Goal: Task Accomplishment & Management: Manage account settings

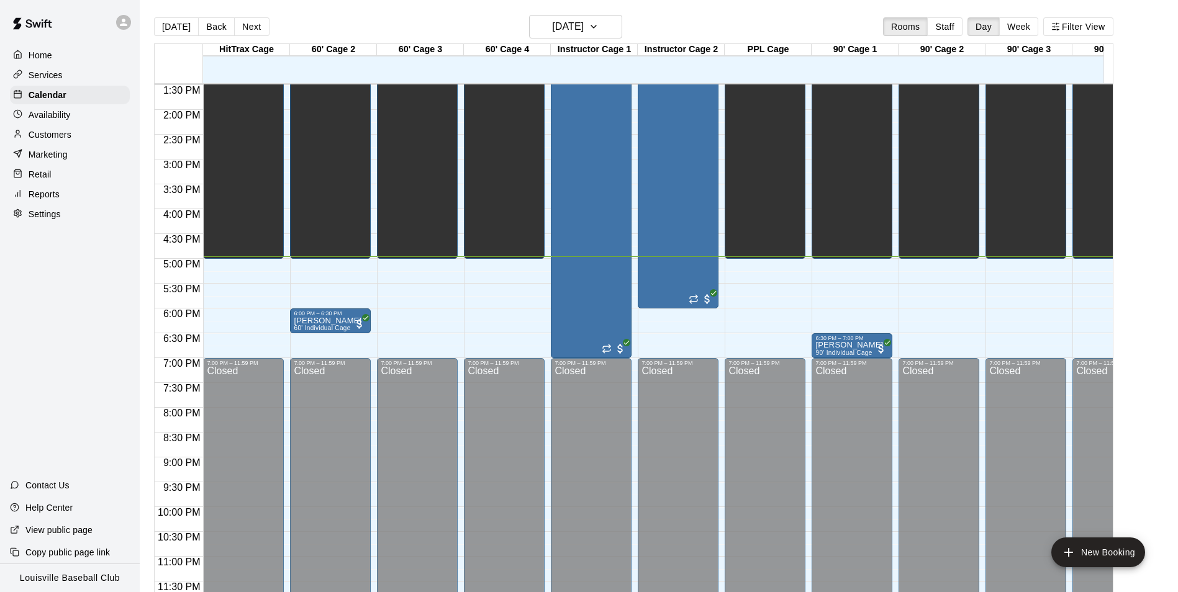
scroll to position [682, 0]
click at [679, 203] on div "Patton Instructor Cage" at bounding box center [675, 364] width 68 height 592
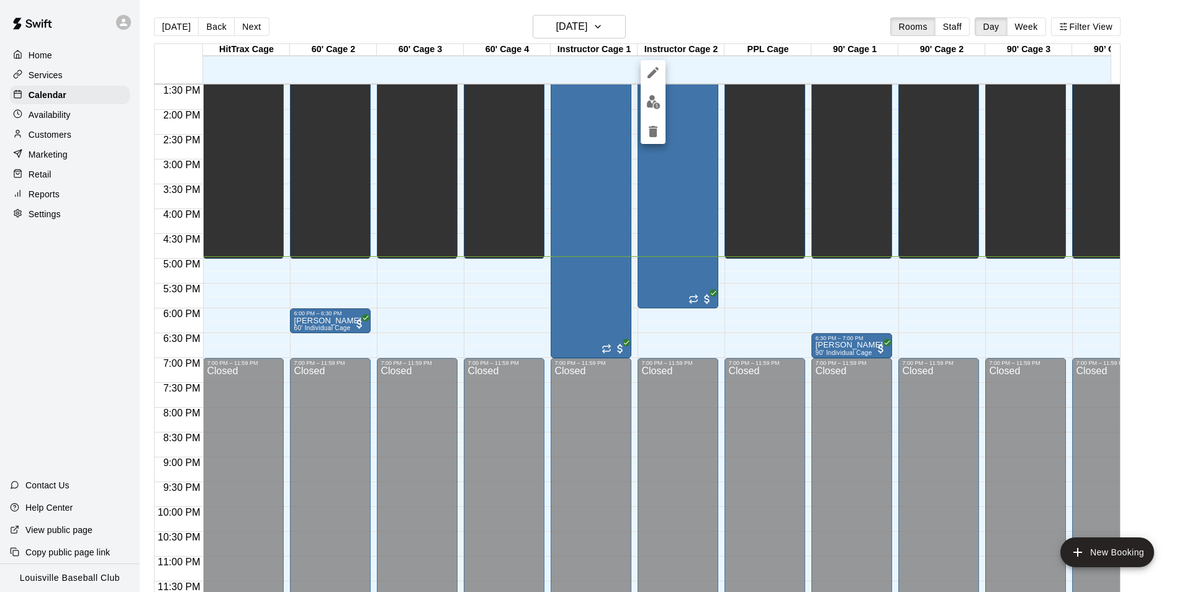
click at [648, 140] on button "delete" at bounding box center [653, 131] width 25 height 25
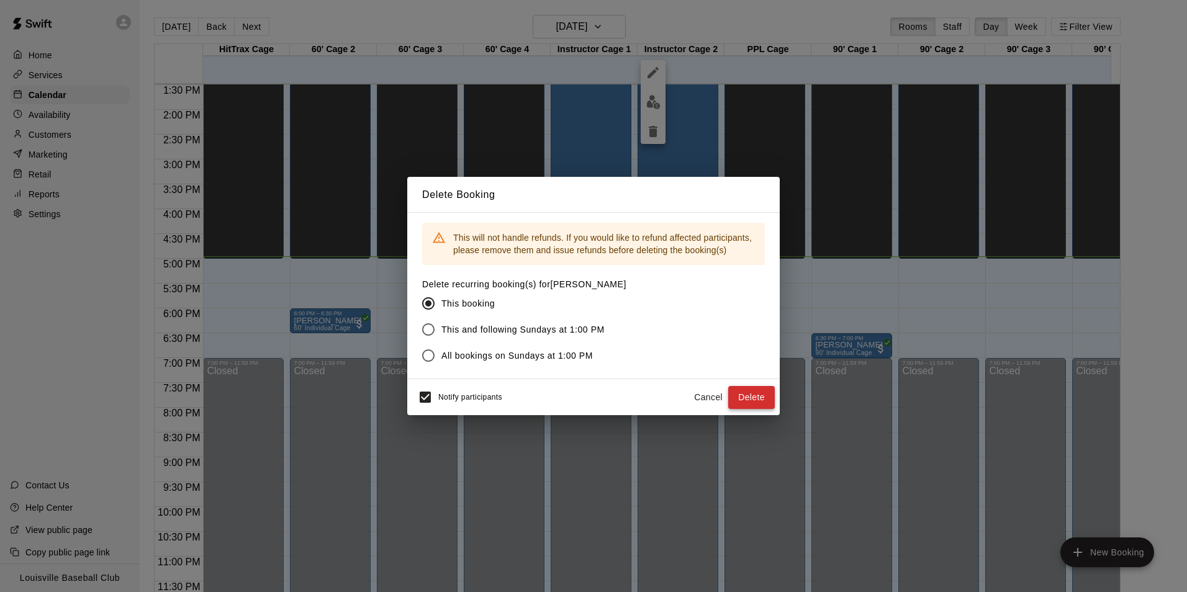
click at [752, 398] on button "Delete" at bounding box center [751, 397] width 47 height 23
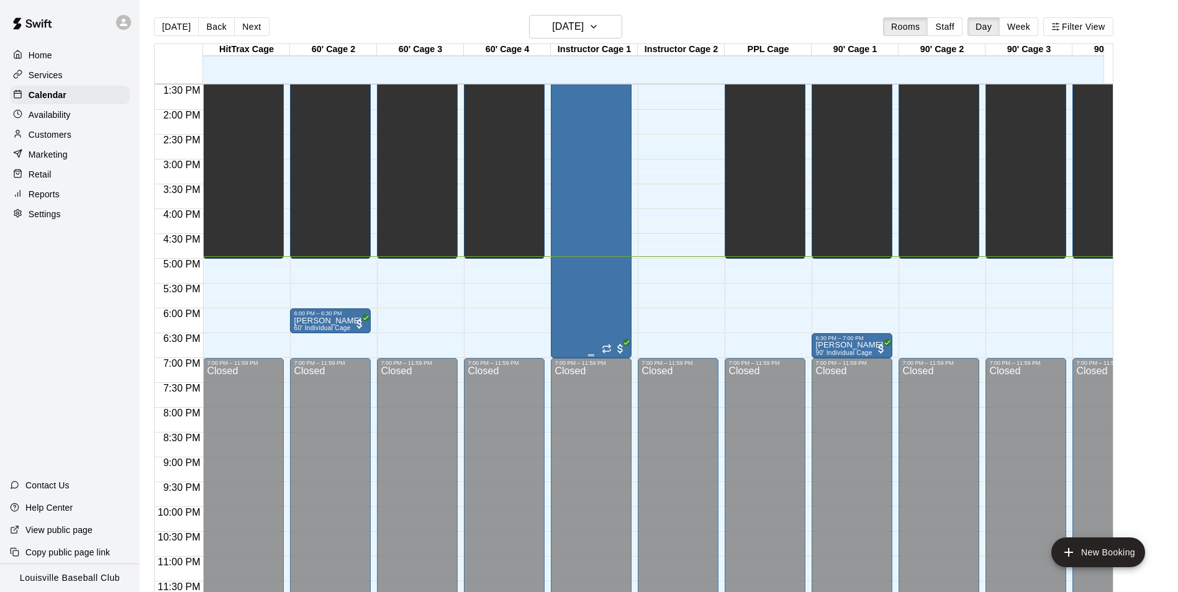
click at [585, 271] on div "Ellis Instructor Cage" at bounding box center [588, 364] width 68 height 592
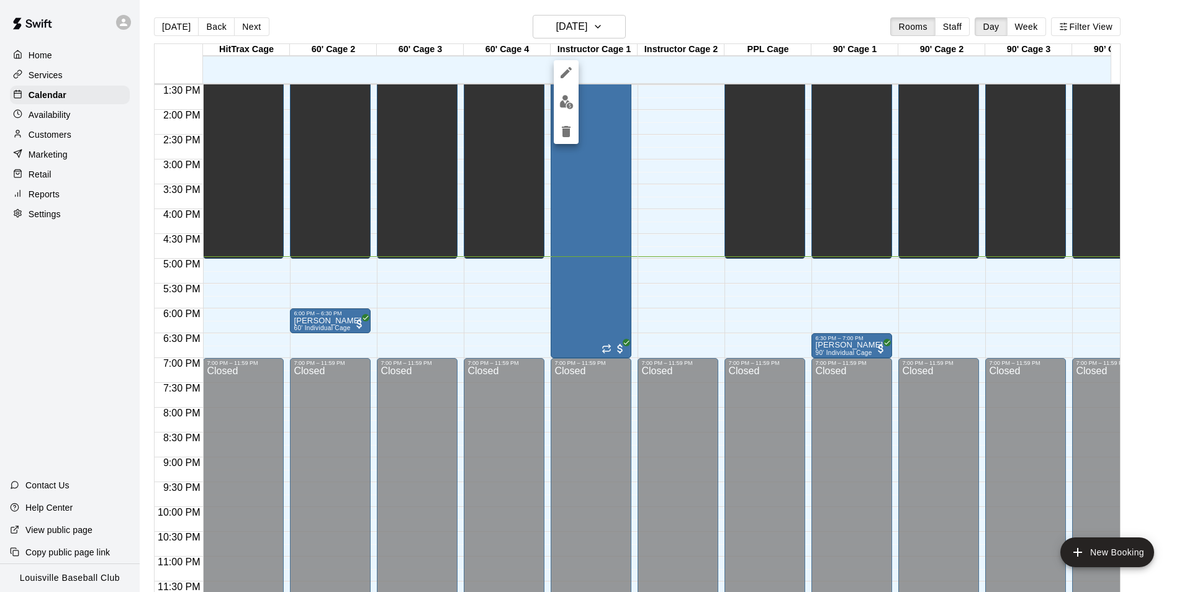
click at [569, 104] on img "edit" at bounding box center [566, 102] width 14 height 14
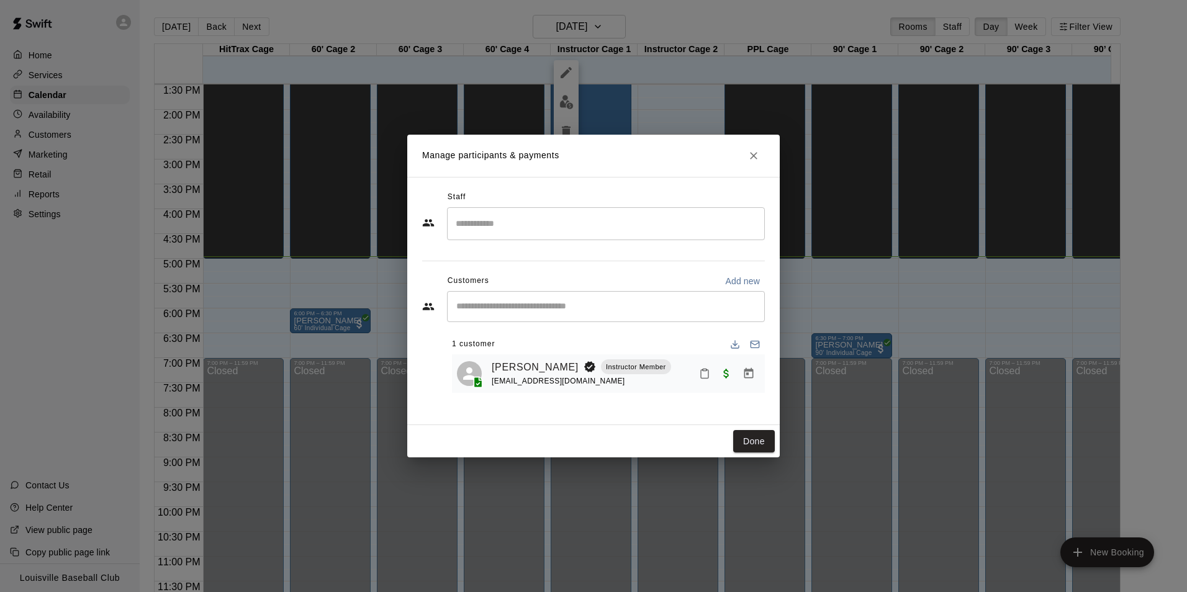
click at [705, 376] on icon "Mark attendance" at bounding box center [704, 373] width 11 height 11
click at [751, 378] on p "Mark attended" at bounding box center [790, 379] width 110 height 12
click at [752, 446] on button "Done" at bounding box center [754, 441] width 42 height 23
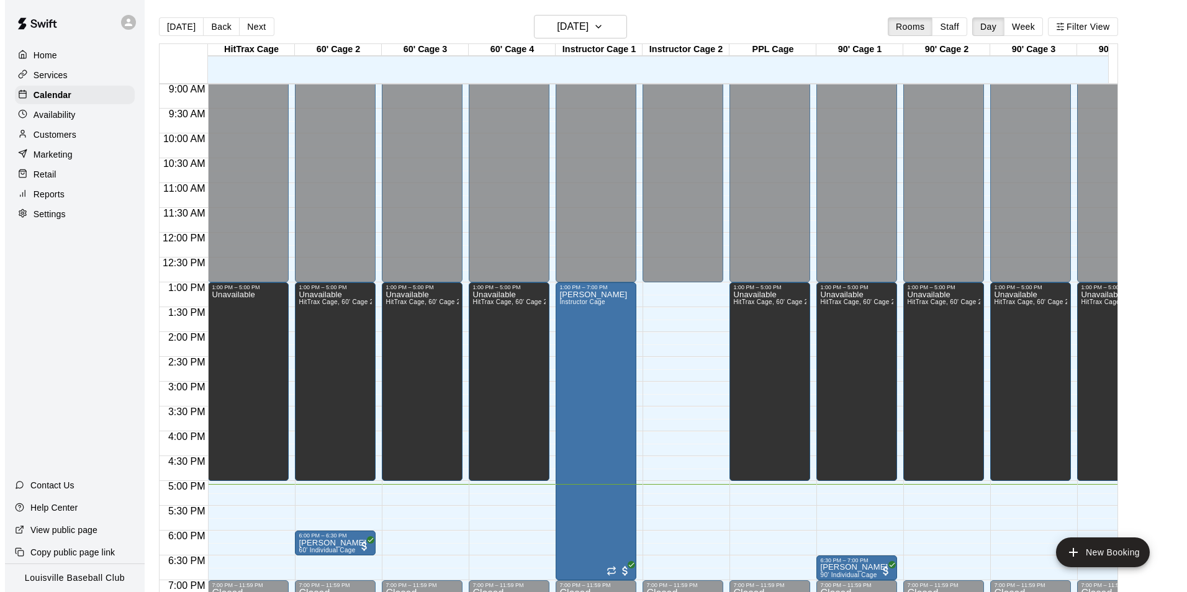
scroll to position [465, 0]
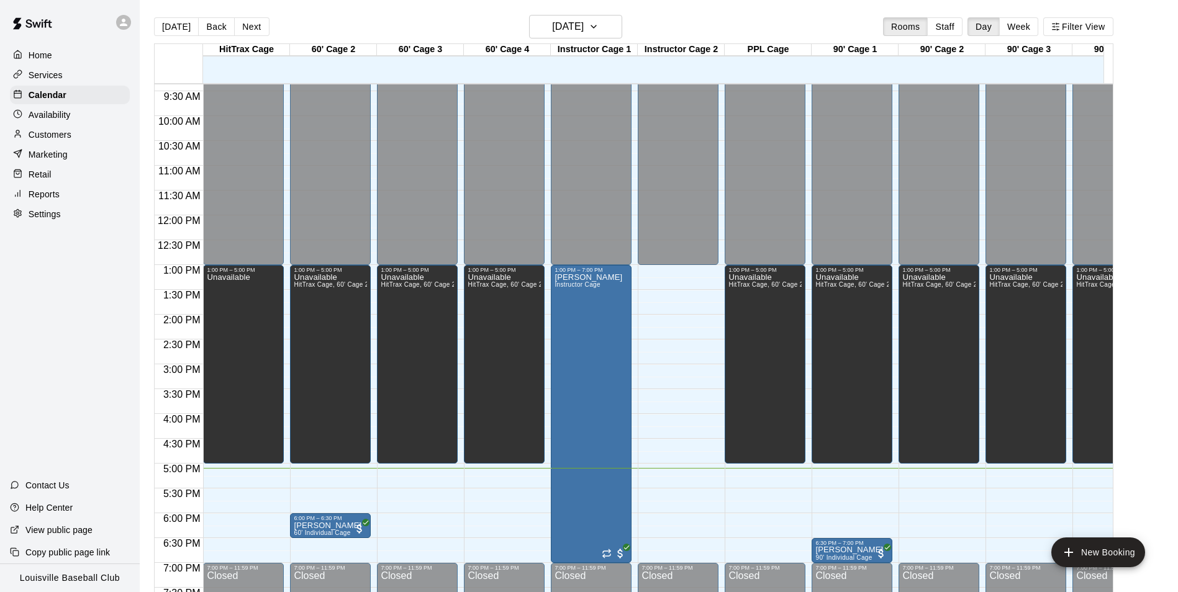
click at [65, 135] on p "Customers" at bounding box center [50, 135] width 43 height 12
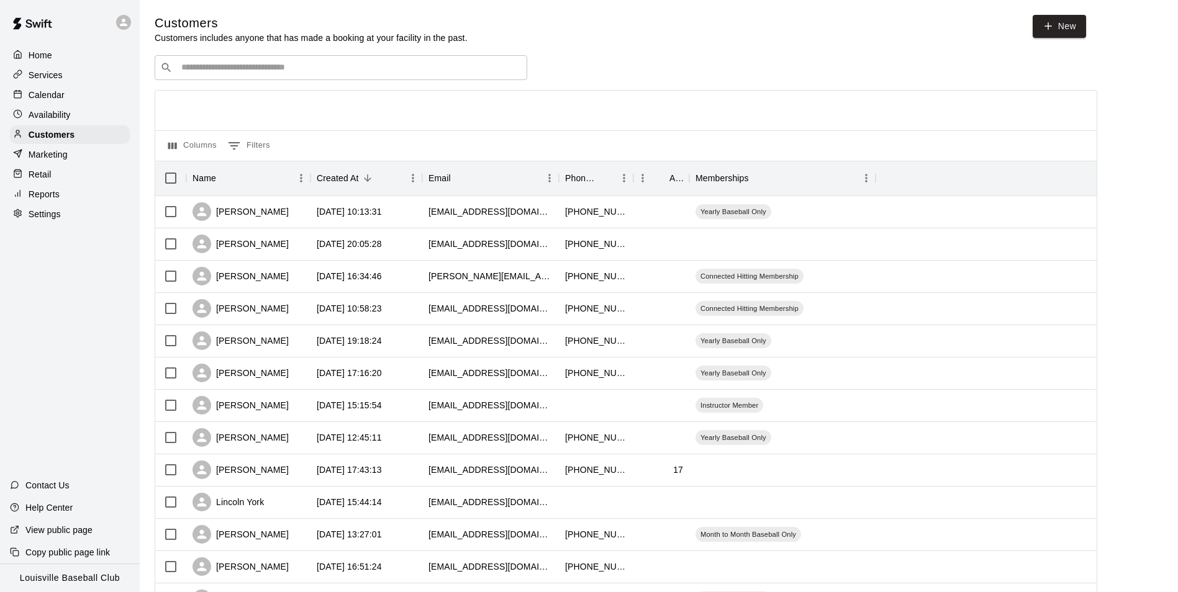
click at [373, 74] on input "Search customers by name or email" at bounding box center [350, 67] width 344 height 12
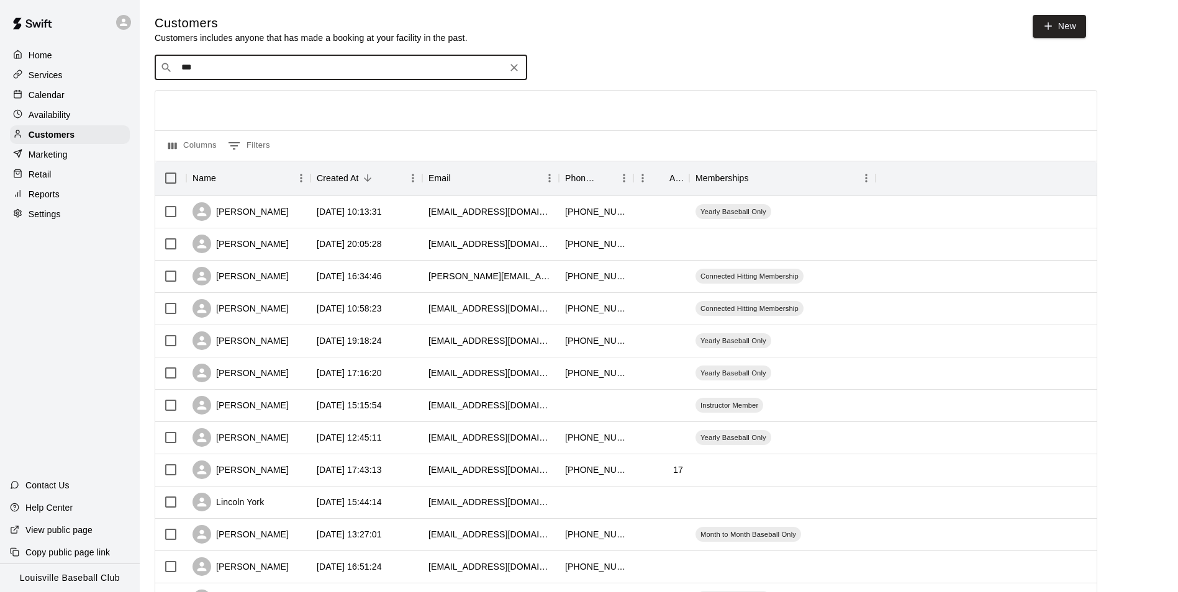
type input "****"
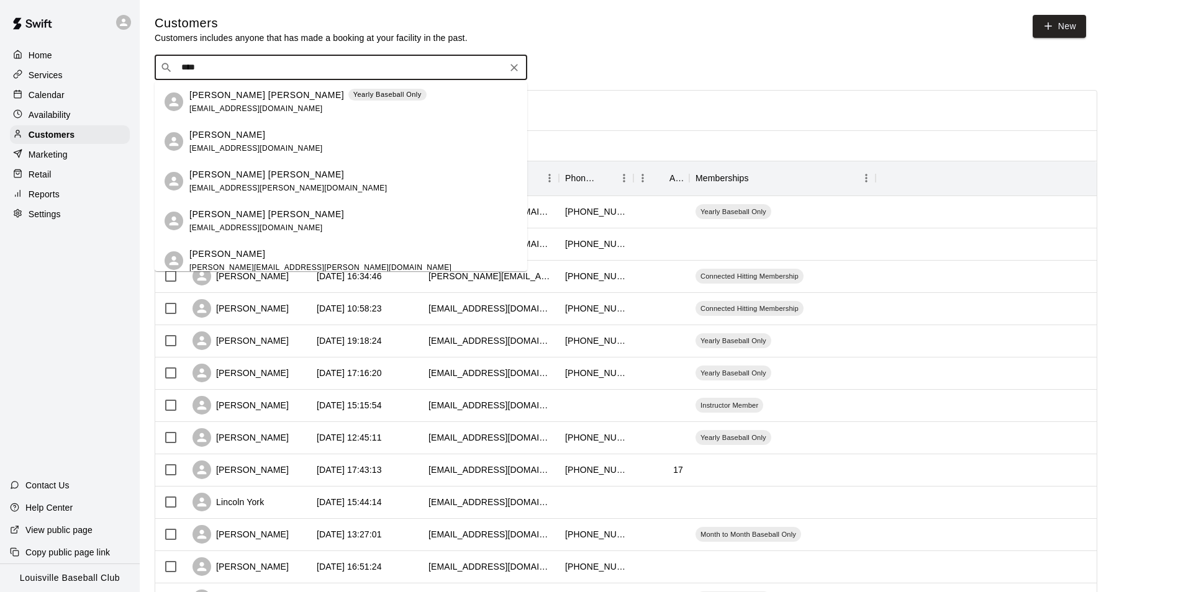
click at [242, 226] on span "coopmanshu@gmail.com" at bounding box center [255, 228] width 133 height 9
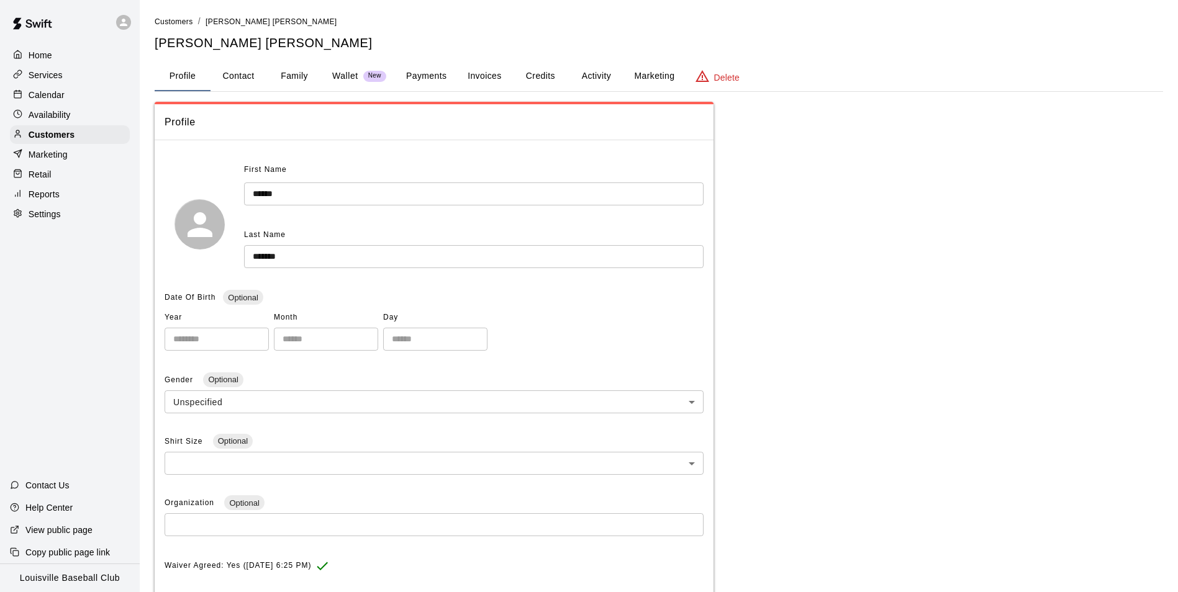
click at [422, 77] on button "Payments" at bounding box center [426, 76] width 60 height 30
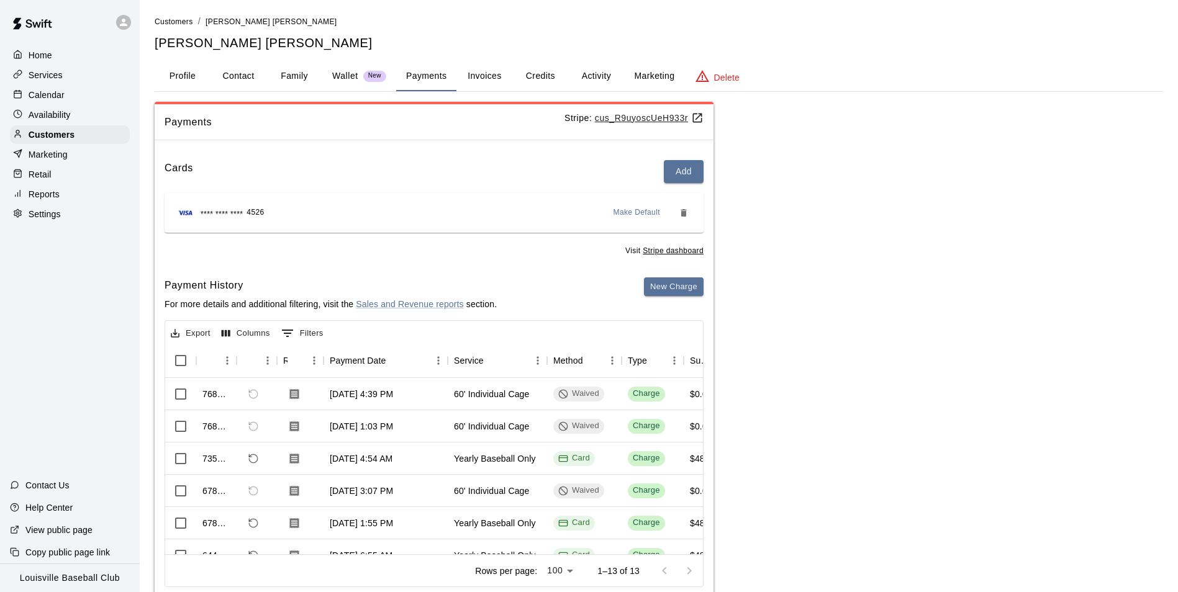
click at [599, 78] on button "Activity" at bounding box center [596, 76] width 56 height 30
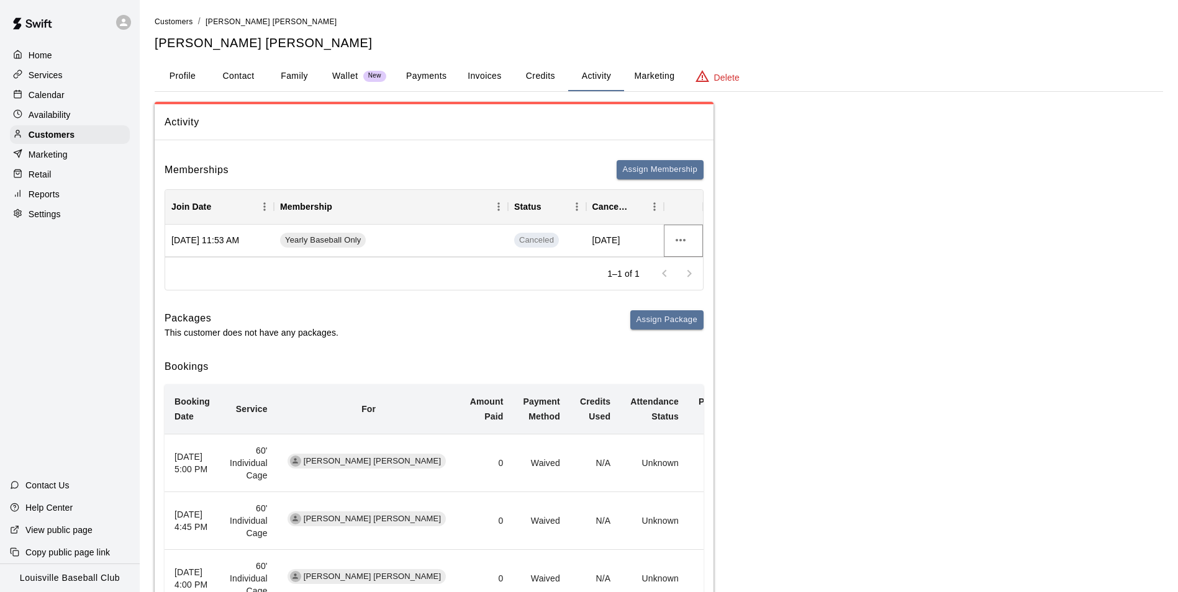
click at [680, 241] on icon "more actions" at bounding box center [681, 240] width 10 height 2
click at [848, 230] on div at bounding box center [593, 296] width 1187 height 592
click at [666, 165] on button "Assign Membership" at bounding box center [660, 169] width 87 height 19
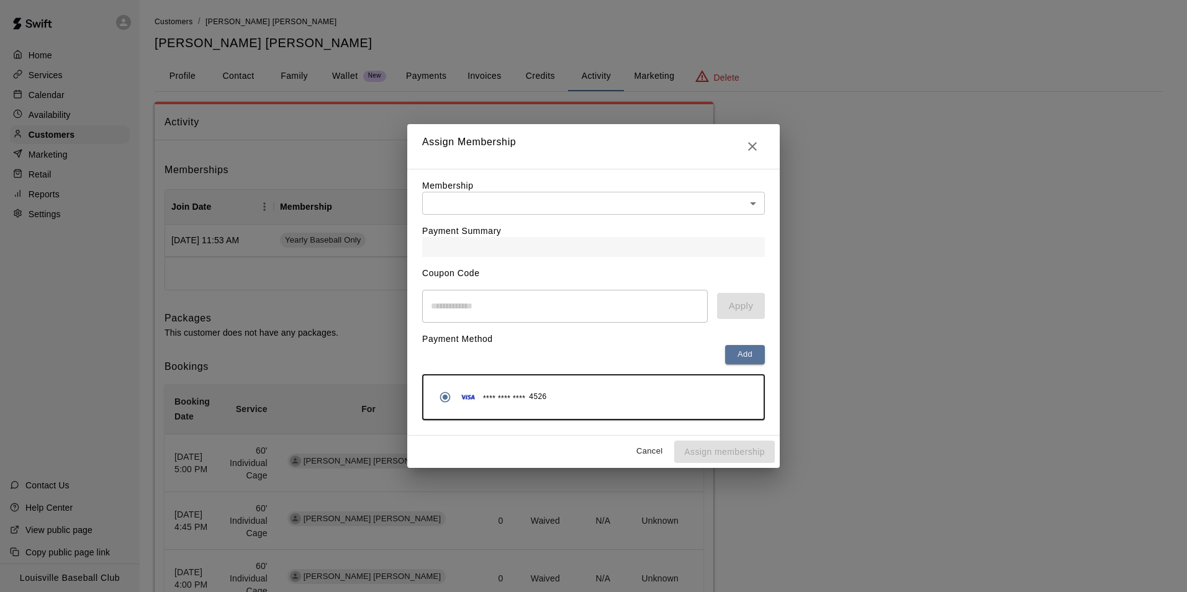
click at [755, 209] on body "Home Services Calendar Availability Customers Marketing Retail Reports Settings…" at bounding box center [593, 542] width 1187 height 1084
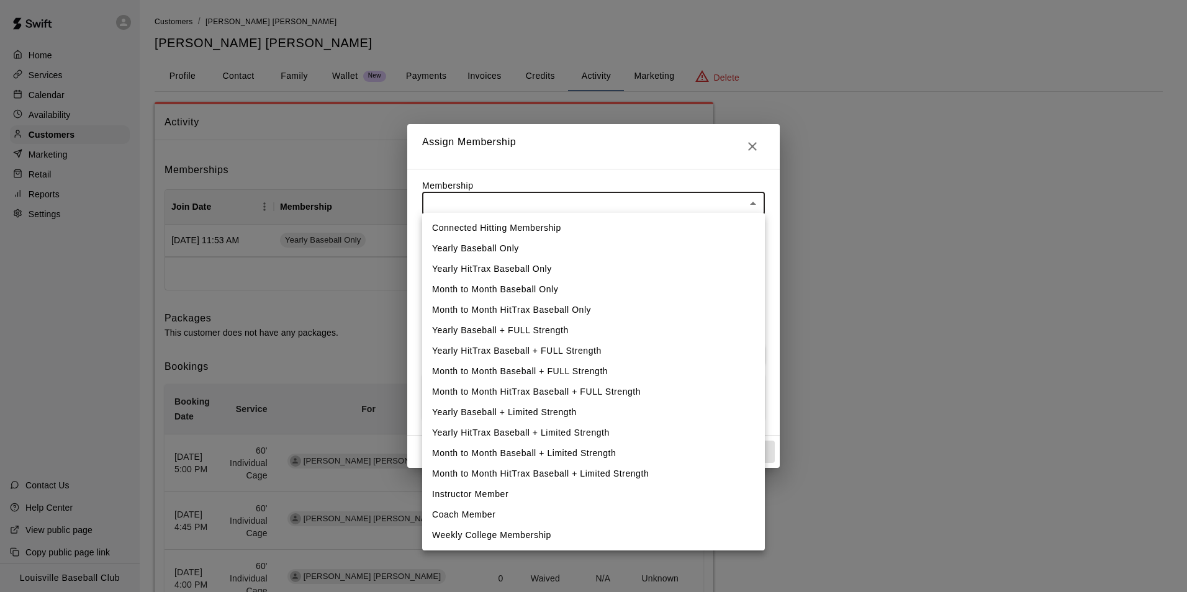
click at [509, 245] on li "Yearly Baseball Only" at bounding box center [593, 248] width 343 height 20
type input "**********"
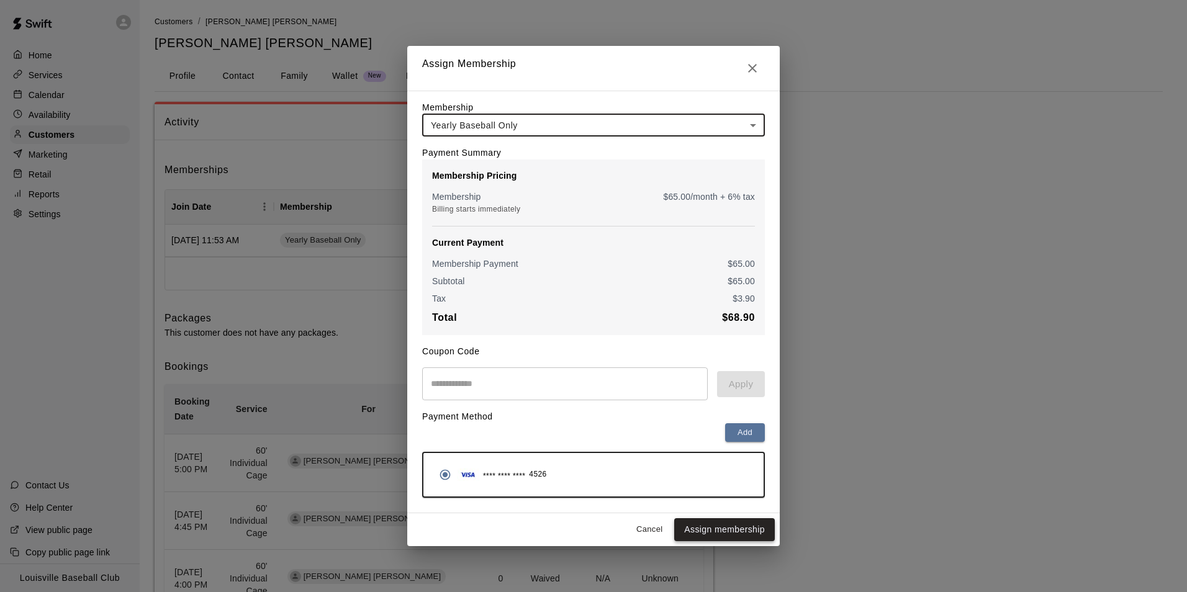
click at [730, 541] on button "Assign membership" at bounding box center [724, 529] width 101 height 23
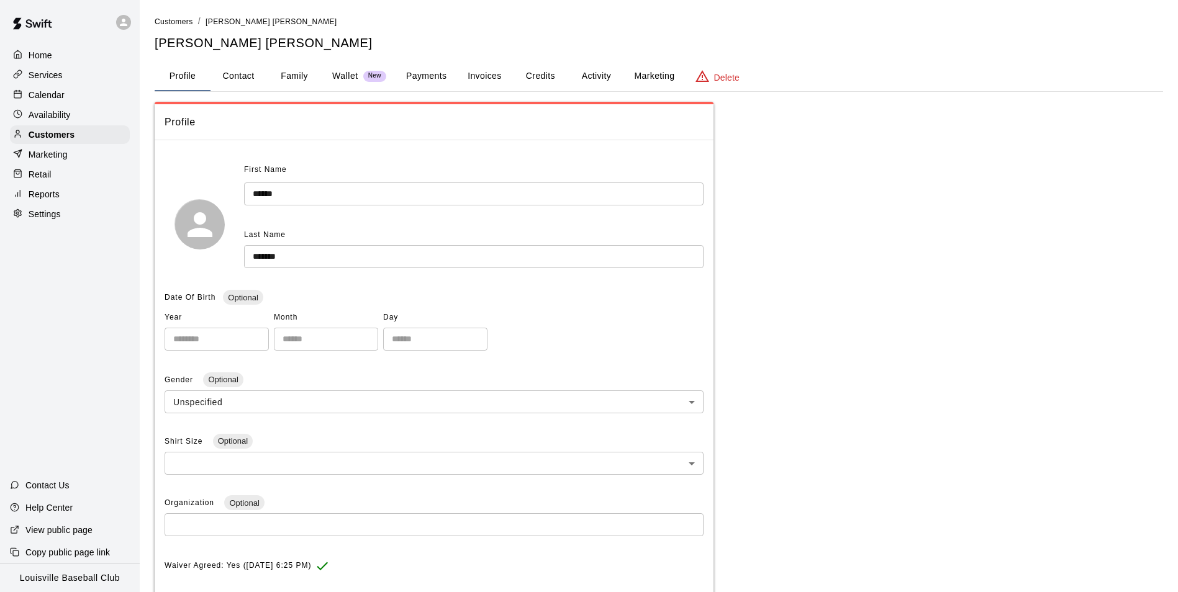
click at [58, 219] on p "Settings" at bounding box center [45, 214] width 32 height 12
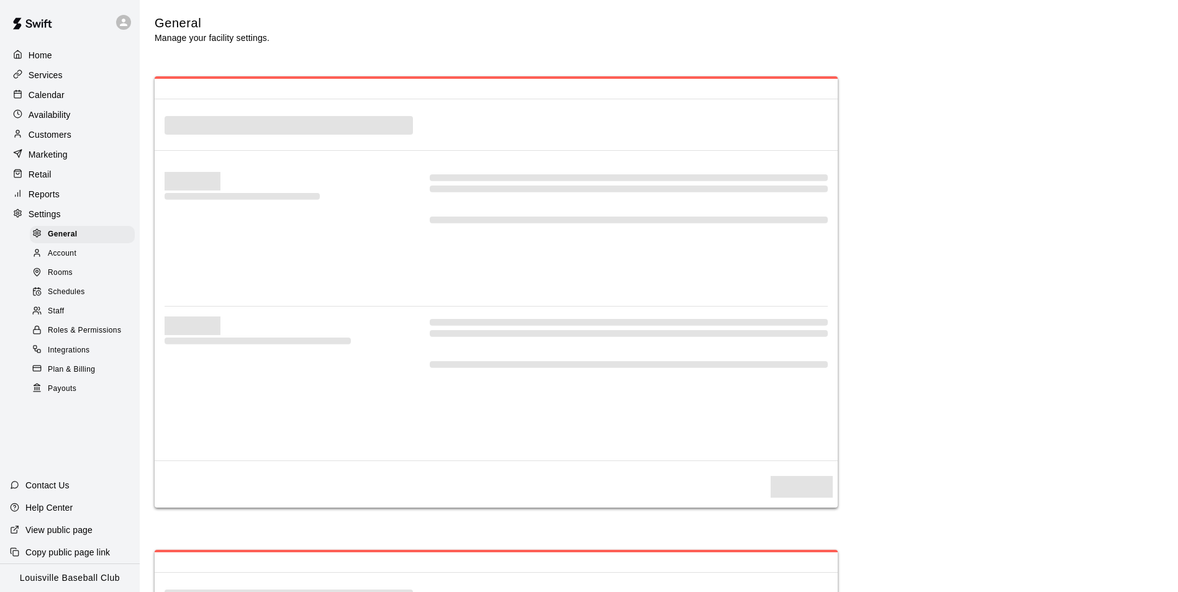
select select "**"
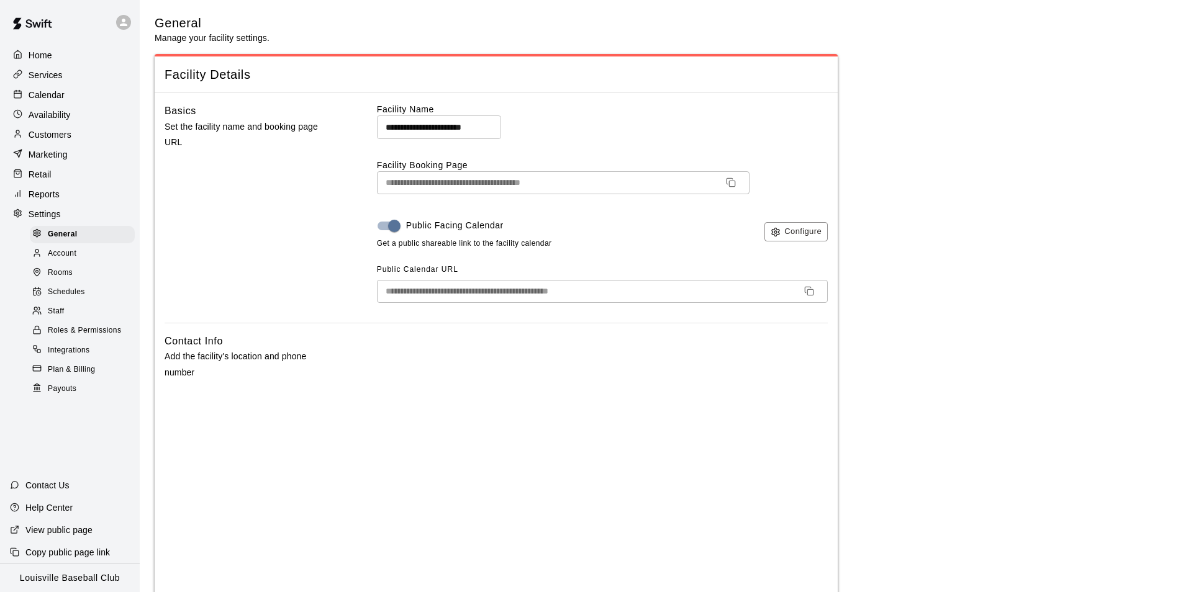
click at [53, 78] on p "Services" at bounding box center [46, 75] width 34 height 12
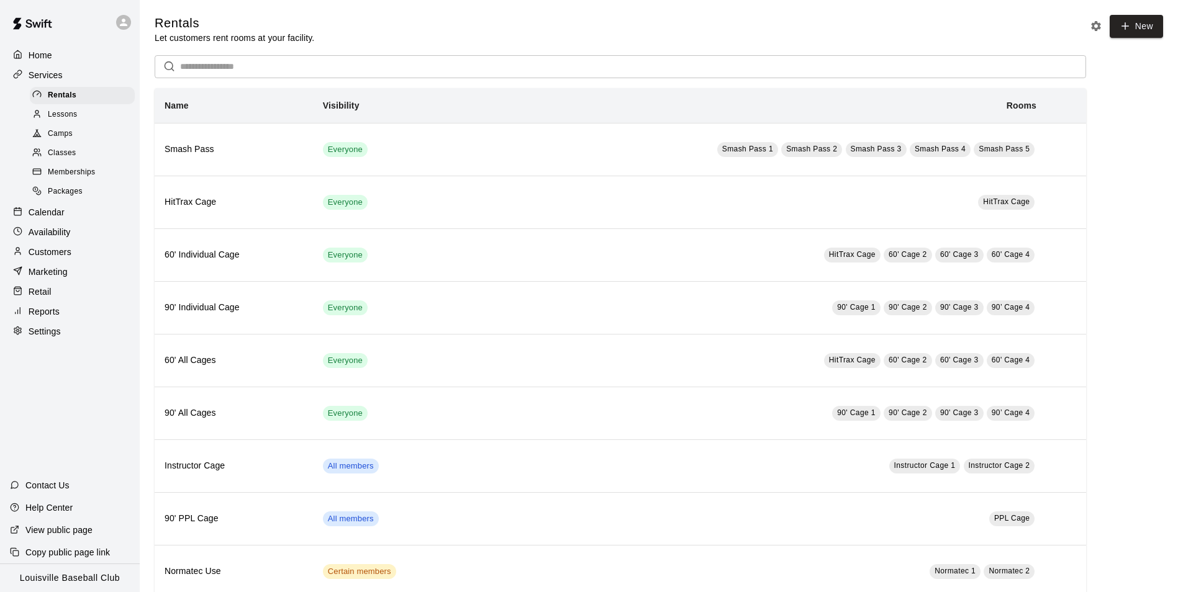
click at [89, 179] on span "Memberships" at bounding box center [71, 172] width 47 height 12
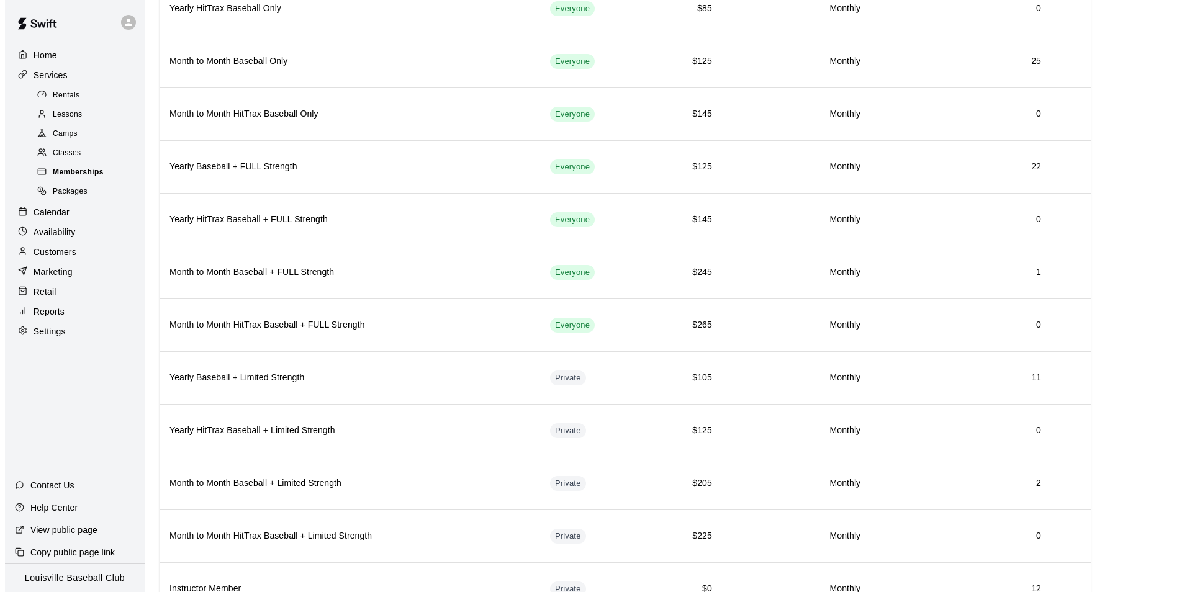
scroll to position [247, 0]
click at [130, 24] on div at bounding box center [123, 22] width 15 height 15
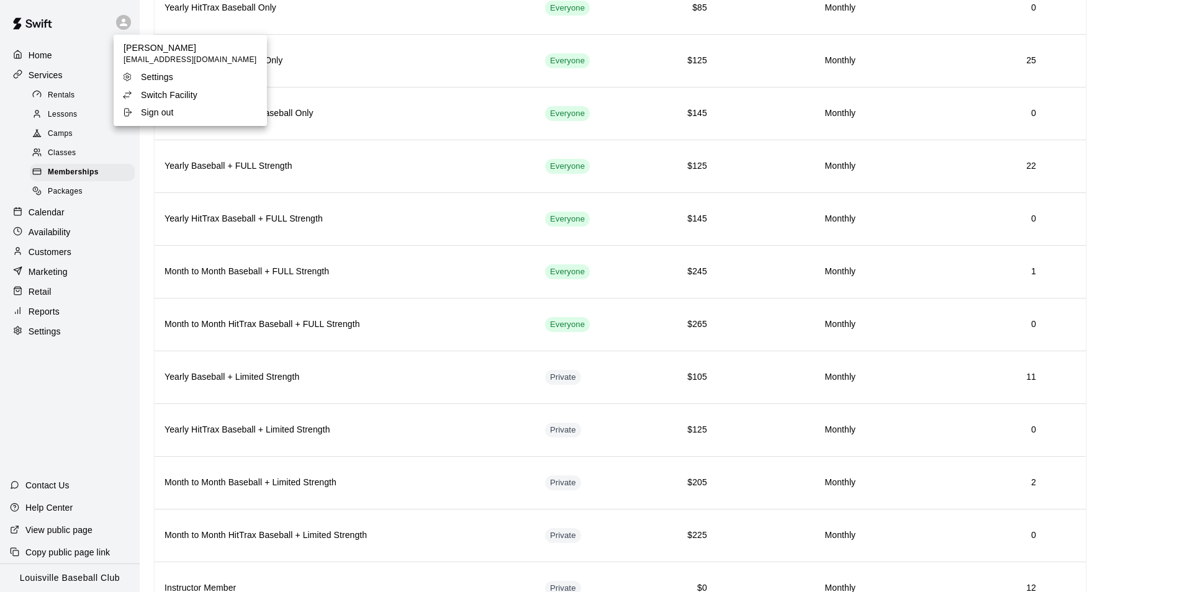
click at [179, 97] on p "Switch Facility" at bounding box center [169, 95] width 57 height 12
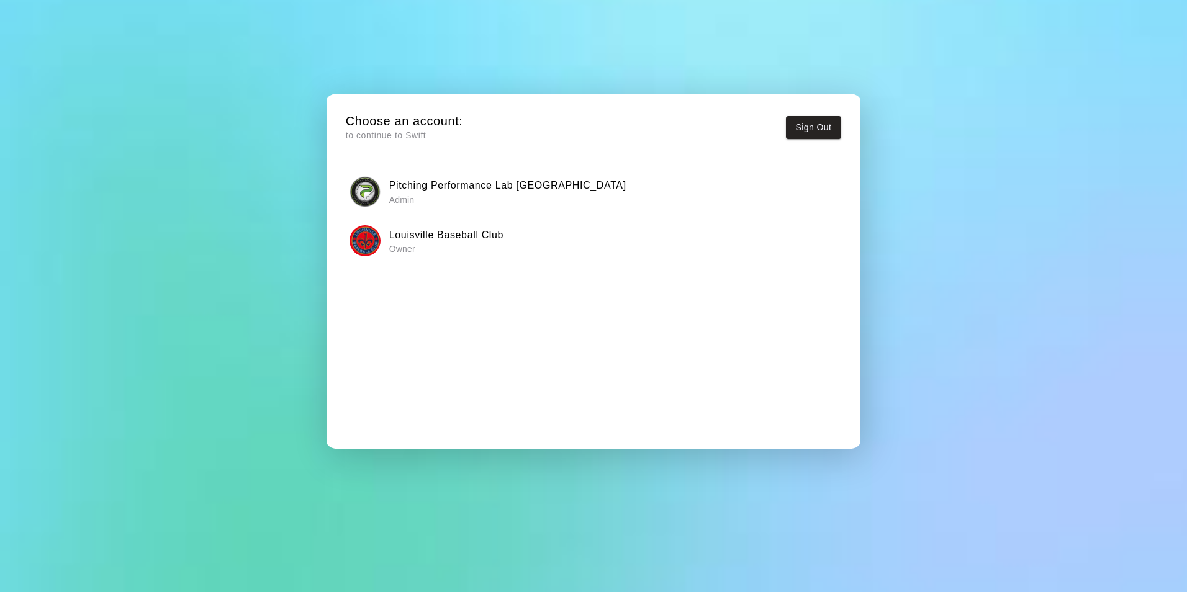
click at [445, 188] on h6 "Pitching Performance Lab Louisville" at bounding box center [507, 186] width 237 height 16
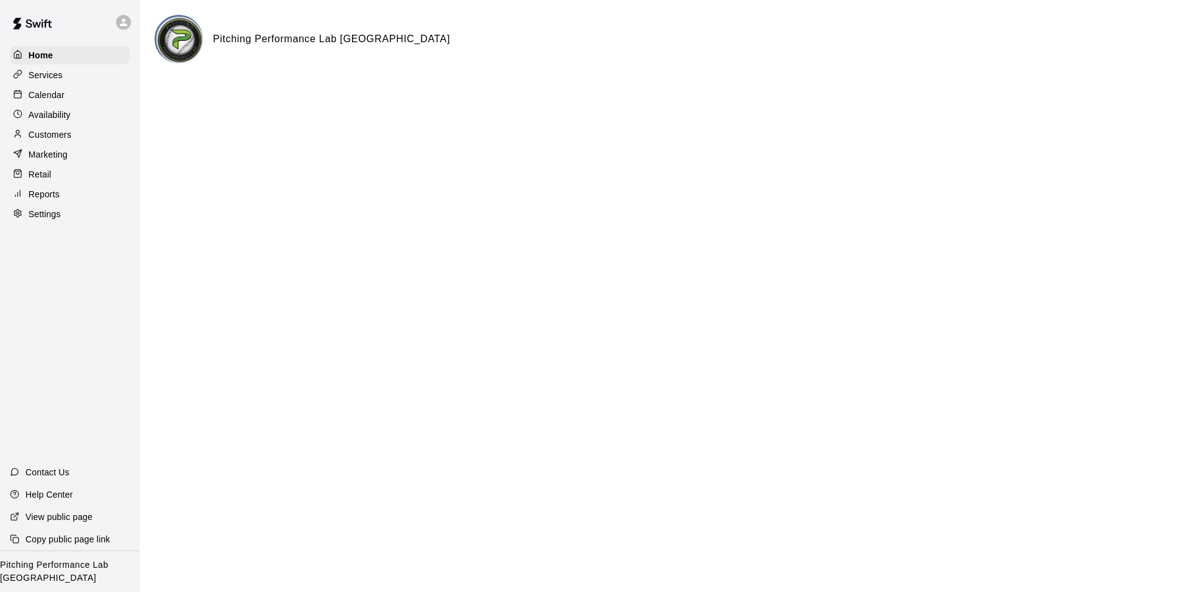
click at [55, 77] on p "Services" at bounding box center [46, 75] width 34 height 12
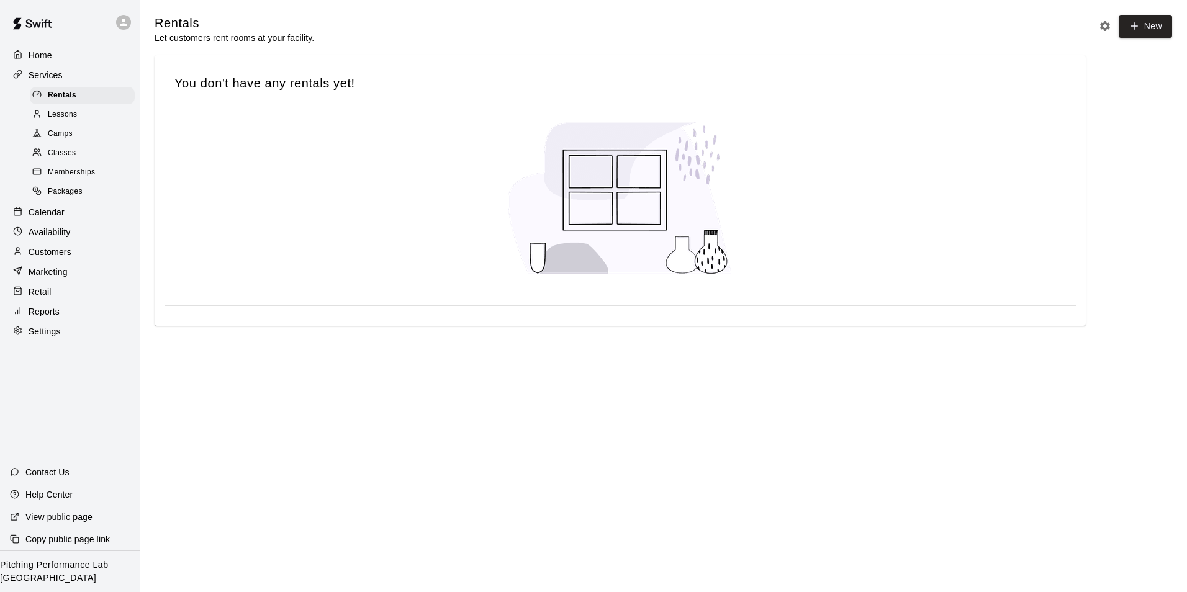
click at [83, 179] on span "Memberships" at bounding box center [71, 172] width 47 height 12
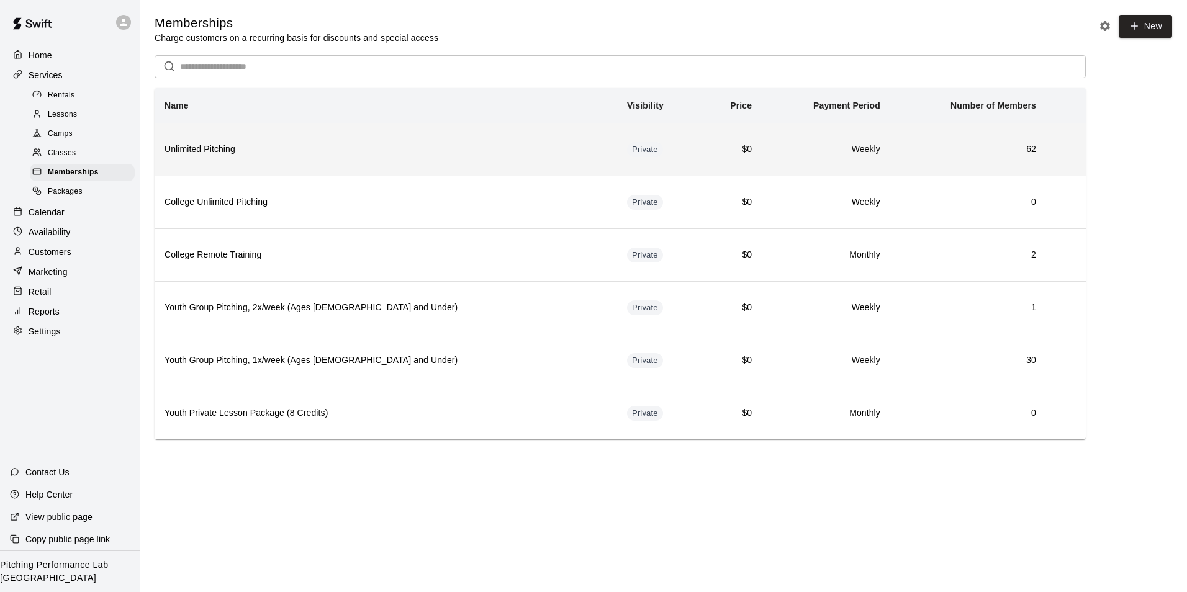
click at [505, 145] on h6 "Unlimited Pitching" at bounding box center [386, 150] width 443 height 14
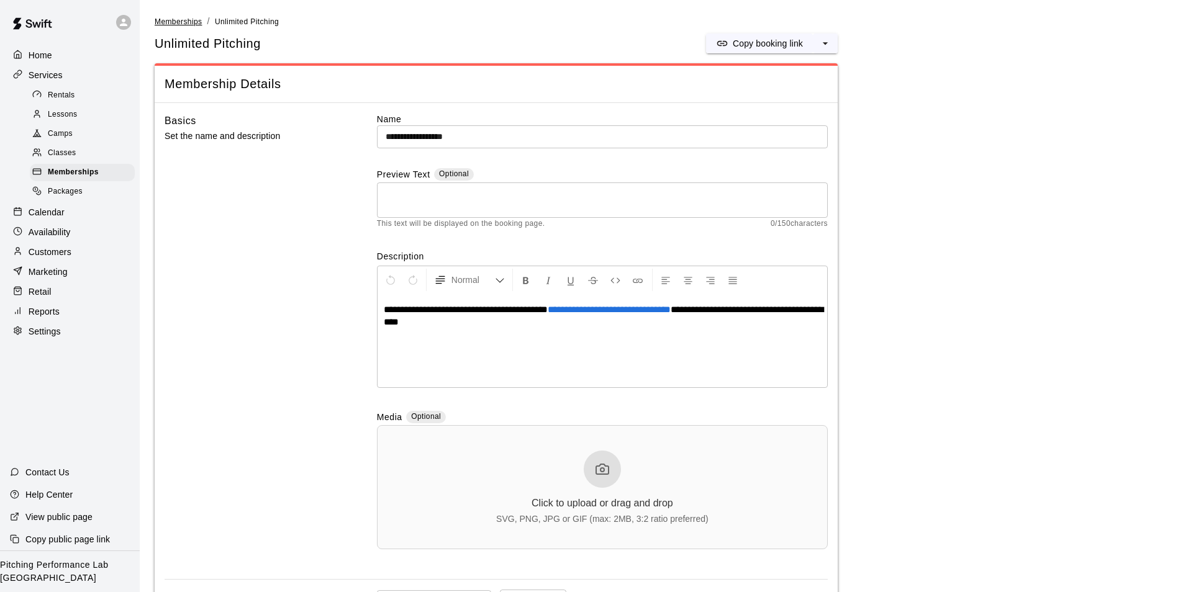
click at [178, 20] on span "Memberships" at bounding box center [178, 21] width 47 height 9
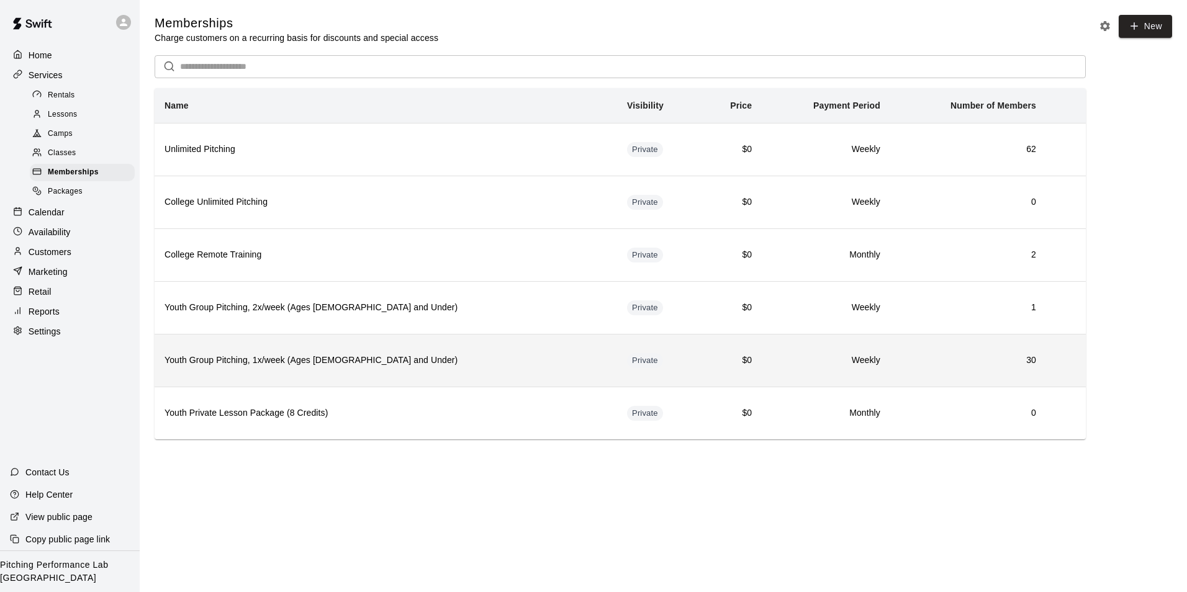
click at [960, 368] on h6 "30" at bounding box center [968, 361] width 136 height 14
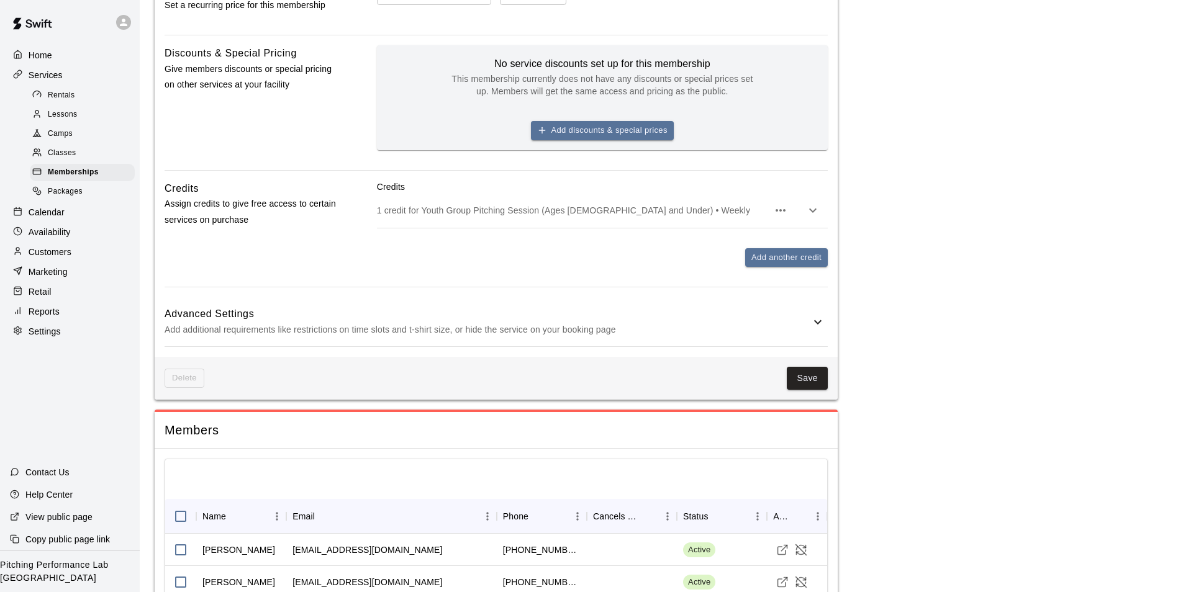
scroll to position [579, 0]
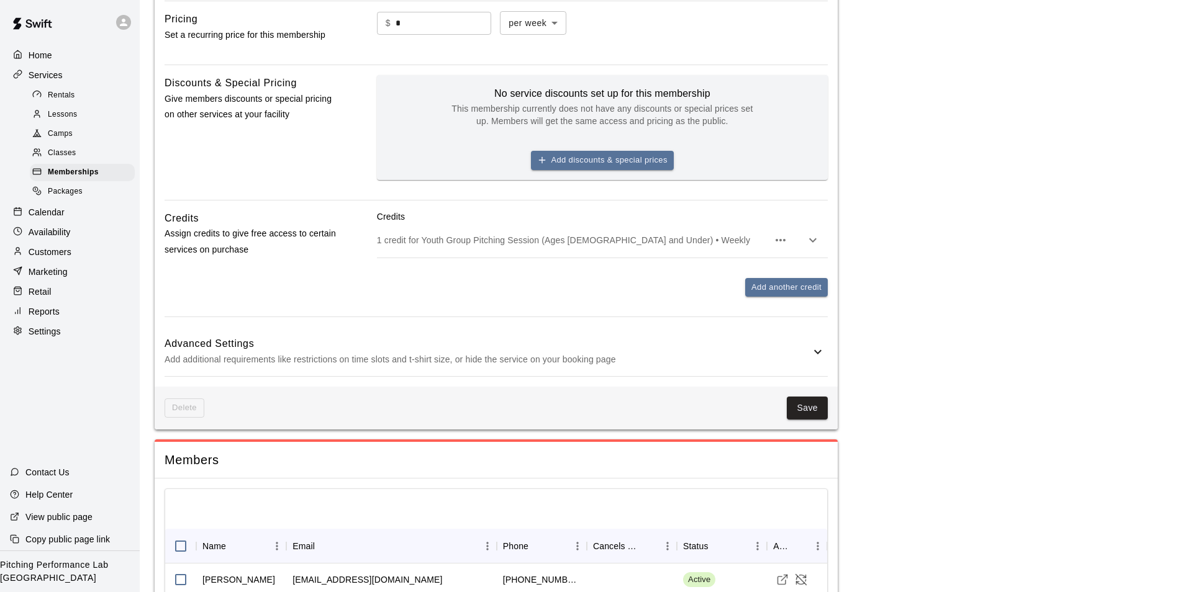
click at [48, 219] on p "Calendar" at bounding box center [47, 212] width 36 height 12
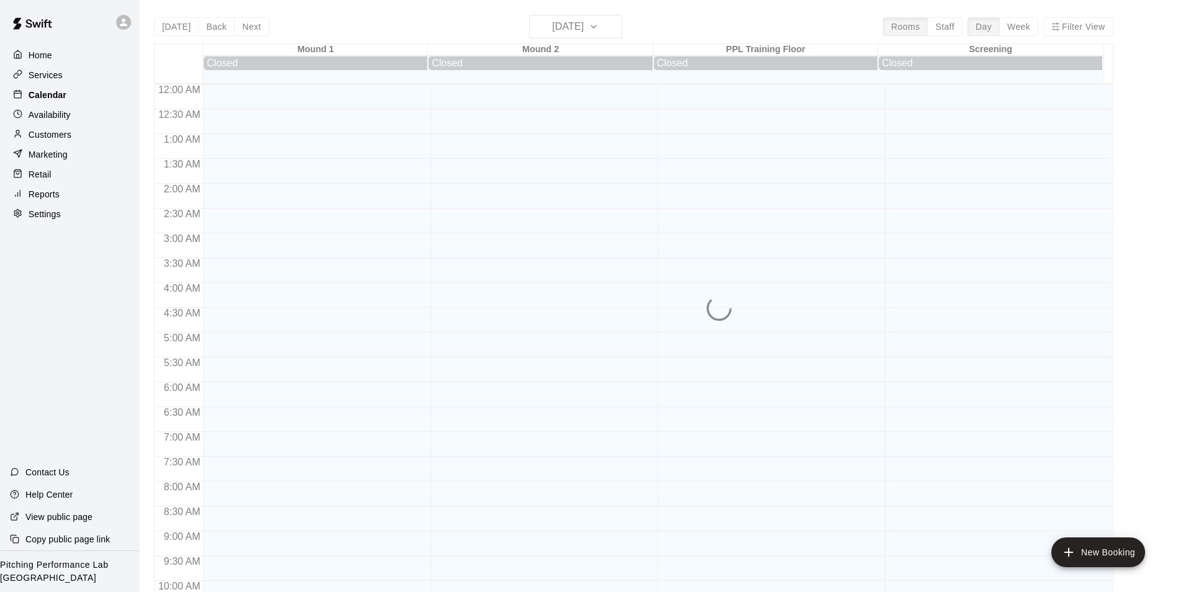
scroll to position [631, 0]
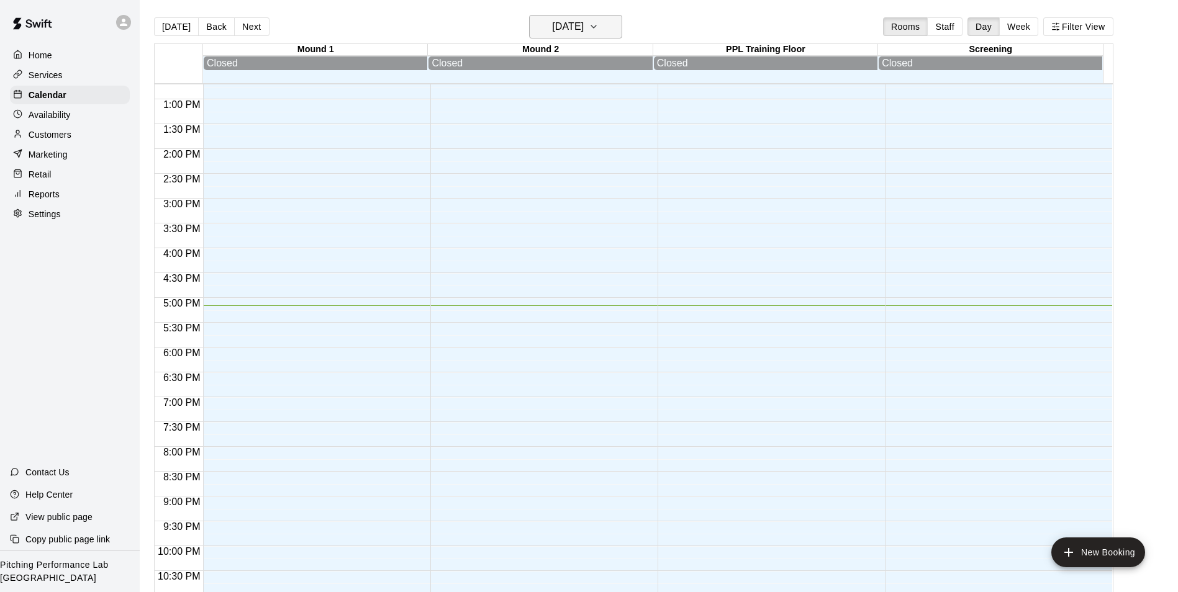
click at [584, 26] on h6 "Sunday Oct 12" at bounding box center [568, 26] width 32 height 17
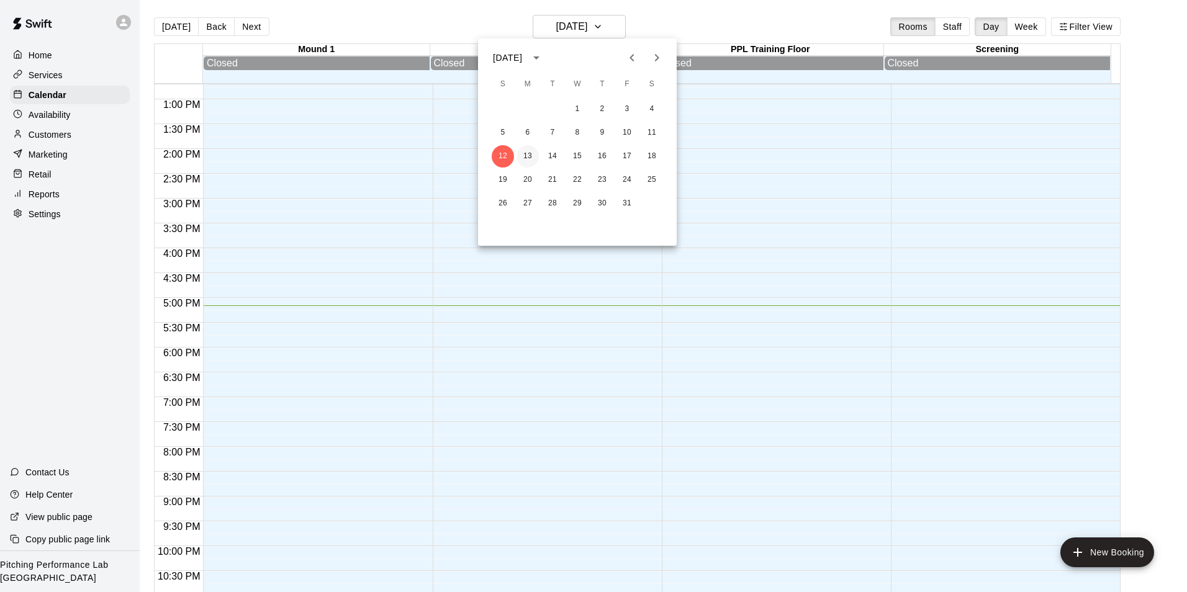
click at [524, 157] on button "13" at bounding box center [528, 156] width 22 height 22
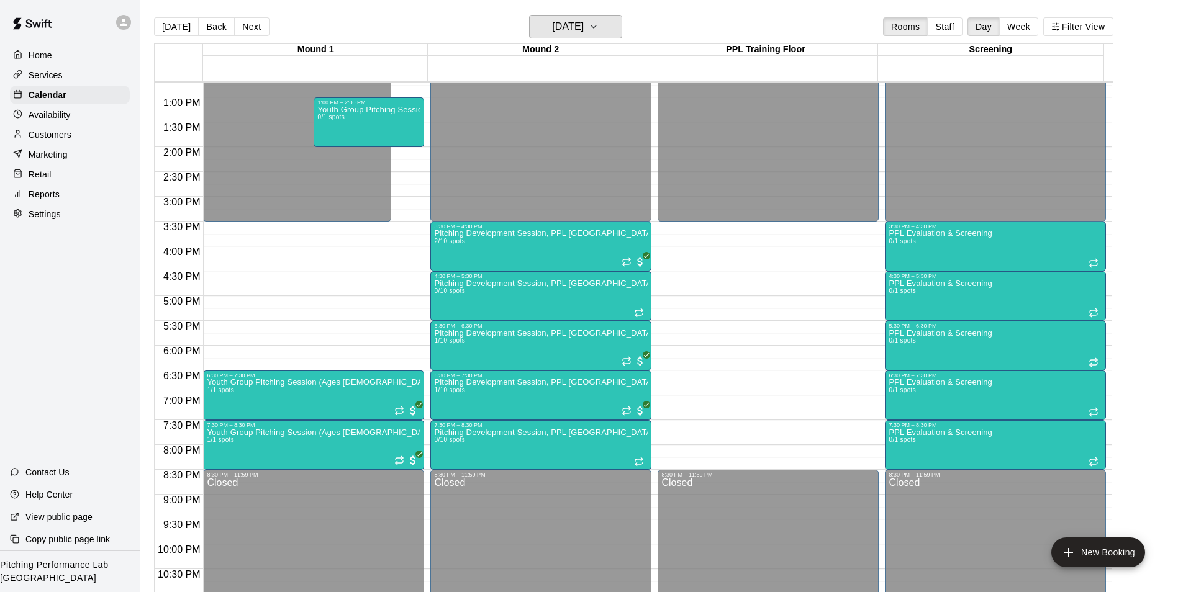
click at [584, 31] on h6 "Monday Oct 13" at bounding box center [568, 26] width 32 height 17
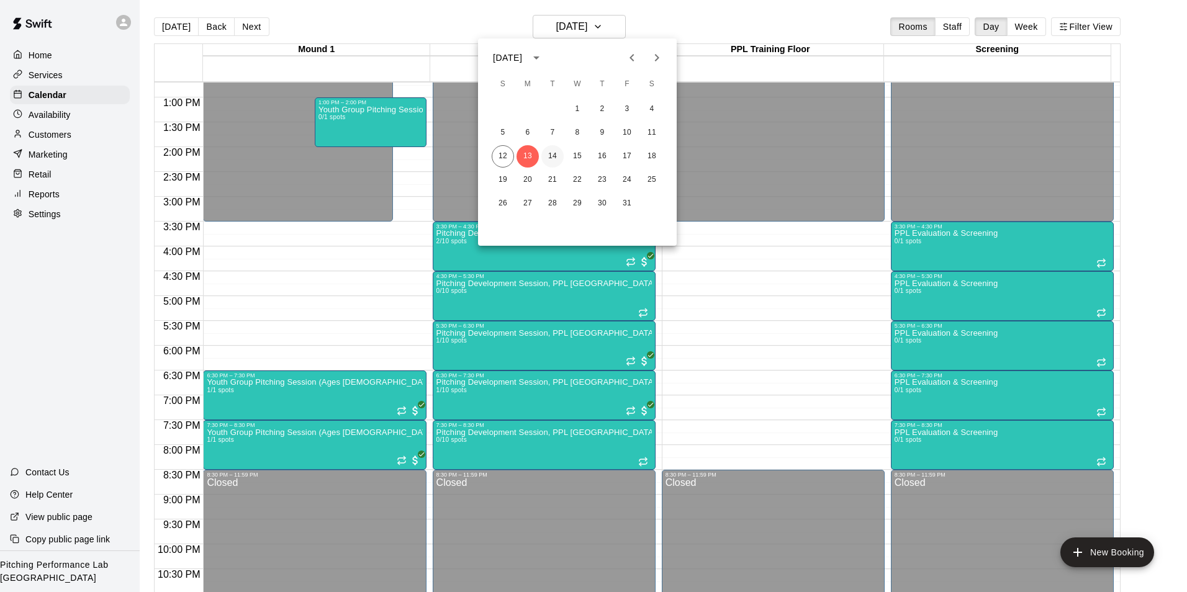
click at [554, 156] on button "14" at bounding box center [552, 156] width 22 height 22
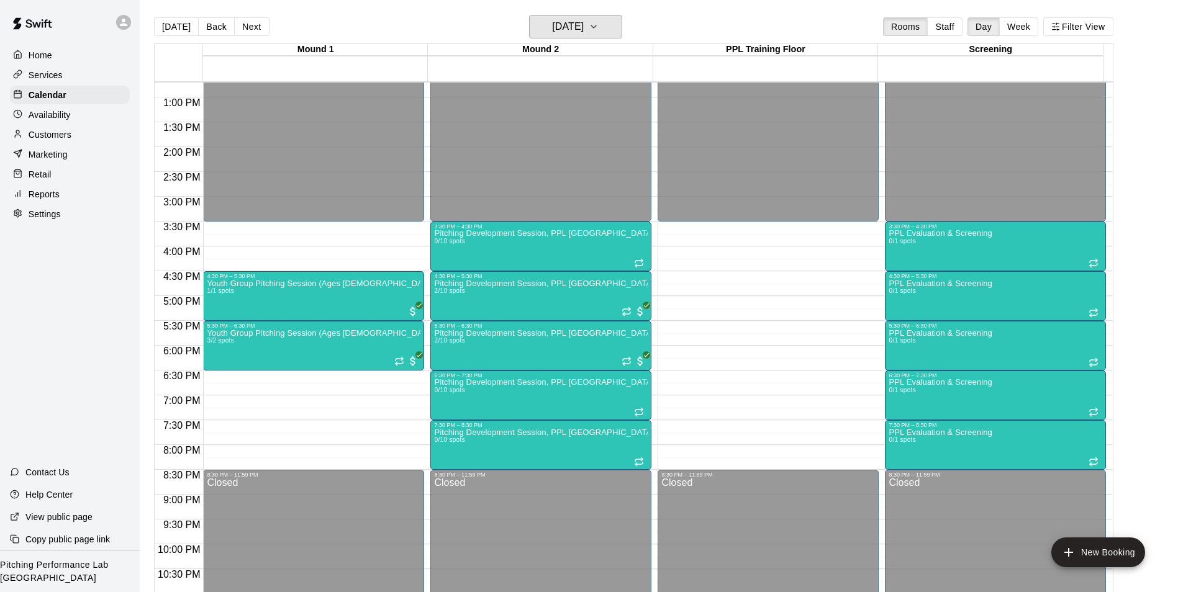
click at [584, 30] on h6 "Tuesday Oct 14" at bounding box center [568, 26] width 32 height 17
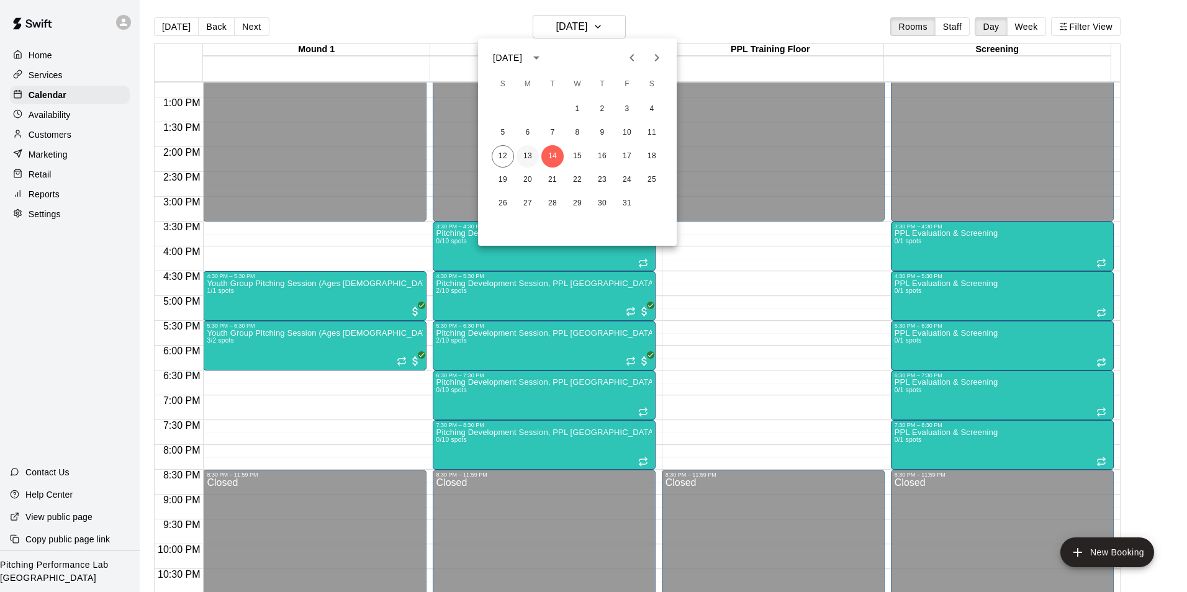
click at [528, 154] on button "13" at bounding box center [528, 156] width 22 height 22
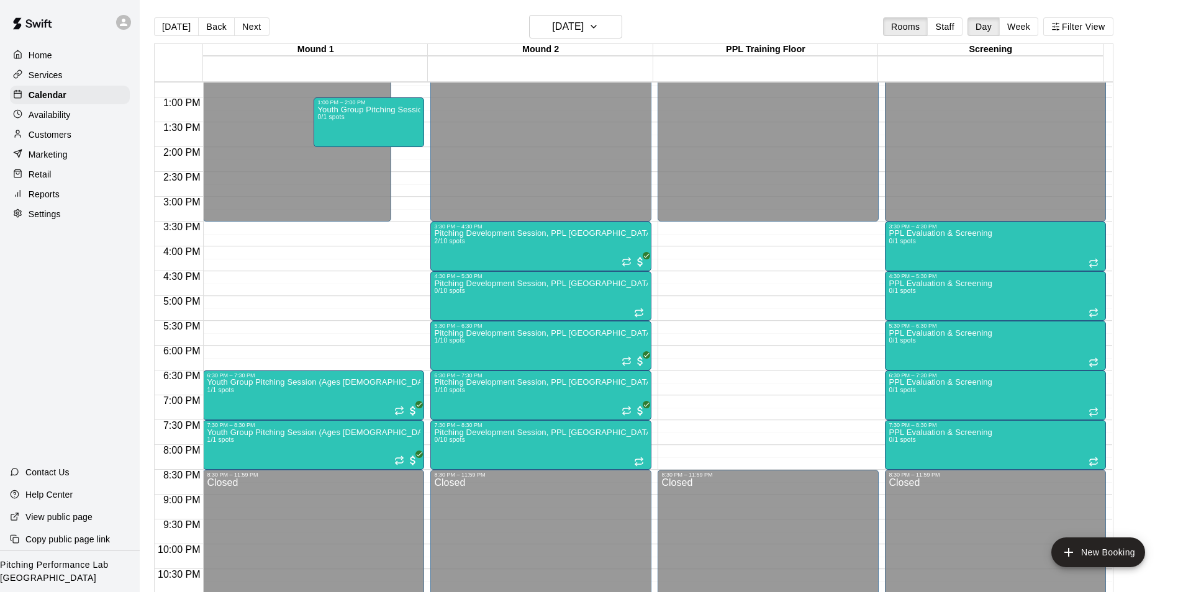
click at [124, 23] on icon at bounding box center [123, 22] width 11 height 11
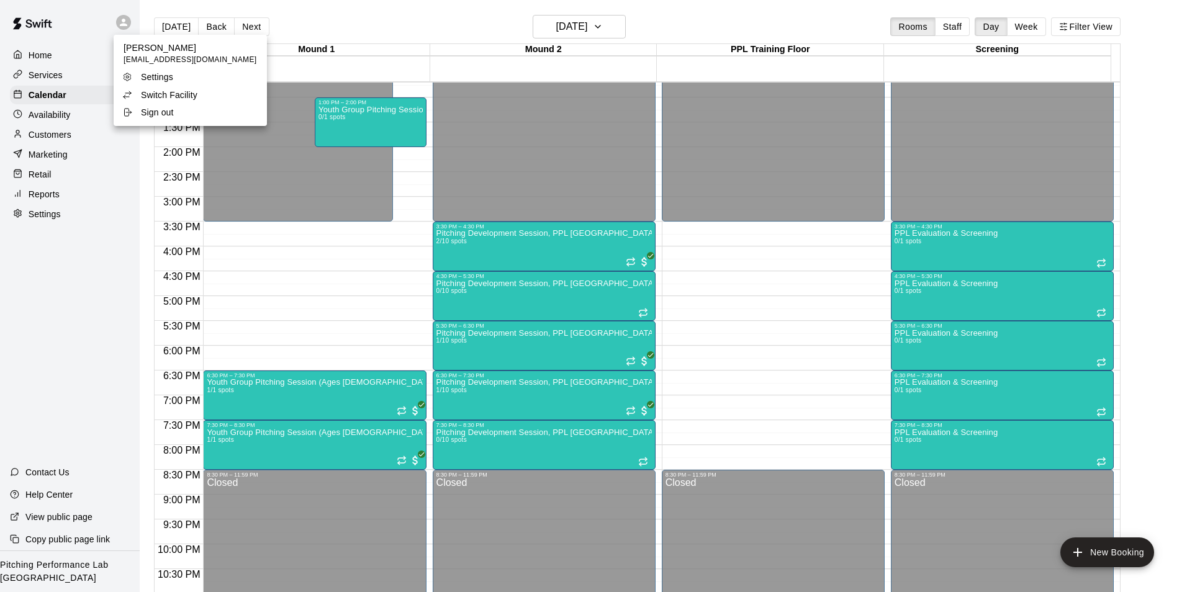
click at [183, 96] on p "Switch Facility" at bounding box center [169, 95] width 57 height 12
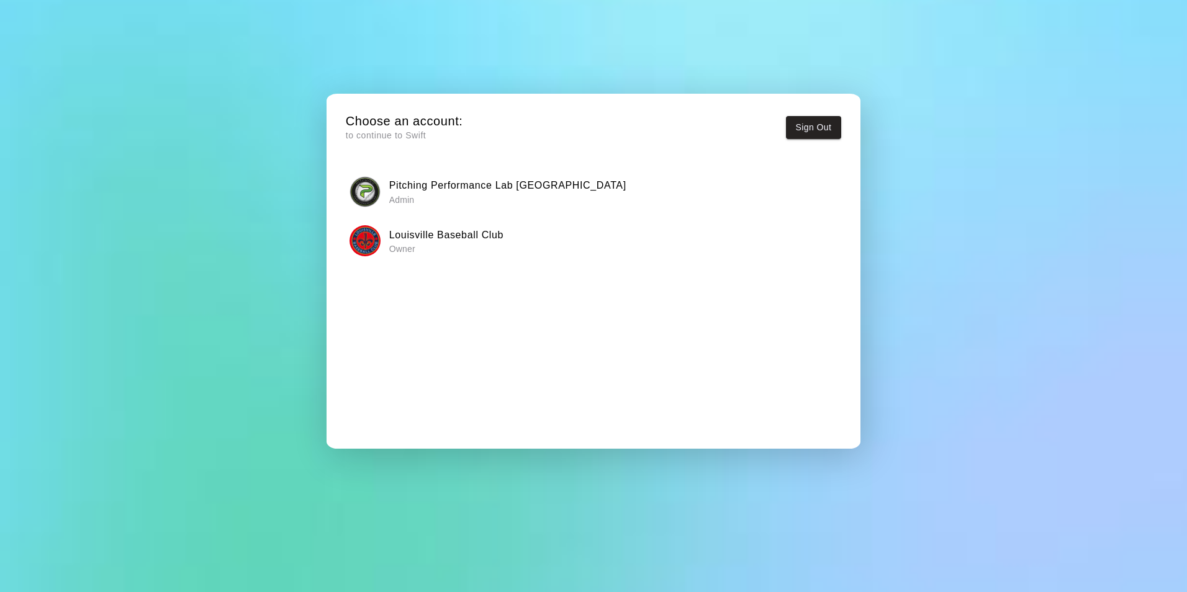
click at [386, 245] on div "Louisville Baseball Club Owner" at bounding box center [593, 240] width 487 height 31
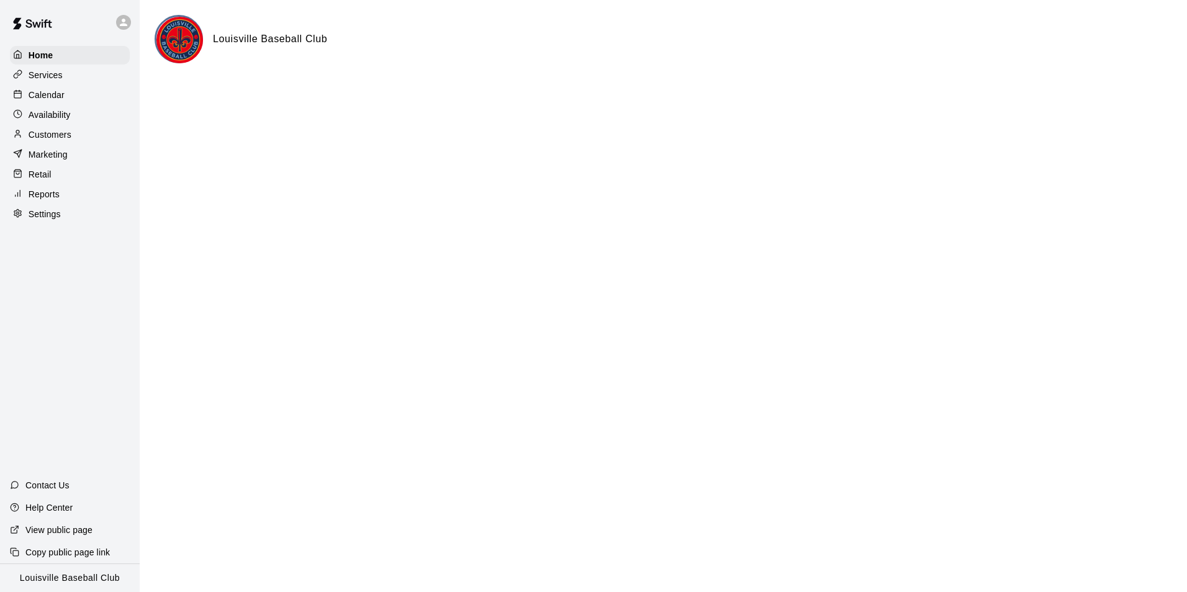
click at [60, 96] on p "Calendar" at bounding box center [47, 95] width 36 height 12
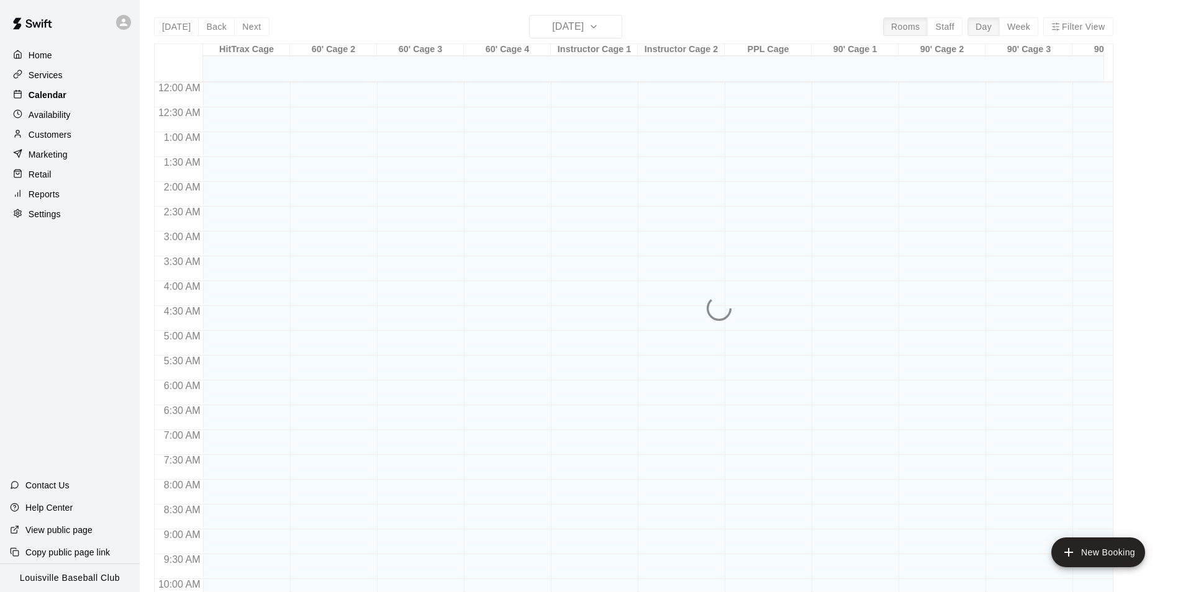
scroll to position [631, 0]
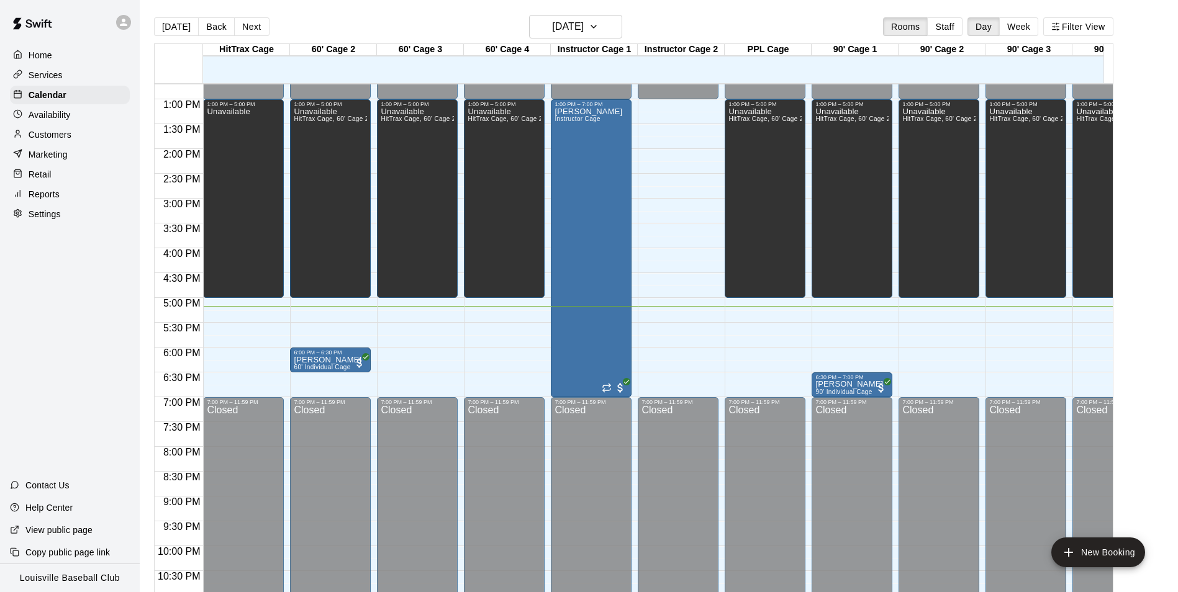
click at [48, 199] on p "Reports" at bounding box center [44, 194] width 31 height 12
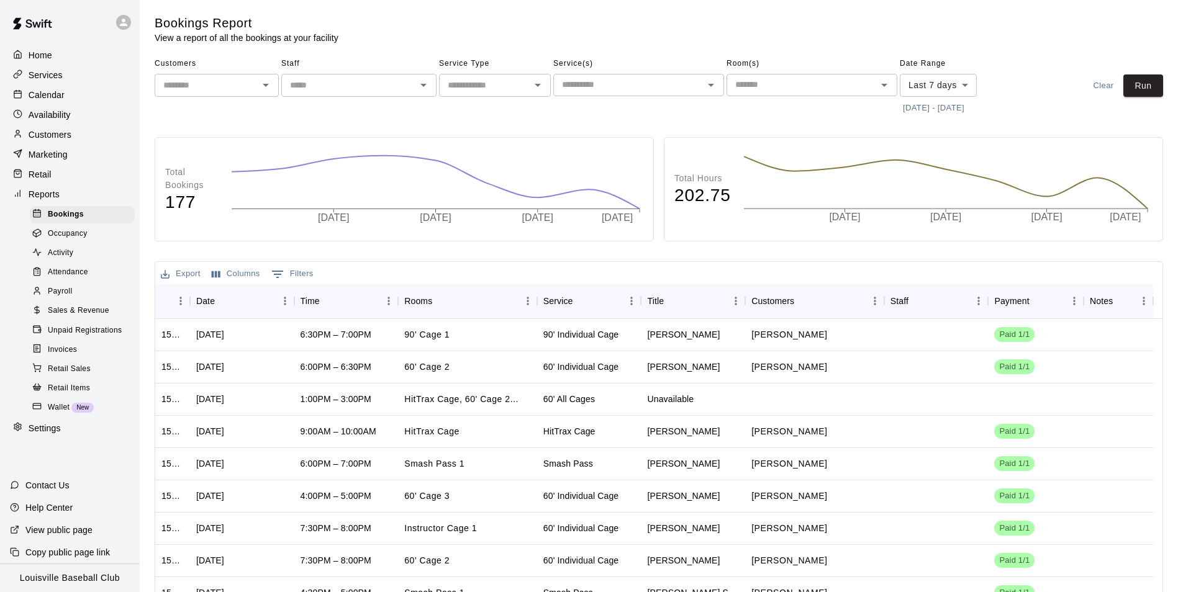
click at [88, 317] on span "Sales & Revenue" at bounding box center [78, 311] width 61 height 12
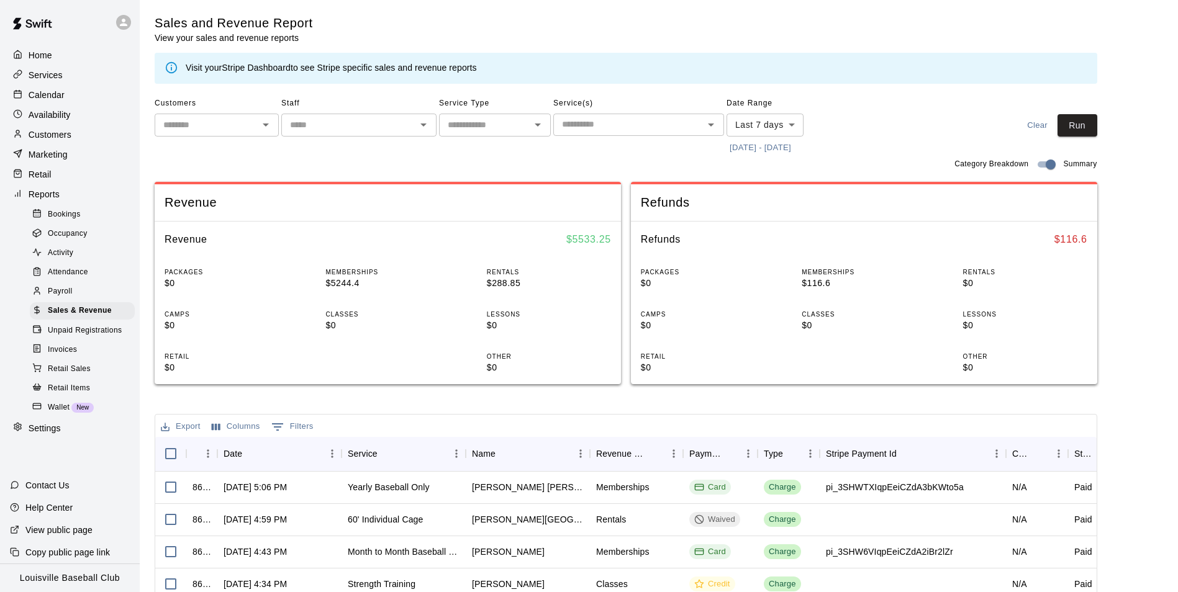
click at [247, 126] on input "text" at bounding box center [206, 125] width 96 height 16
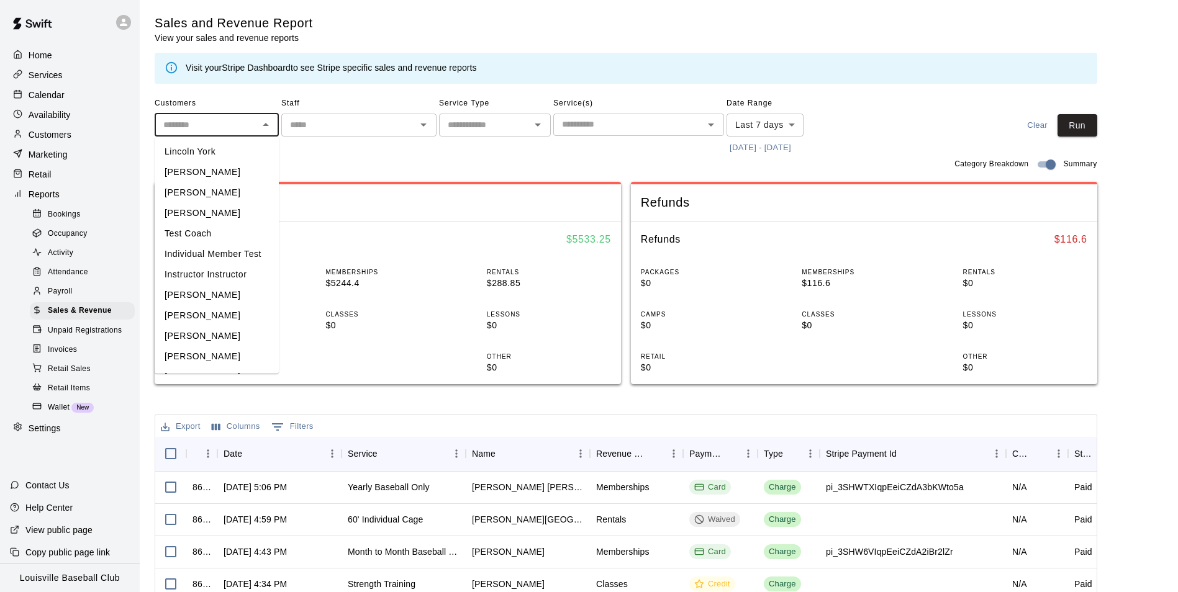
click at [390, 163] on div "Category Breakdown Summary" at bounding box center [626, 164] width 943 height 15
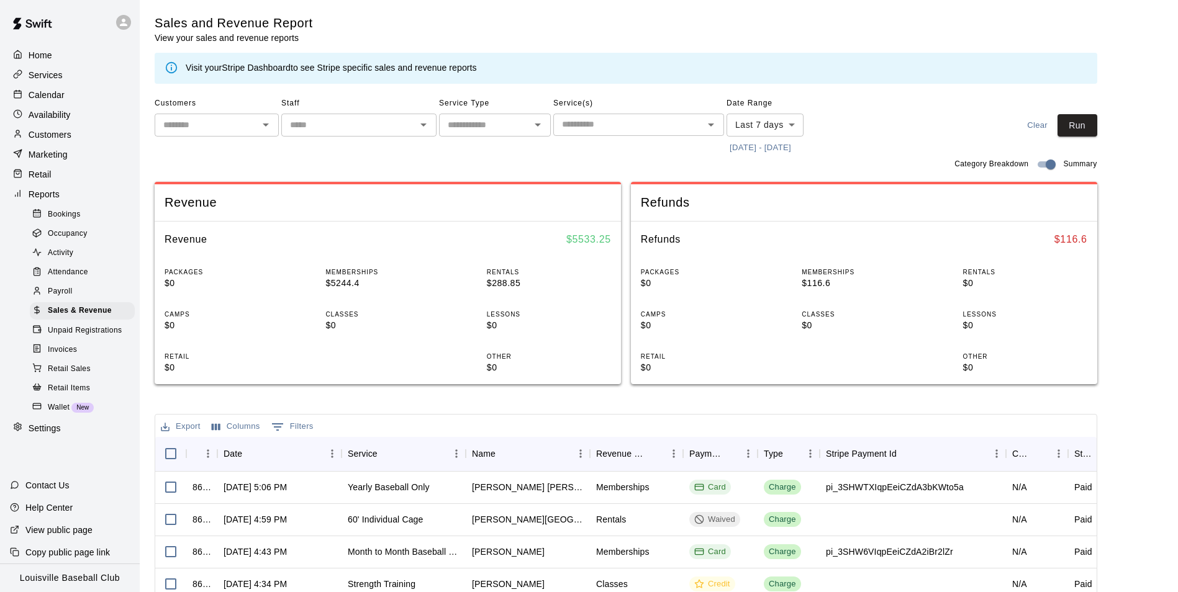
click at [247, 125] on input "text" at bounding box center [206, 125] width 96 height 16
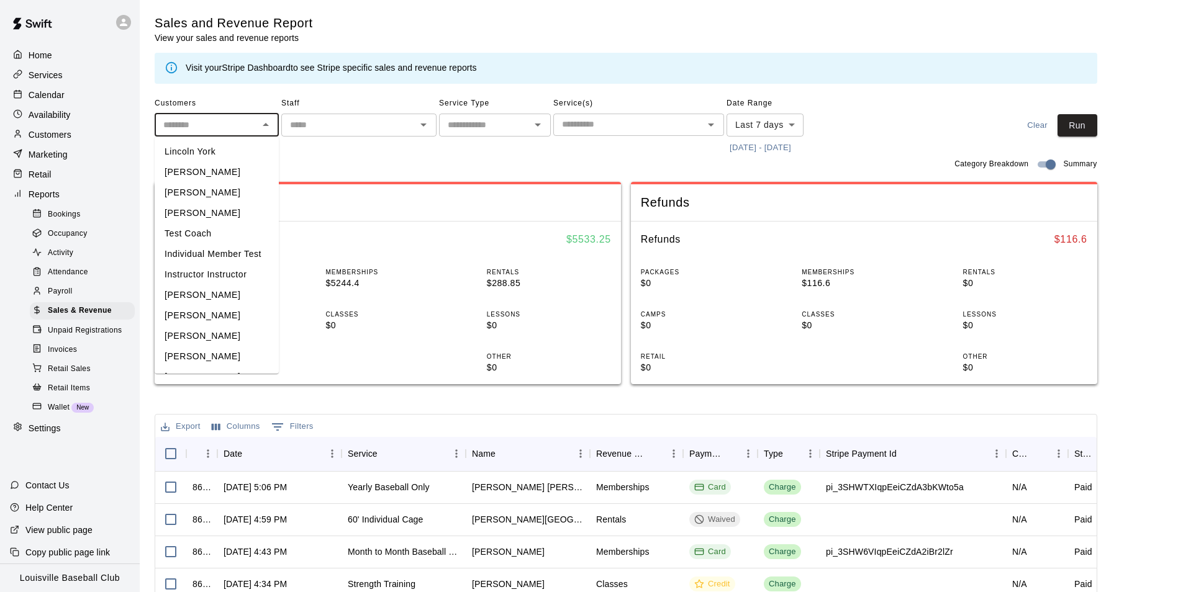
click at [217, 326] on li "Brian Sanders" at bounding box center [217, 315] width 124 height 20
type input "**********"
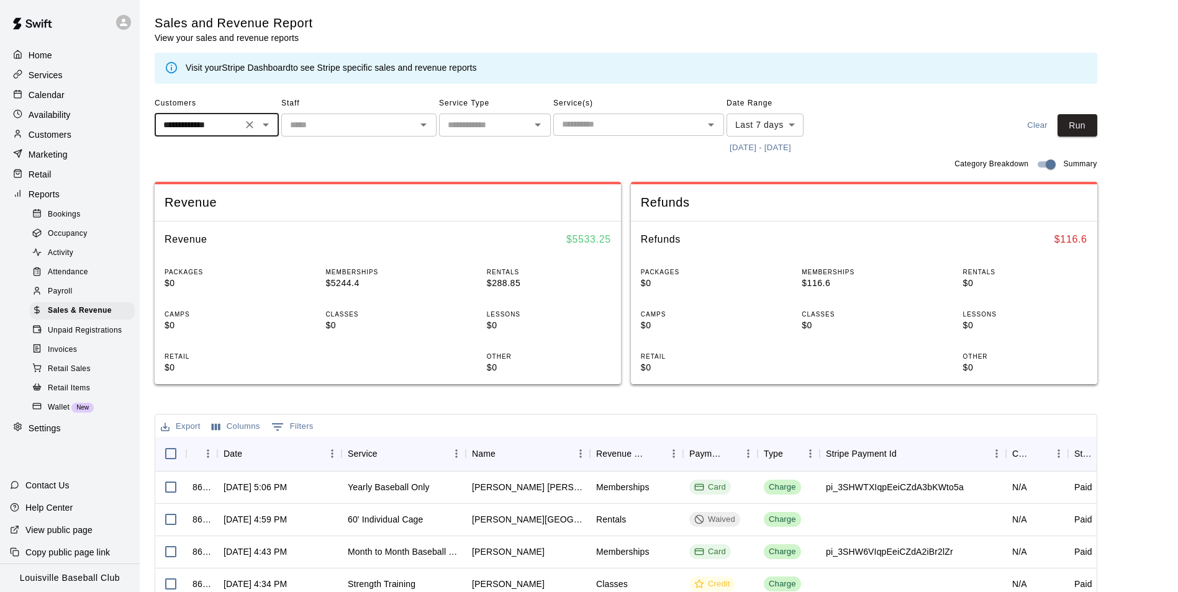
click at [266, 125] on icon "Open" at bounding box center [266, 125] width 6 height 3
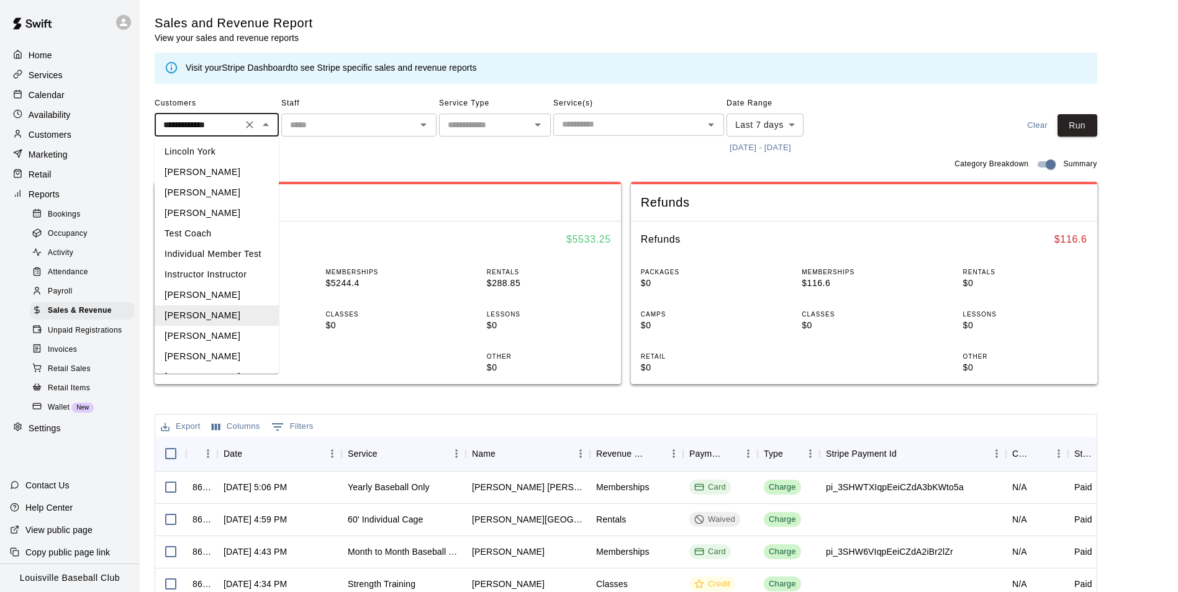
click at [1040, 119] on button "Clear" at bounding box center [1038, 125] width 40 height 23
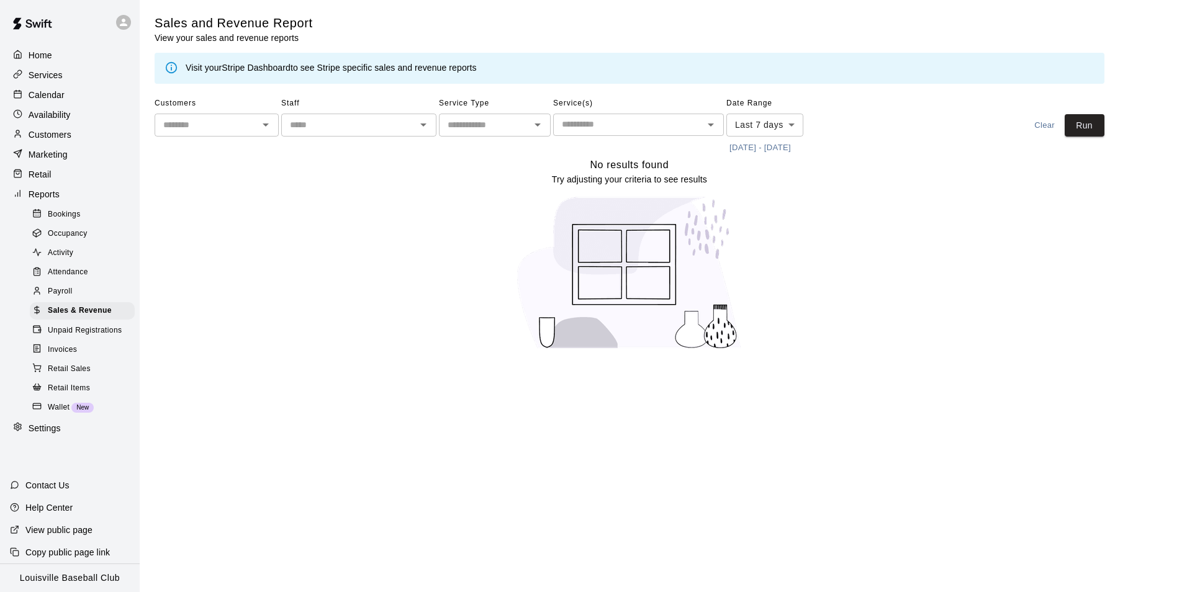
click at [788, 129] on body "Home Services Calendar Availability Customers Marketing Retail Reports Bookings…" at bounding box center [593, 182] width 1187 height 365
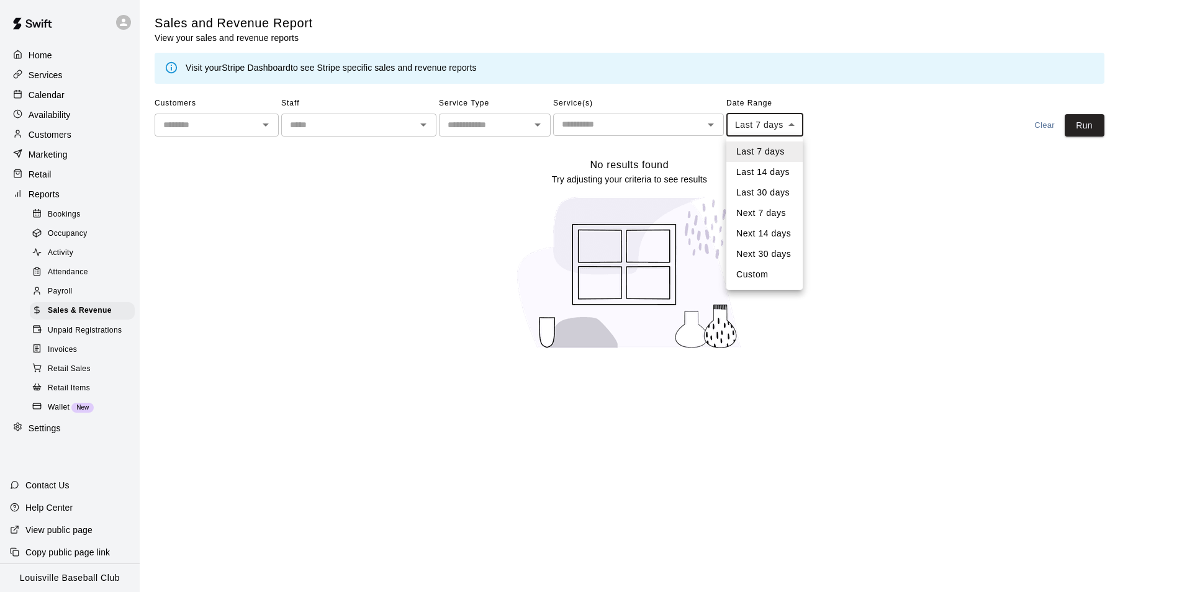
click at [778, 192] on li "Last 30 days" at bounding box center [764, 193] width 76 height 20
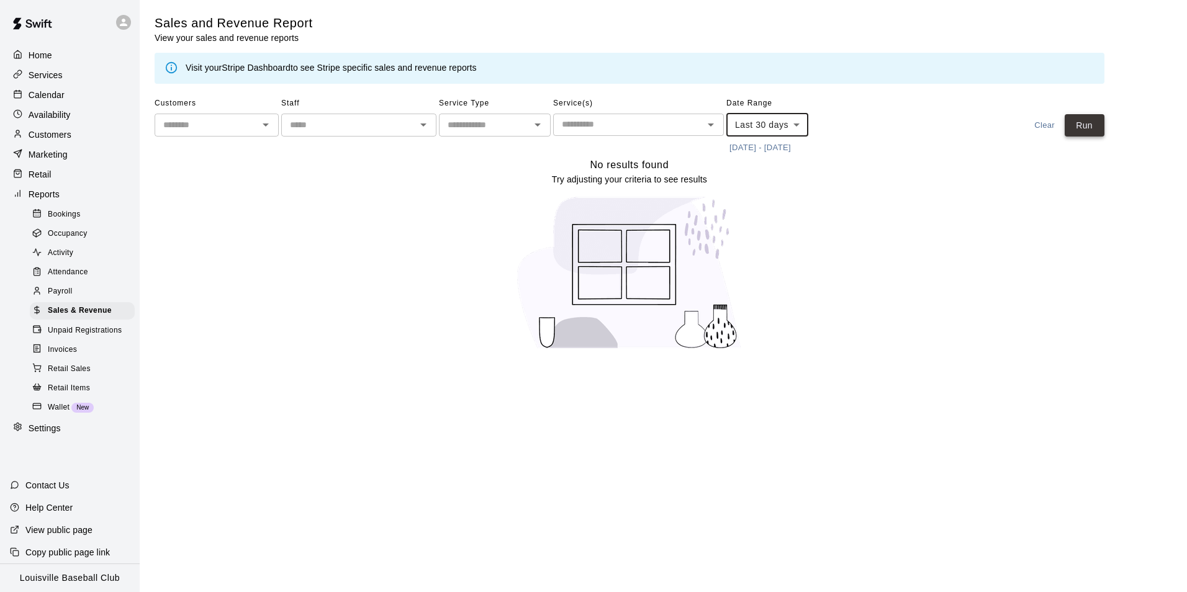
click at [1090, 125] on button "Run" at bounding box center [1085, 125] width 40 height 23
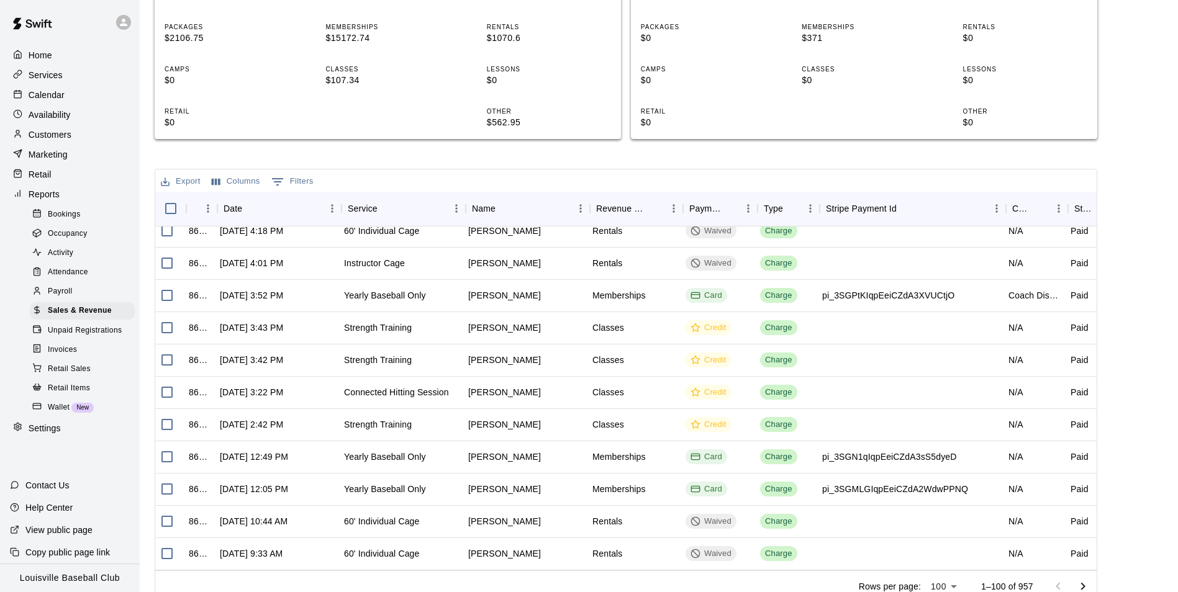
scroll to position [2529, 0]
click at [417, 301] on div "Yearly Baseball Only" at bounding box center [389, 295] width 82 height 12
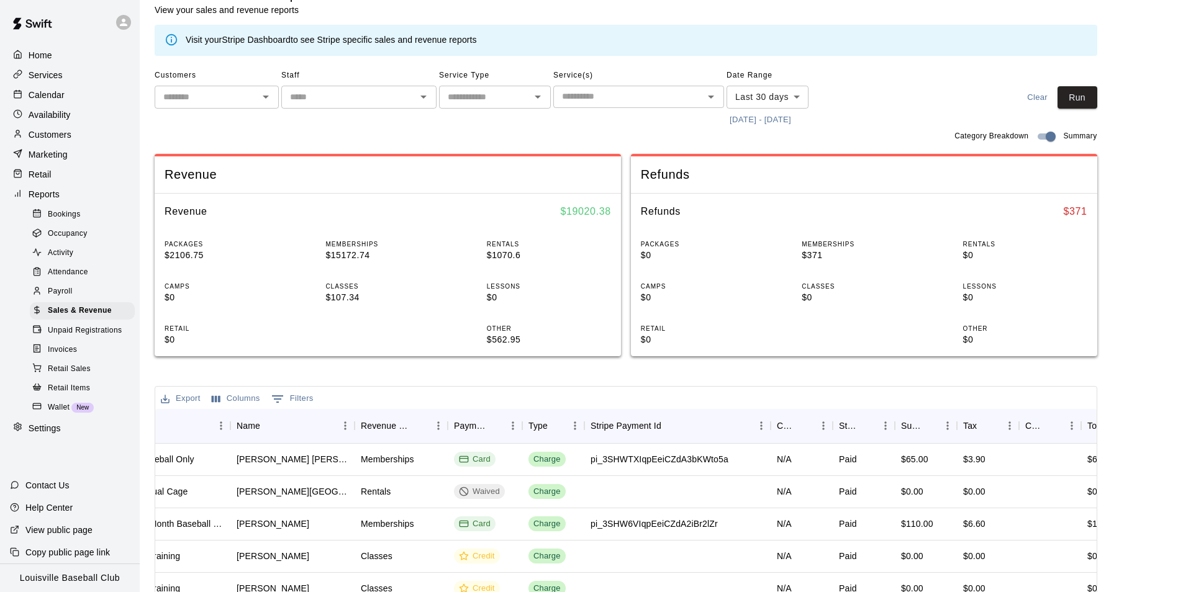
scroll to position [0, 0]
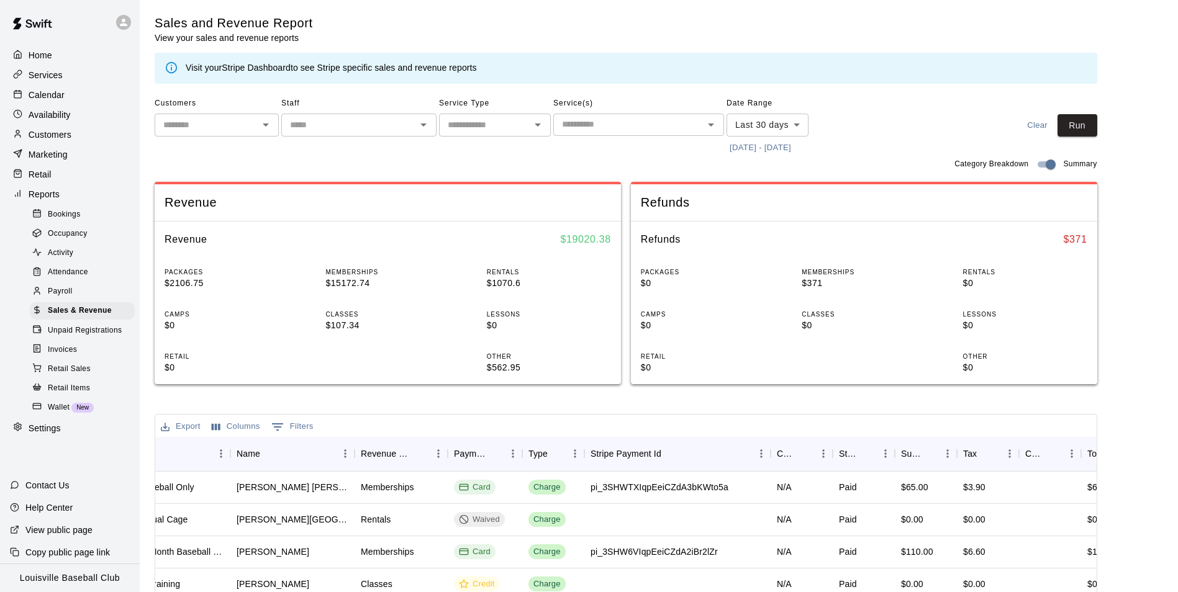
click at [798, 128] on body "Home Services Calendar Availability Customers Marketing Retail Reports Bookings…" at bounding box center [589, 427] width 1178 height 854
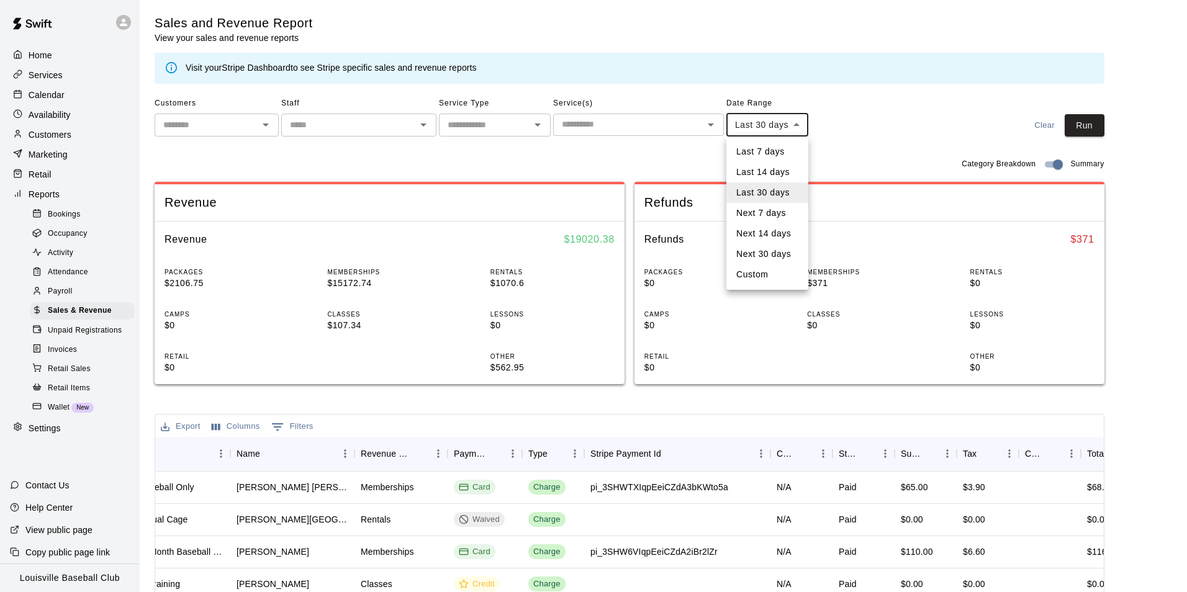
click at [765, 279] on li "Custom" at bounding box center [767, 274] width 82 height 20
type input "******"
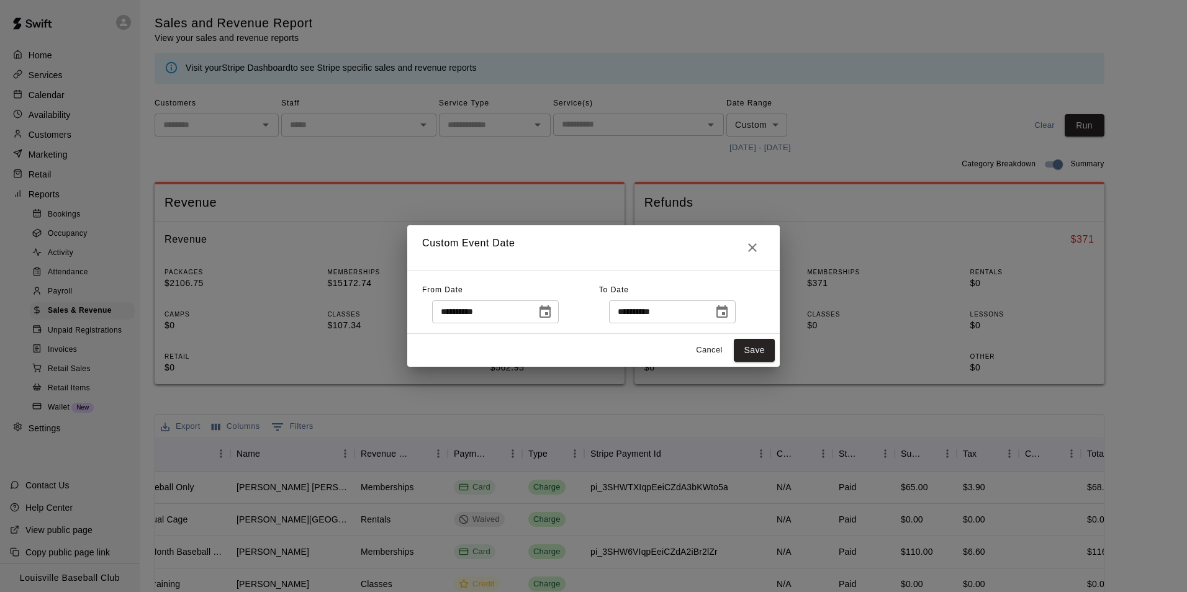
click at [553, 317] on icon "Choose date, selected date is Sep 12, 2025" at bounding box center [545, 312] width 15 height 15
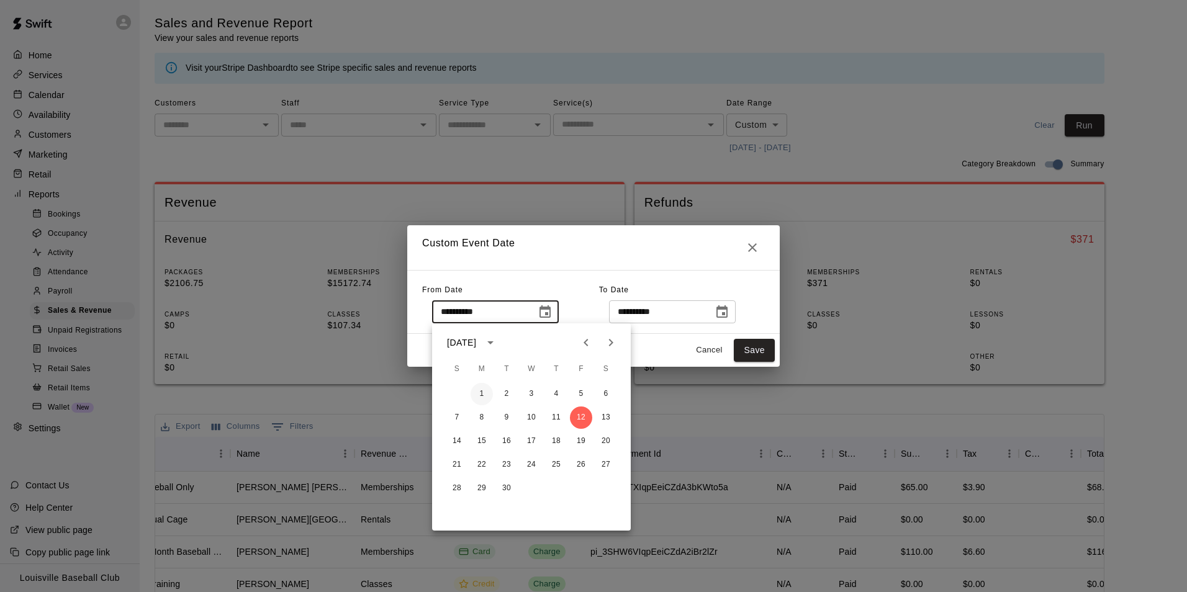
click at [479, 395] on button "1" at bounding box center [482, 394] width 22 height 22
type input "**********"
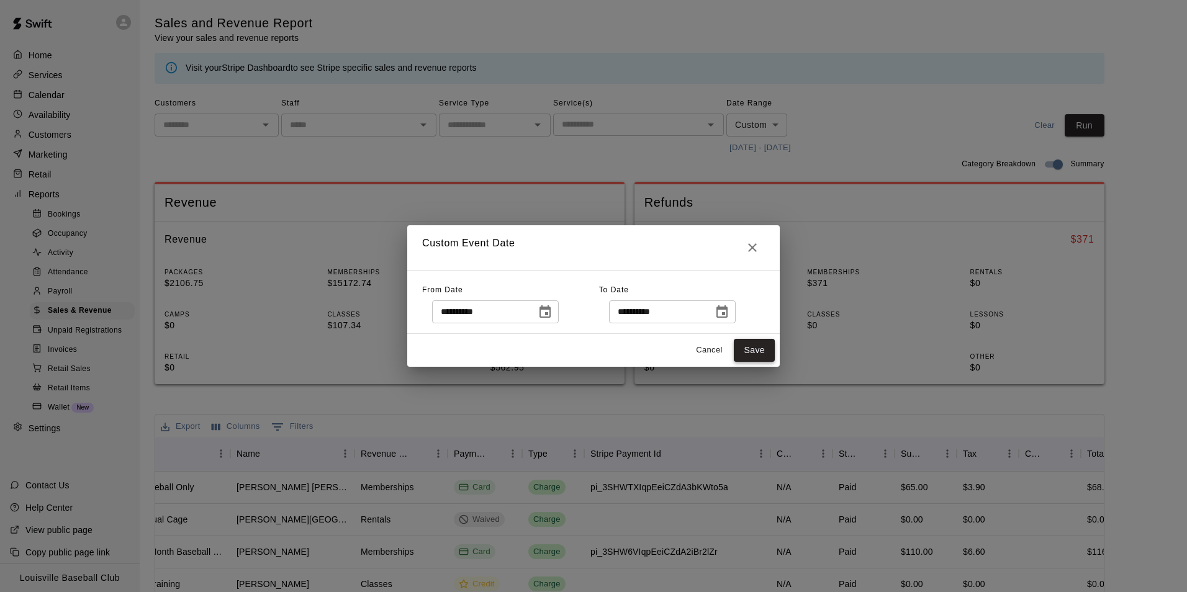
click at [769, 355] on button "Save" at bounding box center [754, 350] width 41 height 23
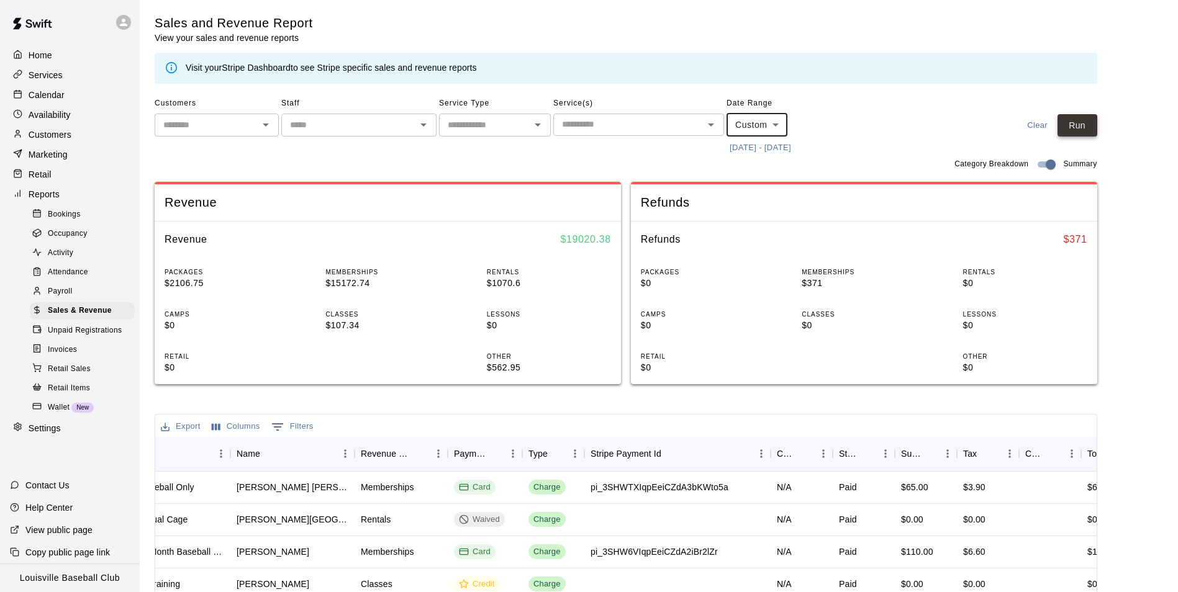
click at [1097, 134] on button "Run" at bounding box center [1077, 125] width 40 height 23
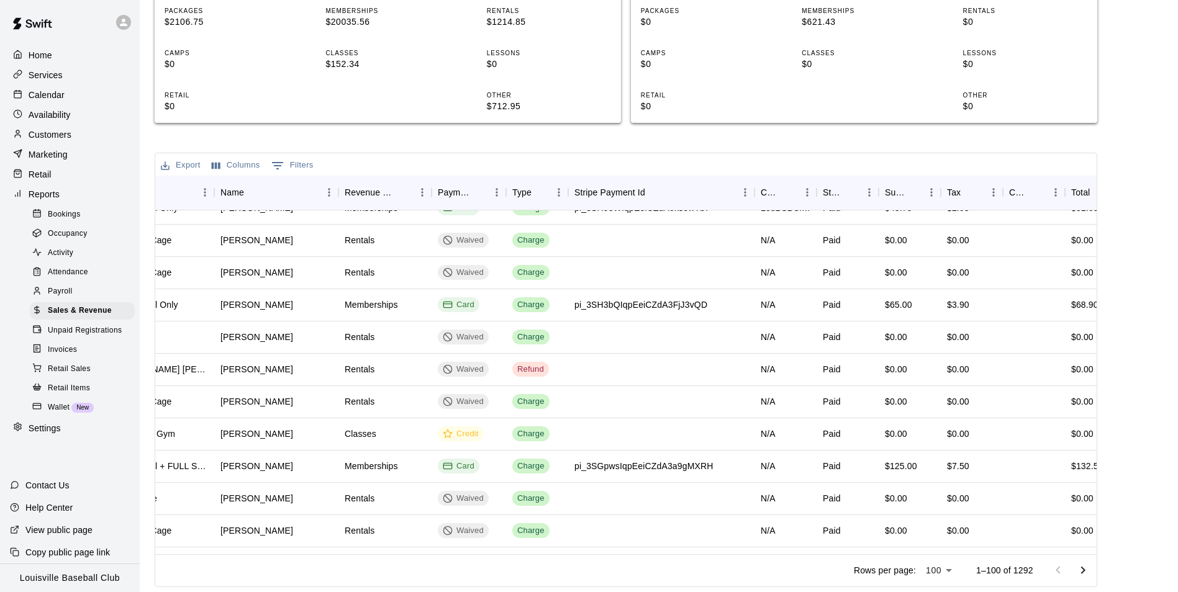
scroll to position [1121, 251]
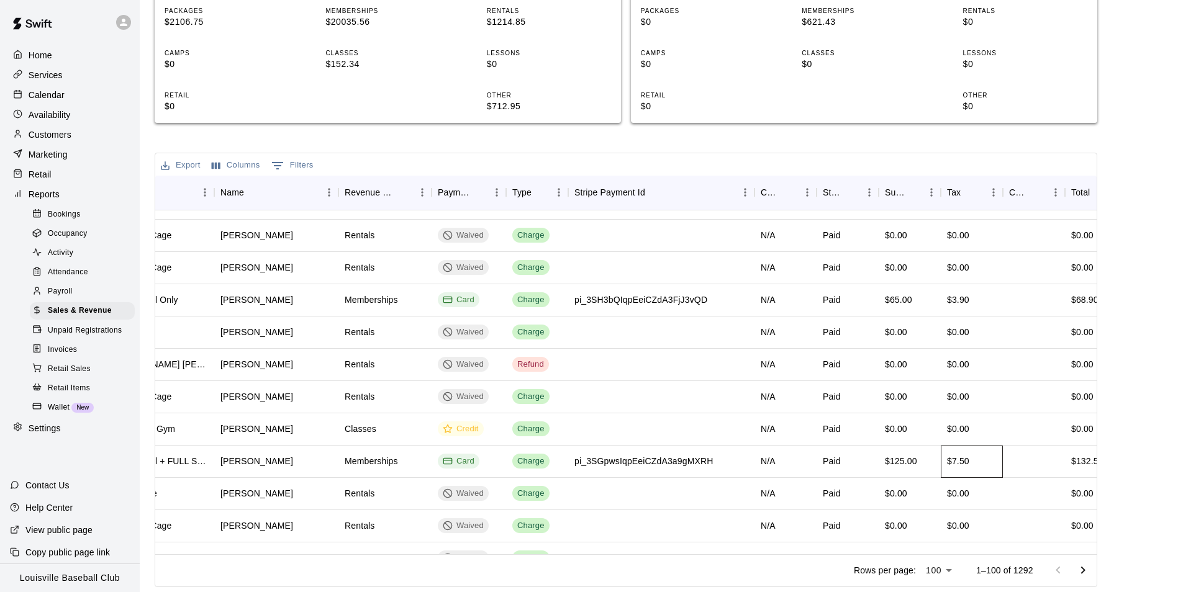
click at [955, 448] on div "$7.50" at bounding box center [972, 462] width 62 height 32
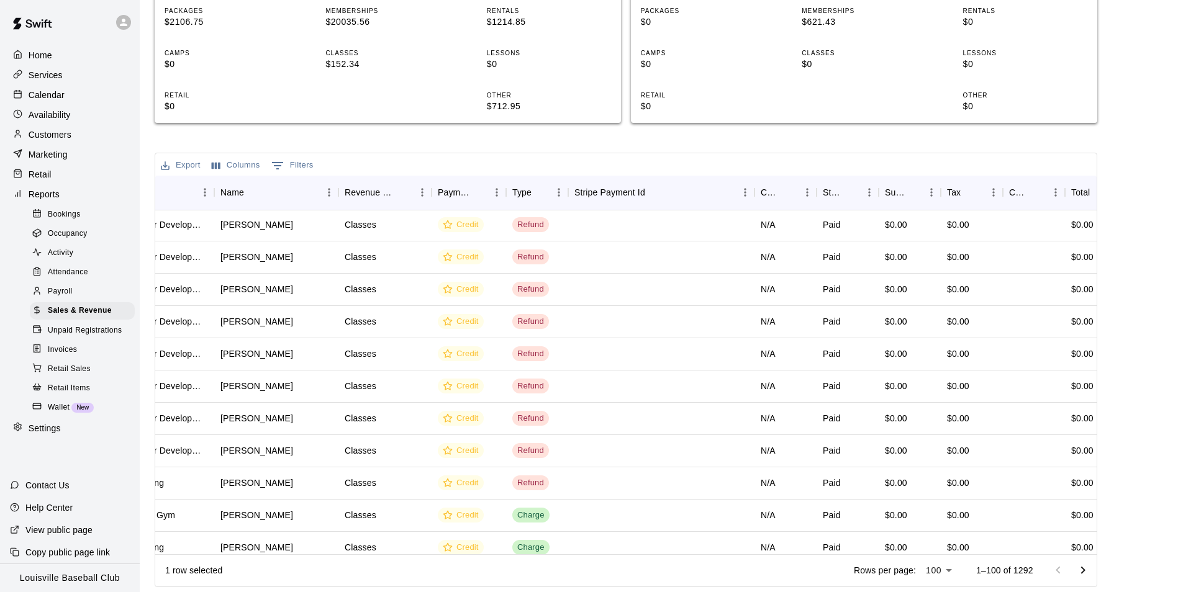
scroll to position [484, 251]
click at [61, 138] on p "Customers" at bounding box center [50, 135] width 43 height 12
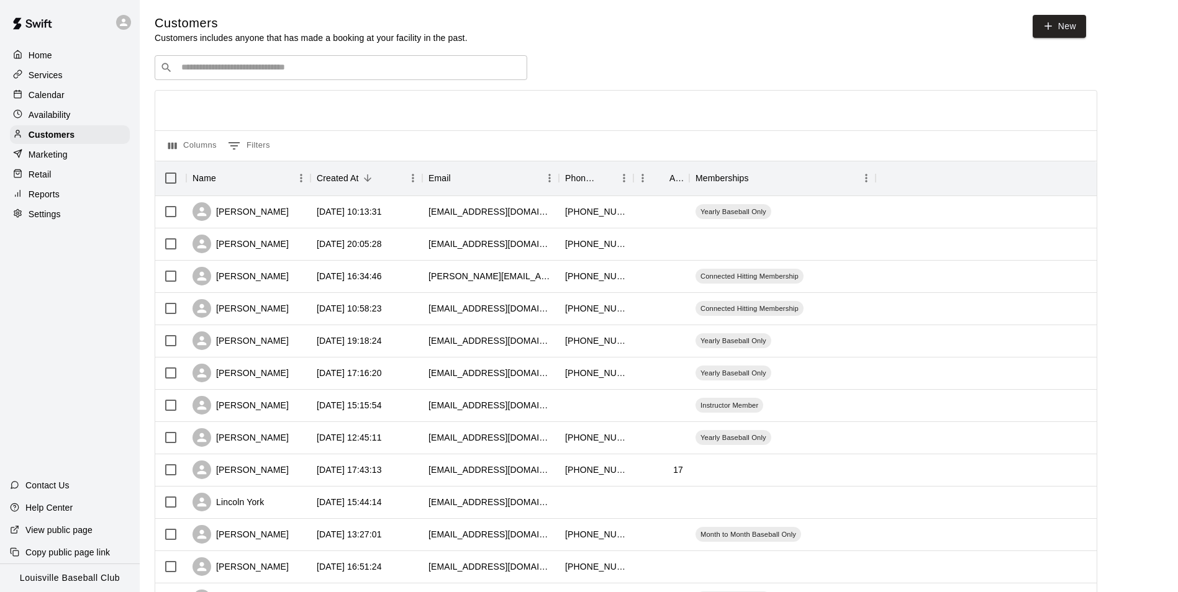
click at [330, 66] on input "Search customers by name or email" at bounding box center [350, 67] width 344 height 12
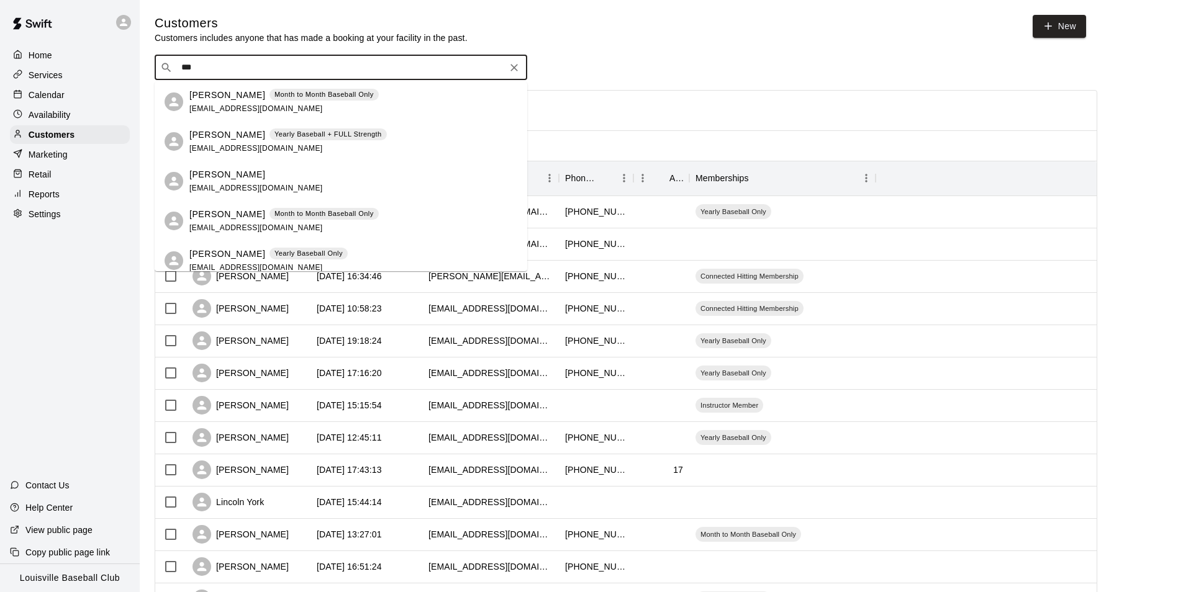
type input "****"
click at [225, 178] on p "Brian Sanders" at bounding box center [227, 174] width 76 height 13
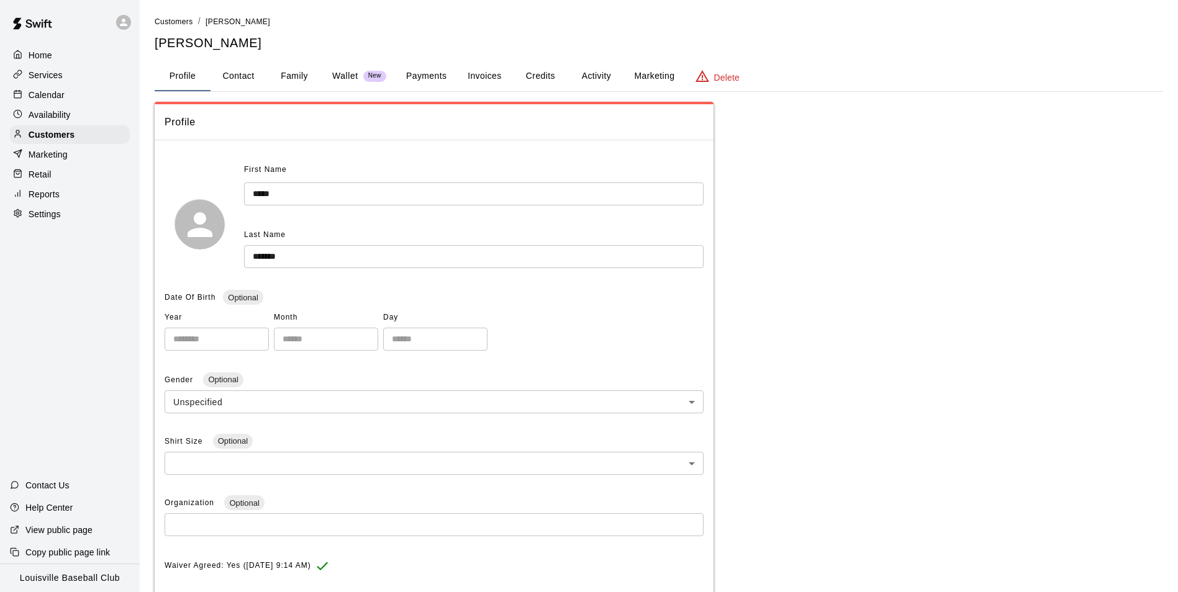
click at [598, 67] on button "Activity" at bounding box center [596, 76] width 56 height 30
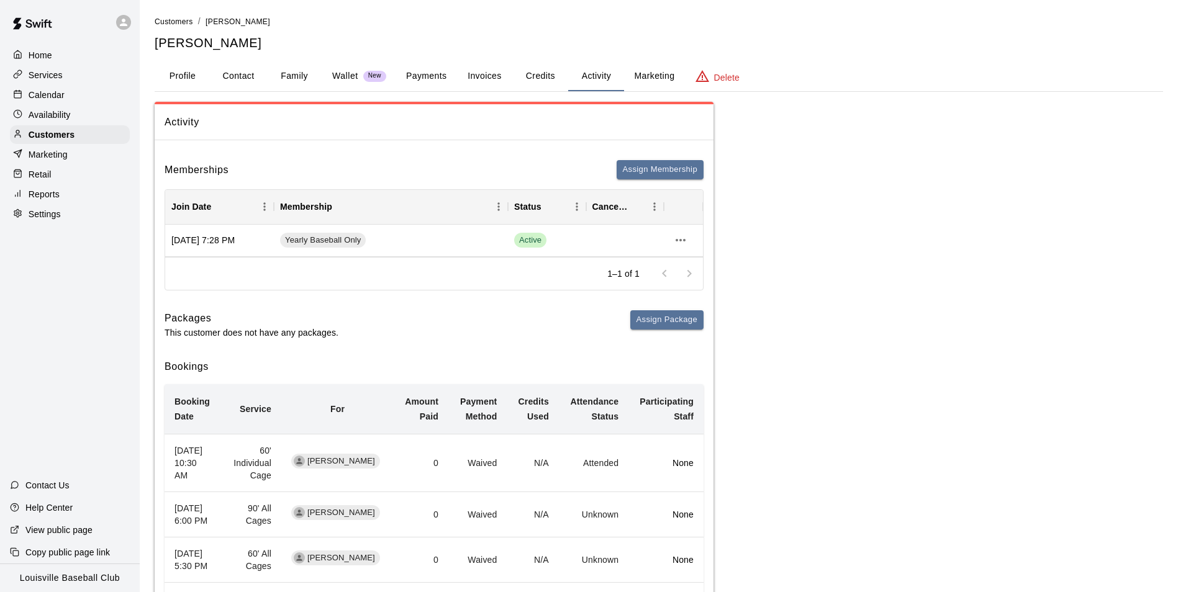
click at [433, 79] on button "Payments" at bounding box center [426, 76] width 60 height 30
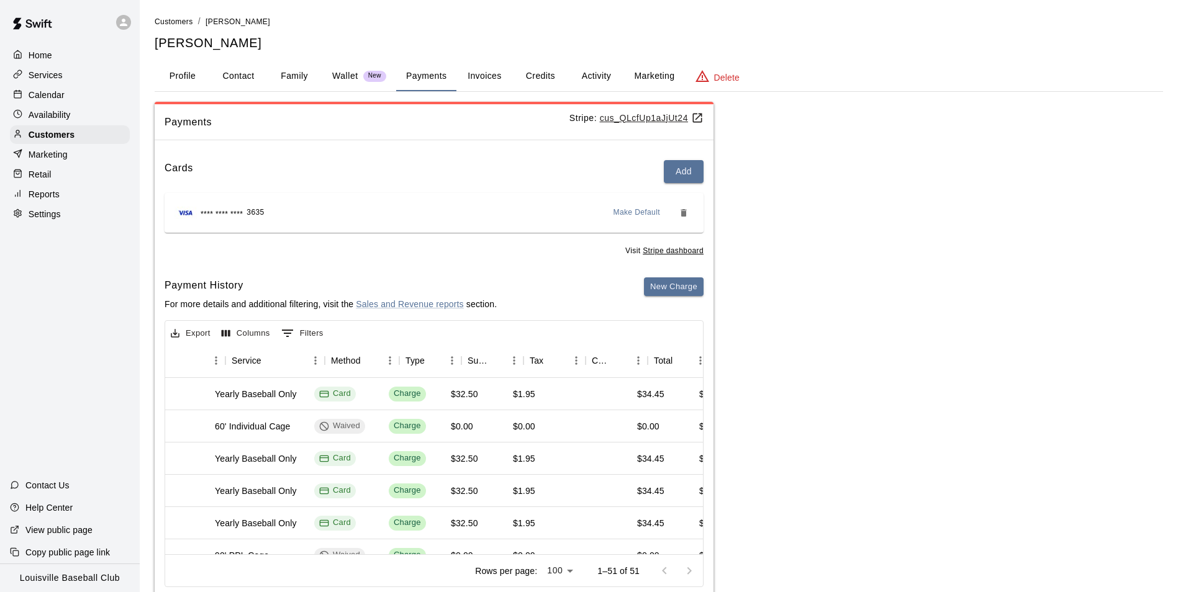
scroll to position [0, 243]
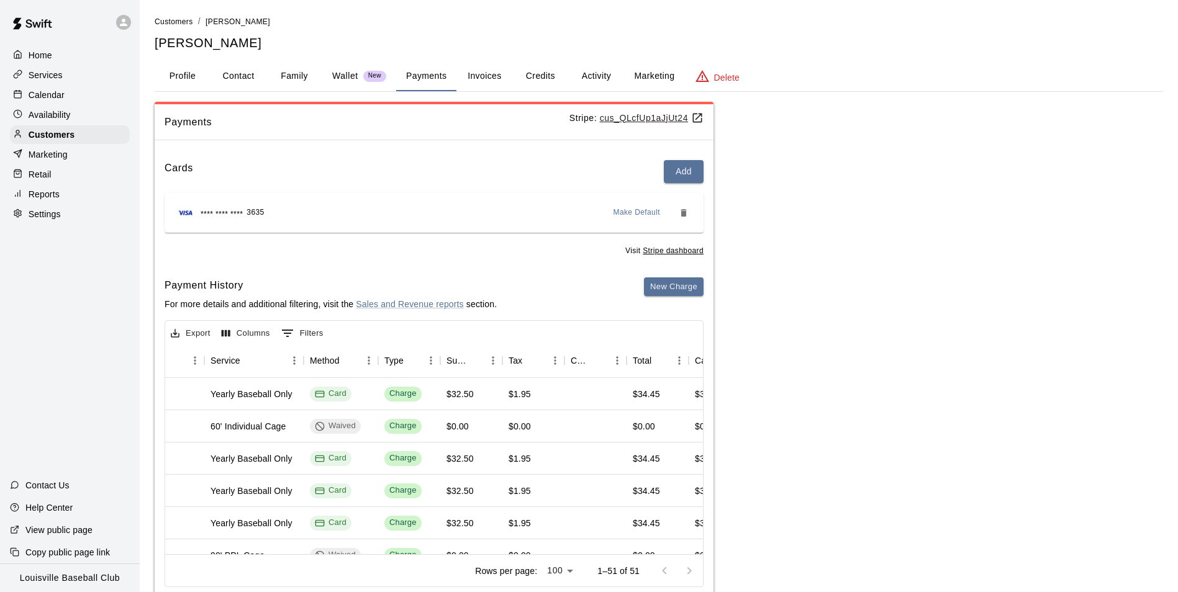
click at [59, 201] on p "Reports" at bounding box center [44, 194] width 31 height 12
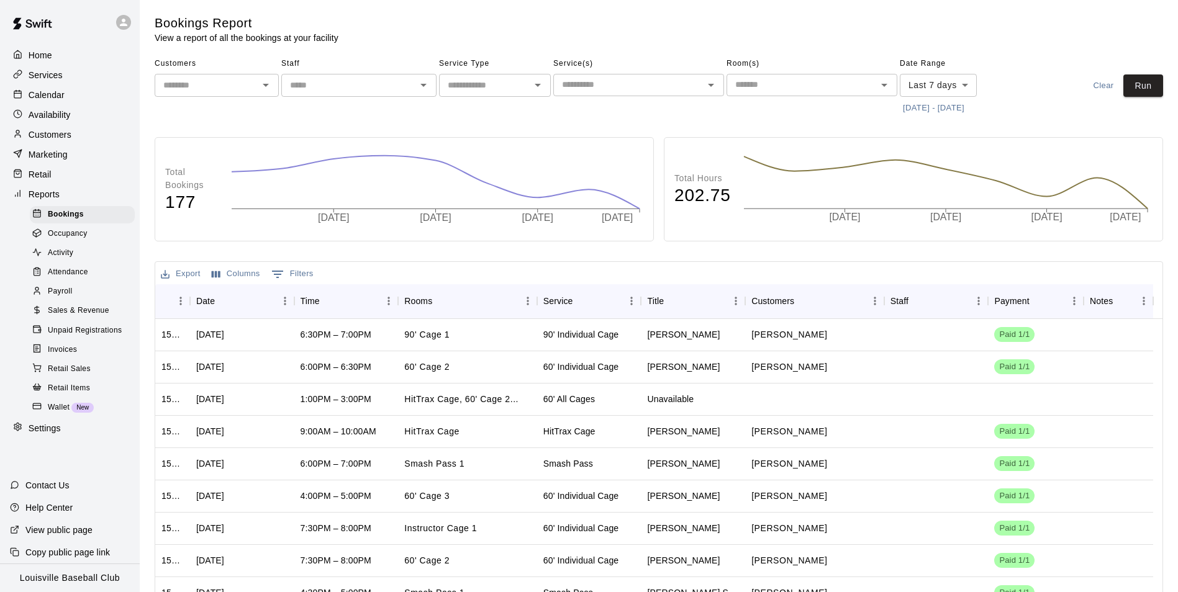
click at [961, 92] on body "Home Services Calendar Availability Customers Marketing Retail Reports Bookings…" at bounding box center [589, 350] width 1178 height 701
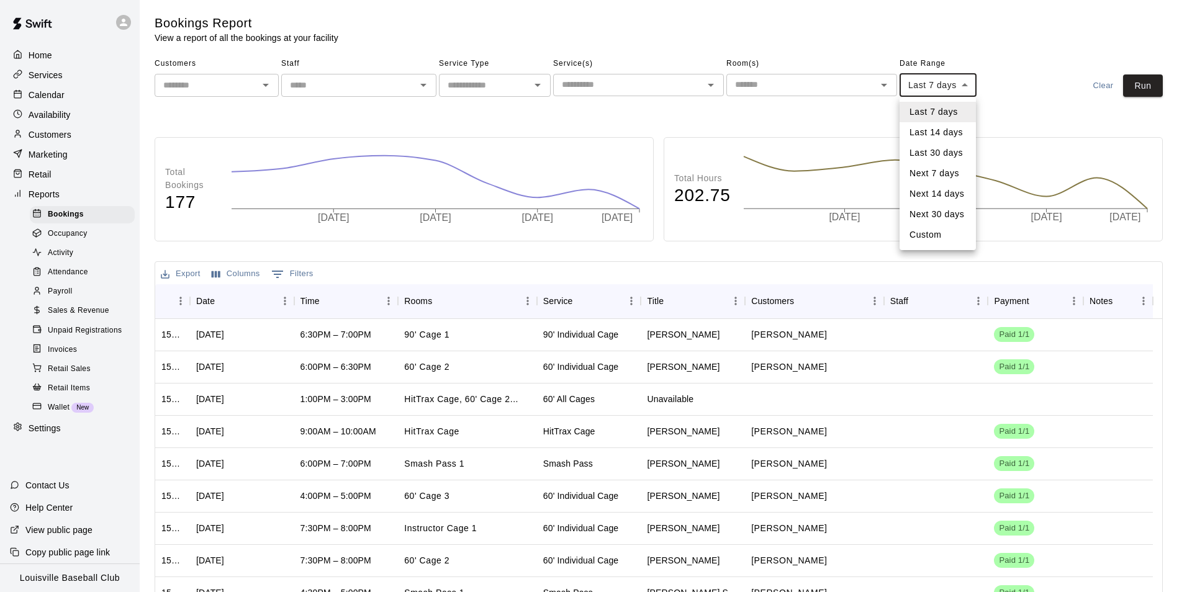
click at [923, 237] on li "Custom" at bounding box center [938, 235] width 76 height 20
type input "******"
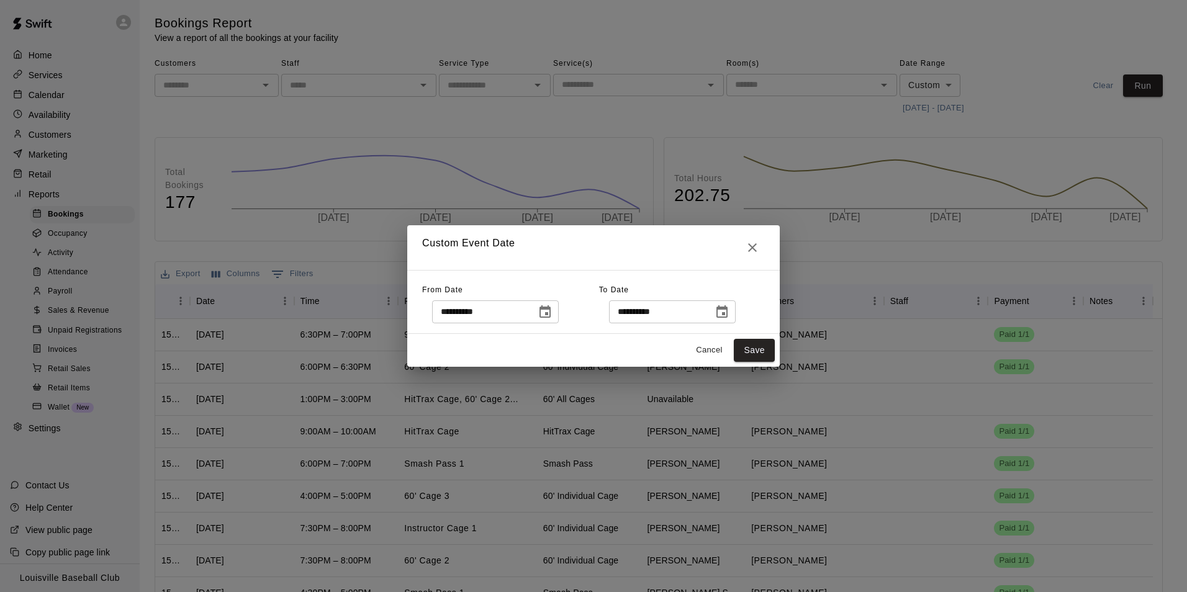
click at [551, 317] on icon "Choose date, selected date is Oct 5, 2025" at bounding box center [545, 311] width 11 height 12
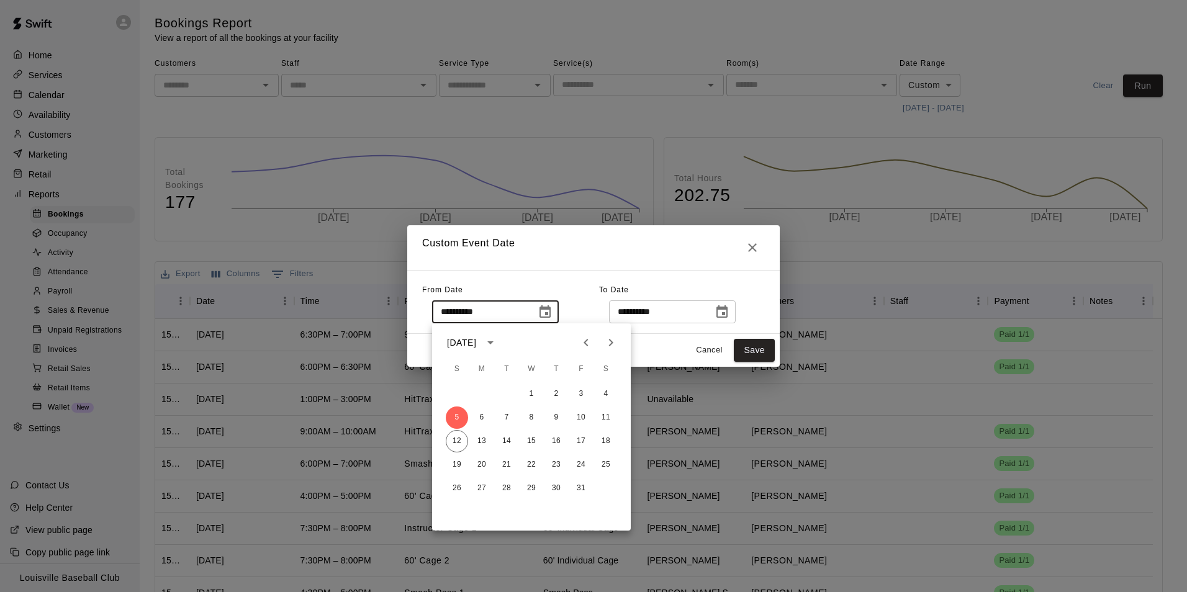
click at [586, 343] on icon "Previous month" at bounding box center [586, 342] width 15 height 15
click at [482, 394] on button "1" at bounding box center [482, 394] width 22 height 22
type input "**********"
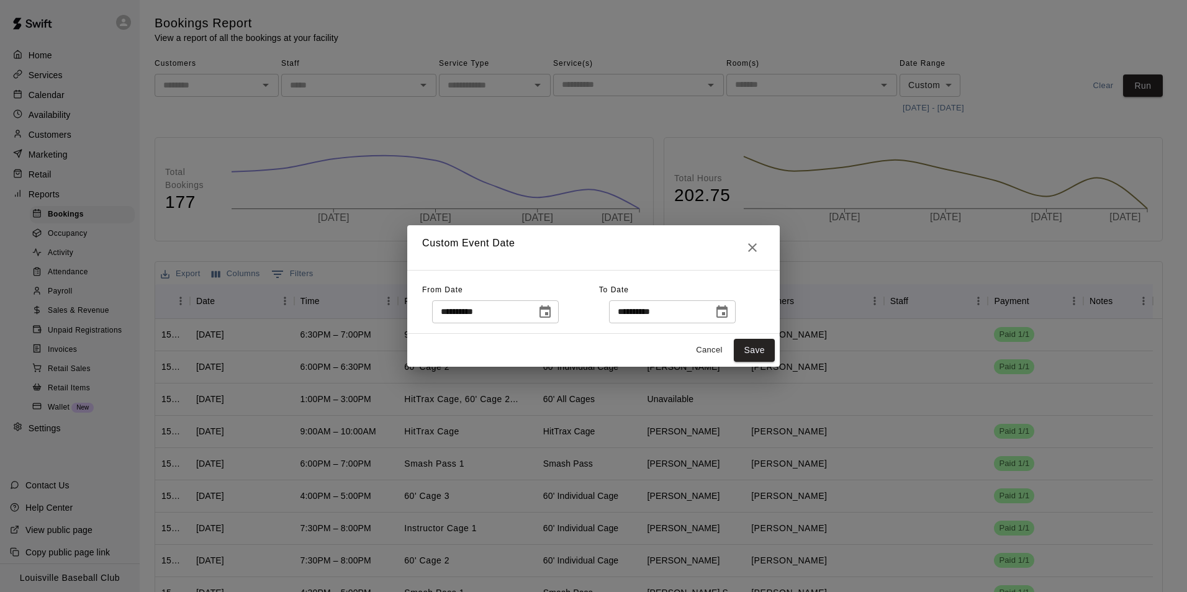
click at [766, 350] on button "Save" at bounding box center [754, 350] width 41 height 23
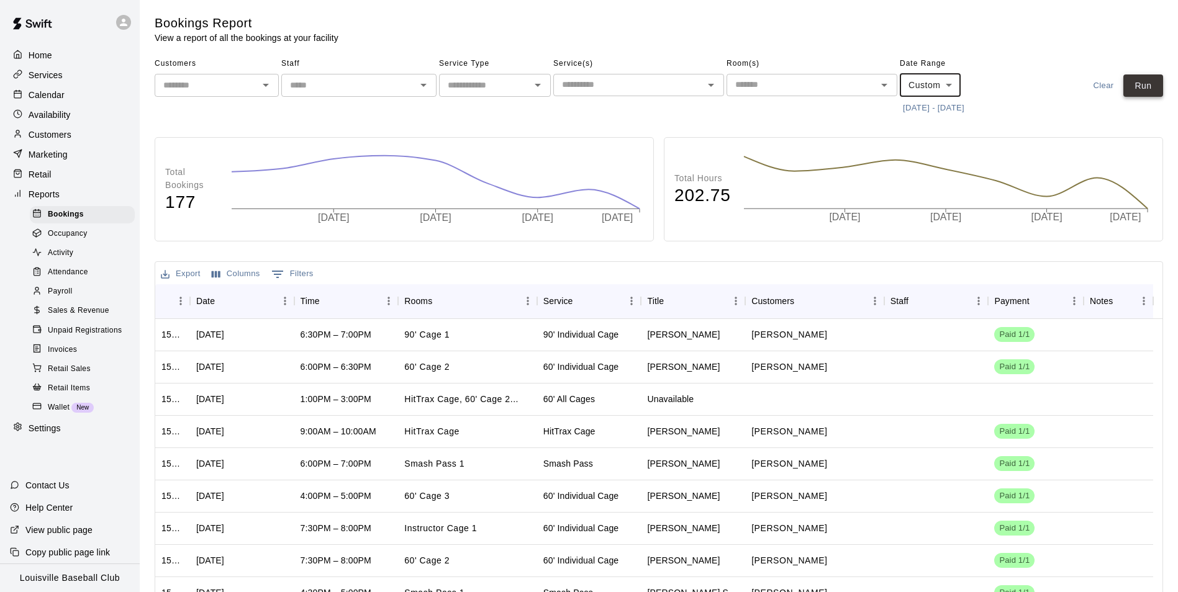
click at [1144, 86] on button "Run" at bounding box center [1143, 86] width 40 height 23
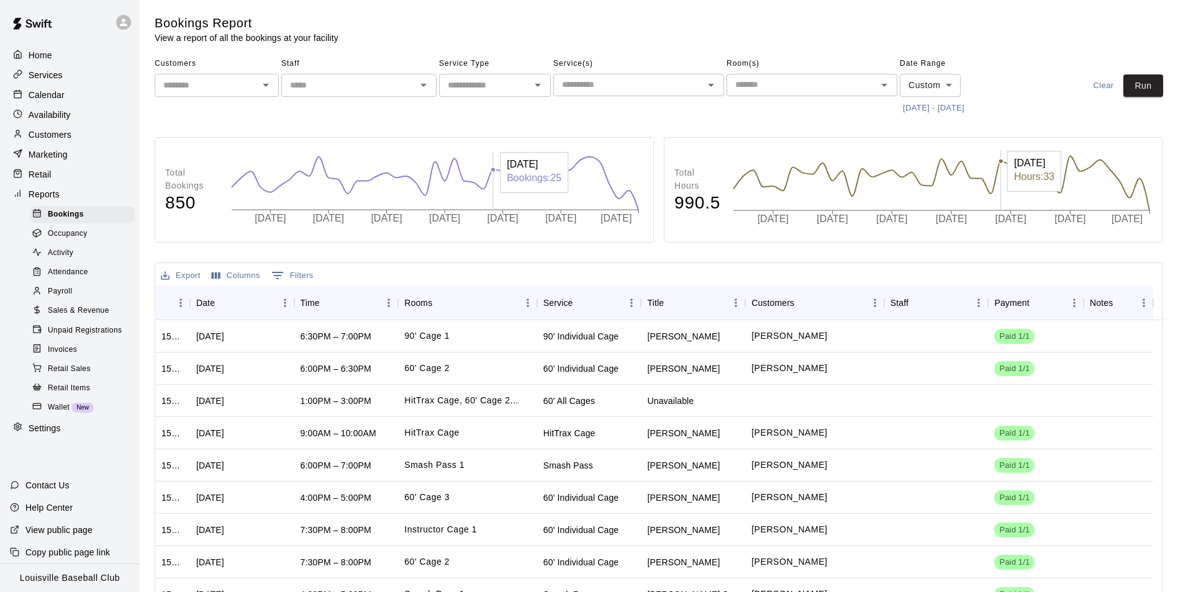
click at [87, 317] on span "Sales & Revenue" at bounding box center [78, 311] width 61 height 12
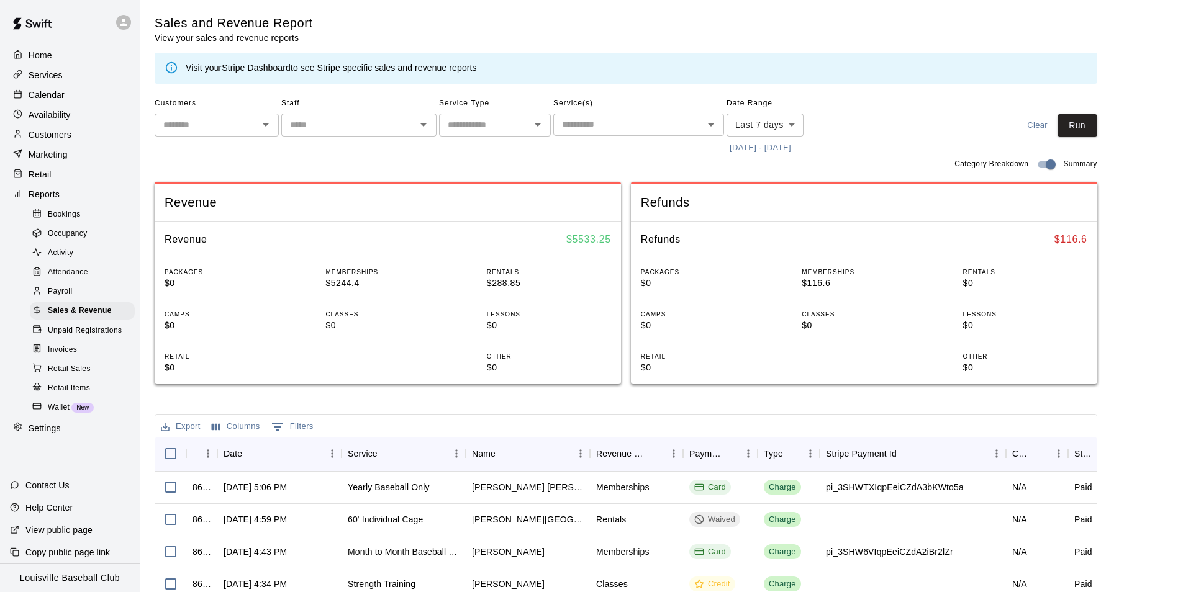
click at [781, 132] on body "Home Services Calendar Availability Customers Marketing Retail Reports Bookings…" at bounding box center [589, 427] width 1178 height 854
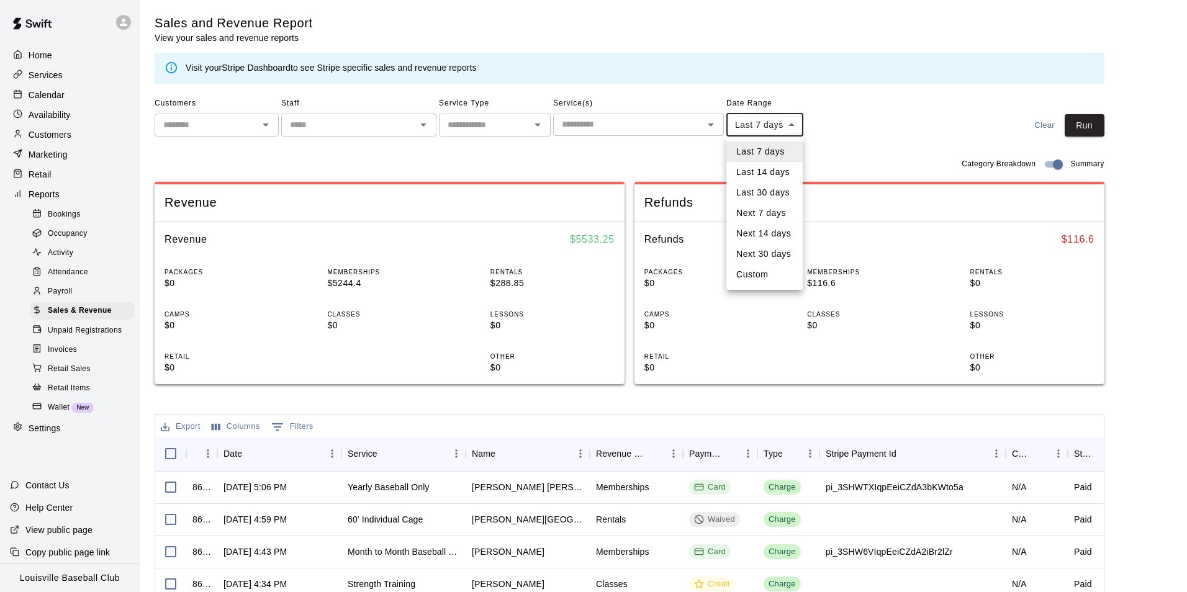
click at [755, 279] on li "Custom" at bounding box center [764, 274] width 76 height 20
type input "******"
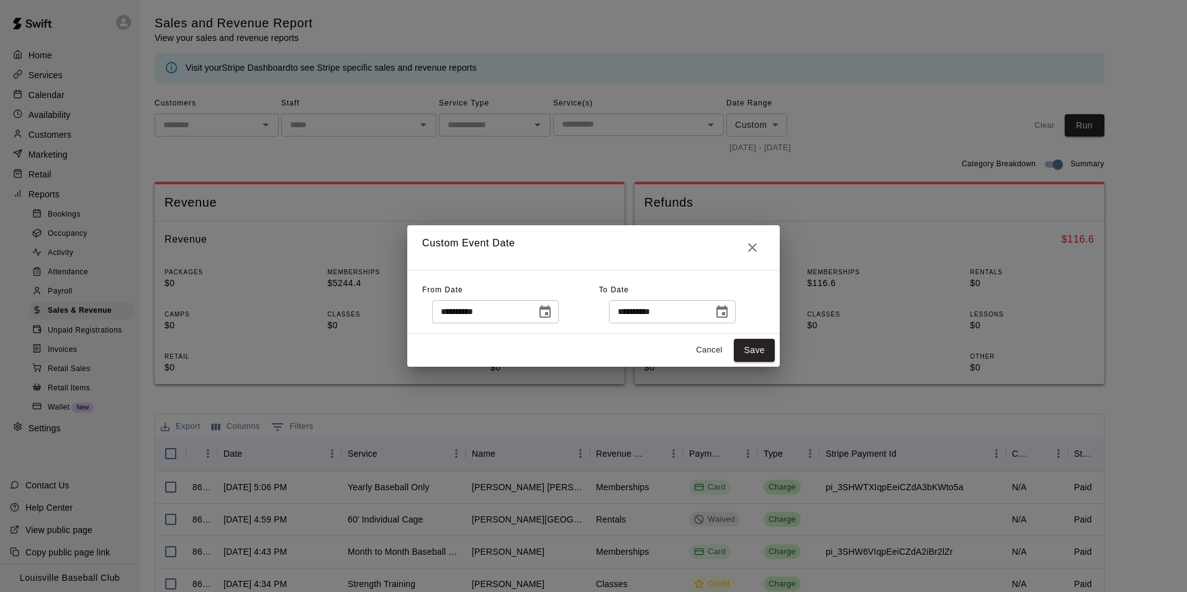
click at [553, 317] on icon "Choose date, selected date is Oct 5, 2025" at bounding box center [545, 312] width 15 height 15
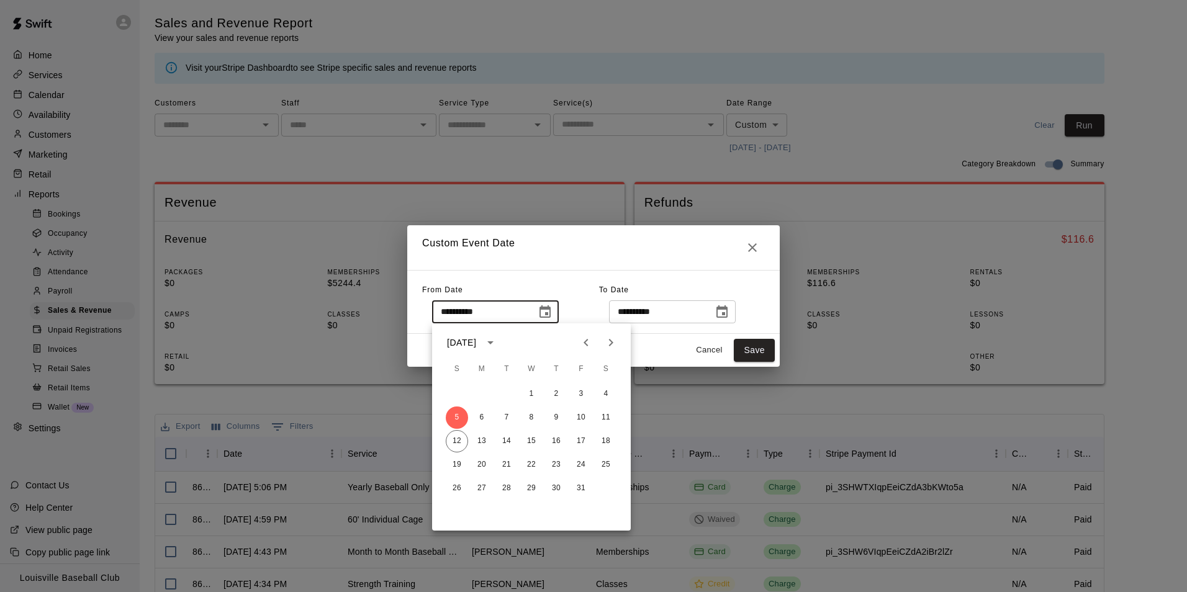
click at [586, 343] on icon "Previous month" at bounding box center [586, 342] width 15 height 15
click at [482, 394] on button "1" at bounding box center [482, 394] width 22 height 22
type input "**********"
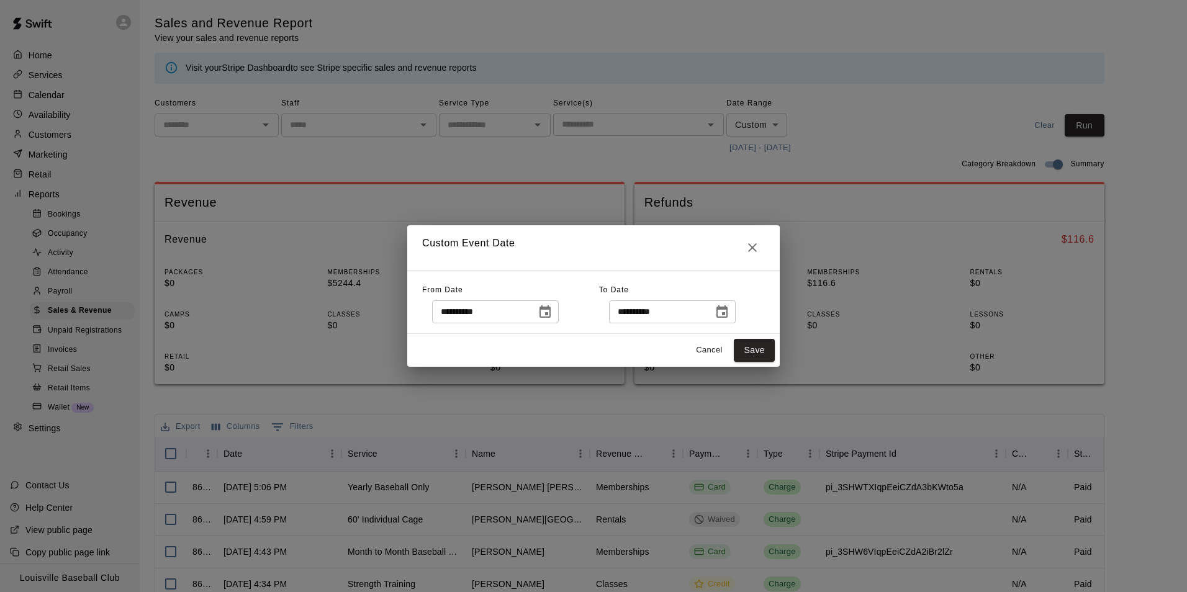
click at [765, 350] on button "Save" at bounding box center [754, 350] width 41 height 23
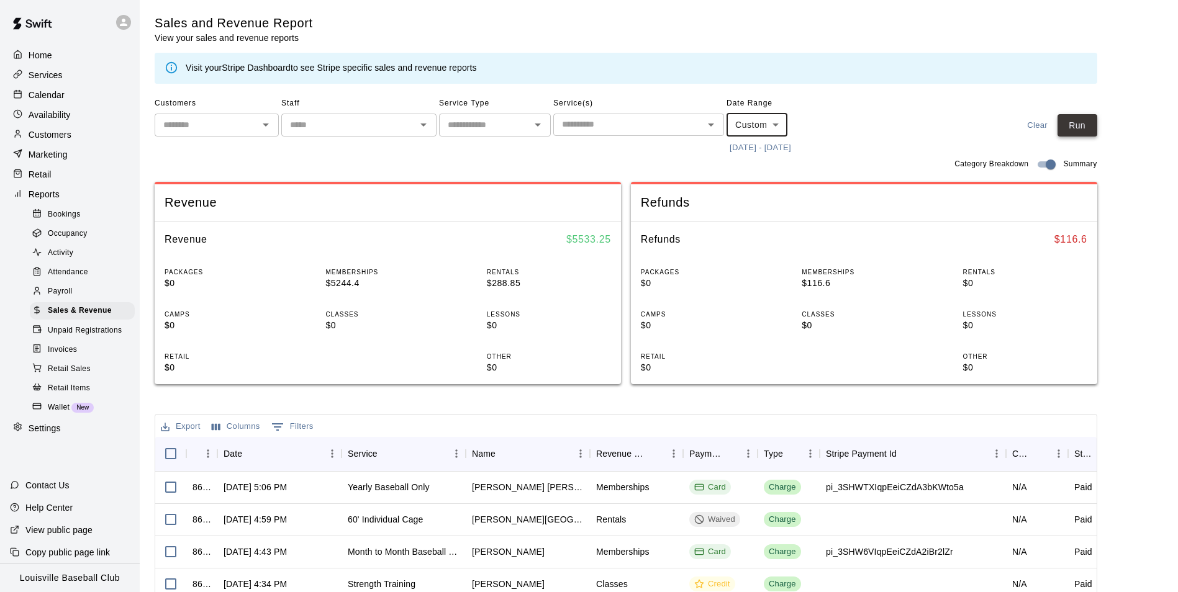
click at [1083, 132] on button "Run" at bounding box center [1077, 125] width 40 height 23
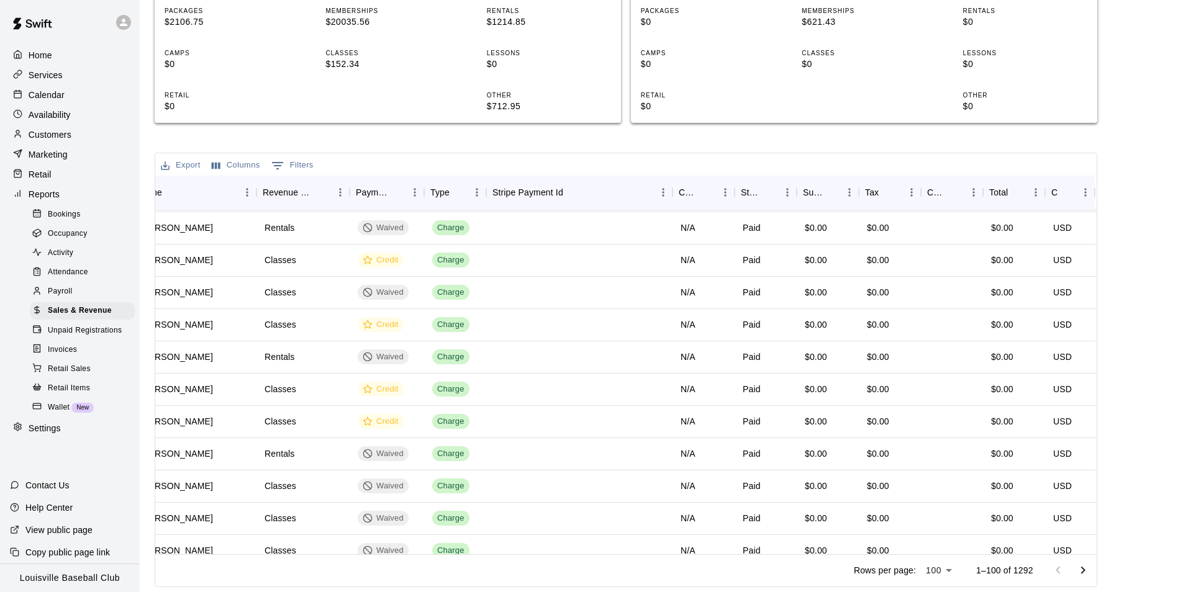
scroll to position [2894, 333]
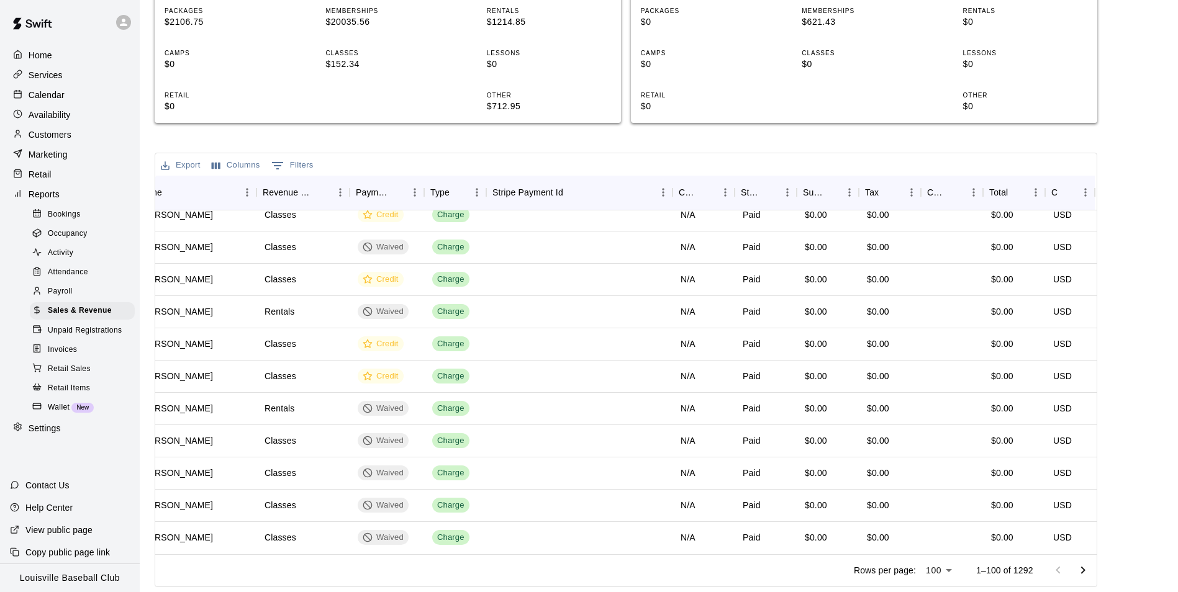
click at [1090, 571] on icon "Go to next page" at bounding box center [1082, 570] width 15 height 15
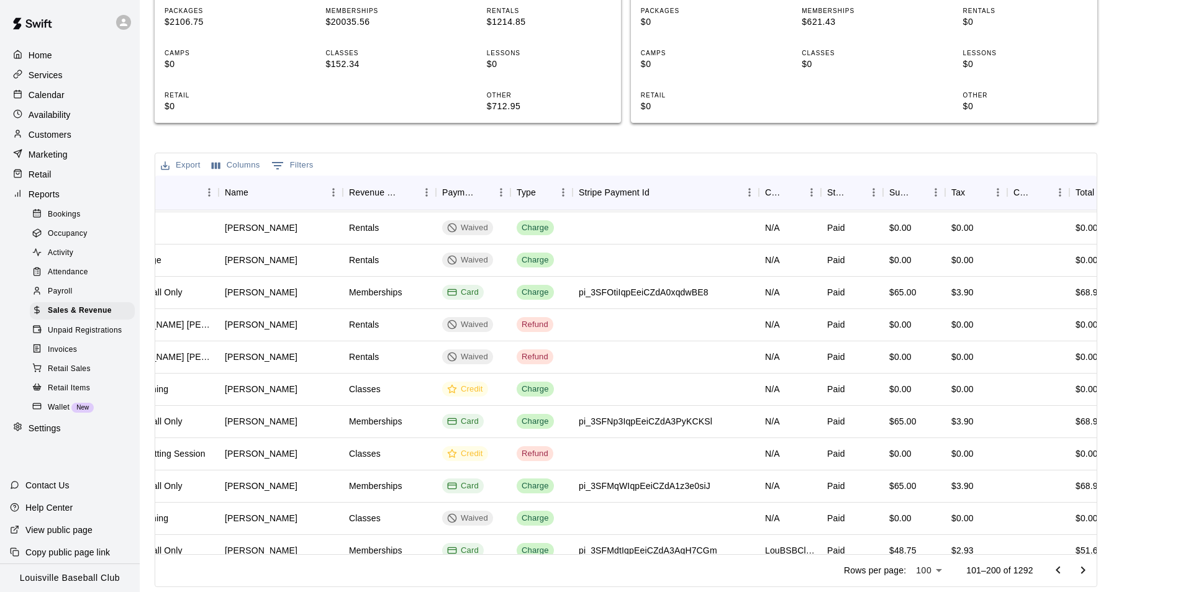
scroll to position [2894, 247]
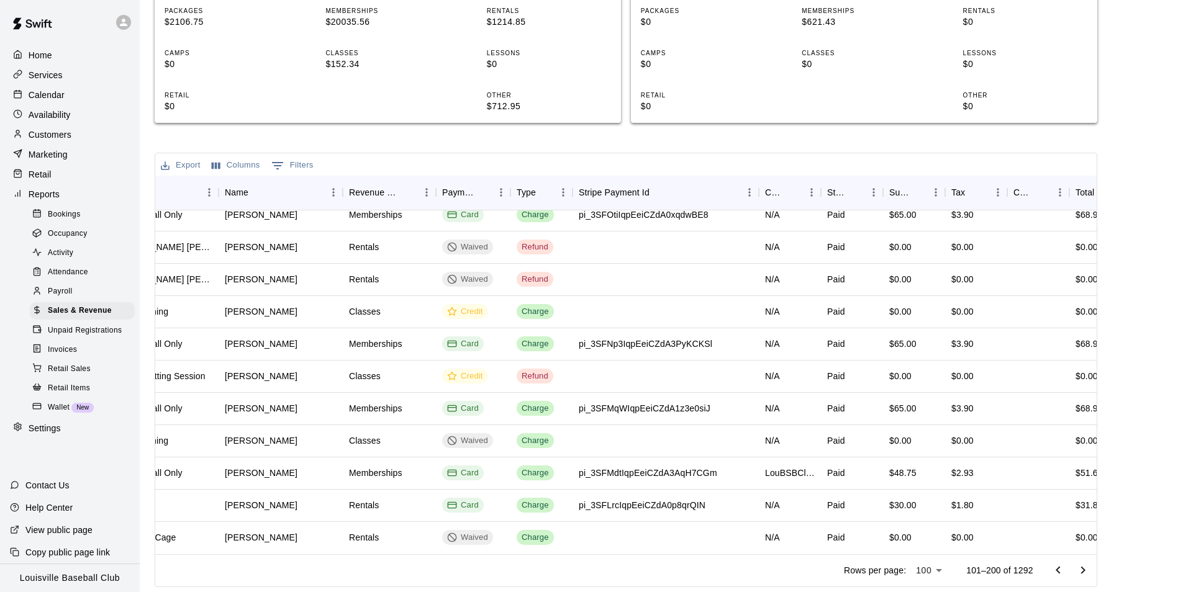
click at [1090, 571] on icon "Go to next page" at bounding box center [1082, 570] width 15 height 15
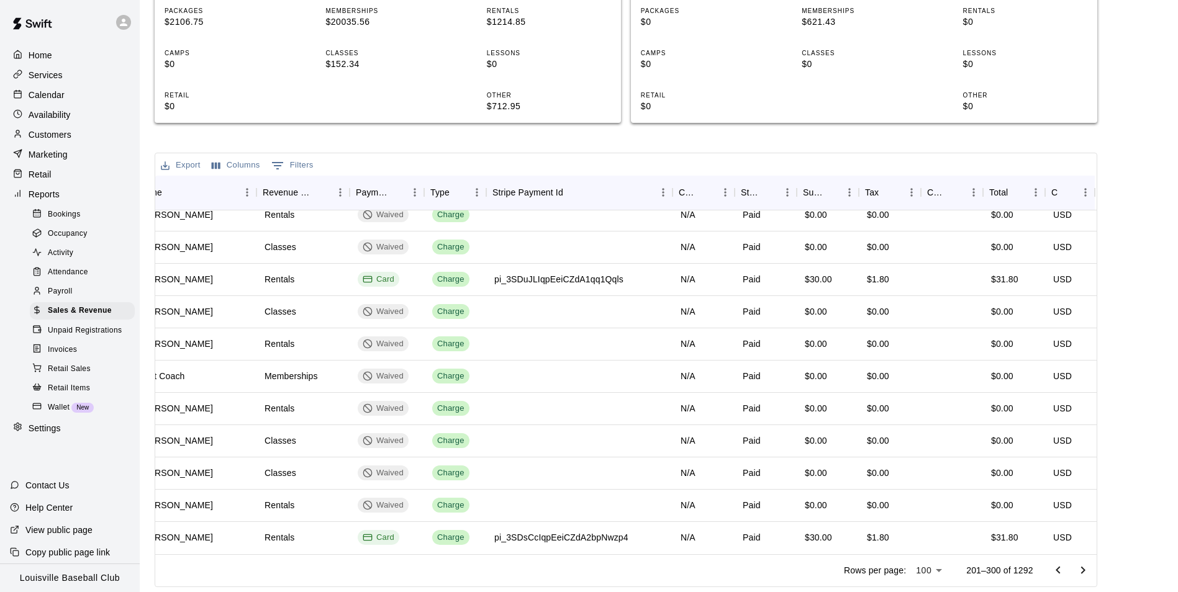
scroll to position [2894, 333]
click at [1085, 569] on icon "Go to next page" at bounding box center [1082, 570] width 4 height 7
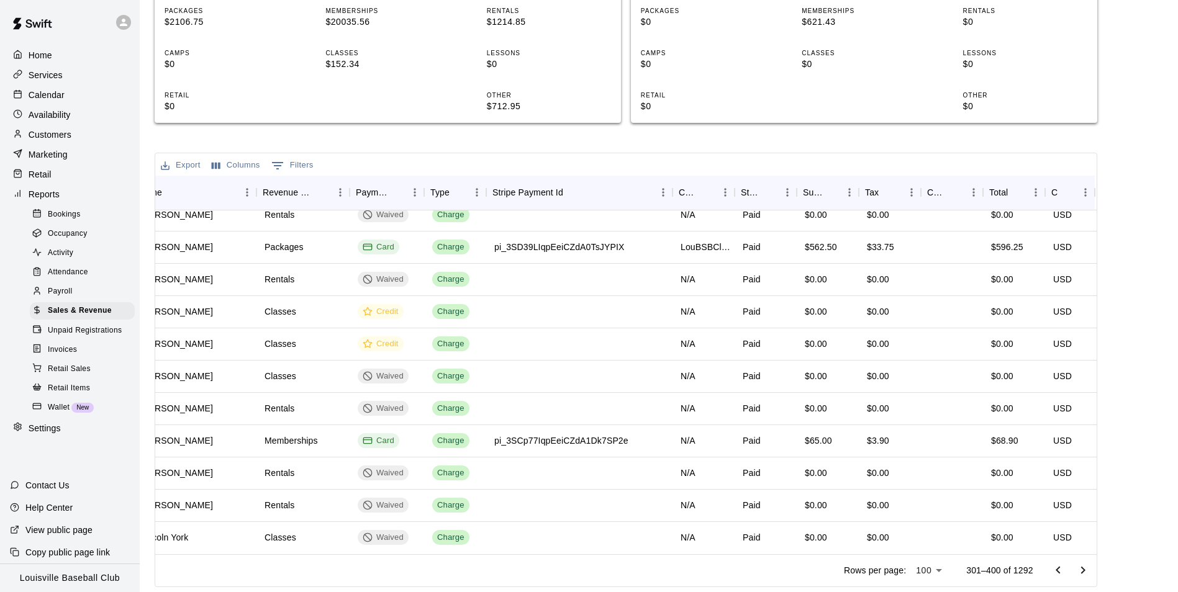
click at [1085, 570] on icon "Go to next page" at bounding box center [1082, 570] width 4 height 7
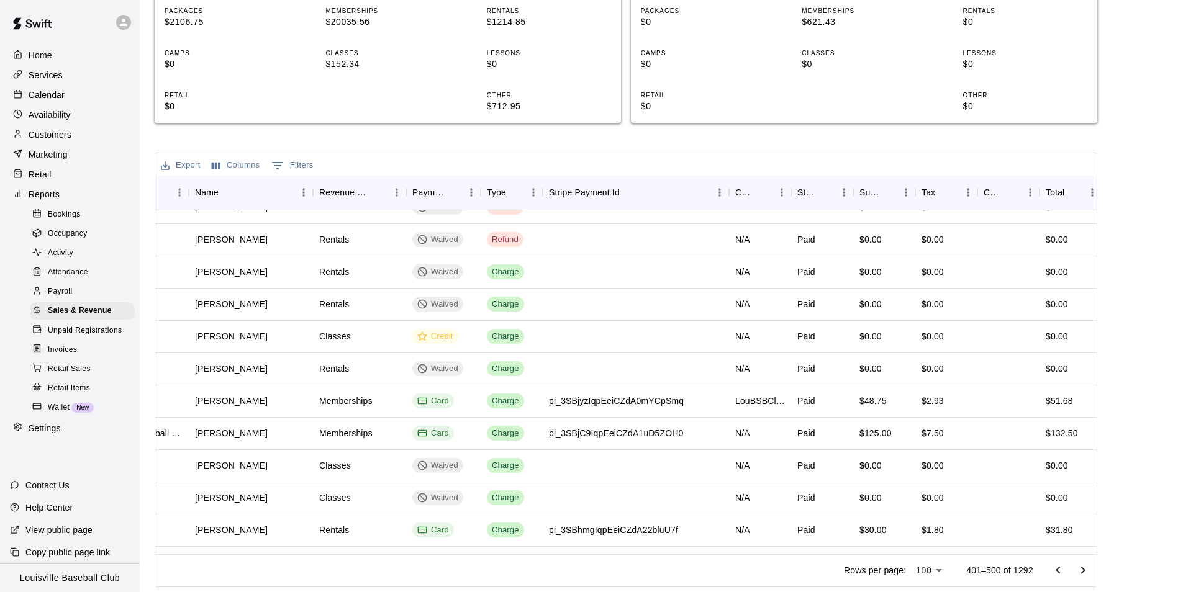
scroll to position [2894, 277]
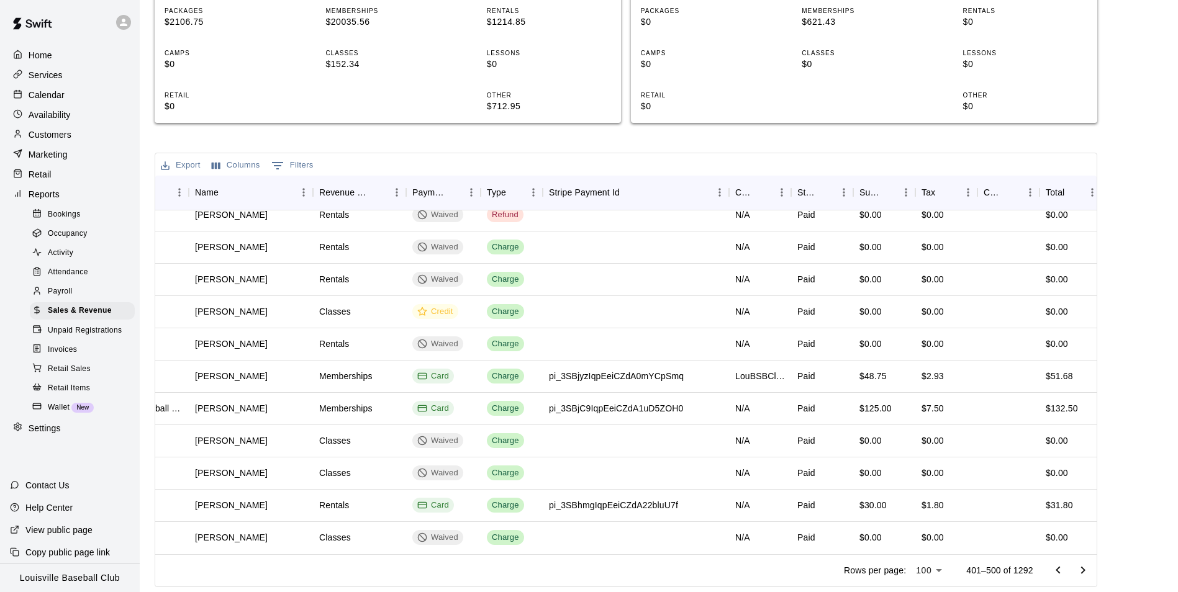
click at [1085, 570] on icon "Go to next page" at bounding box center [1082, 570] width 4 height 7
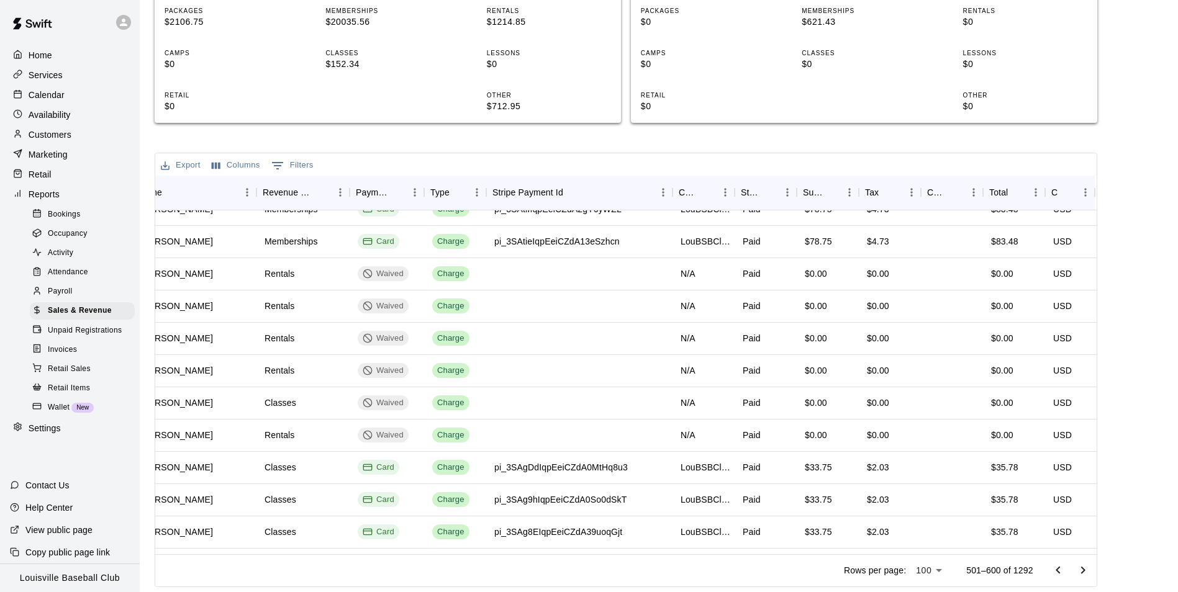
scroll to position [2894, 333]
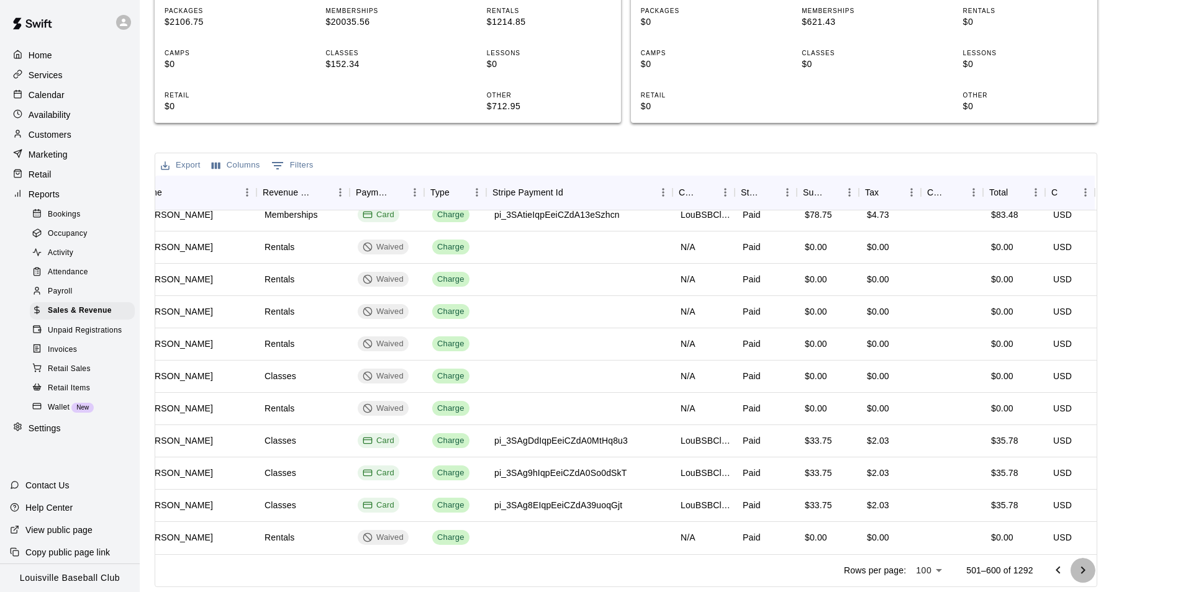
click at [1087, 572] on icon "Go to next page" at bounding box center [1082, 570] width 15 height 15
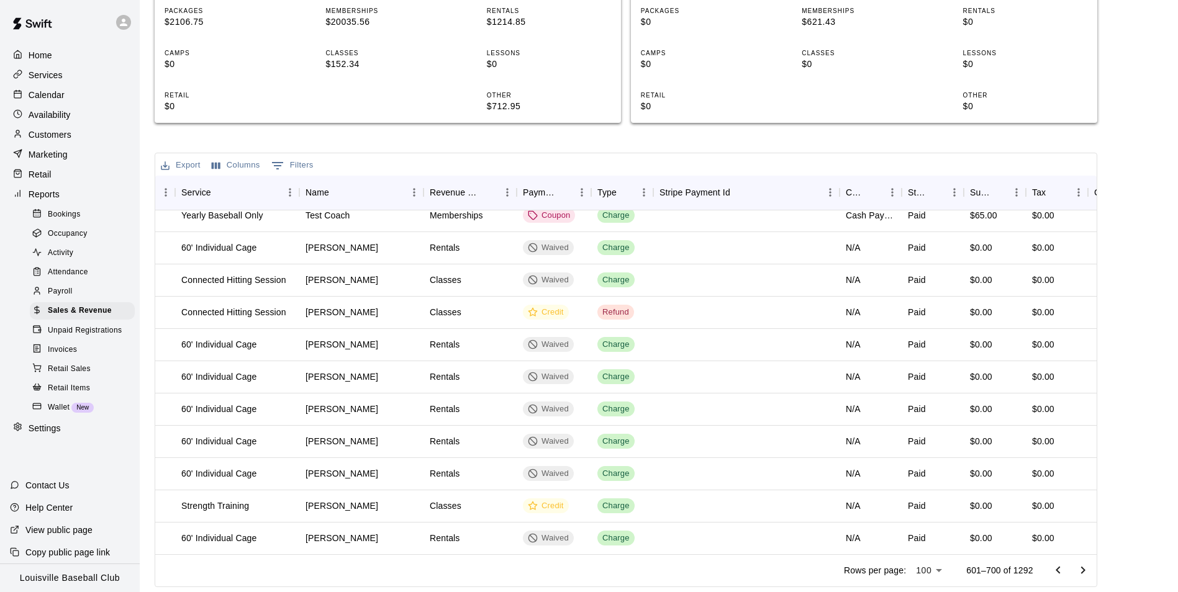
scroll to position [2894, 166]
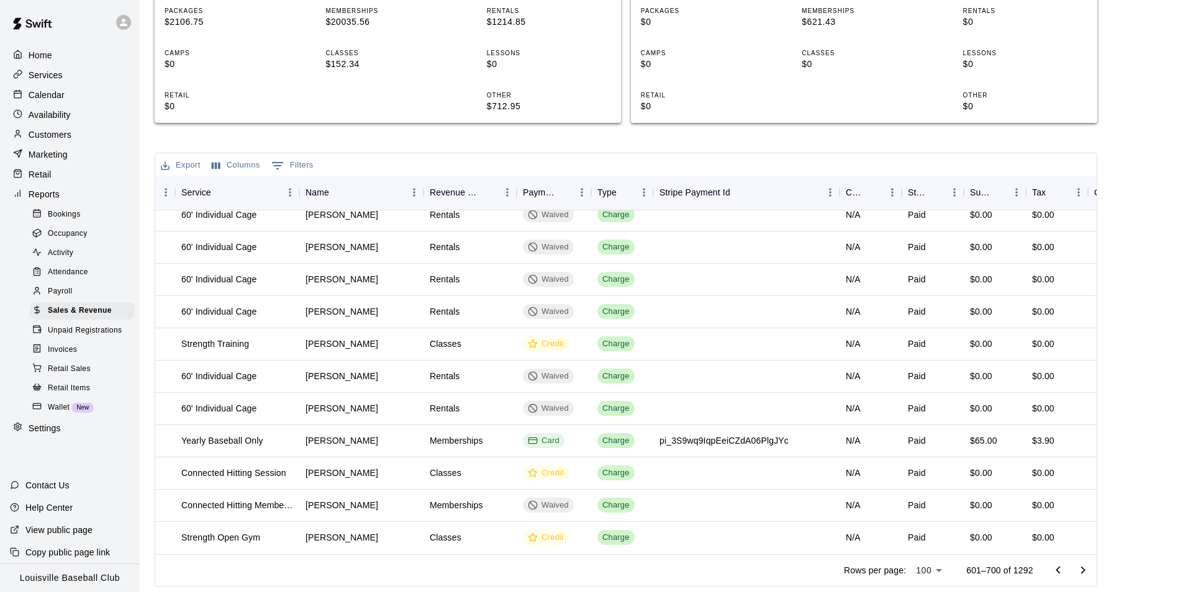
click at [1085, 569] on icon "Go to next page" at bounding box center [1082, 570] width 4 height 7
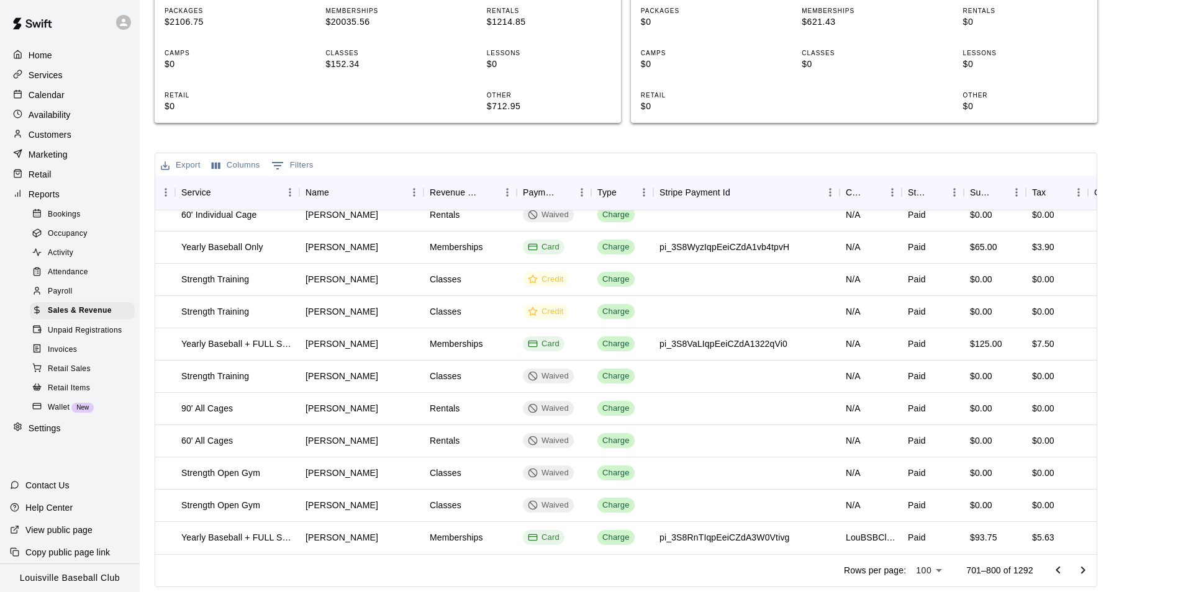
click at [1085, 579] on button "Go to next page" at bounding box center [1082, 570] width 25 height 25
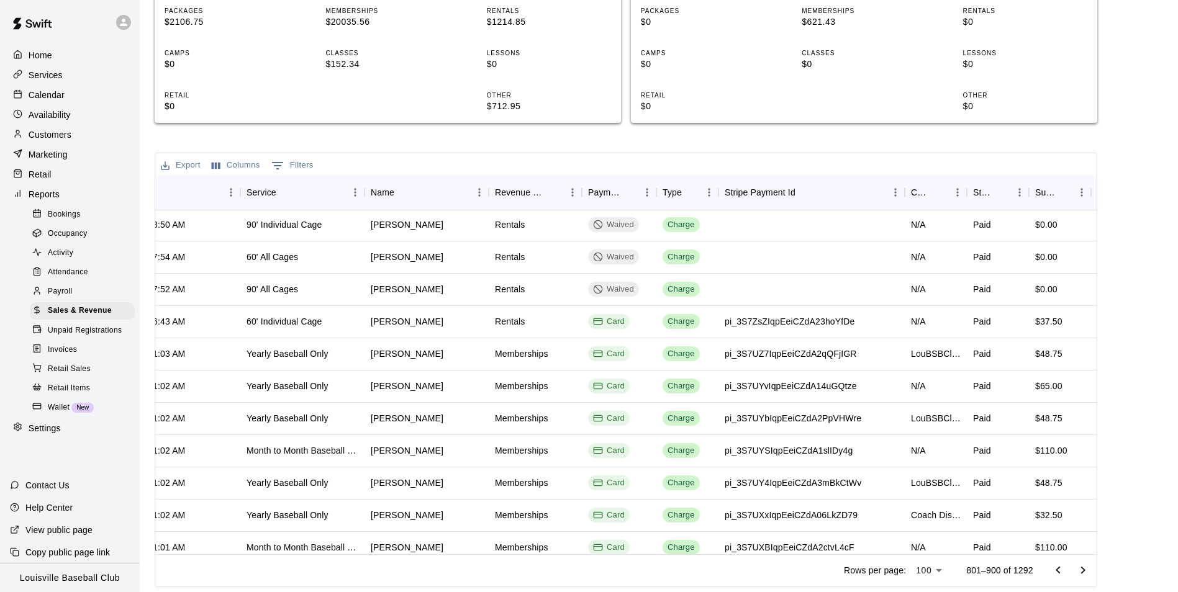
scroll to position [2894, 101]
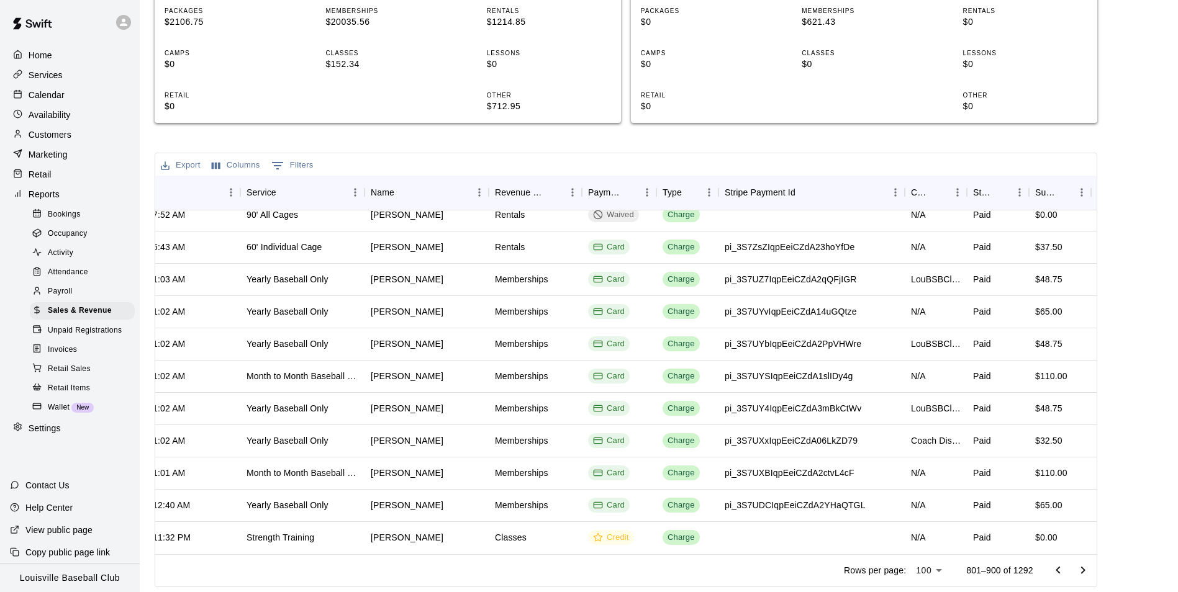
click at [1088, 573] on icon "Go to next page" at bounding box center [1082, 570] width 15 height 15
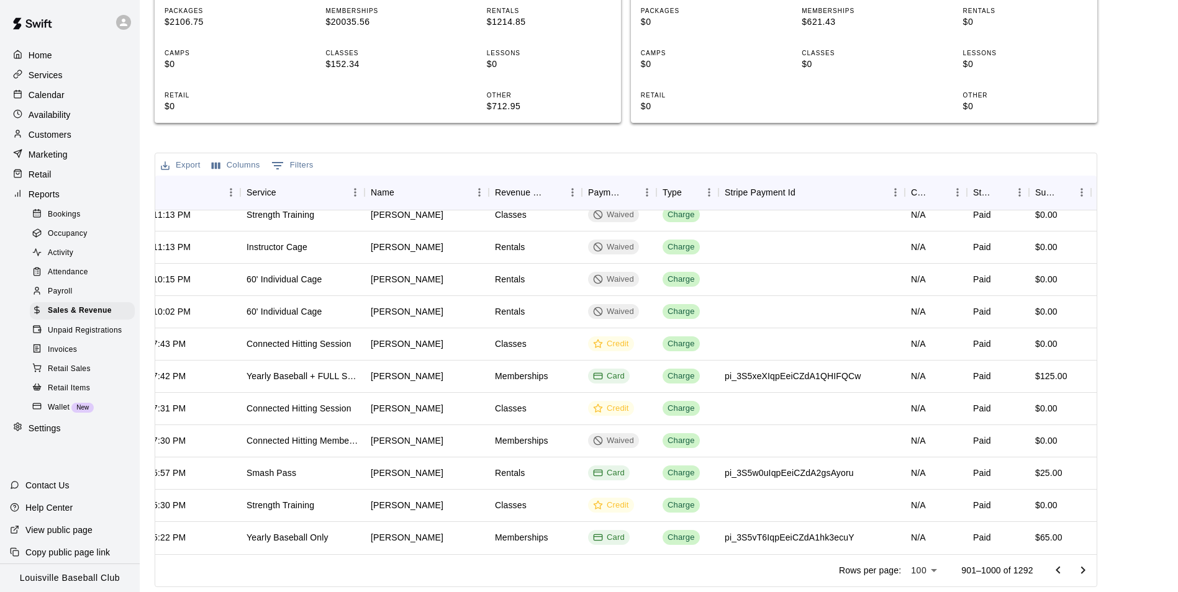
click at [1085, 570] on icon "Go to next page" at bounding box center [1082, 570] width 4 height 7
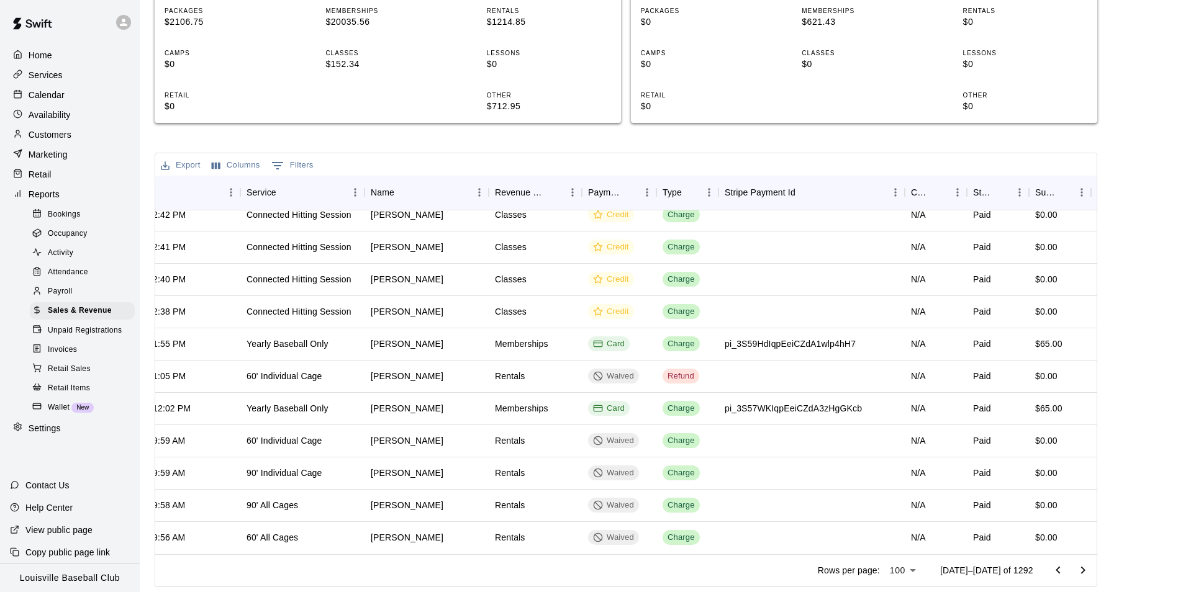
click at [1085, 570] on icon "Go to next page" at bounding box center [1082, 570] width 4 height 7
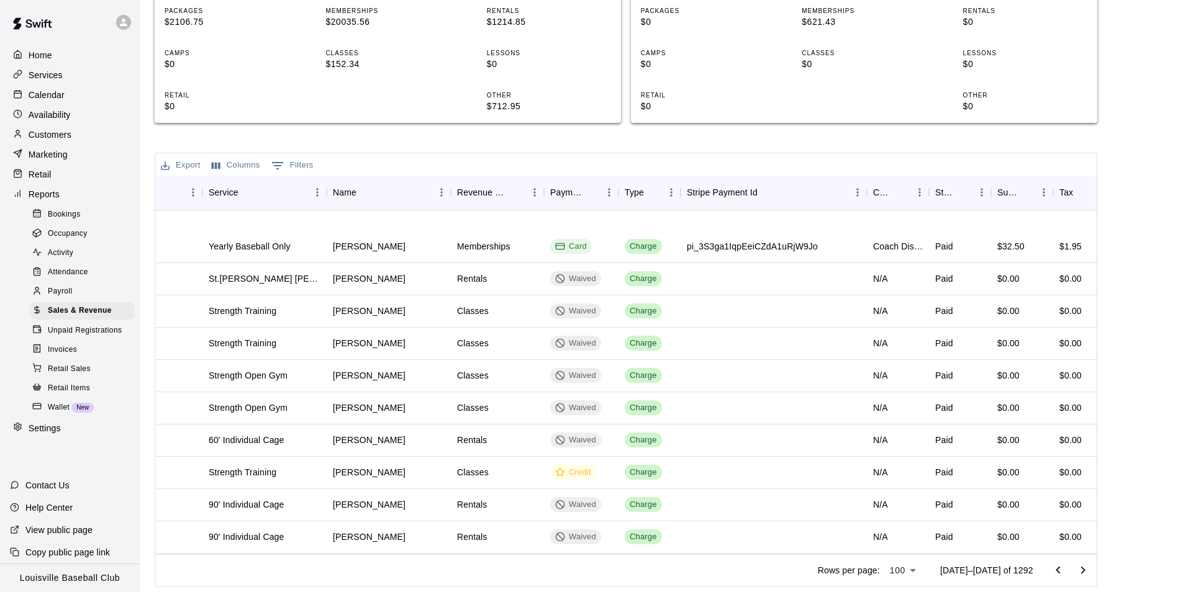
scroll to position [2894, 139]
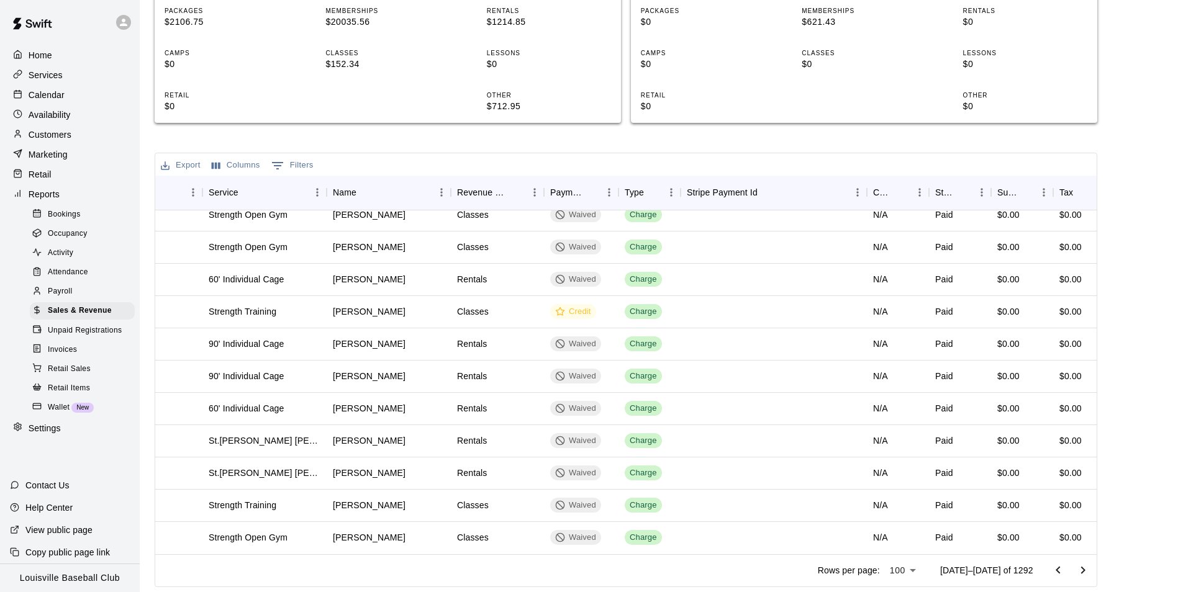
click at [68, 140] on p "Customers" at bounding box center [50, 135] width 43 height 12
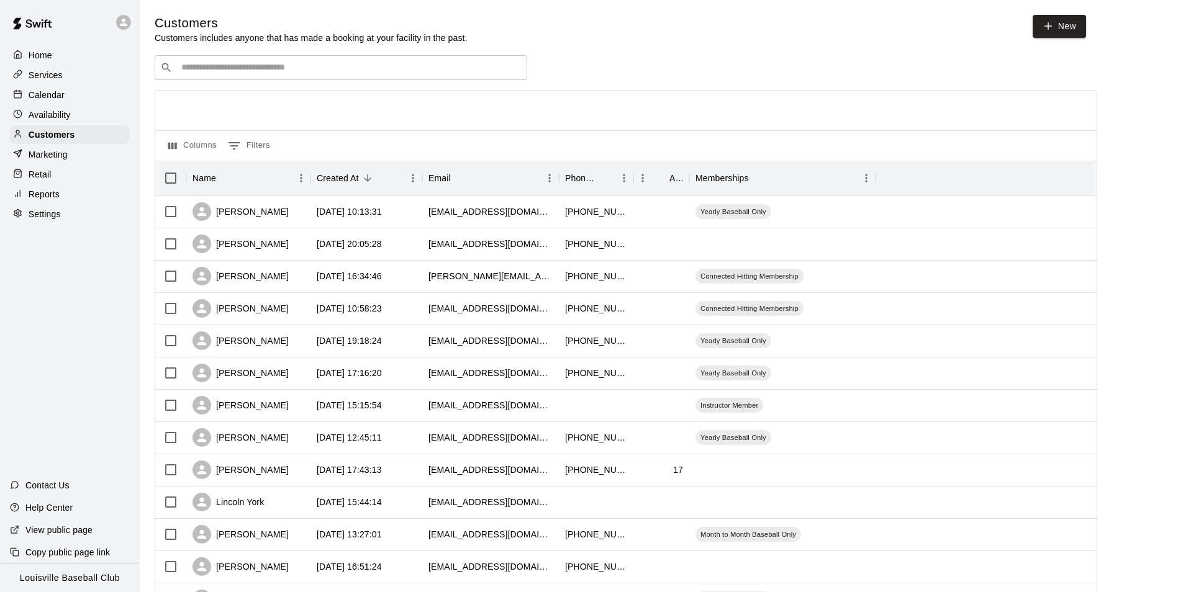
click at [413, 74] on input "Search customers by name or email" at bounding box center [350, 67] width 344 height 12
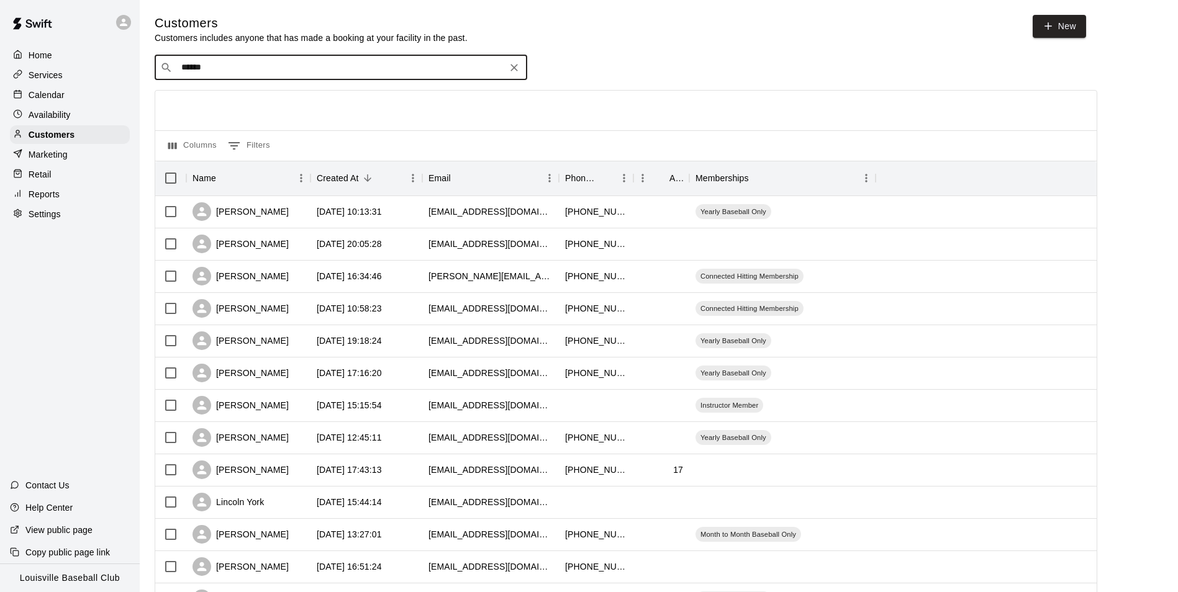
type input "******"
click at [63, 164] on div "Marketing" at bounding box center [70, 154] width 120 height 19
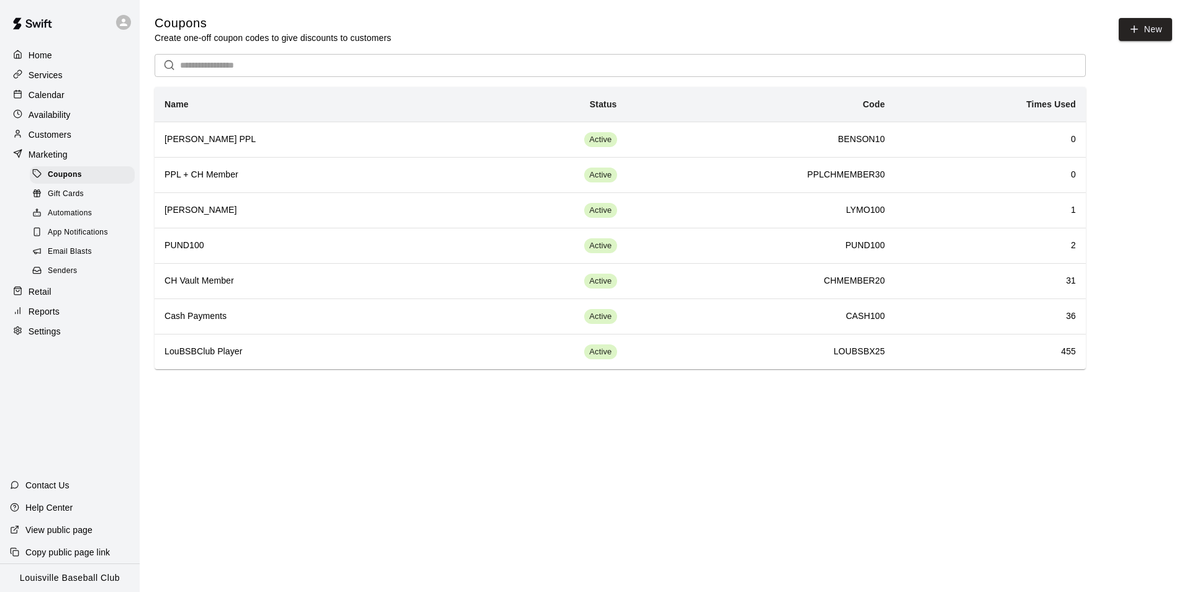
click at [48, 141] on p "Customers" at bounding box center [50, 135] width 43 height 12
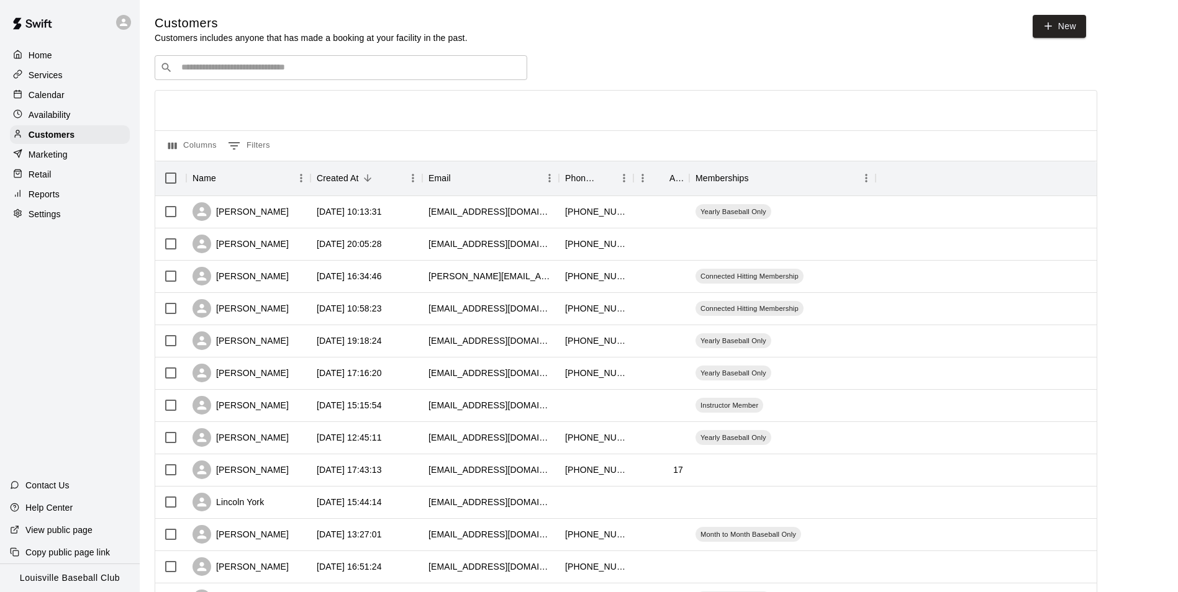
click at [264, 71] on input "Search customers by name or email" at bounding box center [350, 67] width 344 height 12
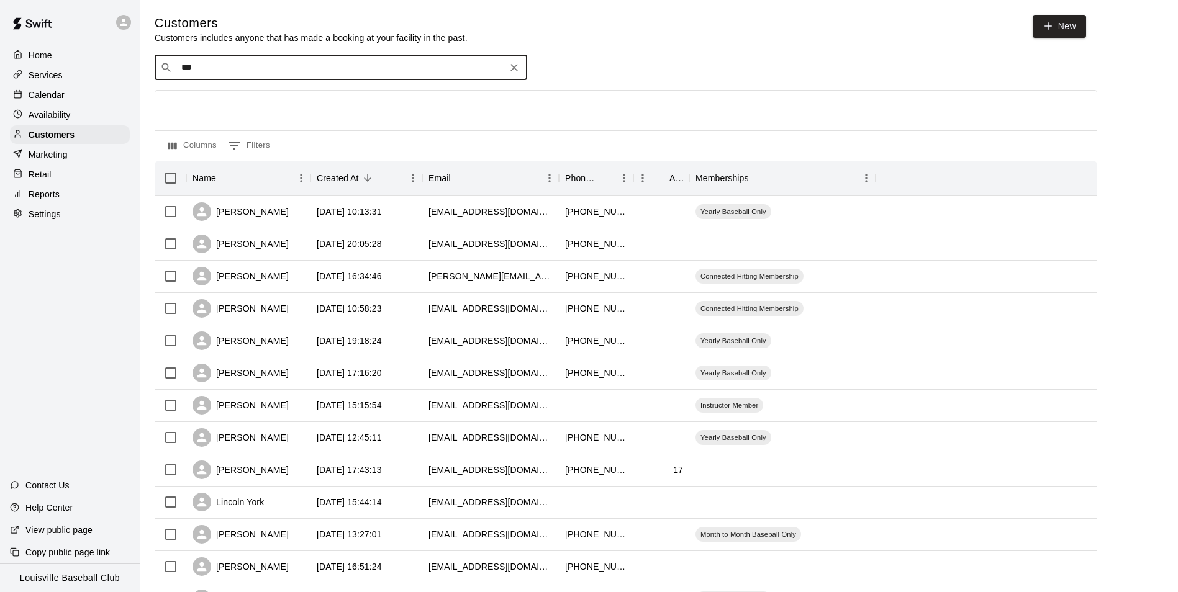
type input "****"
click at [253, 102] on div "Test Coach vipersballclub@gmail.com" at bounding box center [255, 102] width 133 height 27
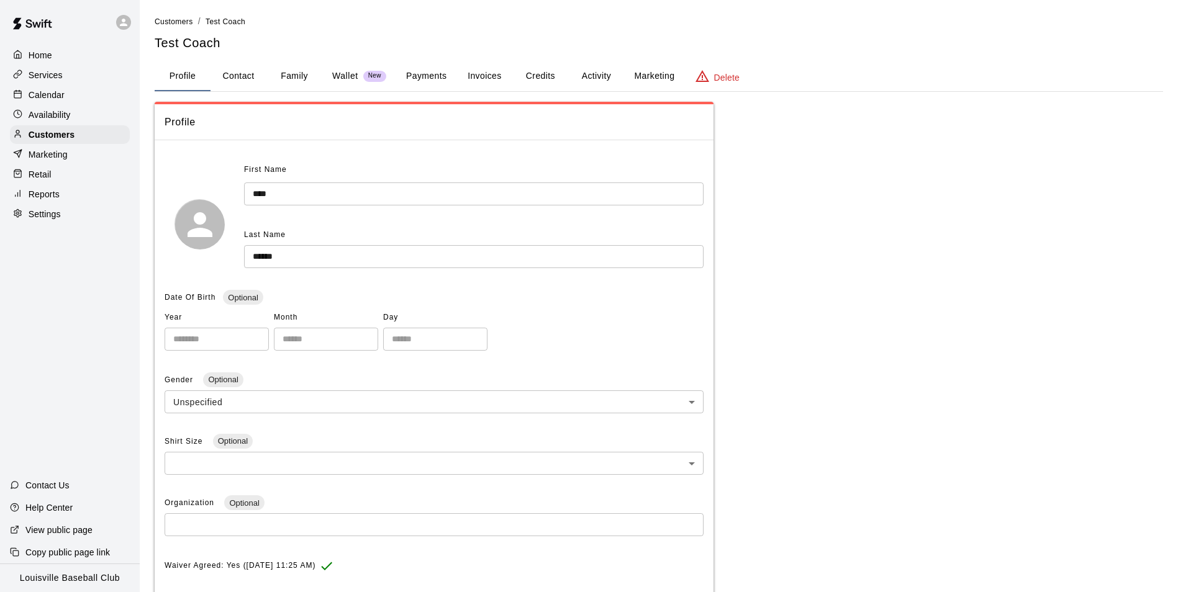
click at [603, 70] on button "Activity" at bounding box center [596, 76] width 56 height 30
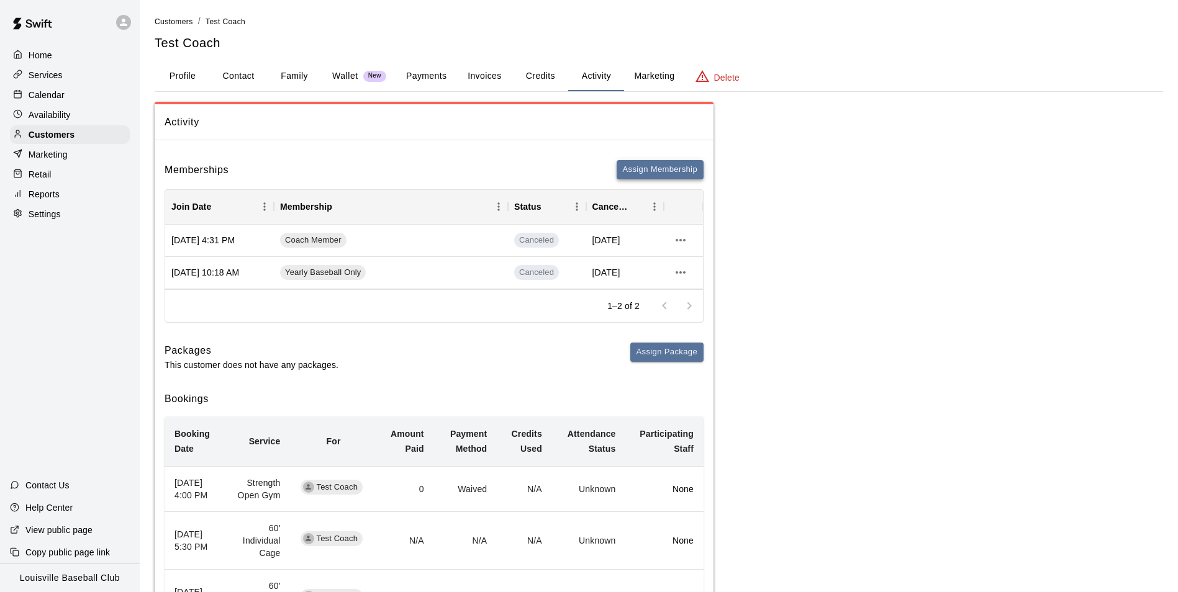
click at [674, 170] on button "Assign Membership" at bounding box center [660, 169] width 87 height 19
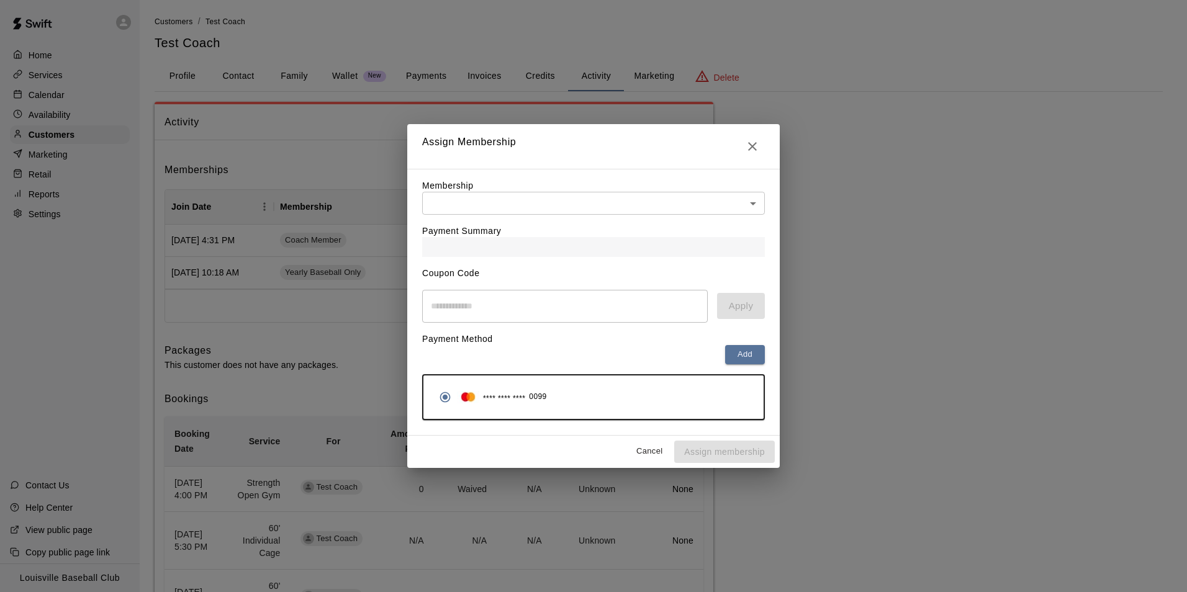
click at [752, 209] on body "Home Services Calendar Availability Customers Marketing Retail Reports Settings…" at bounding box center [593, 349] width 1187 height 699
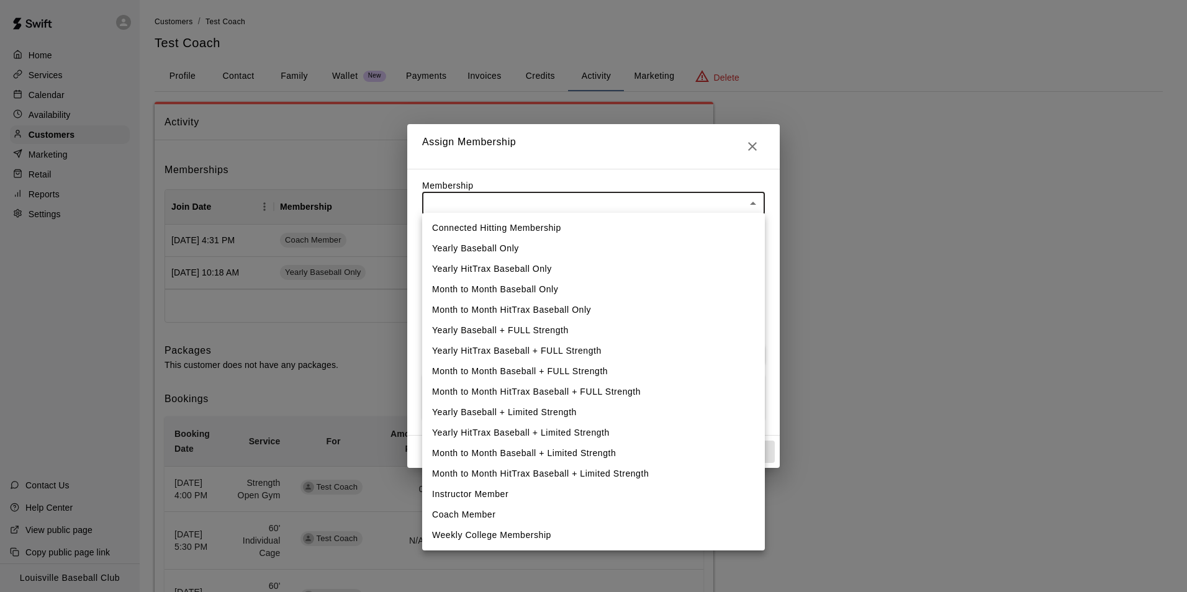
click at [512, 248] on li "Yearly Baseball Only" at bounding box center [593, 248] width 343 height 20
type input "**********"
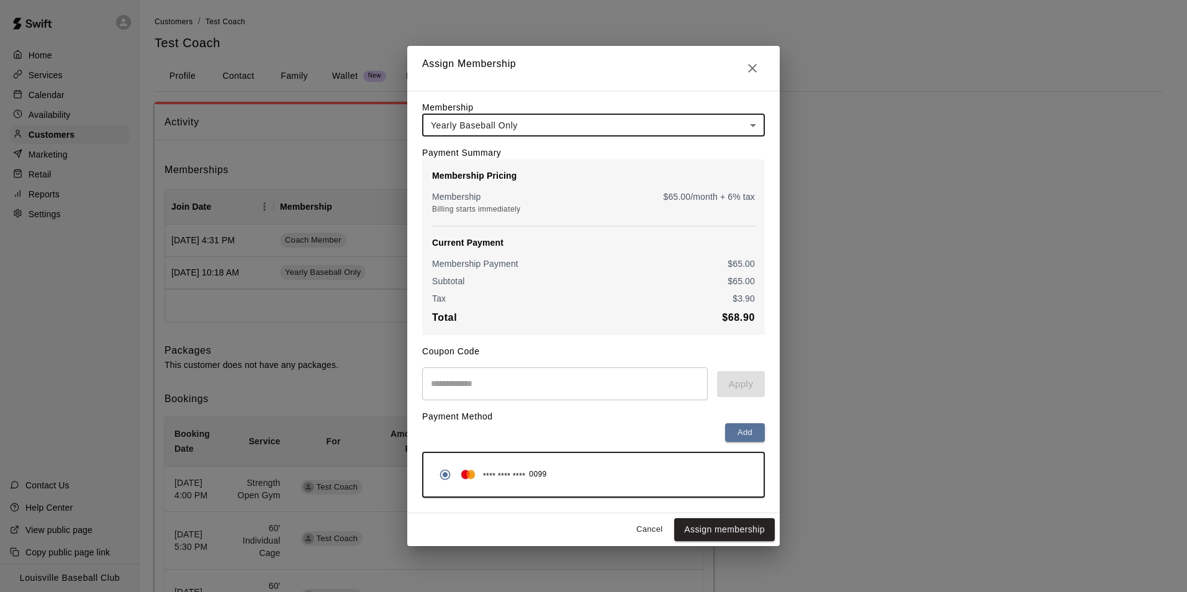
click at [514, 389] on input "text" at bounding box center [565, 384] width 286 height 33
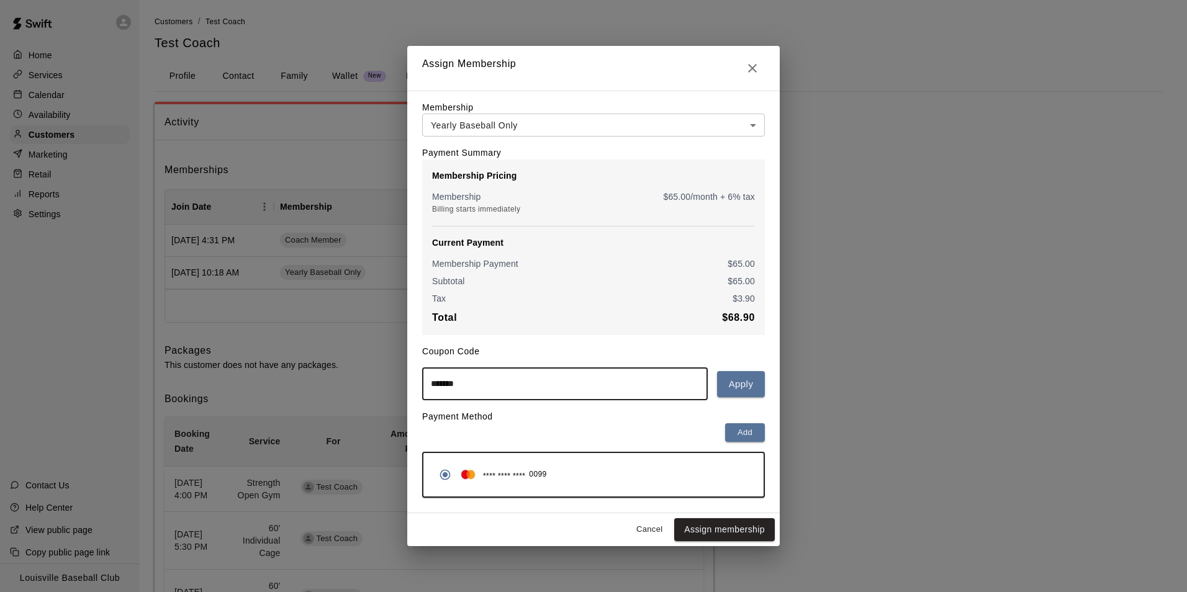
type input "*******"
click at [753, 387] on button "Apply" at bounding box center [741, 384] width 48 height 26
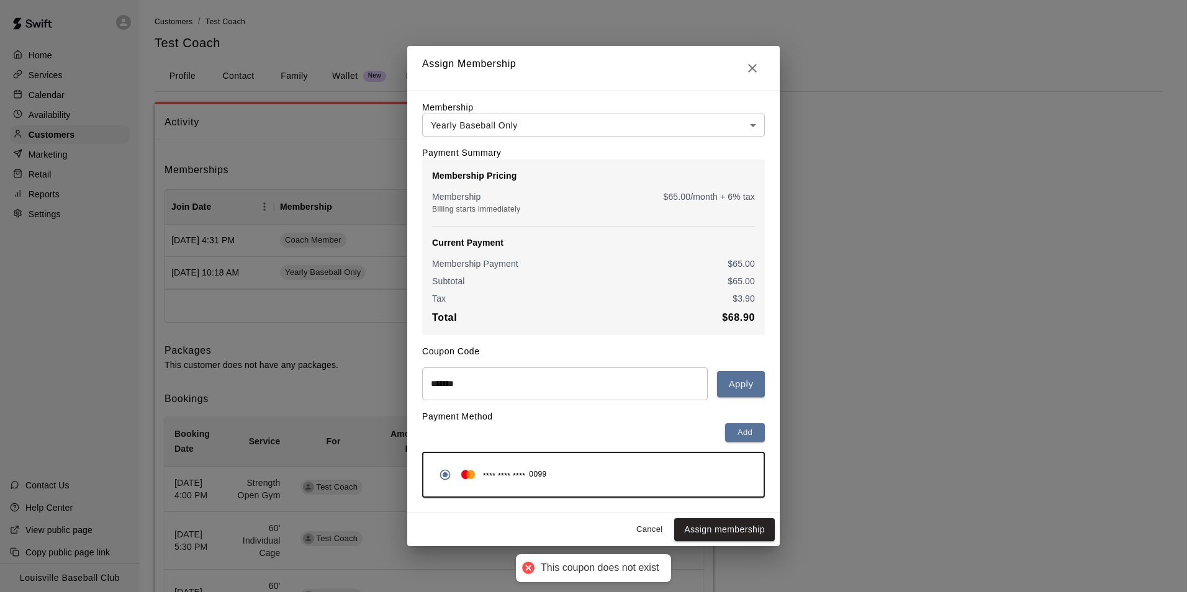
click at [755, 64] on icon "Close" at bounding box center [752, 68] width 9 height 9
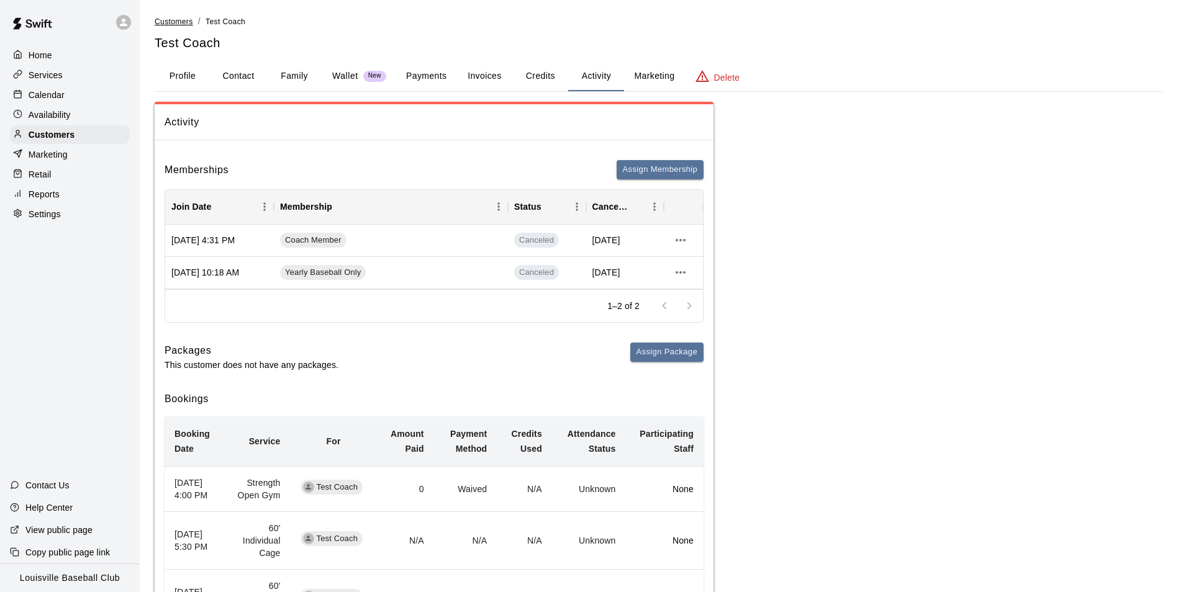
click at [174, 22] on span "Customers" at bounding box center [174, 21] width 38 height 9
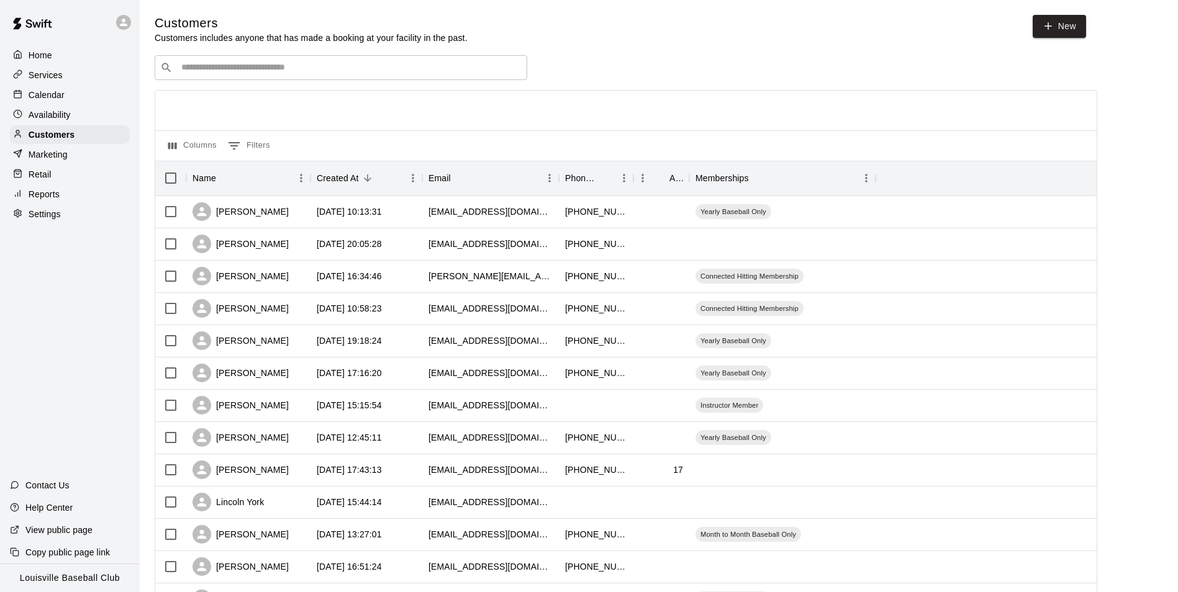
click at [366, 66] on input "Search customers by name or email" at bounding box center [350, 67] width 344 height 12
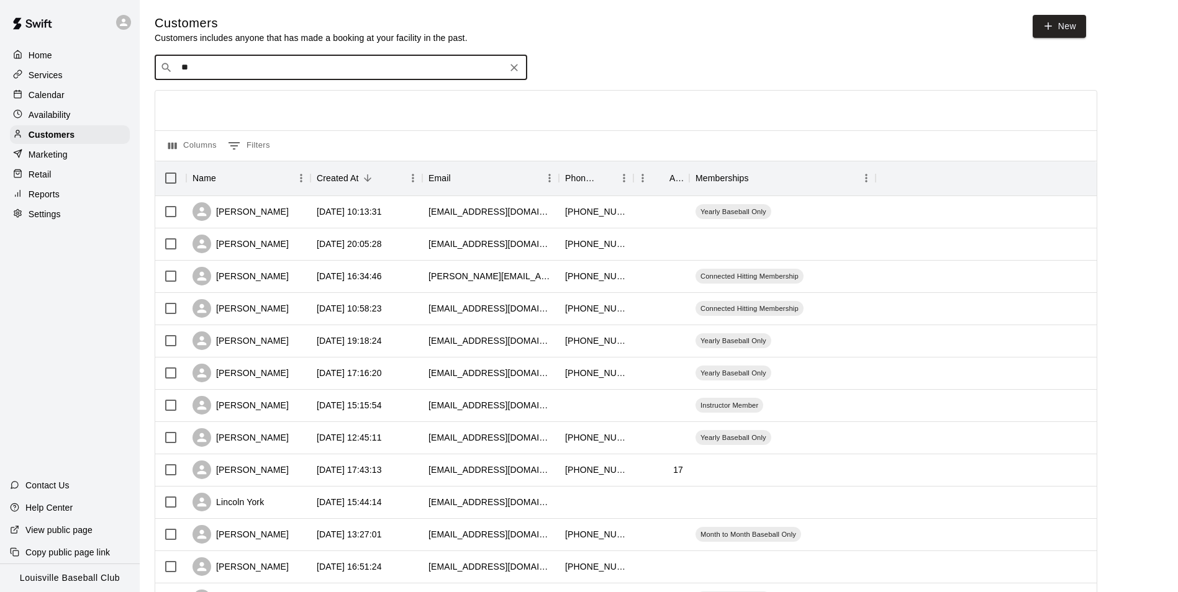
type input "*"
type input "**"
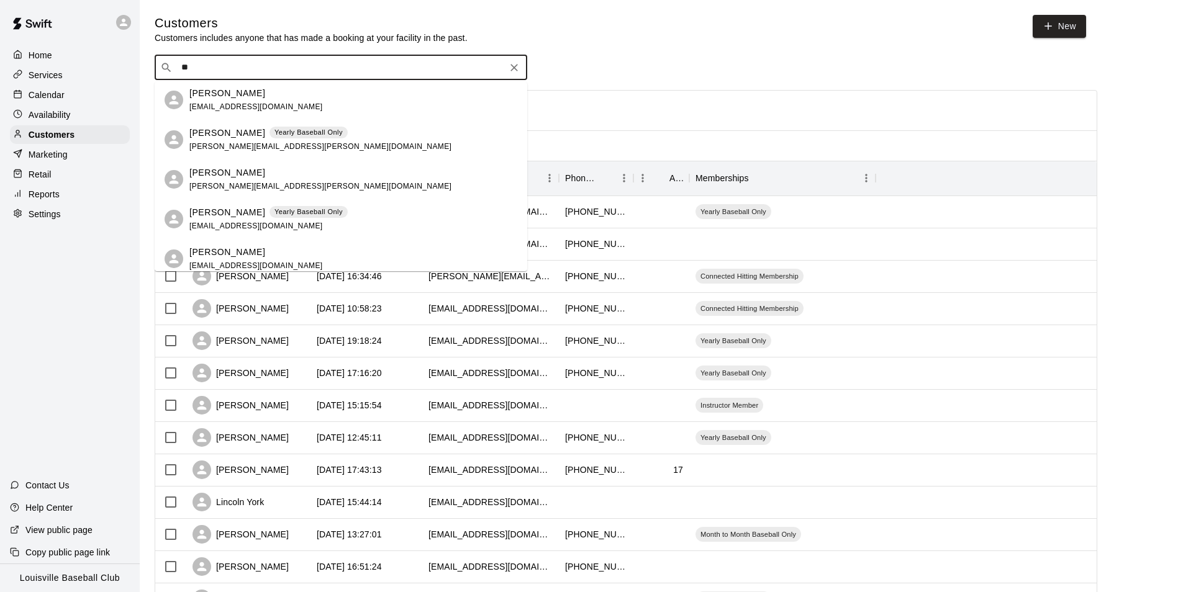
scroll to position [1274, 0]
click at [245, 137] on p "Nathan Mittlesteadt" at bounding box center [227, 132] width 76 height 13
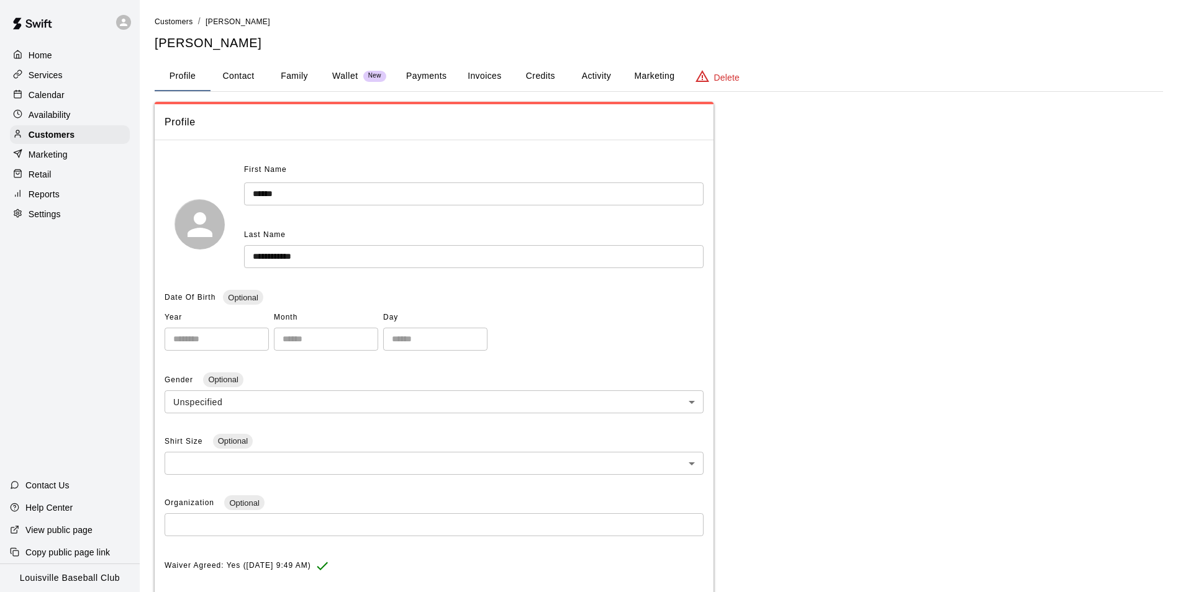
click at [594, 78] on button "Activity" at bounding box center [596, 76] width 56 height 30
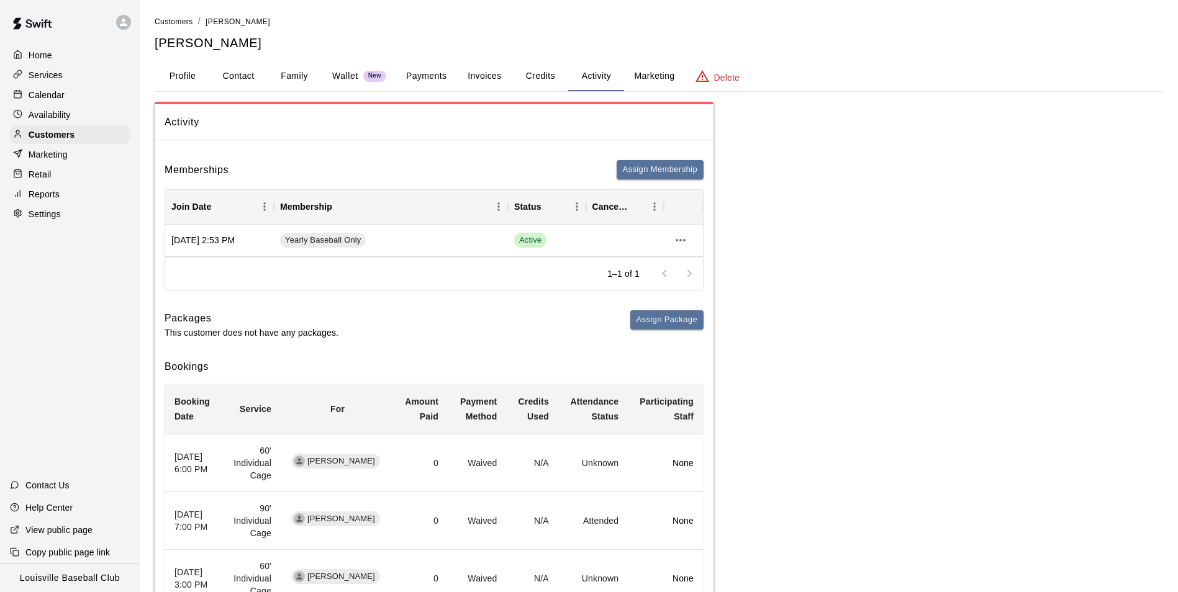
click at [427, 72] on button "Payments" at bounding box center [426, 76] width 60 height 30
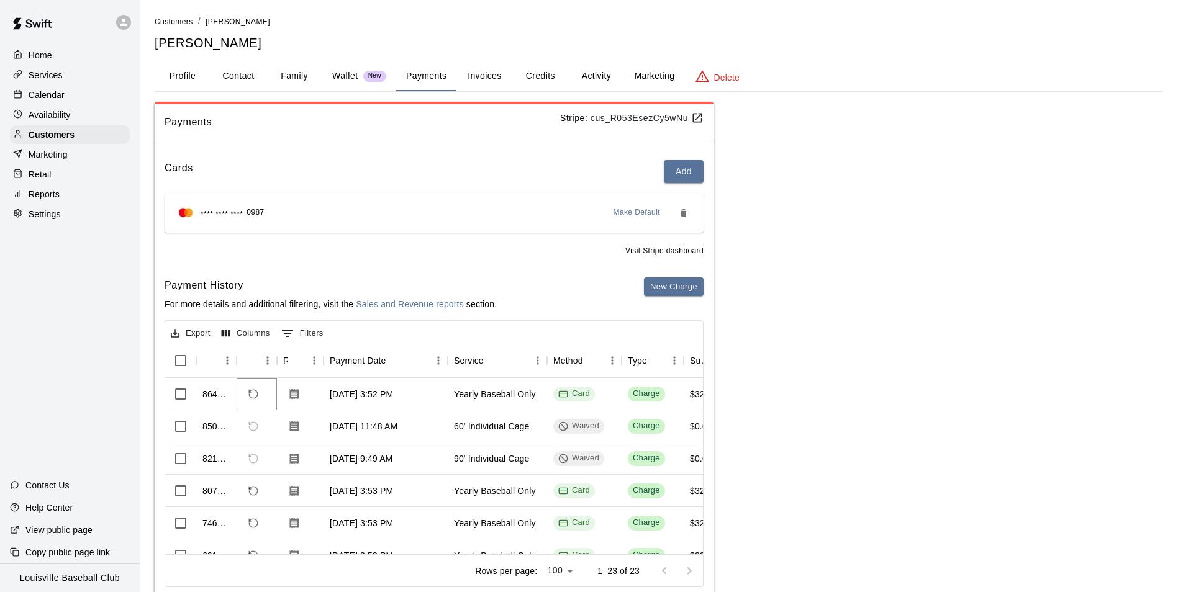
click at [256, 395] on icon "Refund payment" at bounding box center [253, 394] width 11 height 11
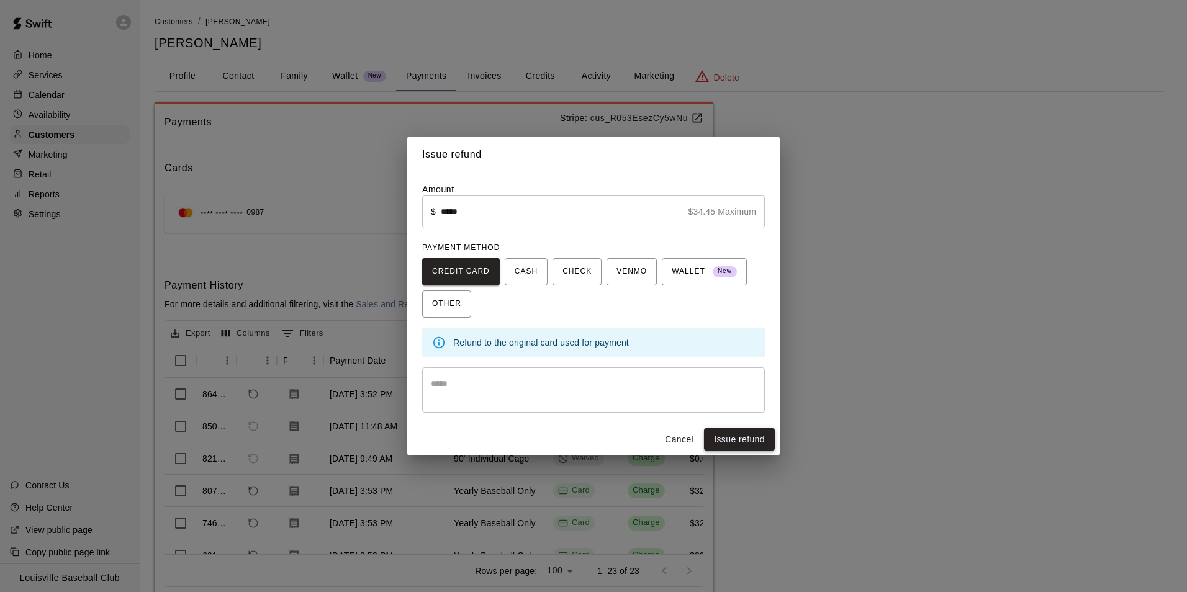
click at [749, 435] on button "Issue refund" at bounding box center [739, 439] width 71 height 23
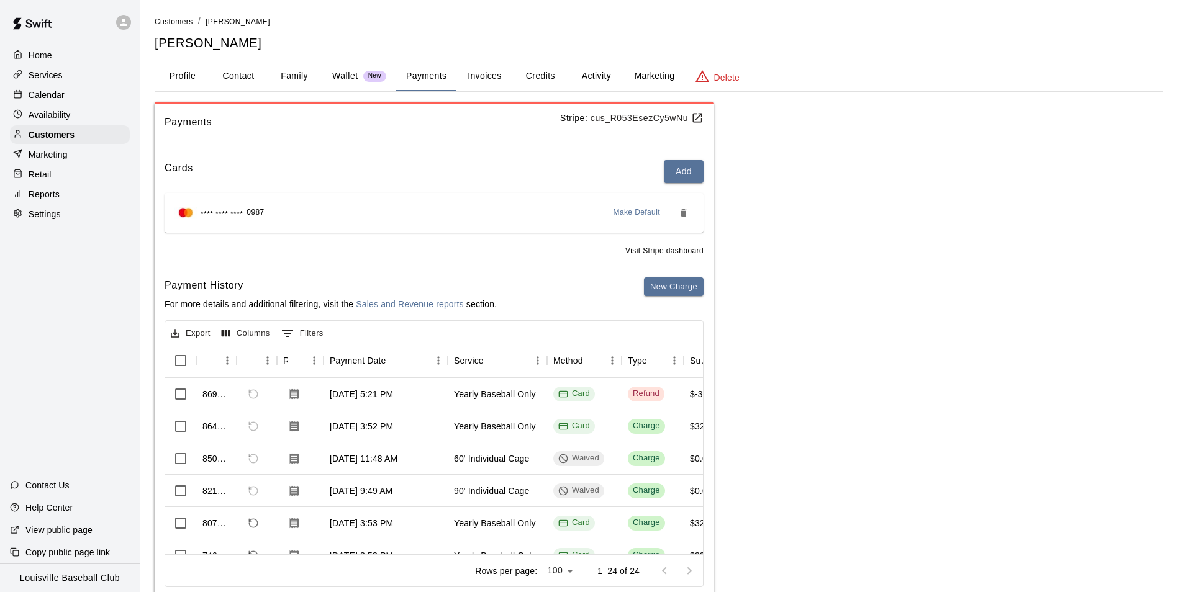
click at [600, 71] on button "Activity" at bounding box center [596, 76] width 56 height 30
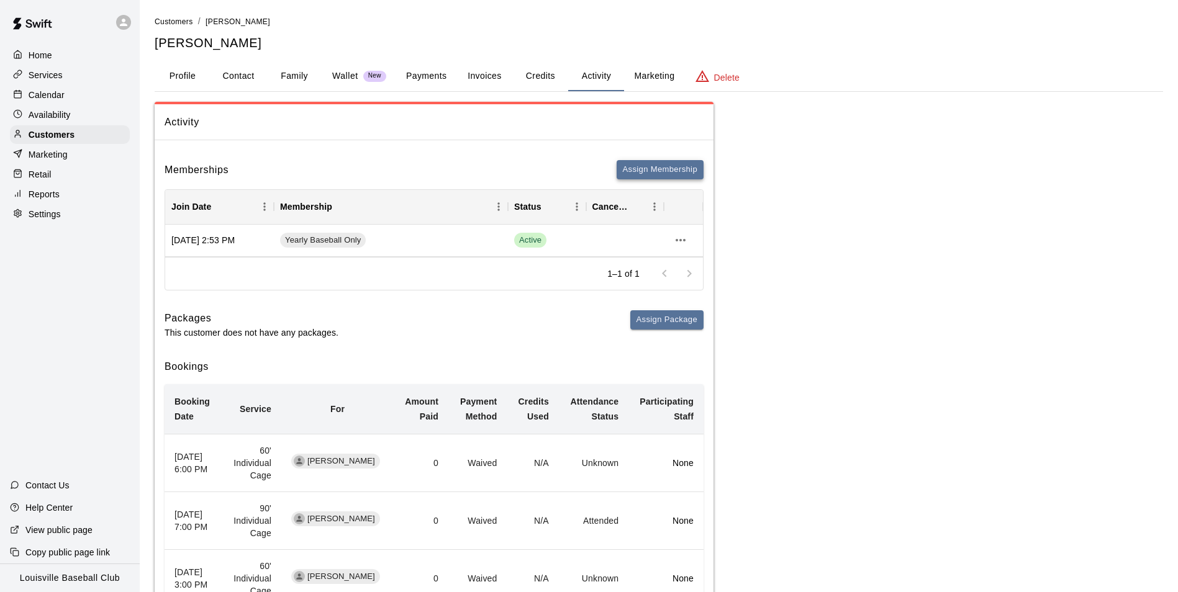
click at [658, 173] on button "Assign Membership" at bounding box center [660, 169] width 87 height 19
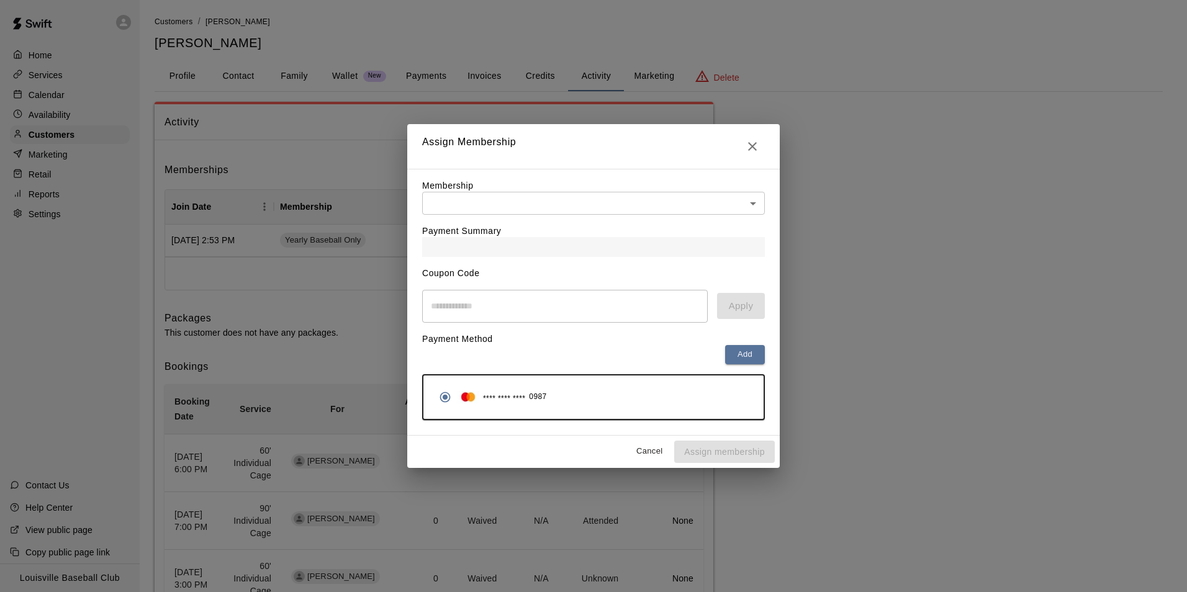
click at [754, 143] on icon "Close" at bounding box center [752, 146] width 9 height 9
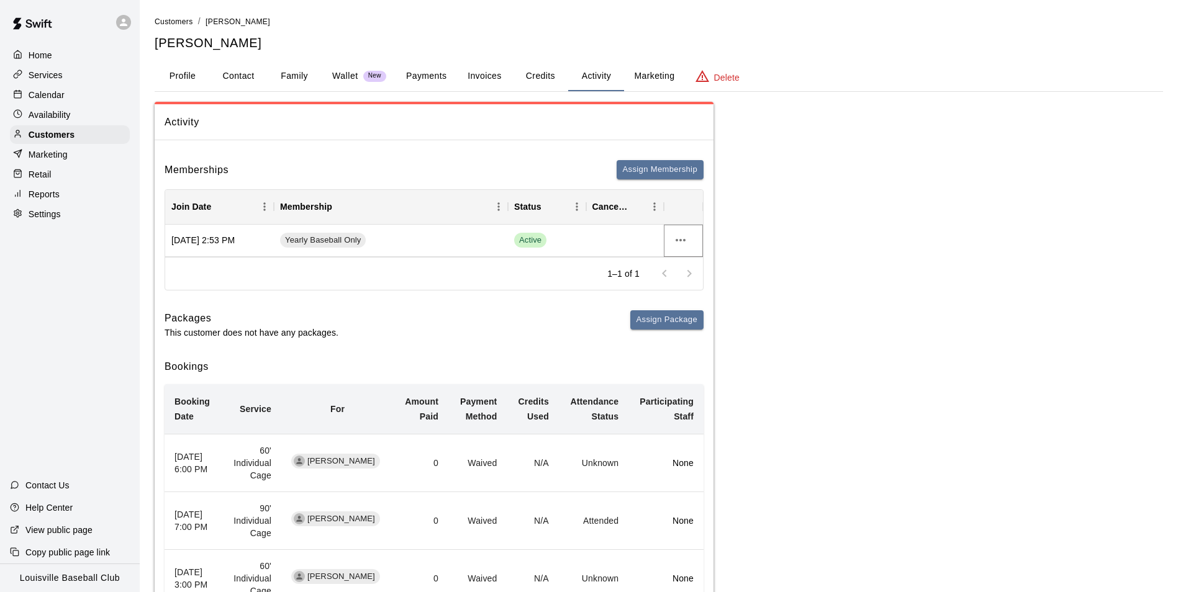
click at [680, 239] on icon "more actions" at bounding box center [680, 240] width 15 height 15
click at [699, 283] on li "Cancel" at bounding box center [705, 286] width 70 height 20
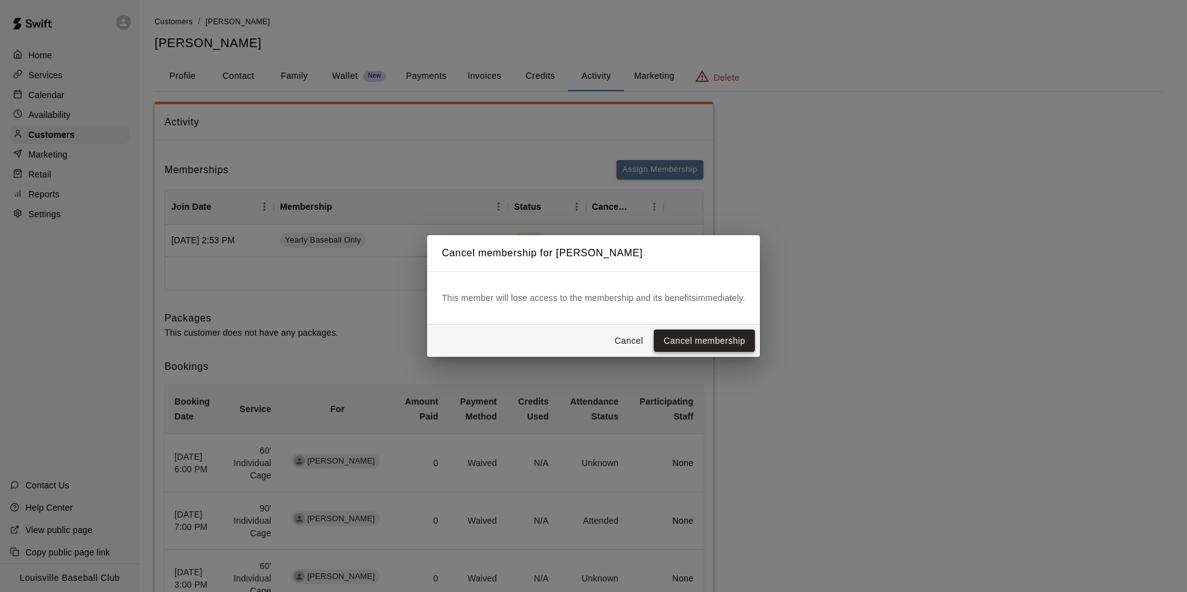
click at [736, 338] on button "Cancel membership" at bounding box center [704, 341] width 101 height 23
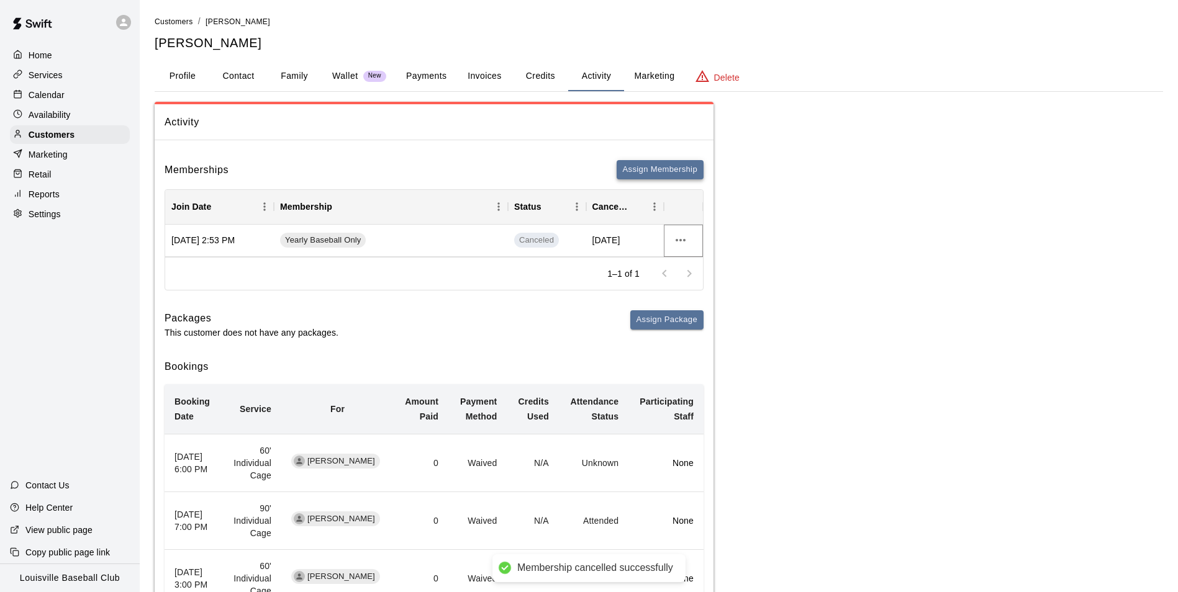
click at [661, 173] on button "Assign Membership" at bounding box center [660, 169] width 87 height 19
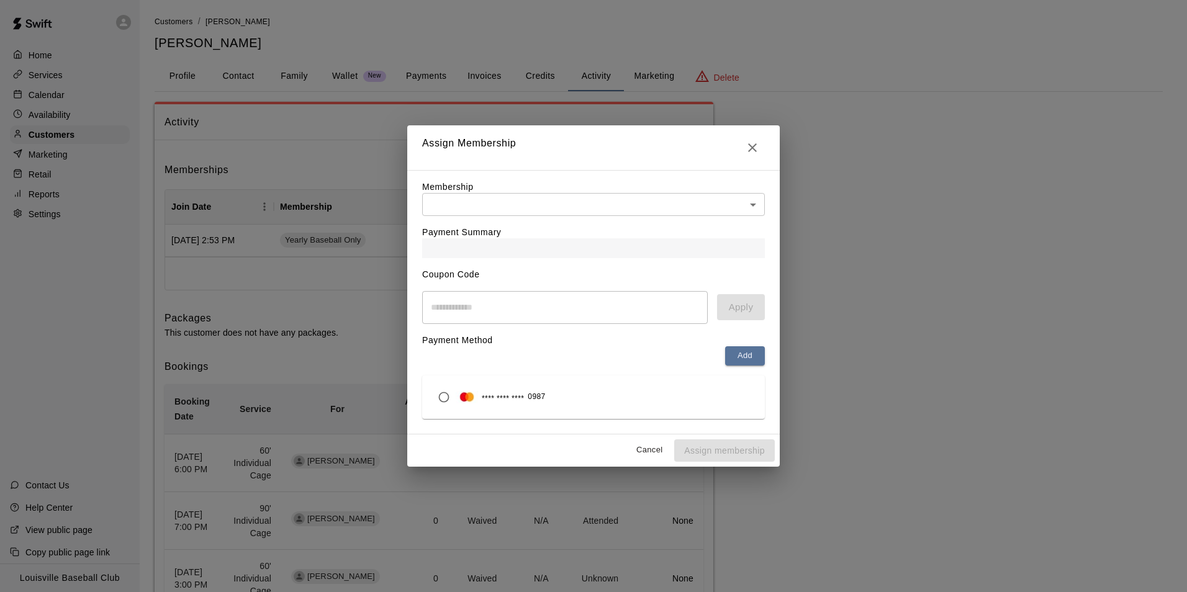
click at [752, 204] on body "Membership cancelled successfully Home Services Calendar Availability Customers…" at bounding box center [593, 542] width 1187 height 1084
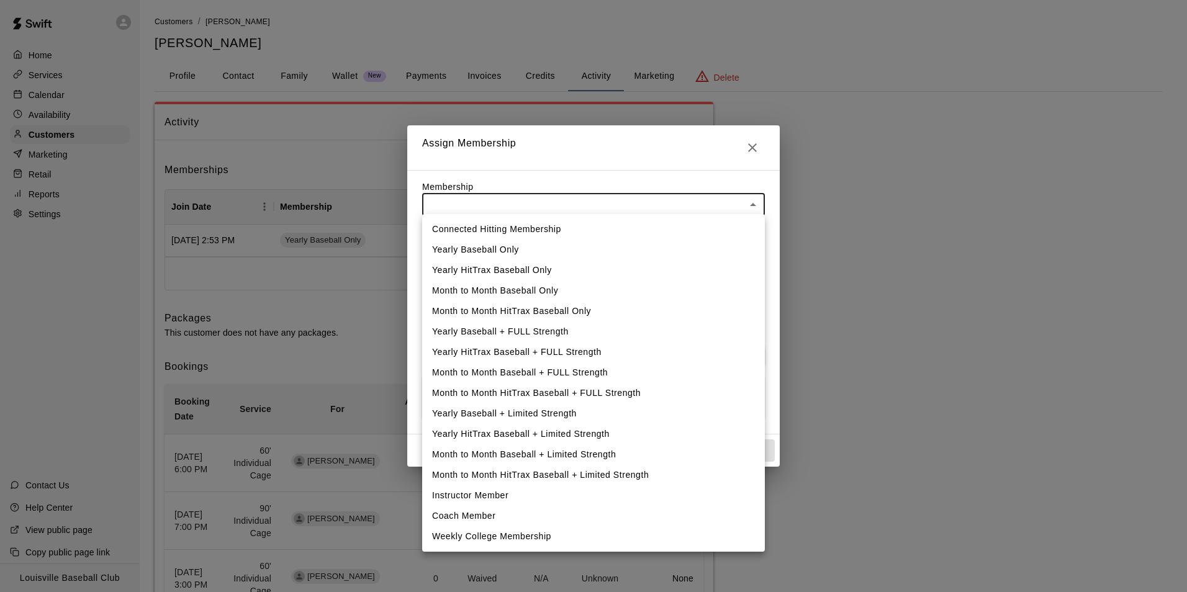
click at [505, 251] on li "Yearly Baseball Only" at bounding box center [593, 250] width 343 height 20
type input "**********"
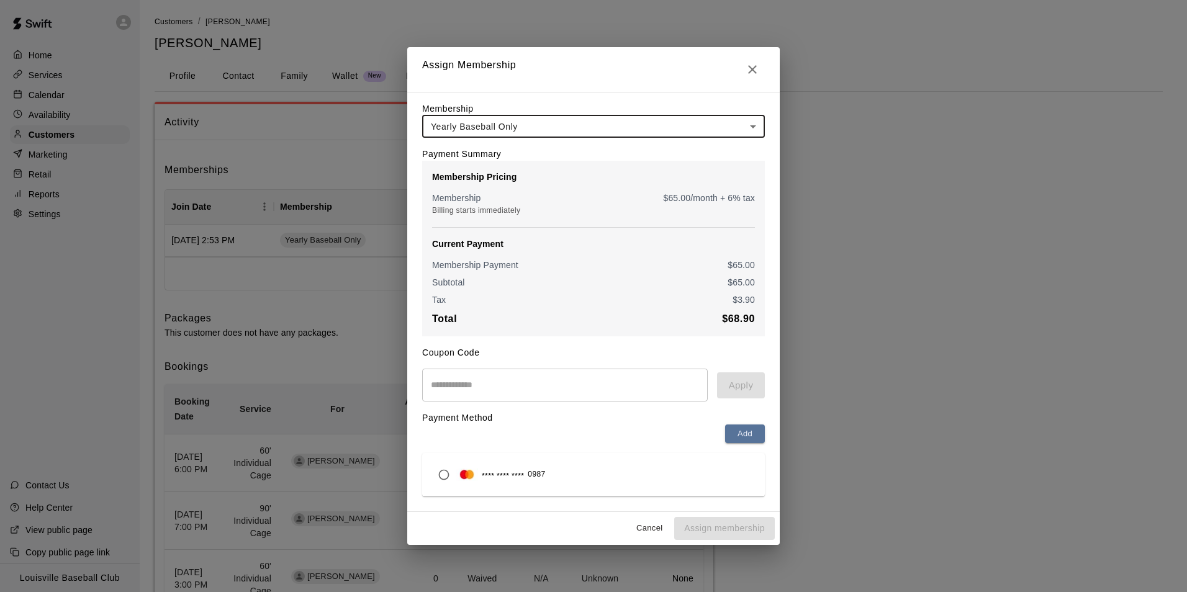
click at [550, 390] on input "text" at bounding box center [565, 385] width 286 height 33
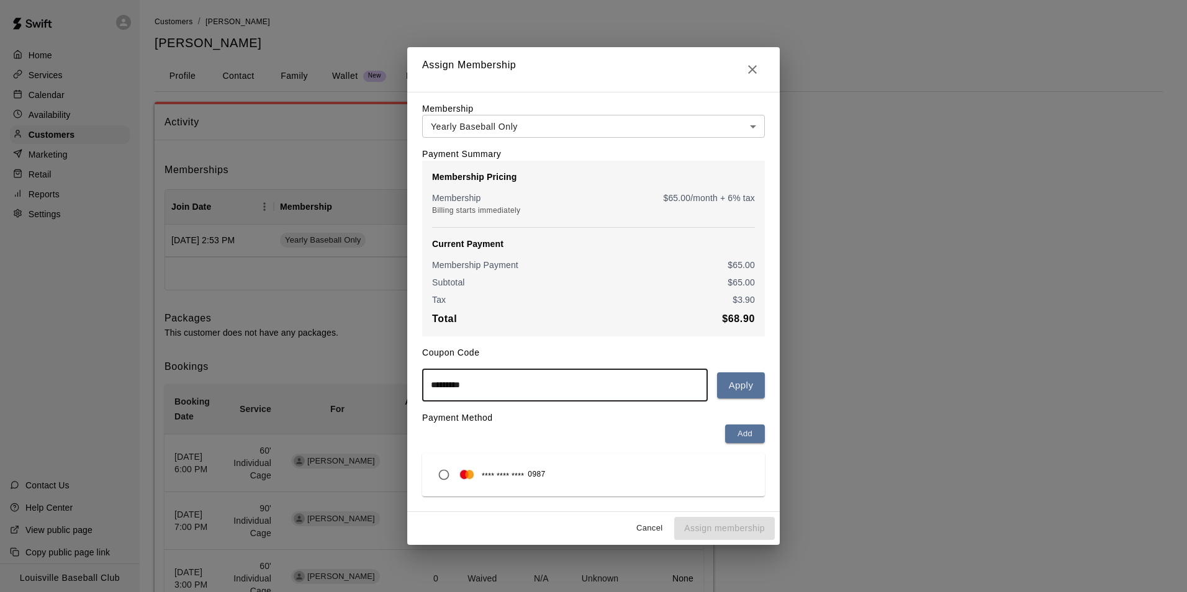
type input "*********"
click at [750, 390] on button "Apply" at bounding box center [741, 386] width 48 height 26
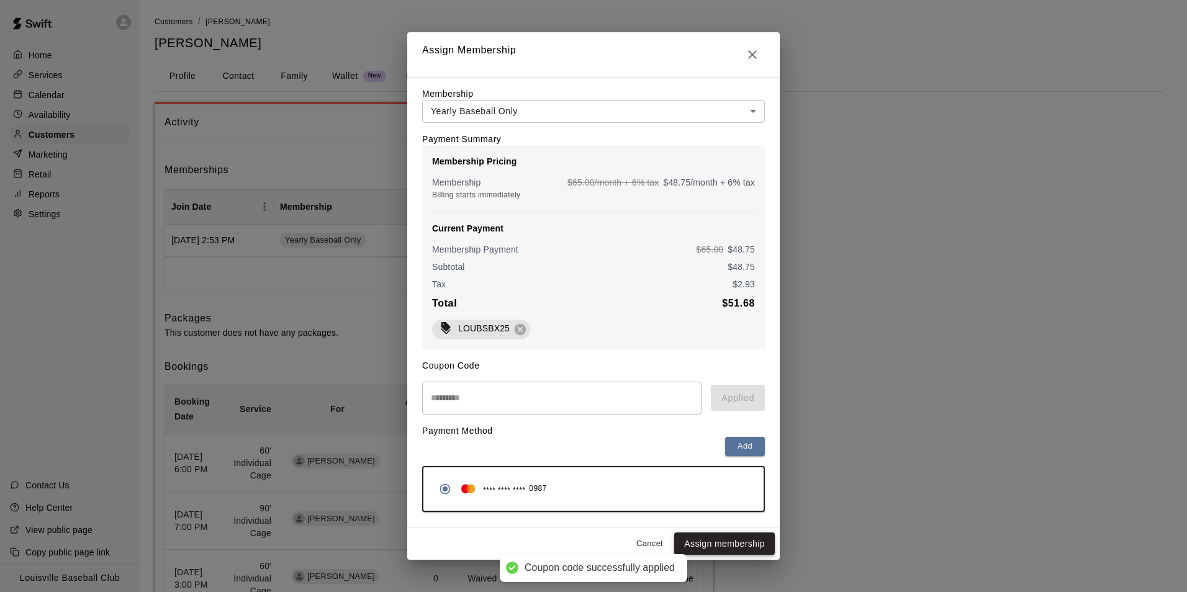
click at [743, 549] on button "Assign membership" at bounding box center [724, 544] width 101 height 23
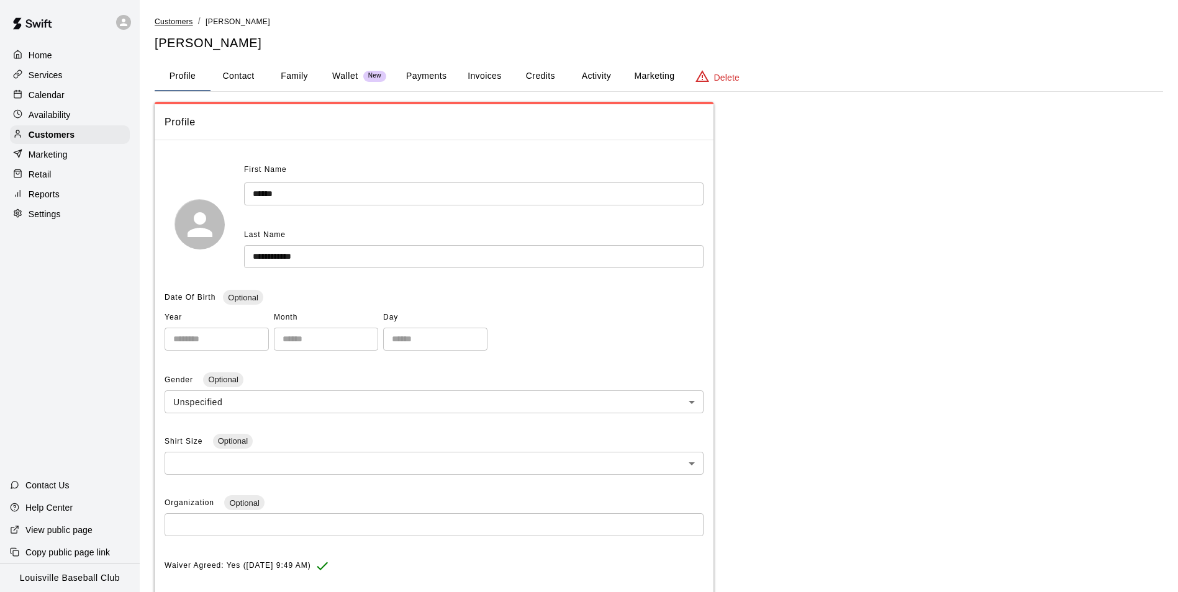
click at [171, 22] on span "Customers" at bounding box center [174, 21] width 38 height 9
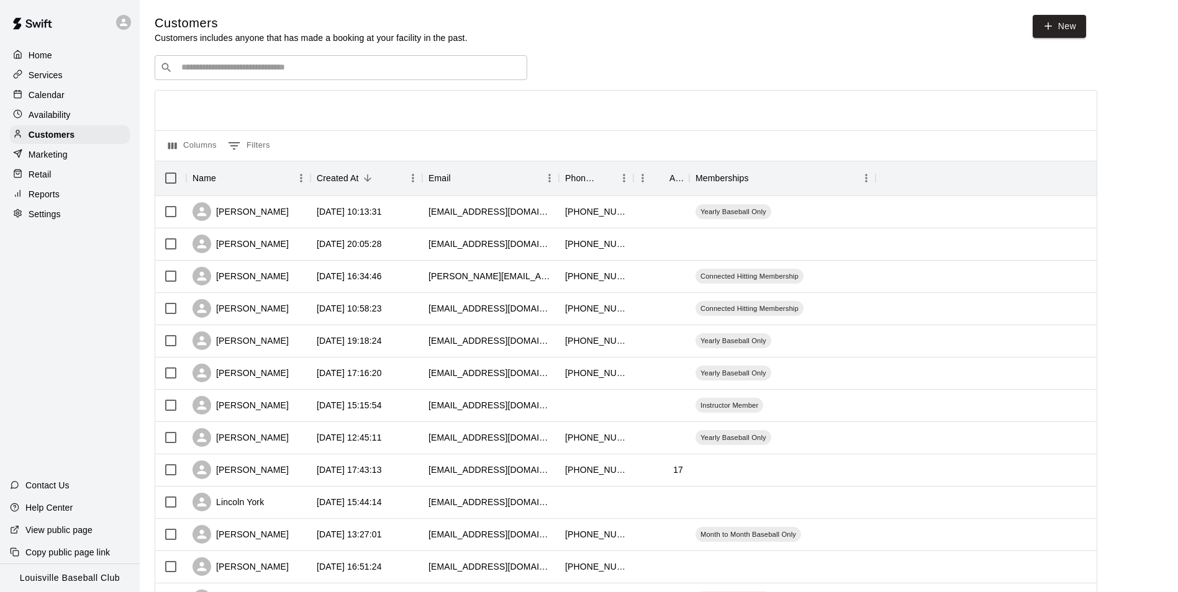
click at [418, 71] on input "Search customers by name or email" at bounding box center [350, 67] width 344 height 12
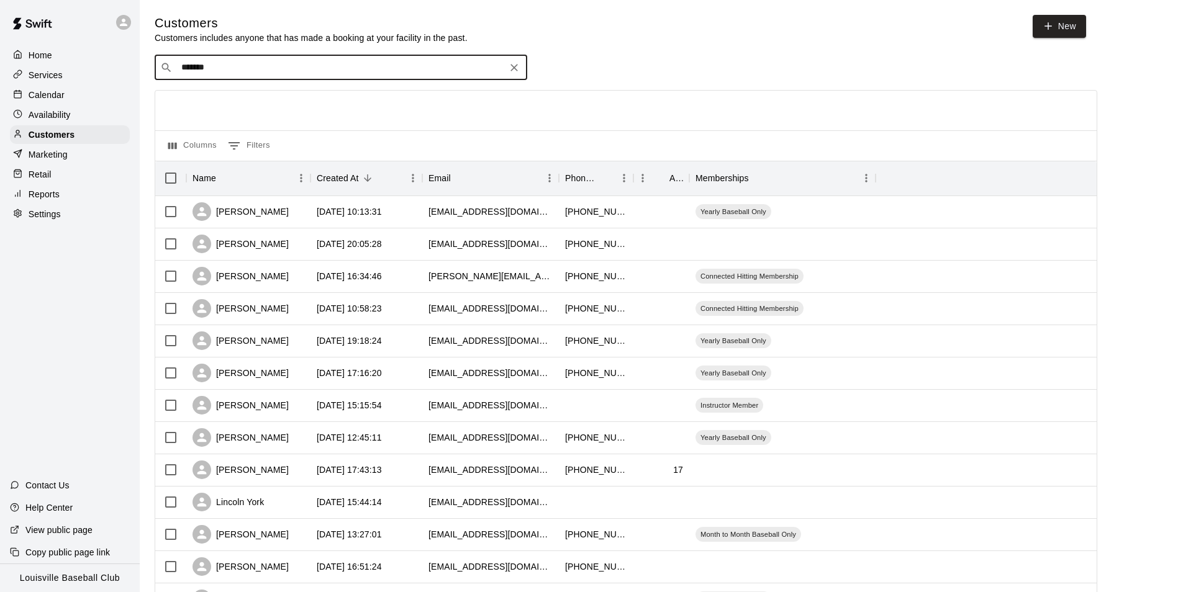
type input "********"
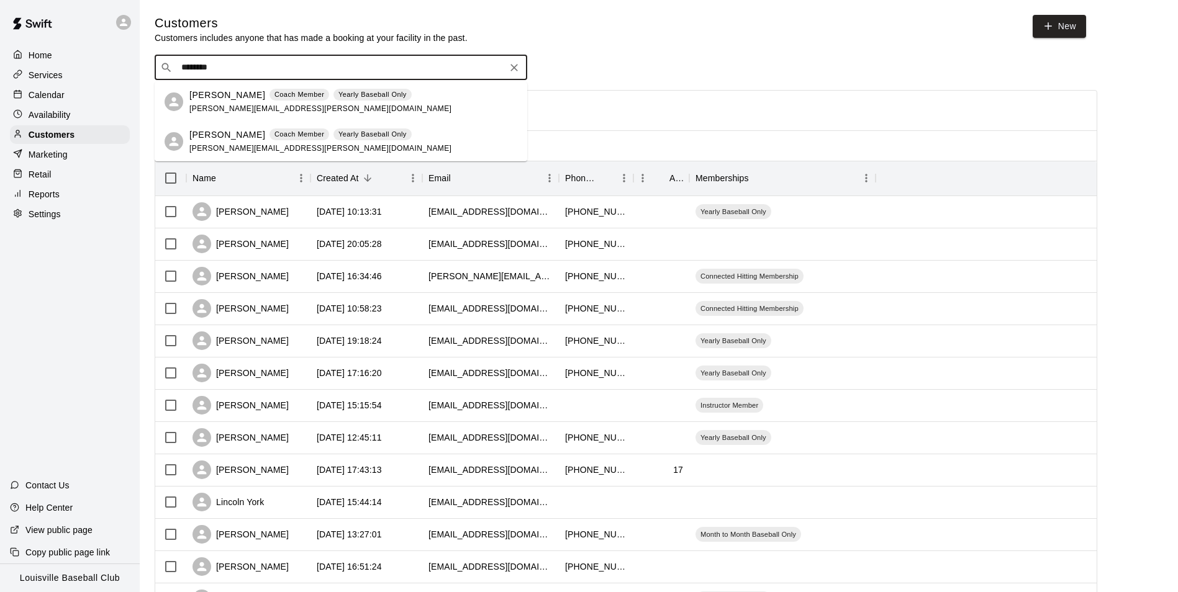
click at [220, 101] on div "Lee Blakeman Coach Member Yearly Baseball Only lee.blakeman@odor.net" at bounding box center [320, 102] width 262 height 27
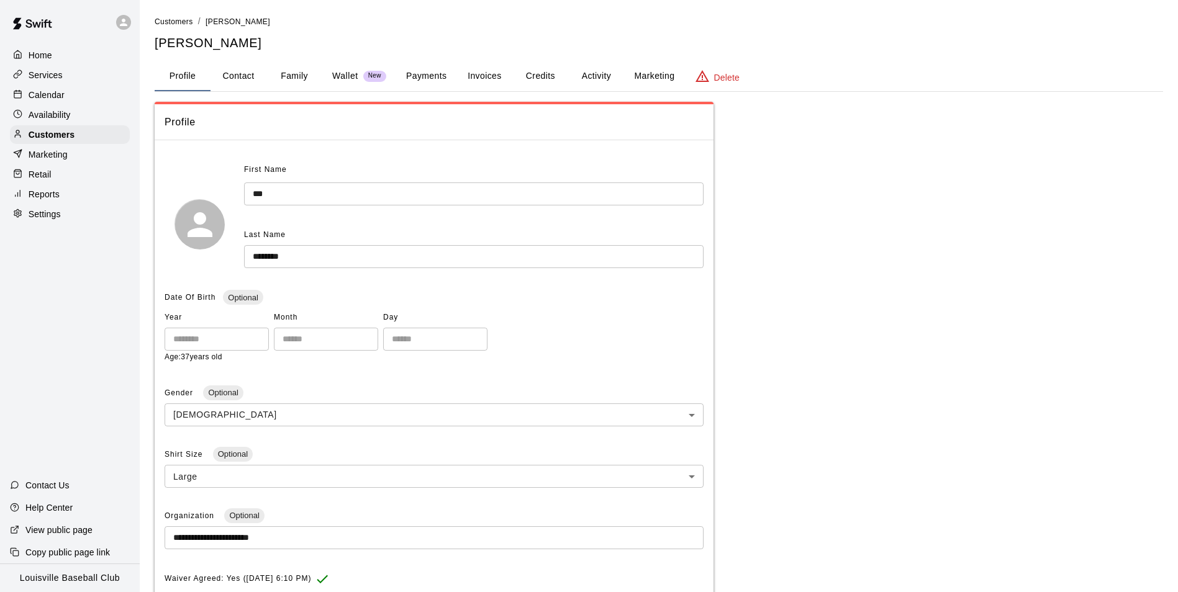
click at [430, 83] on button "Payments" at bounding box center [426, 76] width 60 height 30
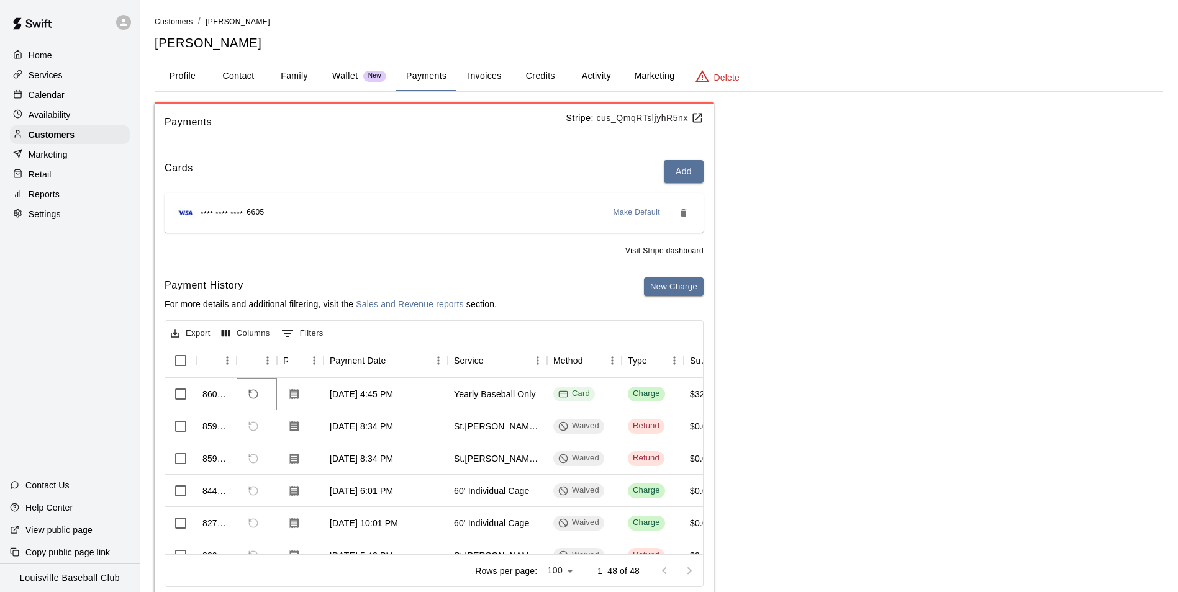
click at [255, 394] on icon "Refund payment" at bounding box center [253, 394] width 11 height 11
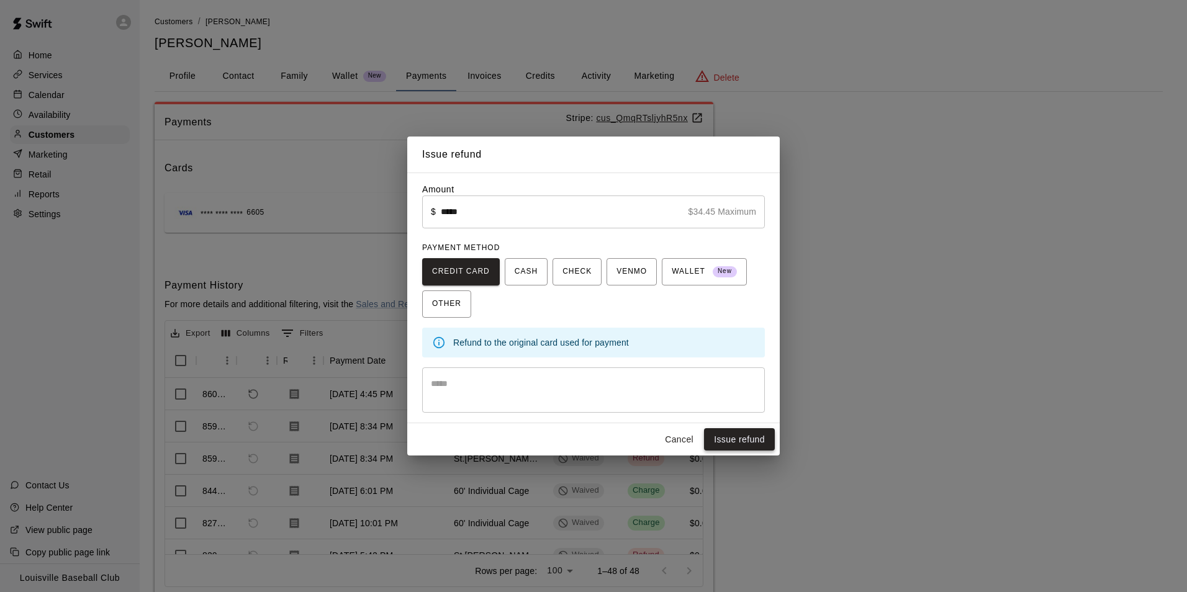
click at [749, 439] on button "Issue refund" at bounding box center [739, 439] width 71 height 23
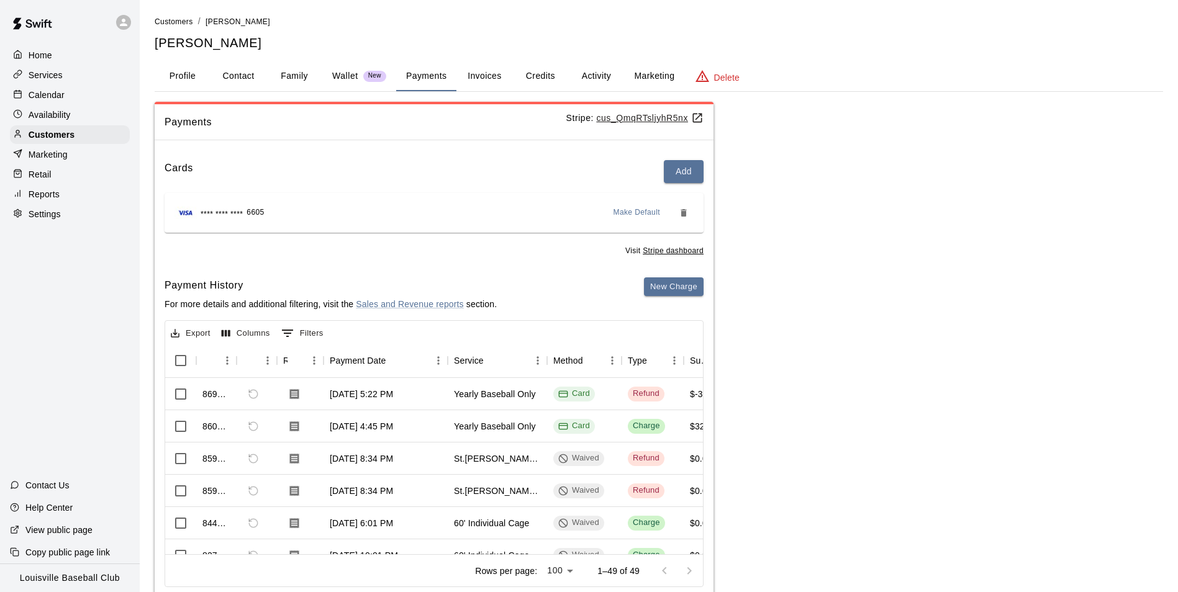
click at [594, 76] on button "Activity" at bounding box center [596, 76] width 56 height 30
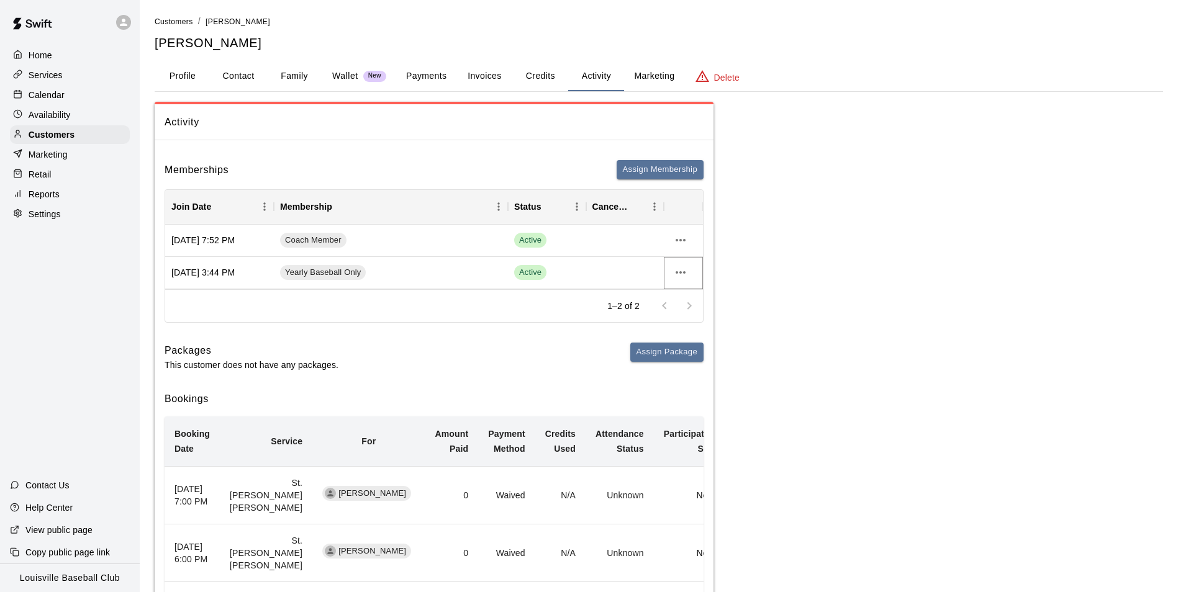
click at [680, 273] on icon "more actions" at bounding box center [681, 272] width 10 height 2
click at [696, 320] on li "Cancel" at bounding box center [705, 319] width 70 height 20
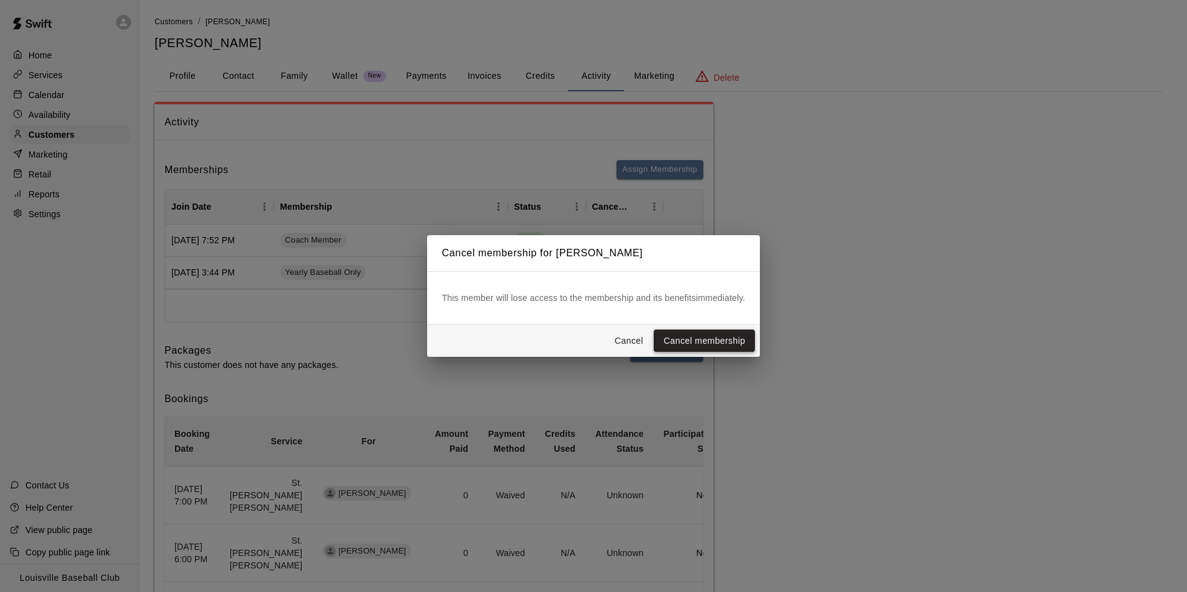
click at [723, 344] on button "Cancel membership" at bounding box center [704, 341] width 101 height 23
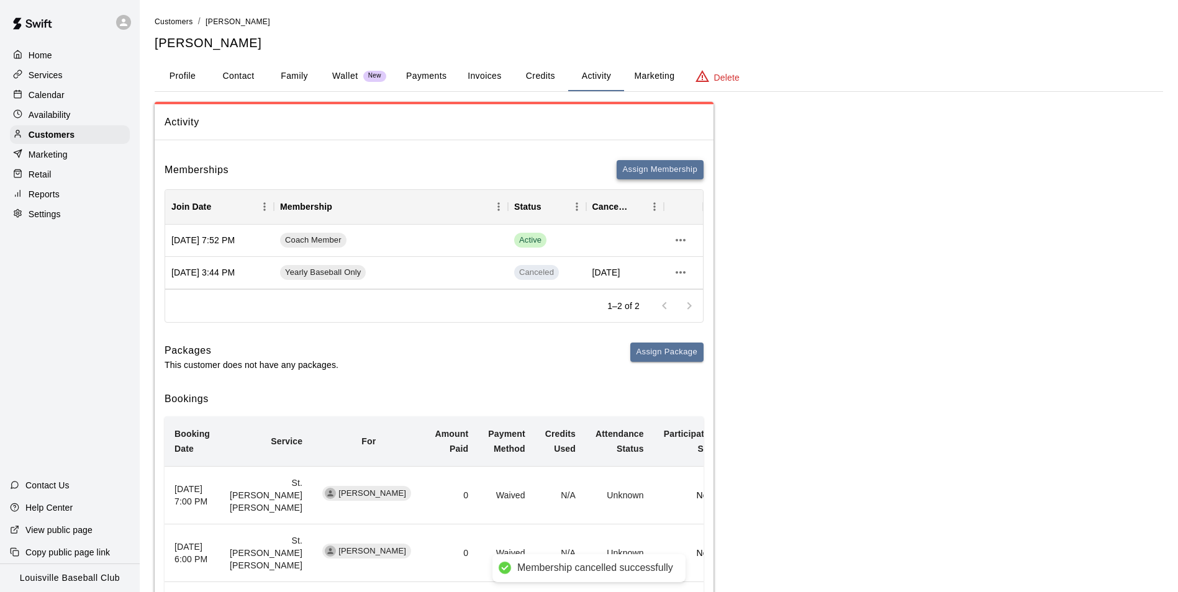
click at [658, 170] on button "Assign Membership" at bounding box center [660, 169] width 87 height 19
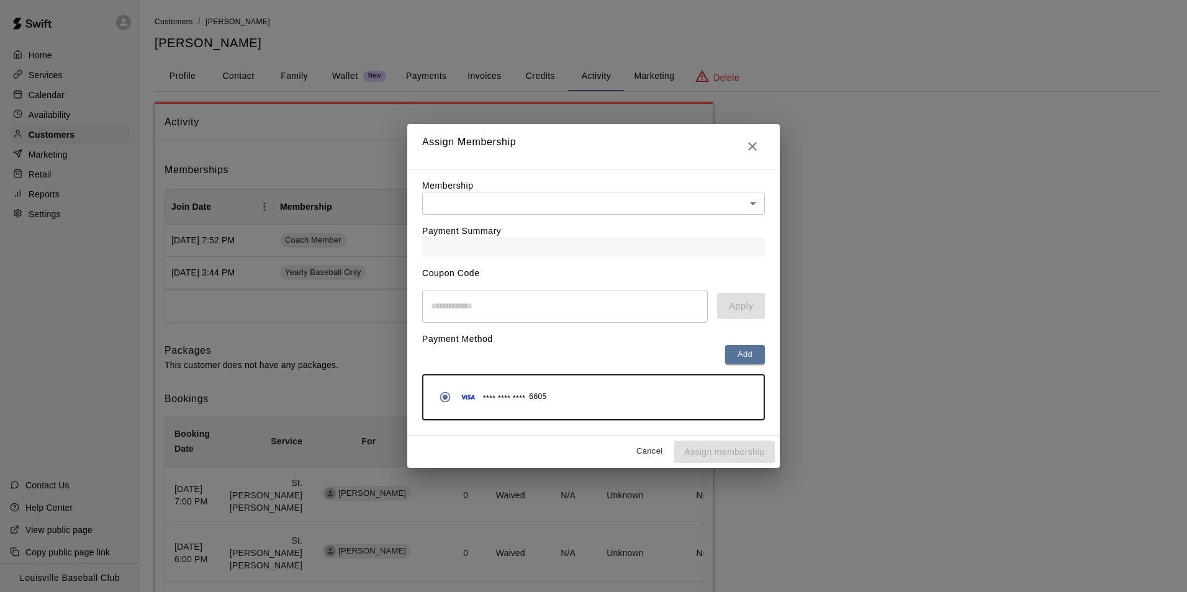
click at [746, 207] on body "Membership cancelled successfully Home Services Calendar Availability Customers…" at bounding box center [593, 539] width 1187 height 1079
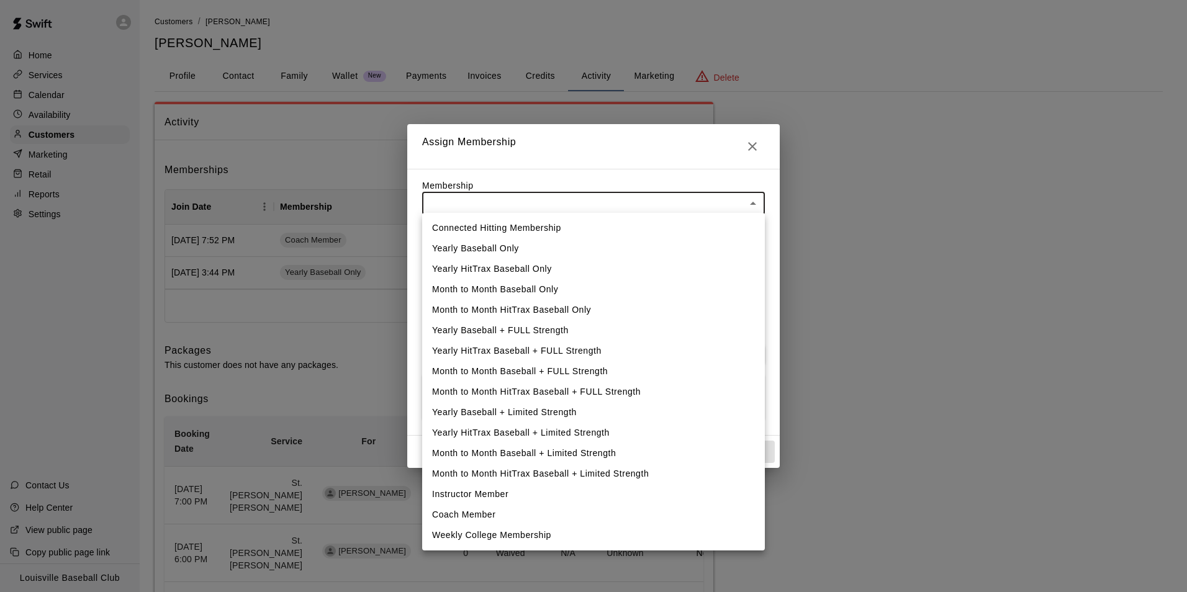
click at [511, 255] on li "Yearly Baseball Only" at bounding box center [593, 248] width 343 height 20
type input "**********"
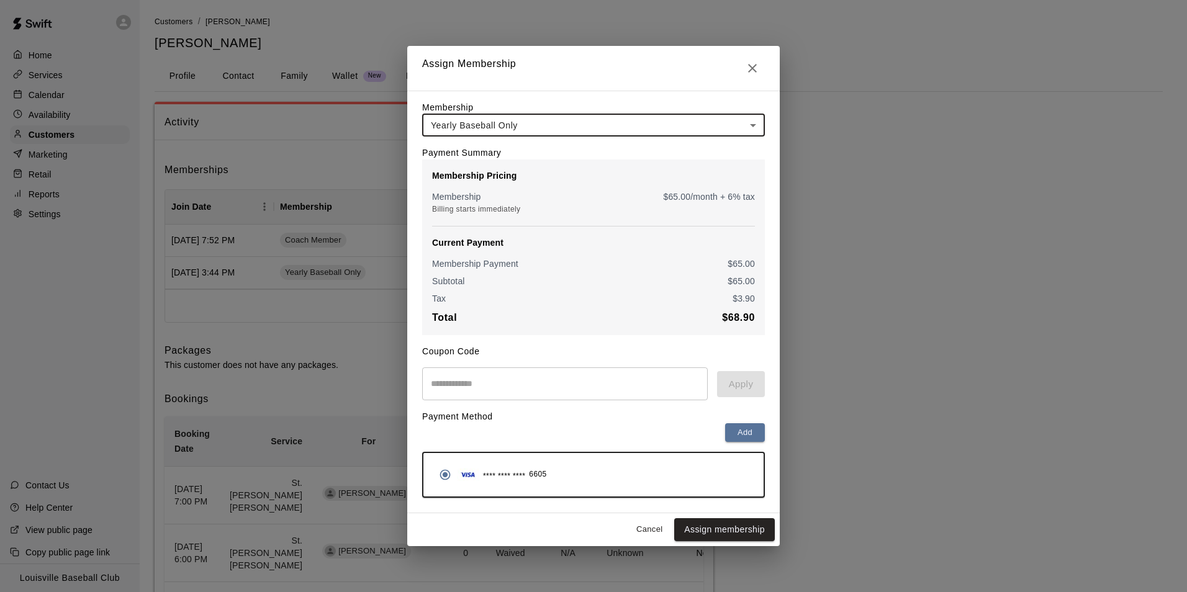
click at [538, 387] on input "text" at bounding box center [565, 384] width 286 height 33
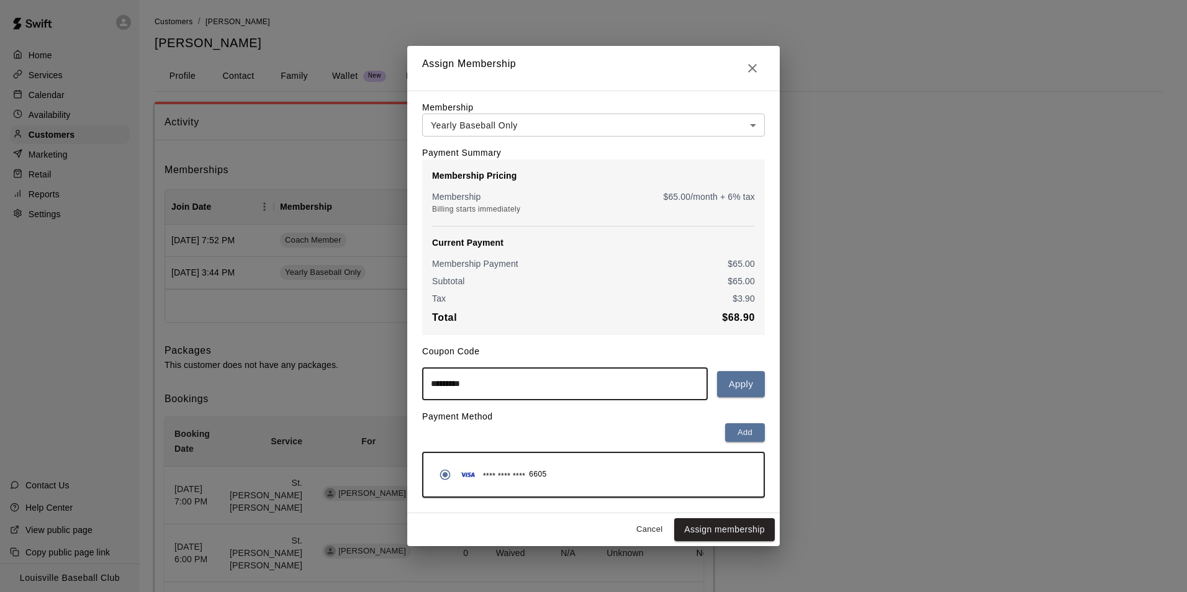
type input "*********"
click at [732, 387] on button "Apply" at bounding box center [741, 384] width 48 height 26
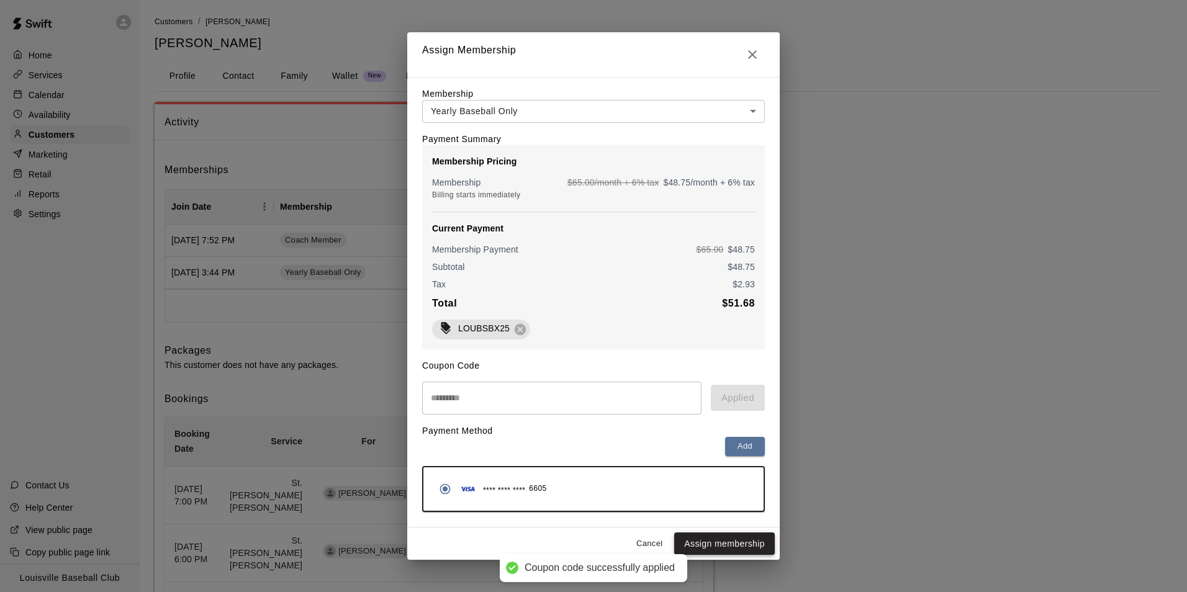
click at [752, 550] on button "Assign membership" at bounding box center [724, 544] width 101 height 23
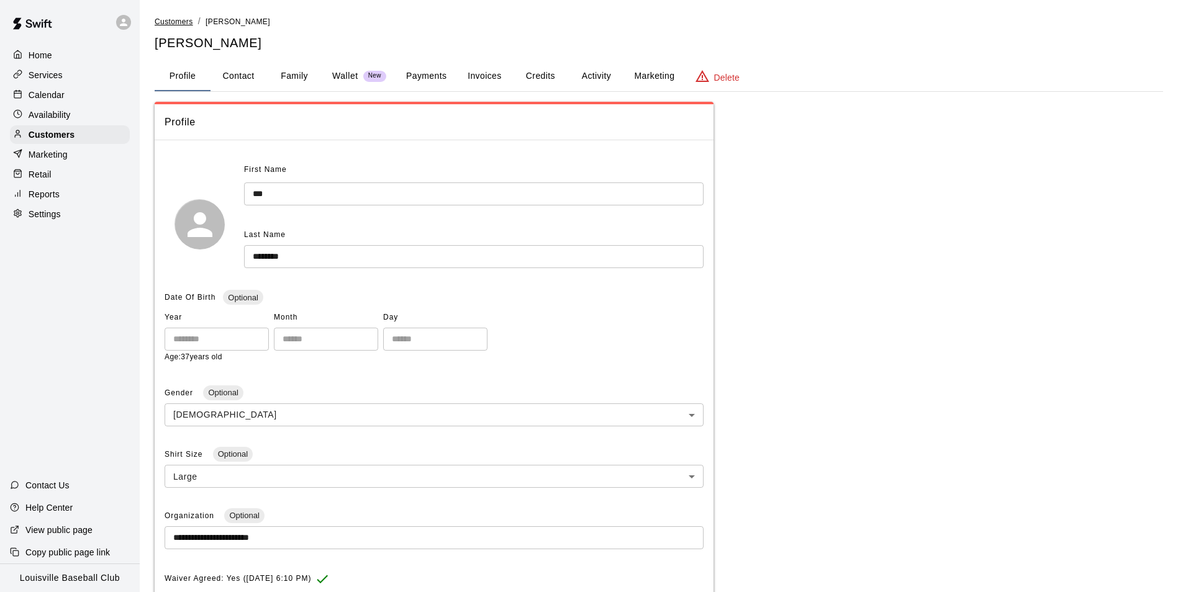
click at [178, 19] on span "Customers" at bounding box center [174, 21] width 38 height 9
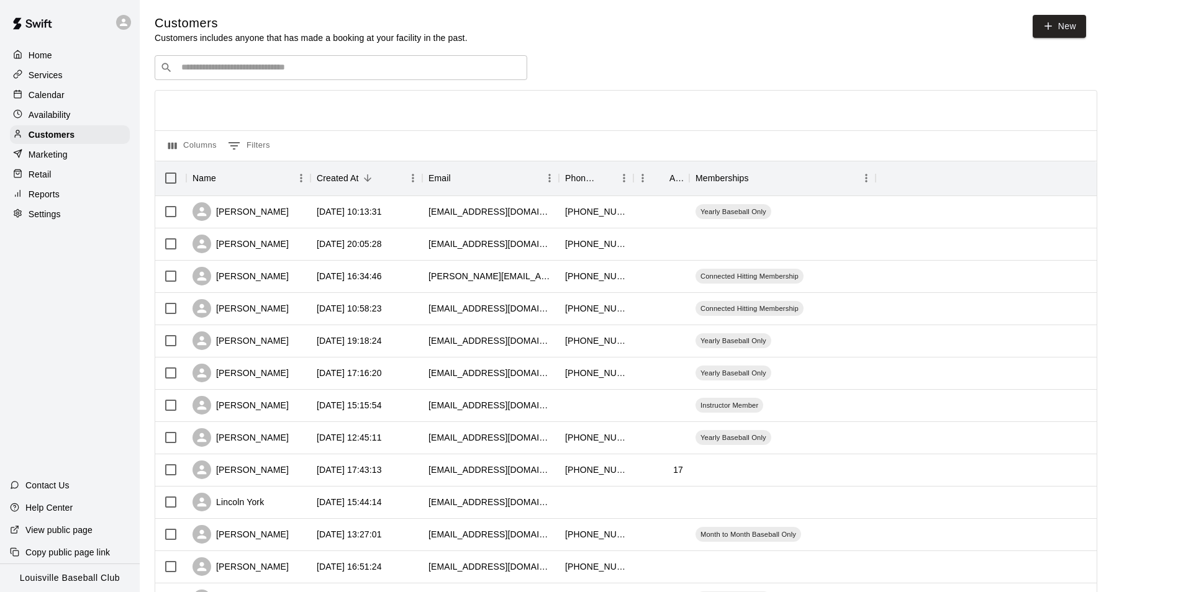
click at [384, 68] on input "Search customers by name or email" at bounding box center [350, 67] width 344 height 12
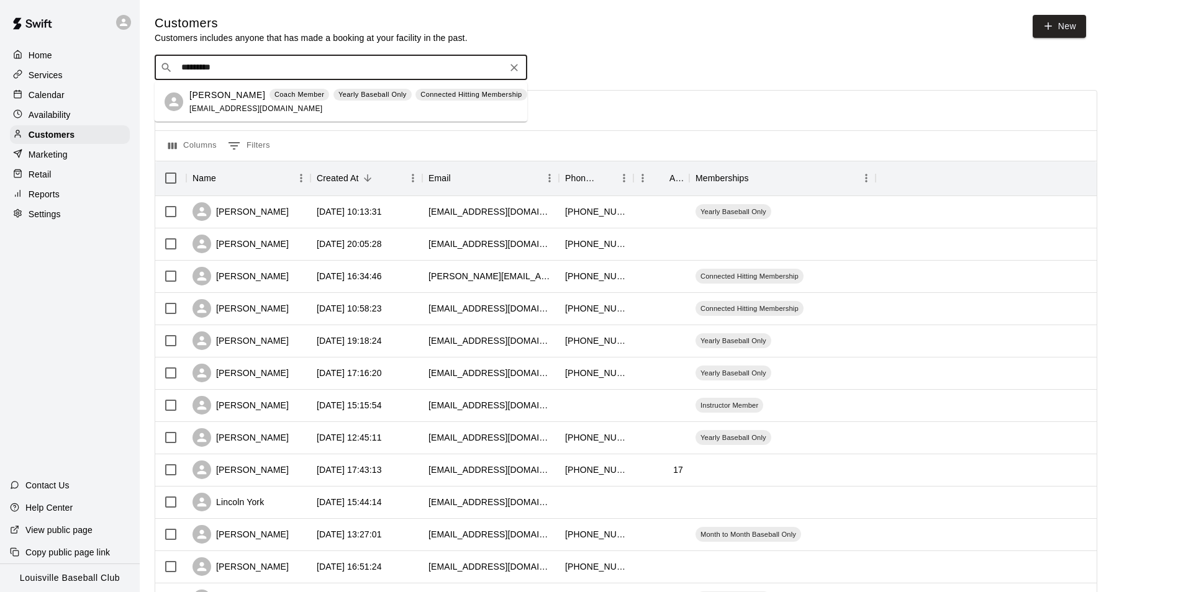
type input "**********"
click at [236, 98] on p "[PERSON_NAME]" at bounding box center [227, 95] width 76 height 13
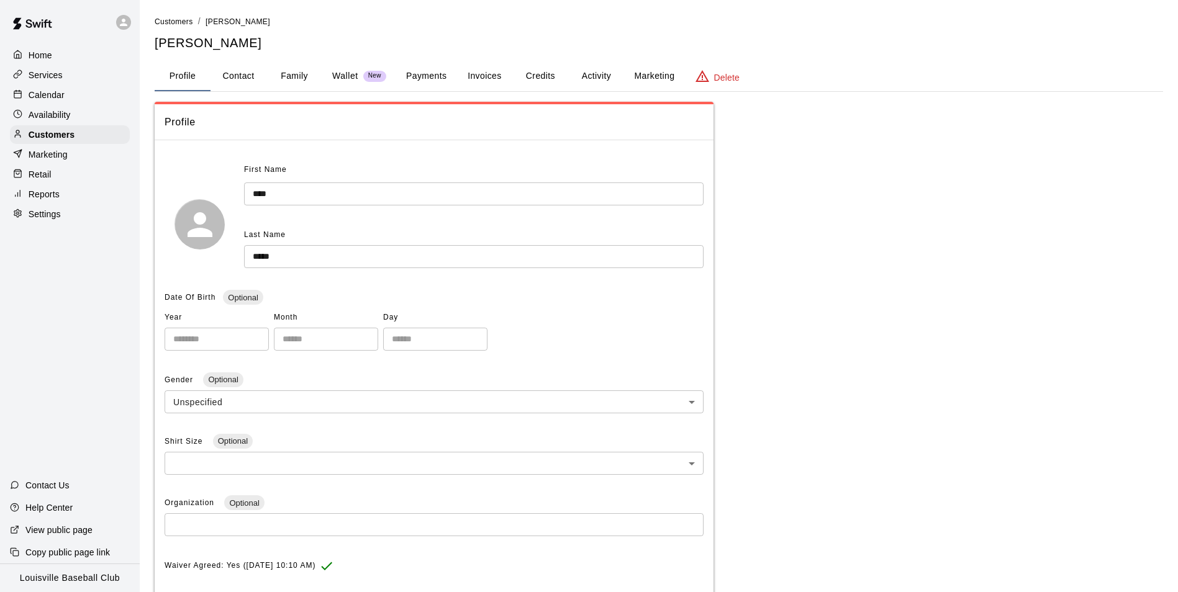
click at [598, 71] on button "Activity" at bounding box center [596, 76] width 56 height 30
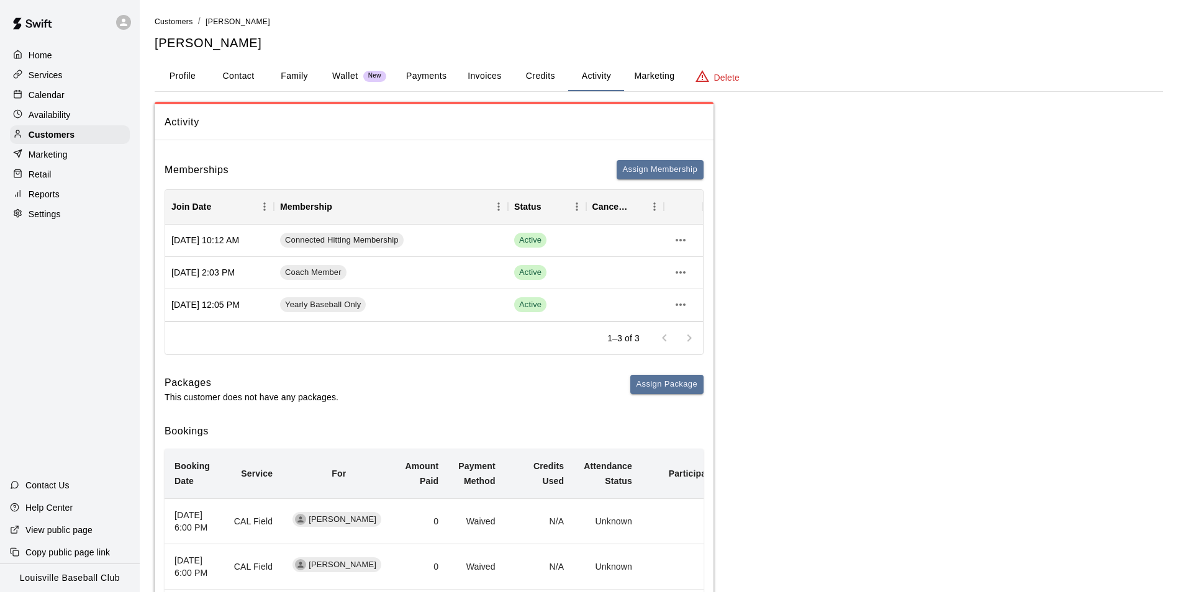
click at [426, 75] on button "Payments" at bounding box center [426, 76] width 60 height 30
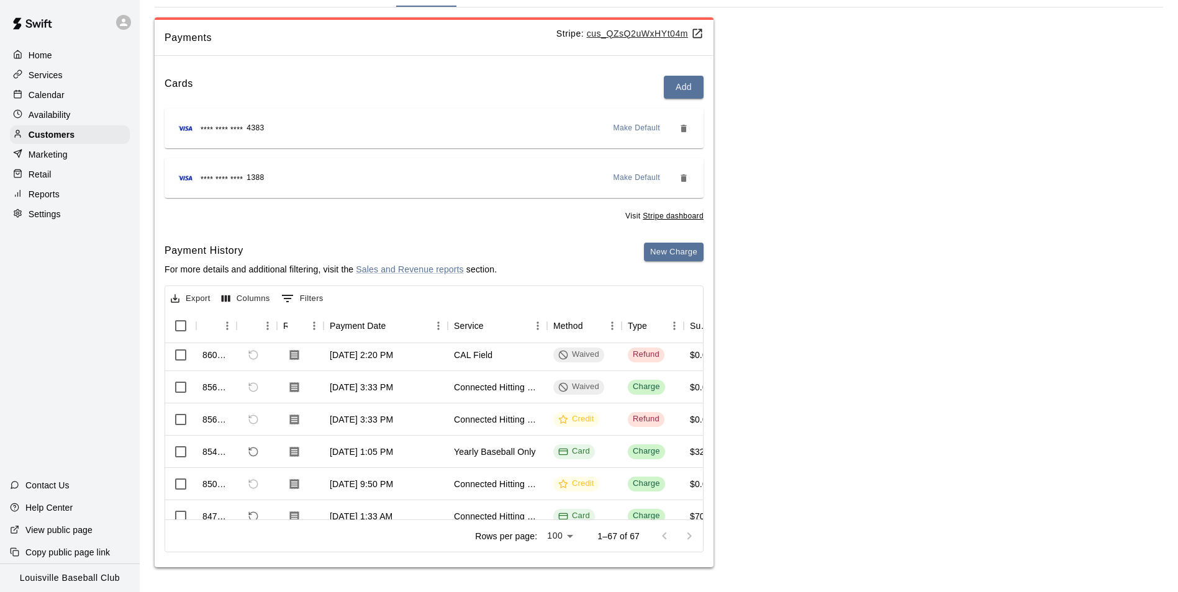
scroll to position [200, 0]
click at [255, 446] on icon "Refund payment" at bounding box center [253, 450] width 9 height 9
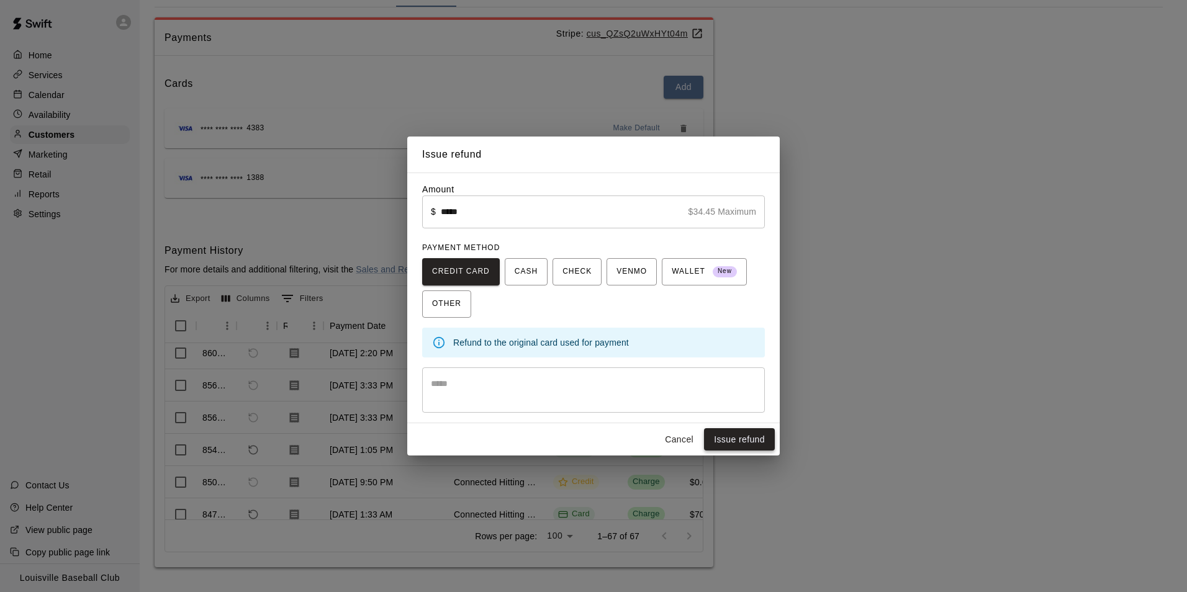
click at [750, 440] on button "Issue refund" at bounding box center [739, 439] width 71 height 23
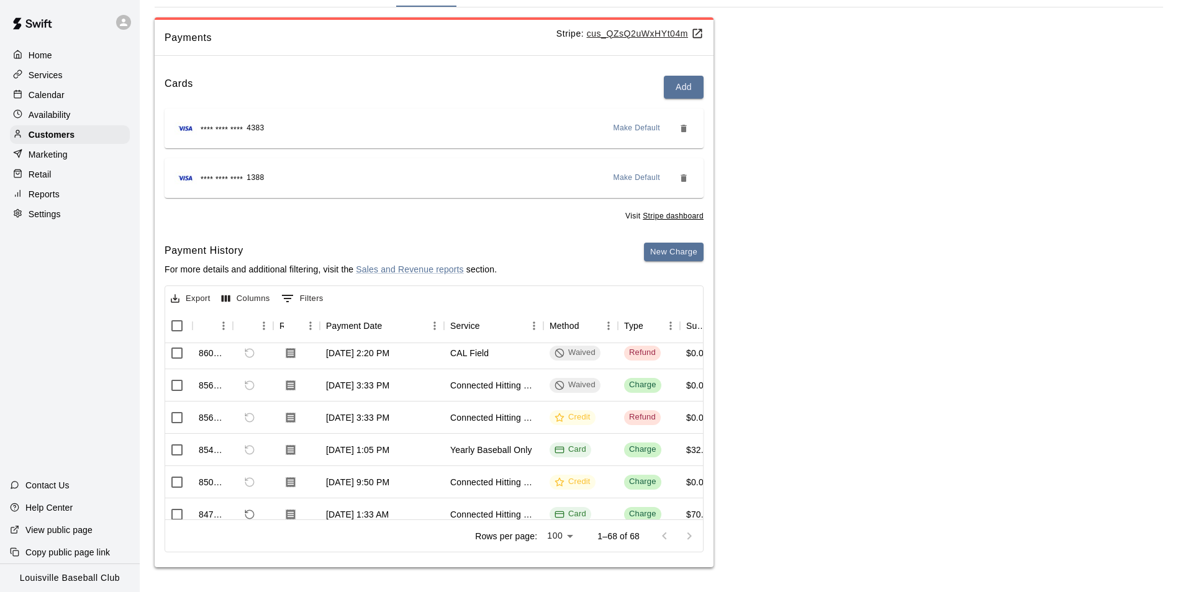
scroll to position [232, 3]
click at [291, 454] on icon "Download Receipt" at bounding box center [291, 450] width 9 height 11
click at [291, 451] on icon "Download Receipt" at bounding box center [291, 450] width 9 height 11
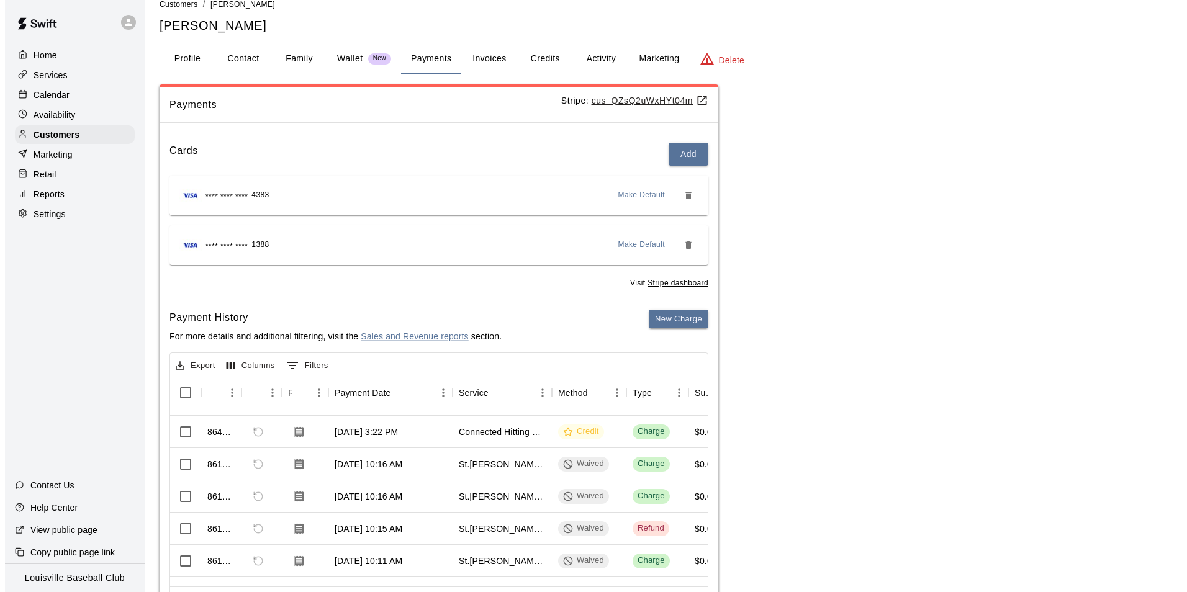
scroll to position [0, 0]
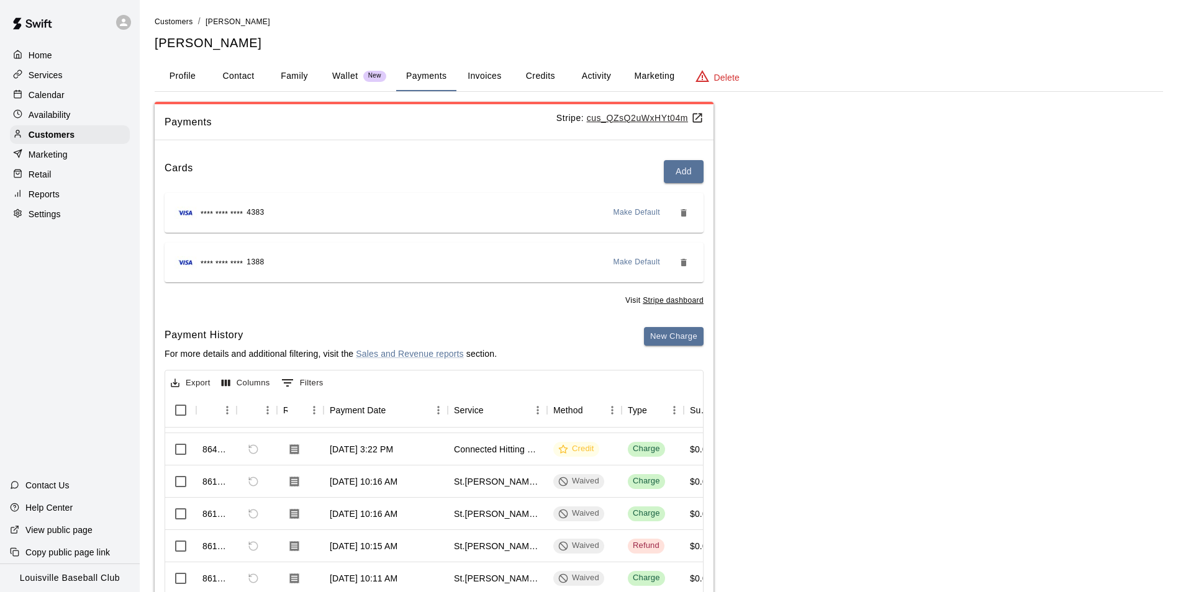
click at [604, 69] on button "Activity" at bounding box center [596, 76] width 56 height 30
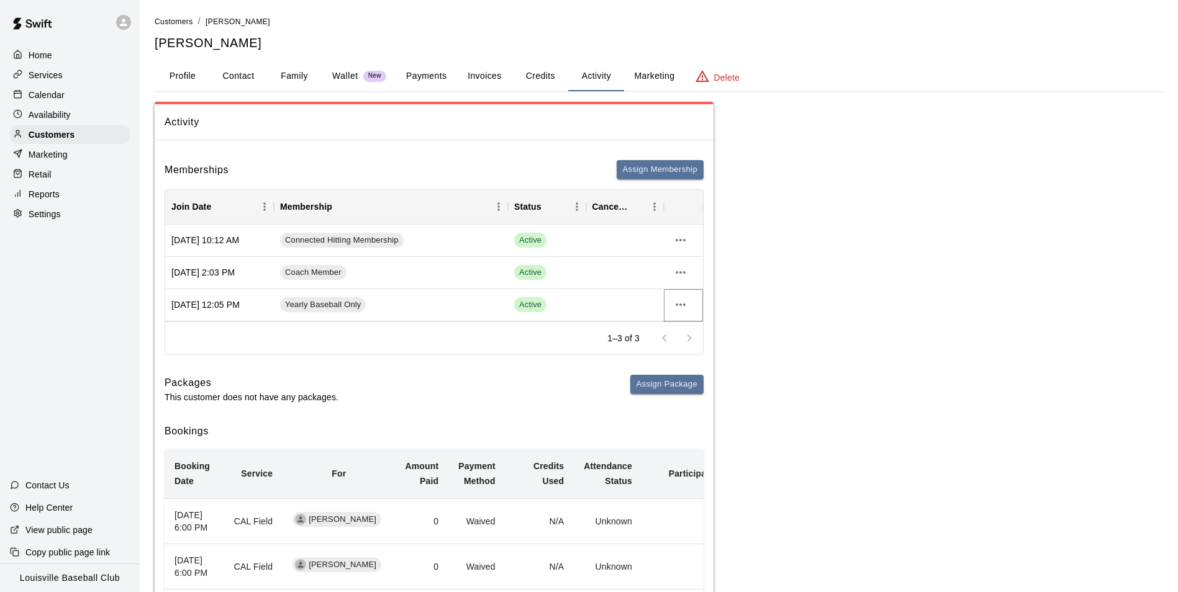
click at [680, 305] on icon "more actions" at bounding box center [681, 305] width 10 height 2
click at [698, 353] on li "Cancel" at bounding box center [705, 351] width 70 height 20
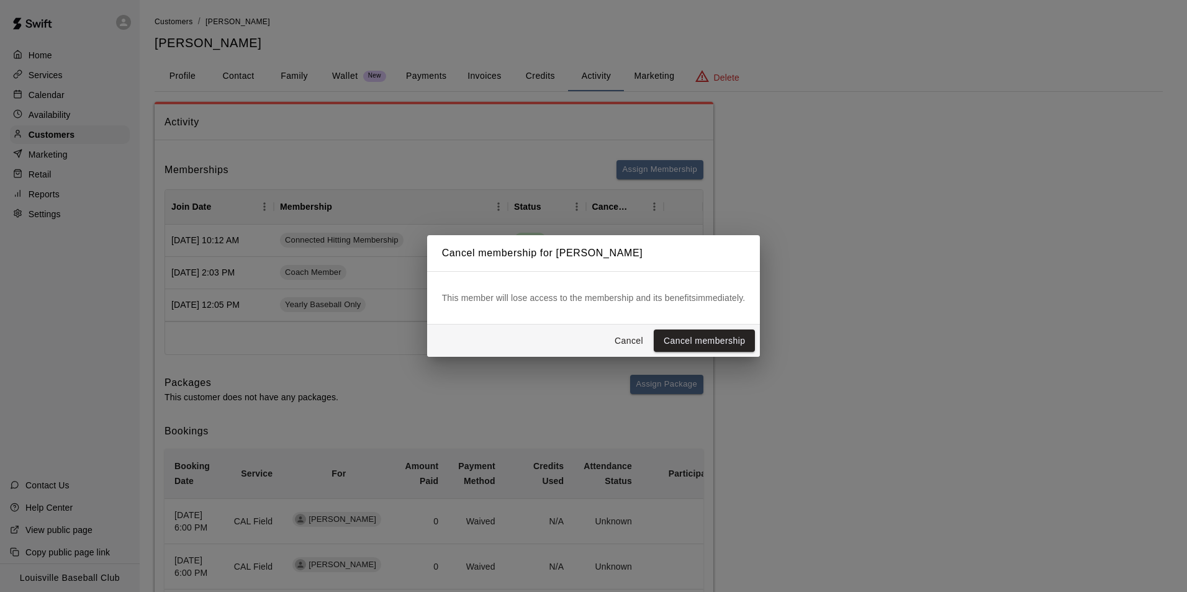
click at [738, 341] on button "Cancel membership" at bounding box center [704, 341] width 101 height 23
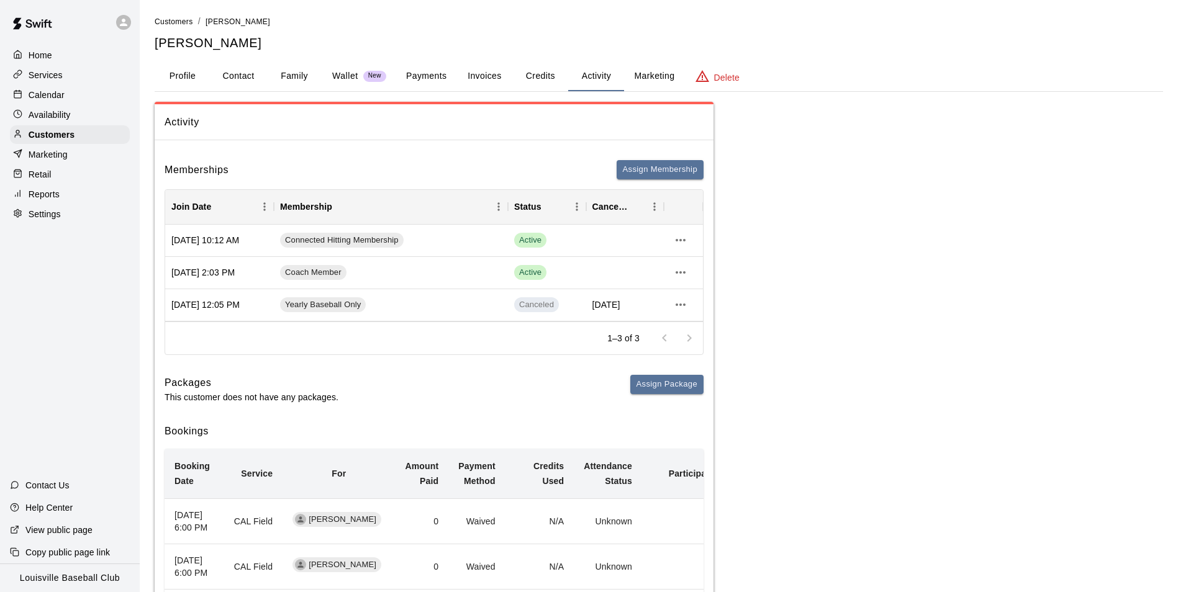
click at [593, 84] on button "Activity" at bounding box center [596, 76] width 56 height 30
click at [677, 169] on button "Assign Membership" at bounding box center [660, 169] width 87 height 19
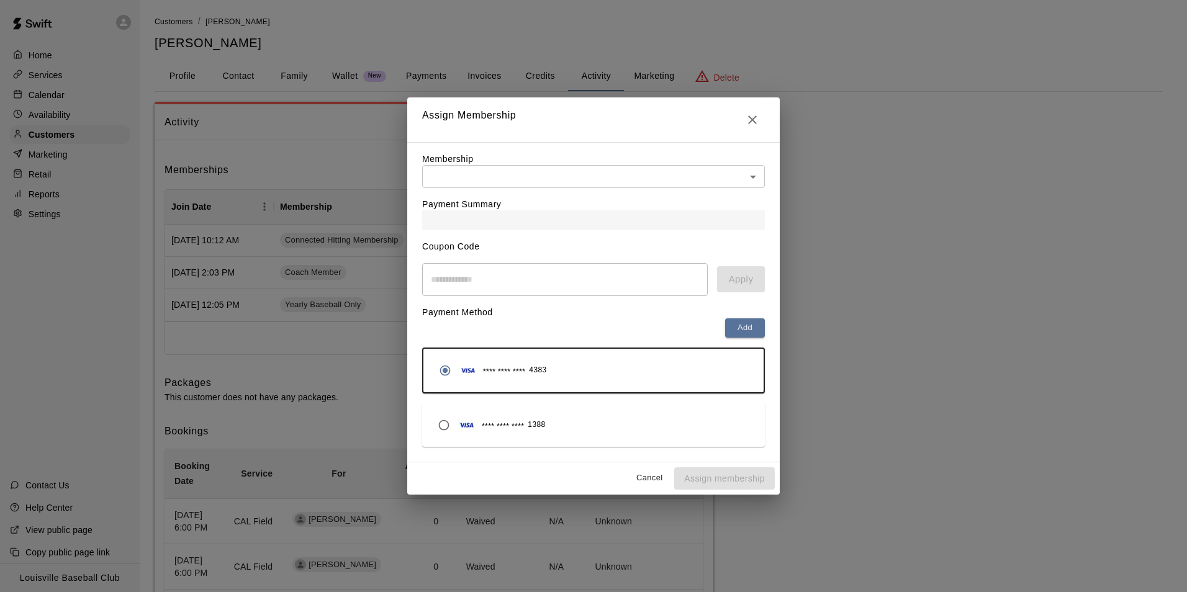
click at [754, 219] on div at bounding box center [593, 220] width 343 height 20
click at [756, 167] on body "Home Services Calendar Availability Customers Marketing Retail Reports Settings…" at bounding box center [593, 530] width 1187 height 1061
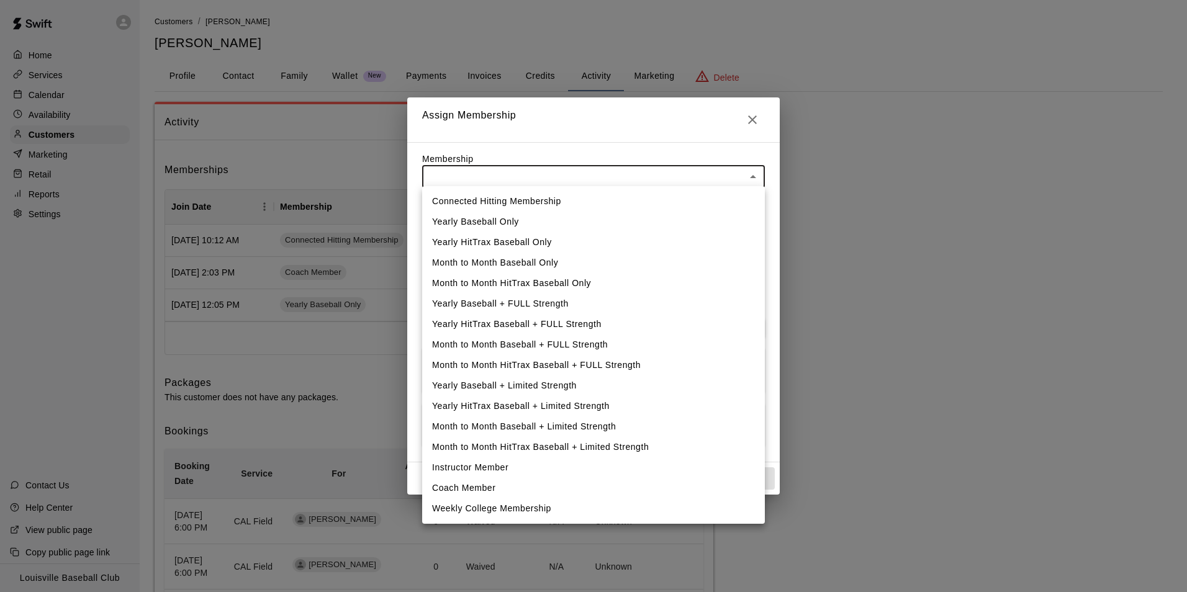
click at [507, 224] on li "Yearly Baseball Only" at bounding box center [593, 222] width 343 height 20
type input "**********"
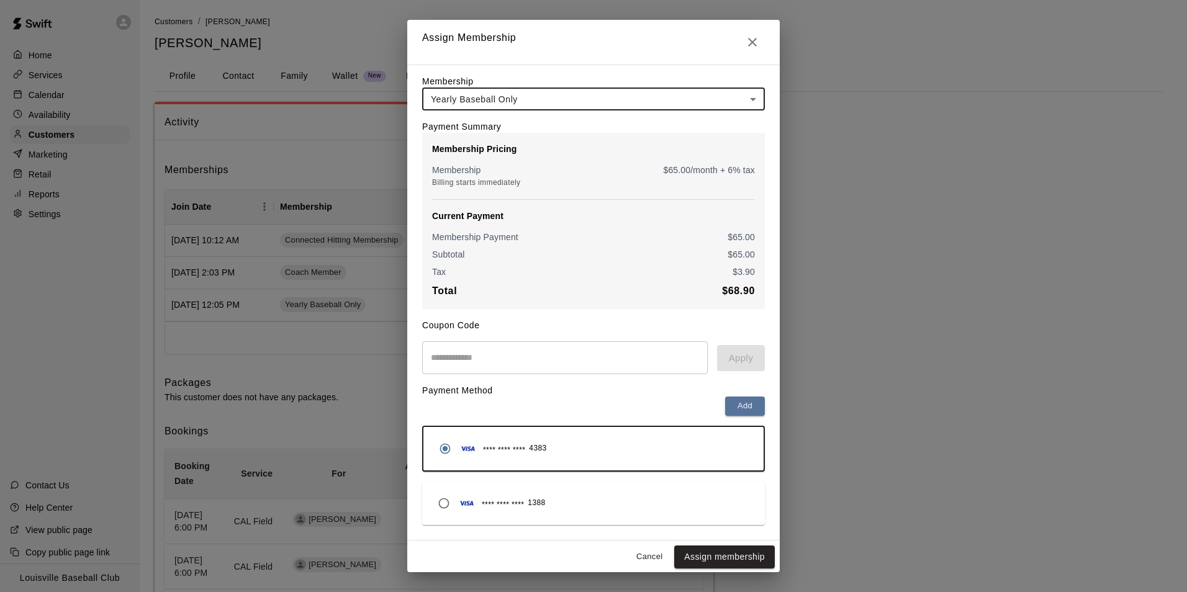
click at [530, 369] on input "text" at bounding box center [565, 357] width 286 height 33
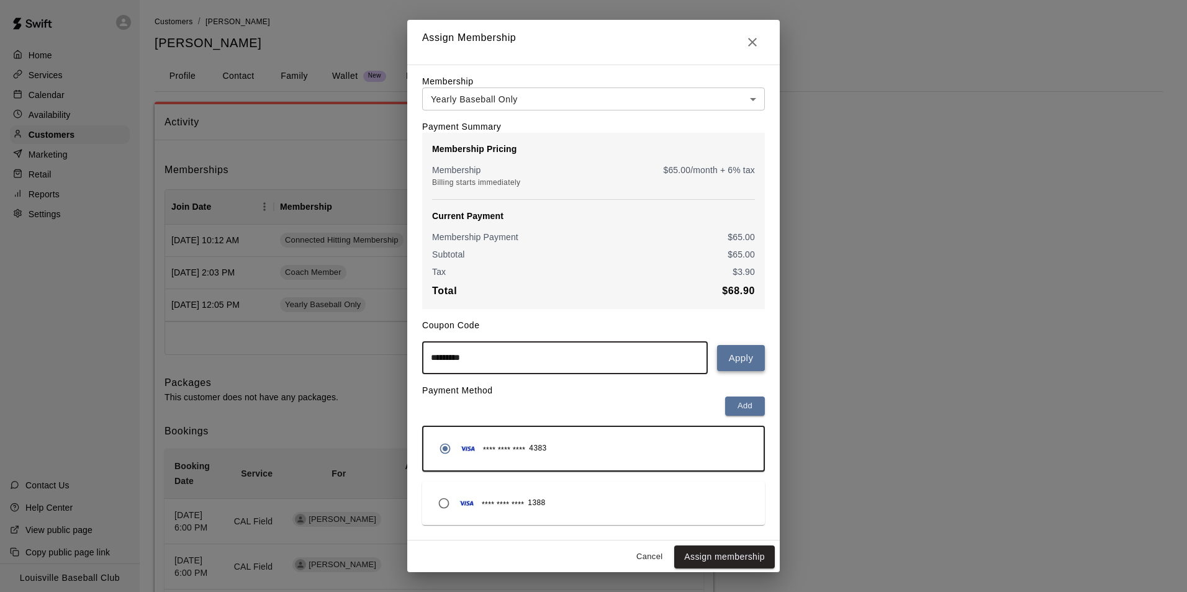
type input "*********"
click at [738, 362] on button "Apply" at bounding box center [741, 358] width 48 height 26
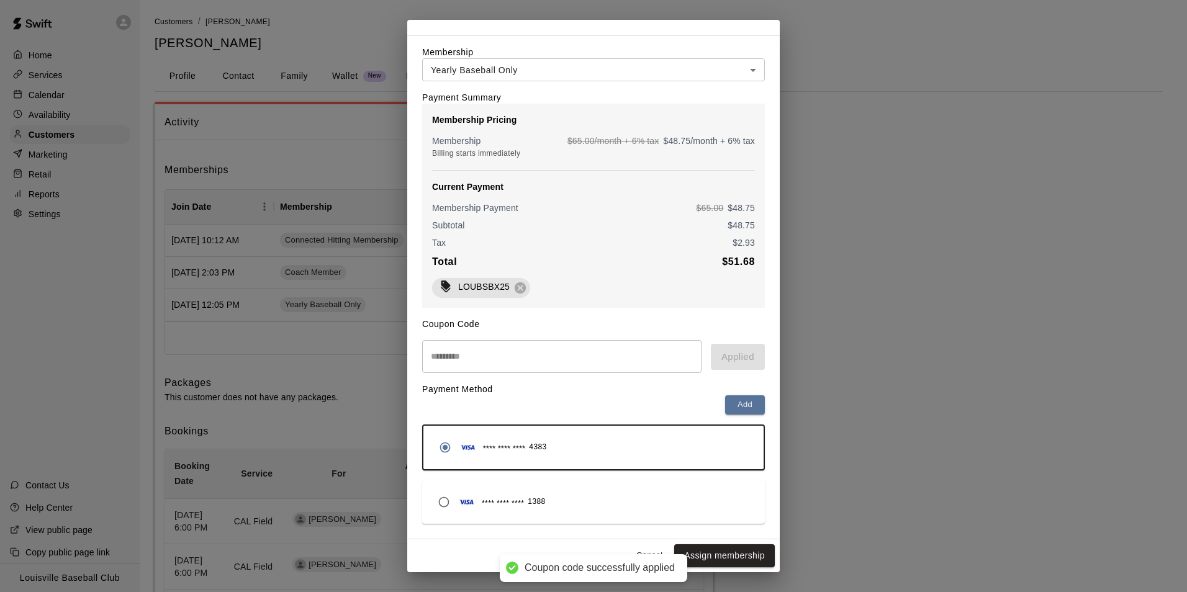
scroll to position [38, 0]
click at [743, 561] on button "Assign membership" at bounding box center [724, 556] width 101 height 23
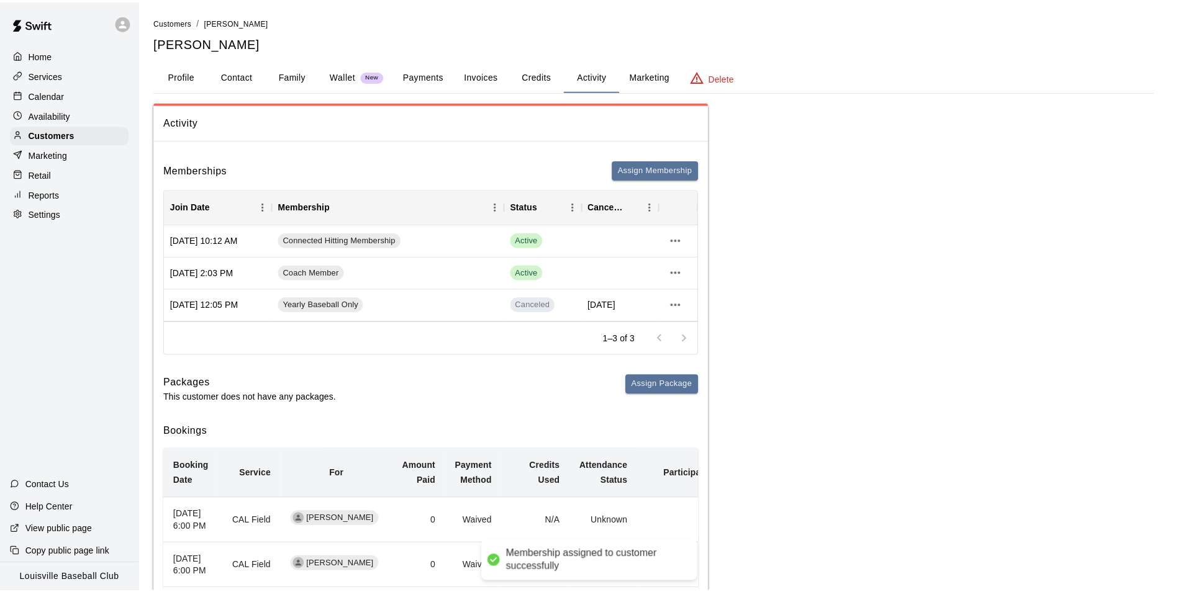
scroll to position [0, 0]
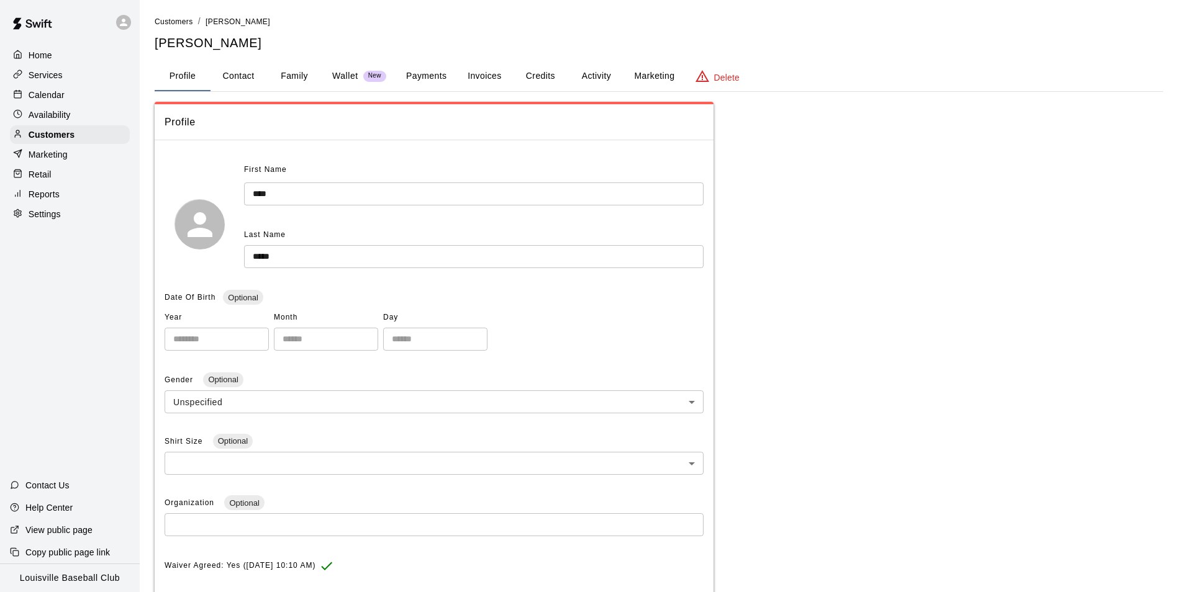
click at [174, 26] on link "Customers" at bounding box center [174, 21] width 38 height 10
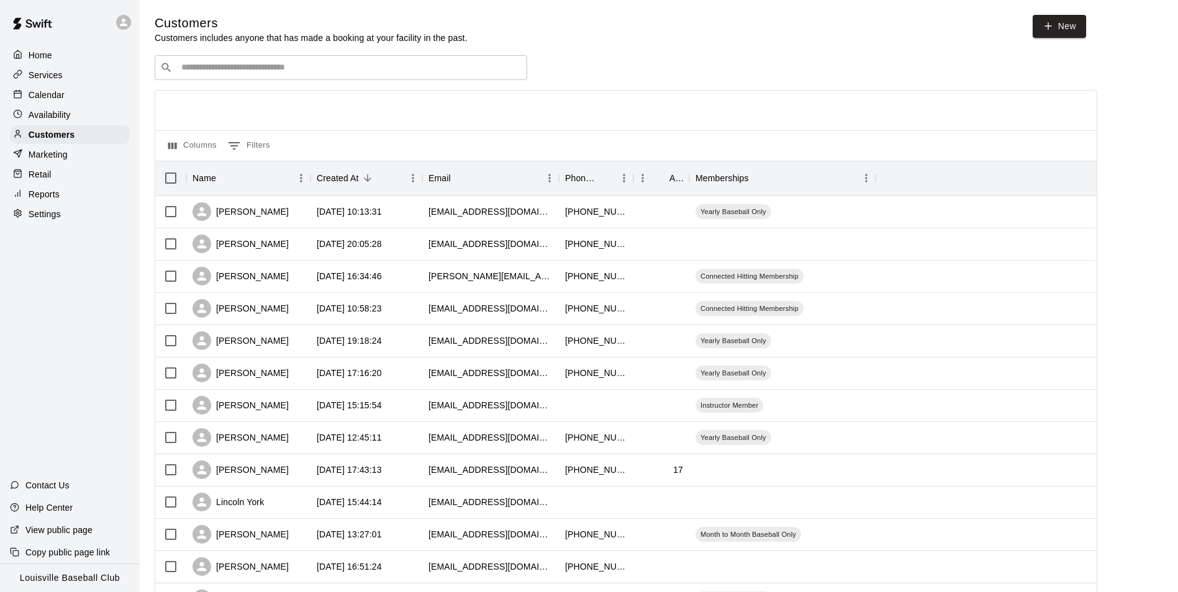
click at [209, 74] on input "Search customers by name or email" at bounding box center [350, 67] width 344 height 12
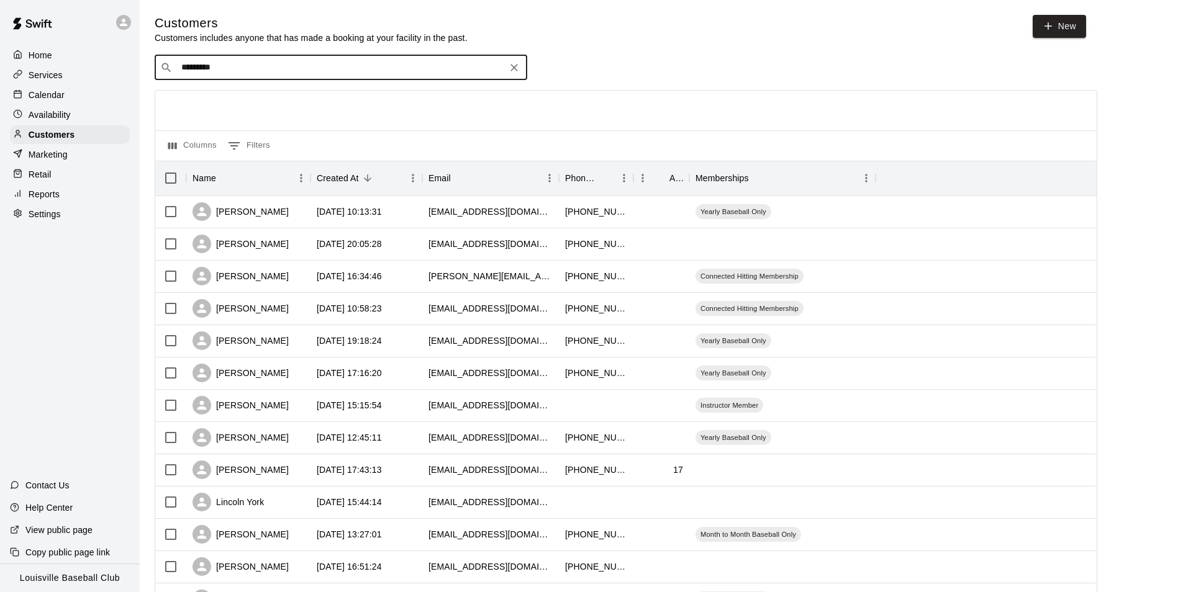
type input "**********"
click at [284, 102] on div "[PERSON_NAME] Yearly Baseball Only [EMAIL_ADDRESS][DOMAIN_NAME]" at bounding box center [268, 102] width 158 height 27
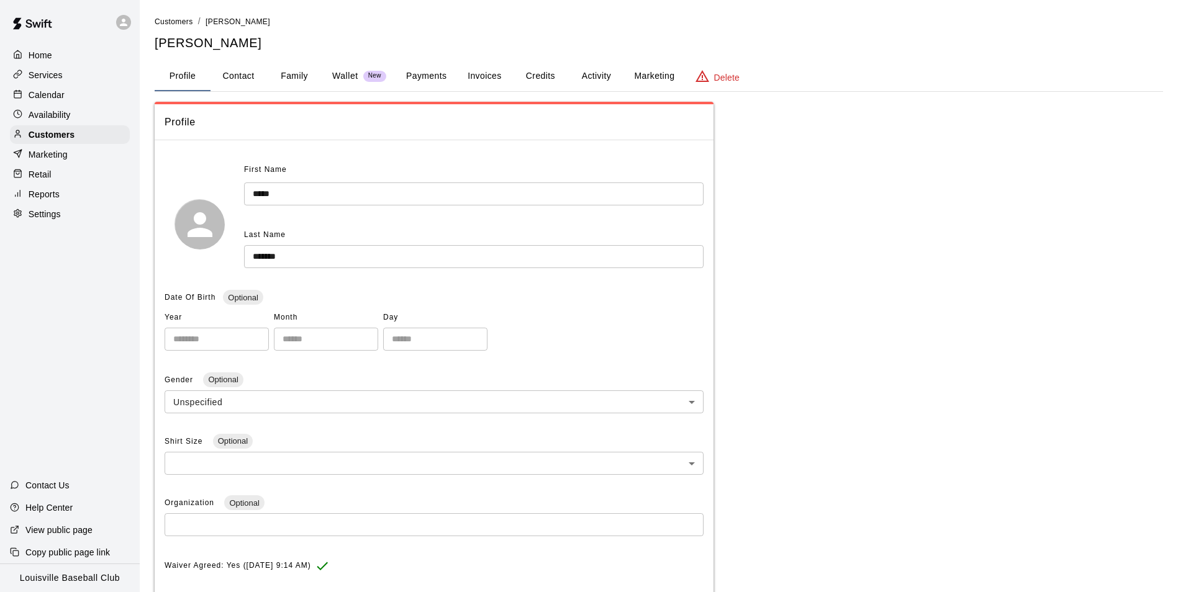
click at [600, 73] on button "Activity" at bounding box center [596, 76] width 56 height 30
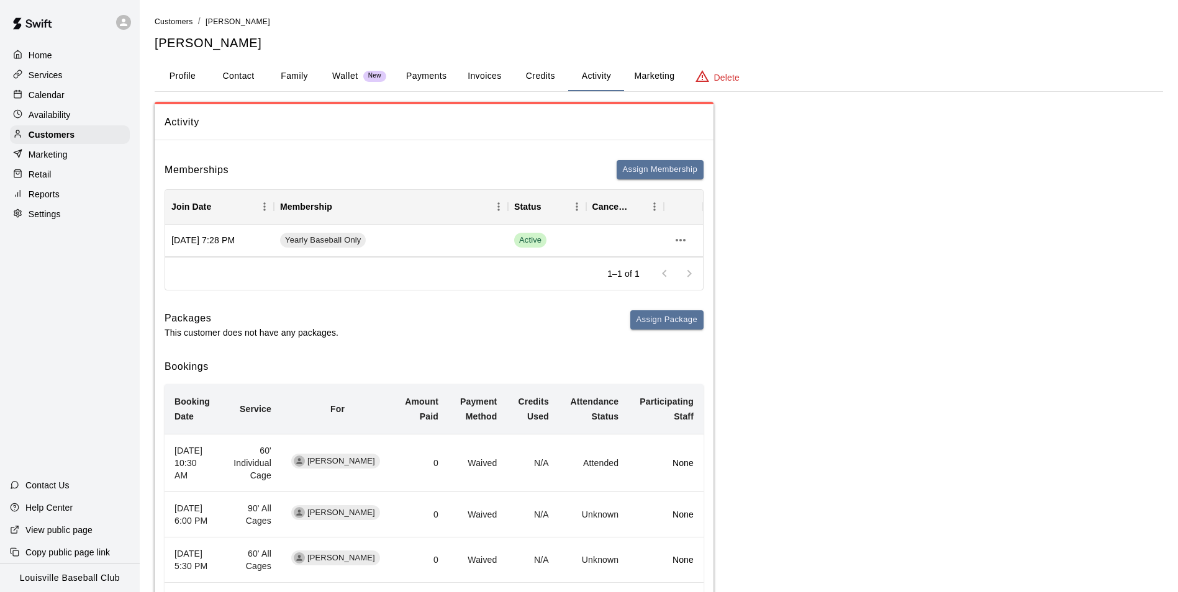
click at [420, 81] on button "Payments" at bounding box center [426, 76] width 60 height 30
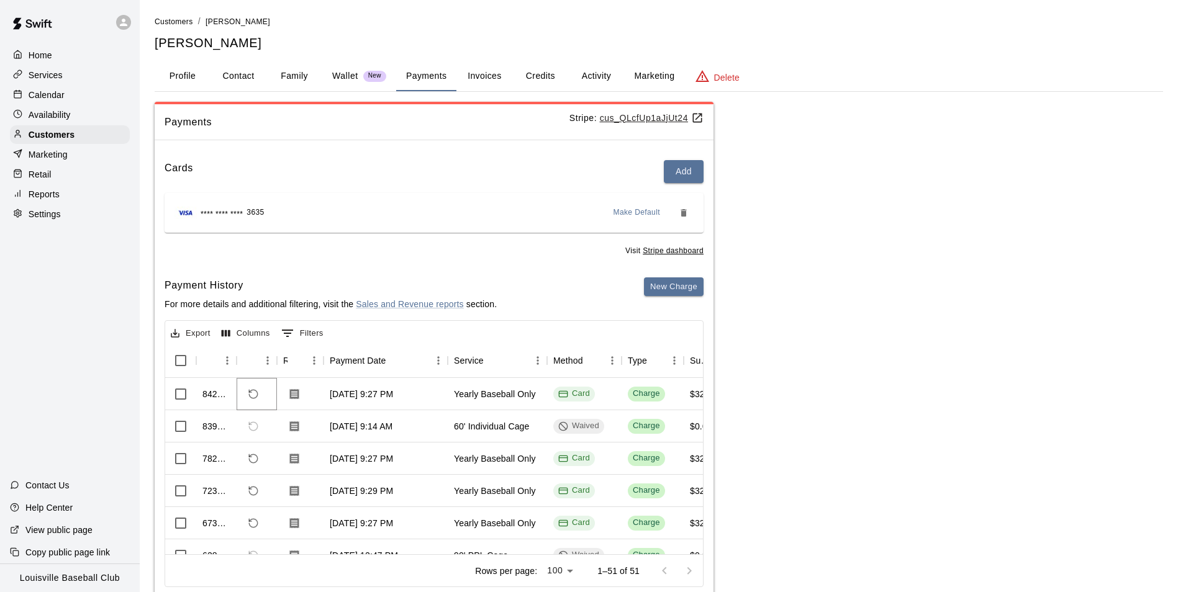
click at [257, 392] on icon "Refund payment" at bounding box center [253, 394] width 9 height 9
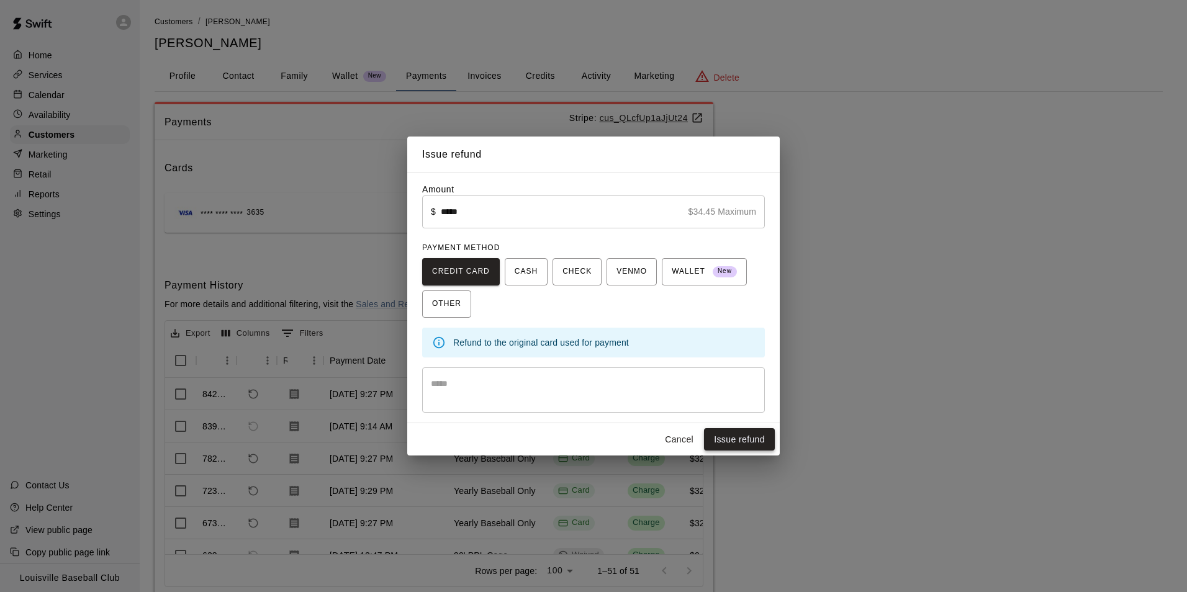
click at [747, 438] on button "Issue refund" at bounding box center [739, 439] width 71 height 23
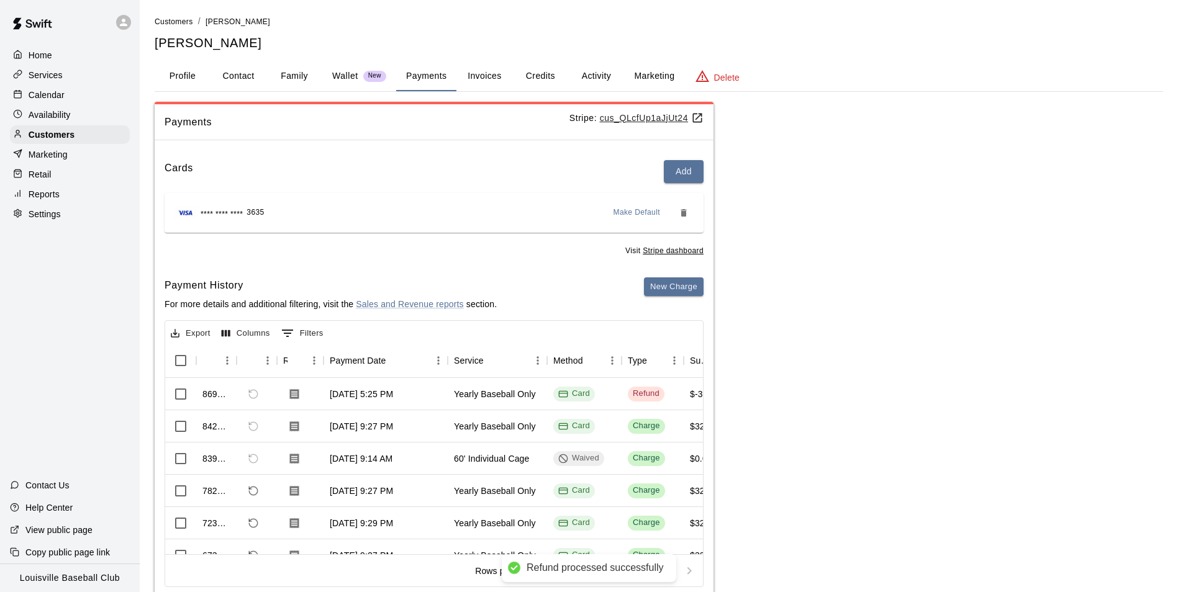
click at [595, 77] on button "Activity" at bounding box center [596, 76] width 56 height 30
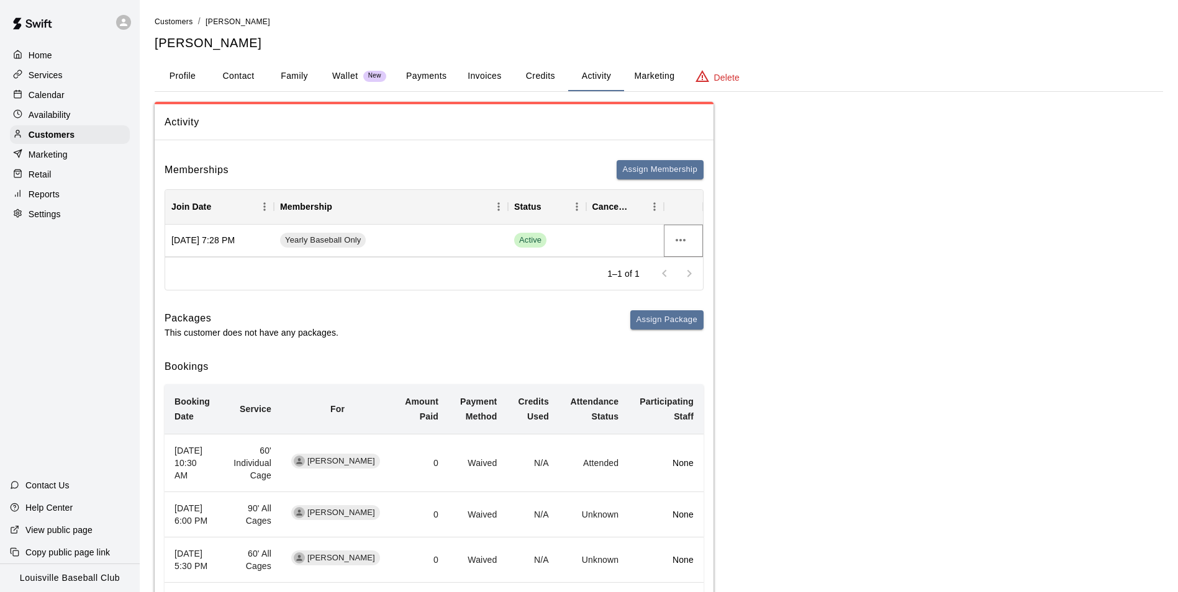
click at [680, 240] on icon "more actions" at bounding box center [681, 240] width 10 height 2
click at [699, 287] on li "Cancel" at bounding box center [705, 286] width 70 height 20
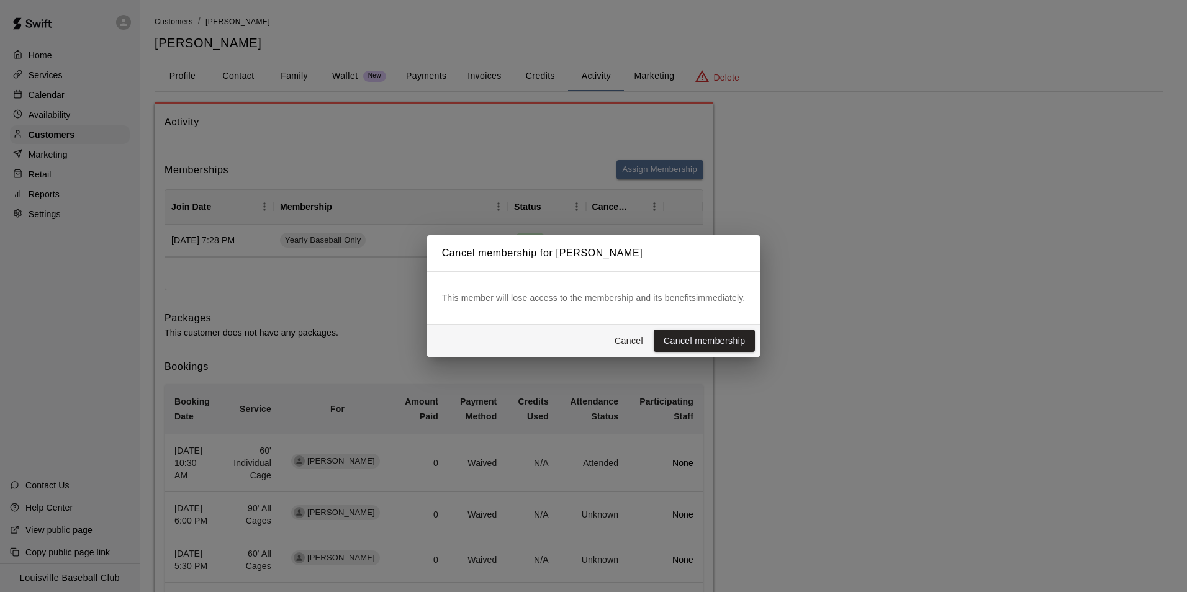
click at [711, 338] on button "Cancel membership" at bounding box center [704, 341] width 101 height 23
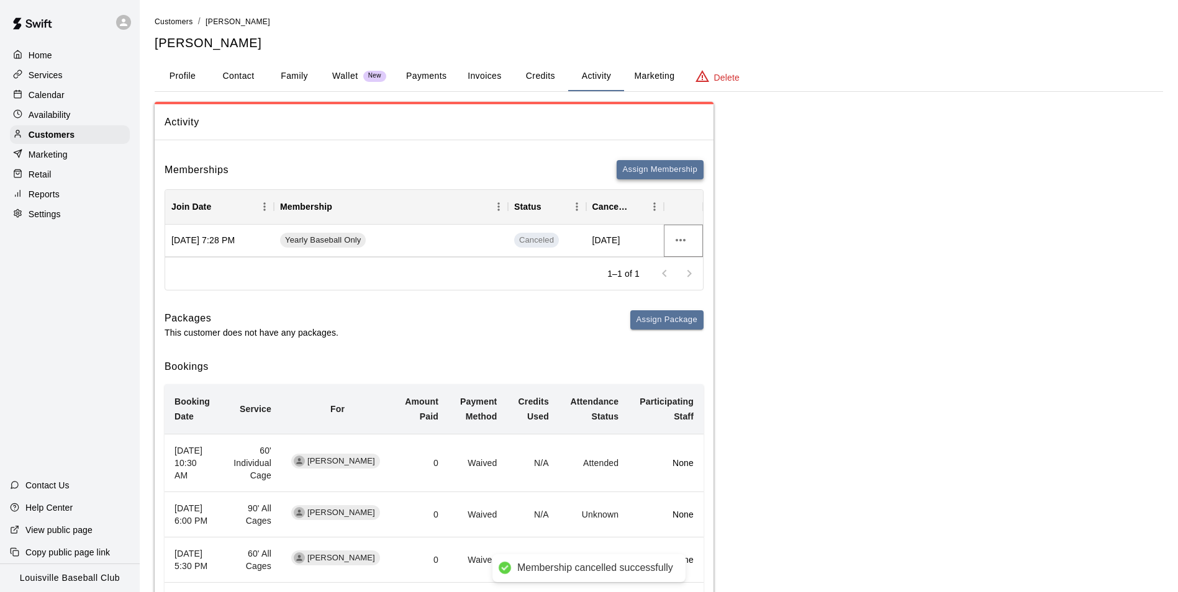
click at [670, 168] on button "Assign Membership" at bounding box center [660, 169] width 87 height 19
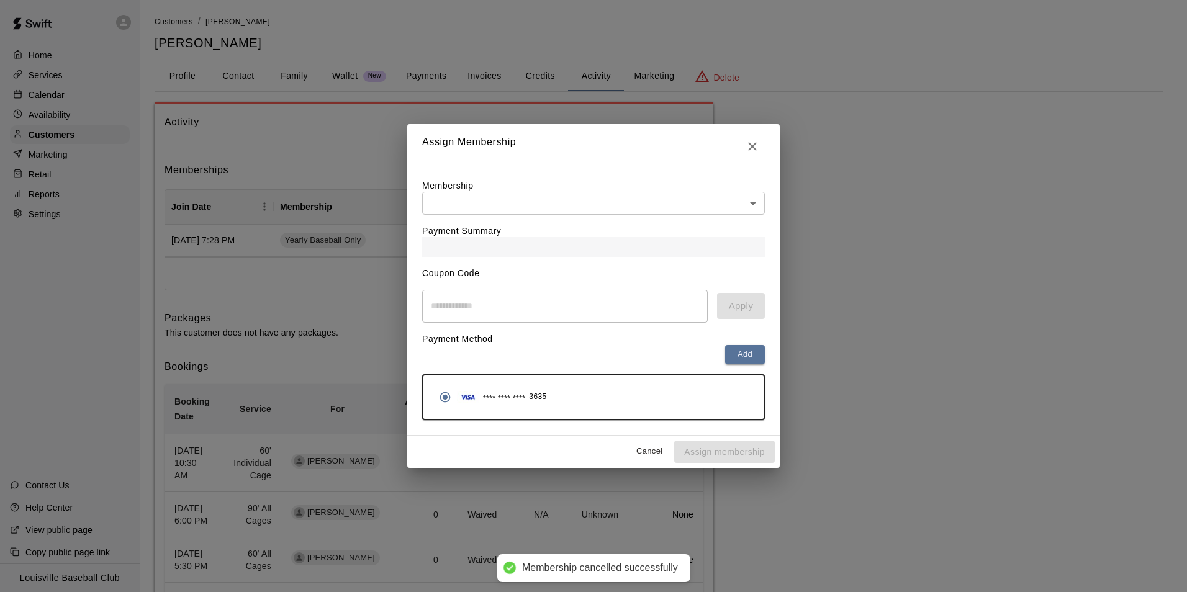
click at [744, 211] on body "Membership cancelled successfully Home Services Calendar Availability Customers…" at bounding box center [593, 505] width 1187 height 1010
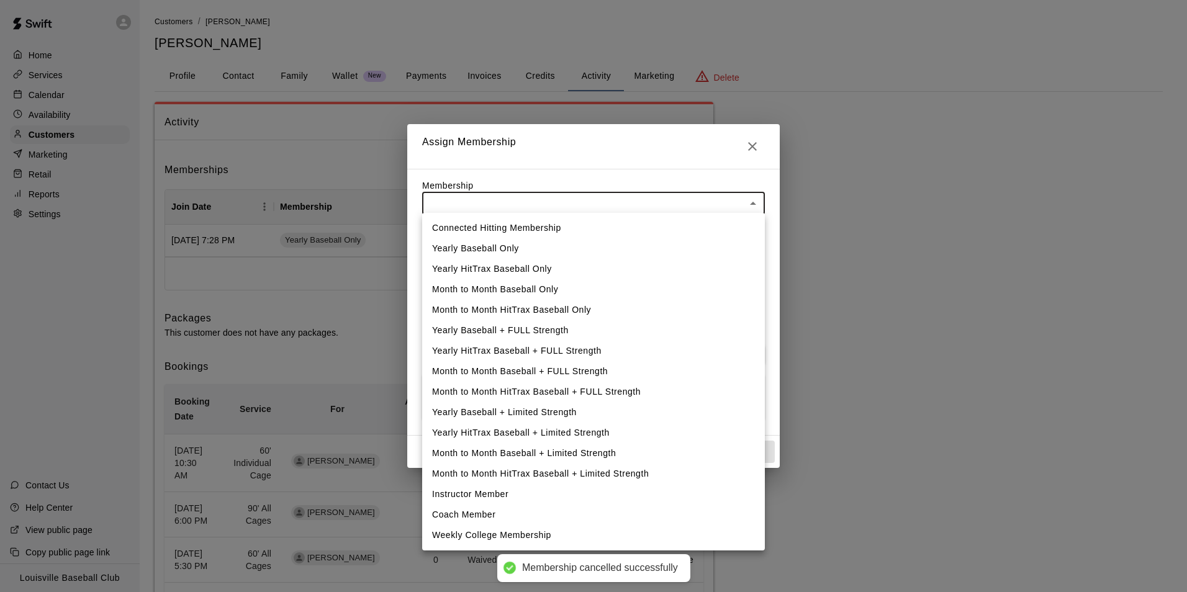
click at [509, 249] on li "Yearly Baseball Only" at bounding box center [593, 248] width 343 height 20
type input "**********"
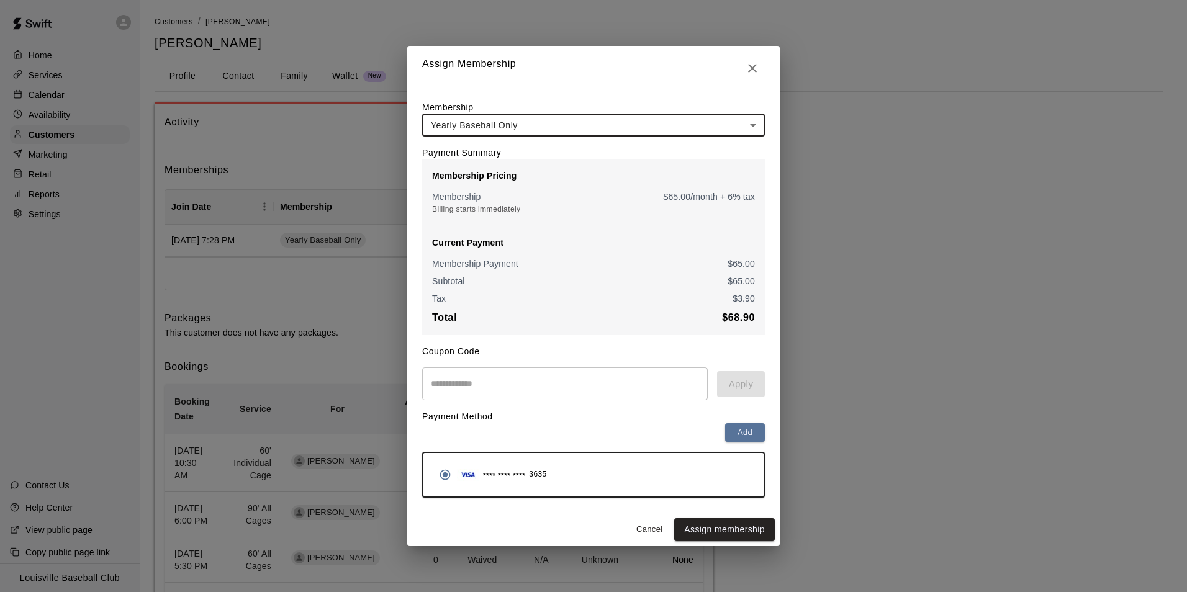
click at [501, 388] on input "text" at bounding box center [565, 384] width 286 height 33
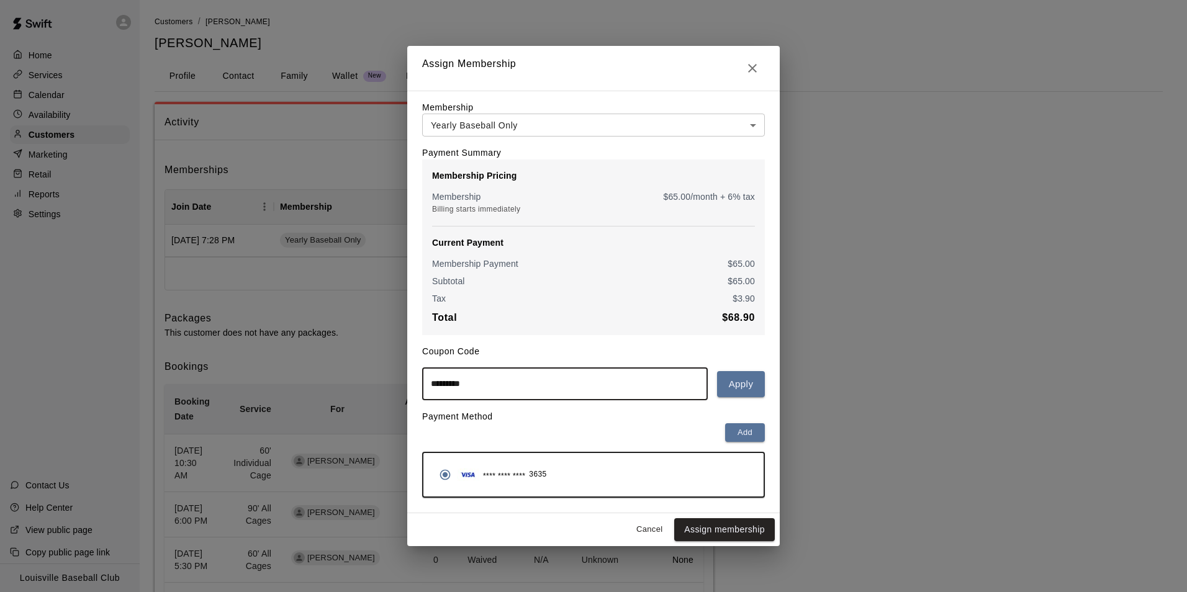
type input "*********"
click at [738, 389] on button "Apply" at bounding box center [741, 384] width 48 height 26
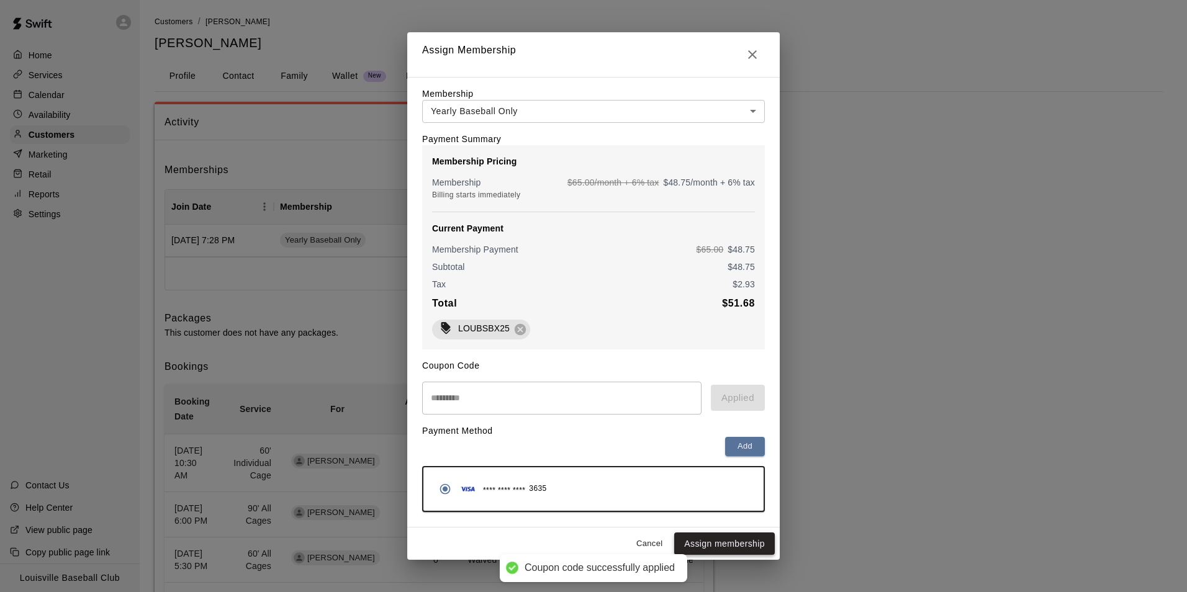
click at [744, 551] on button "Assign membership" at bounding box center [724, 544] width 101 height 23
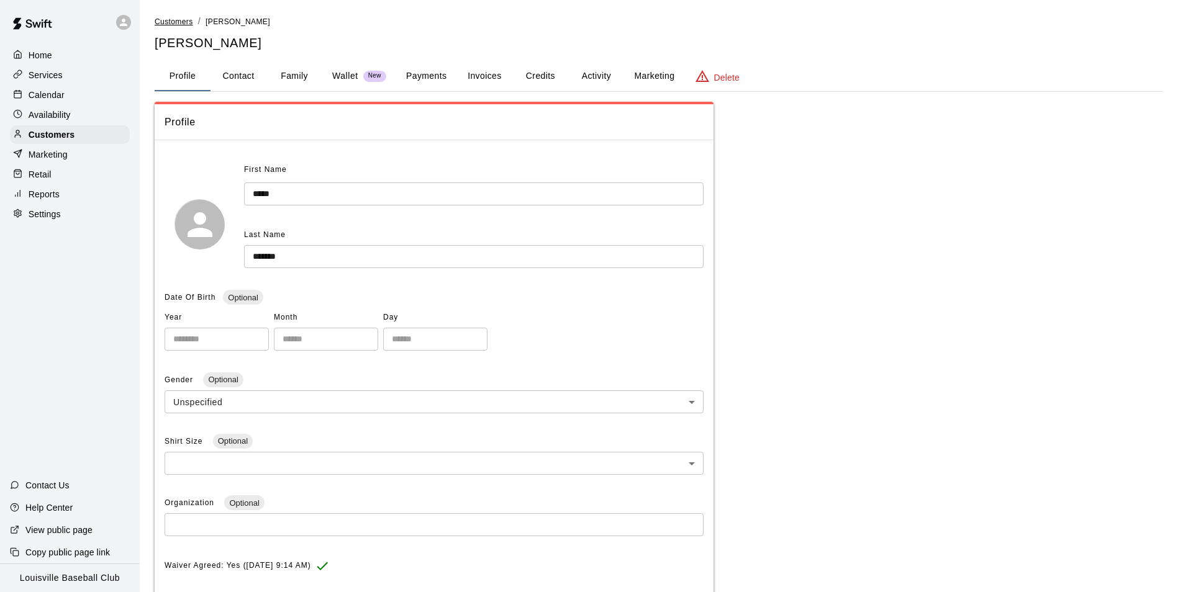
click at [180, 22] on span "Customers" at bounding box center [174, 21] width 38 height 9
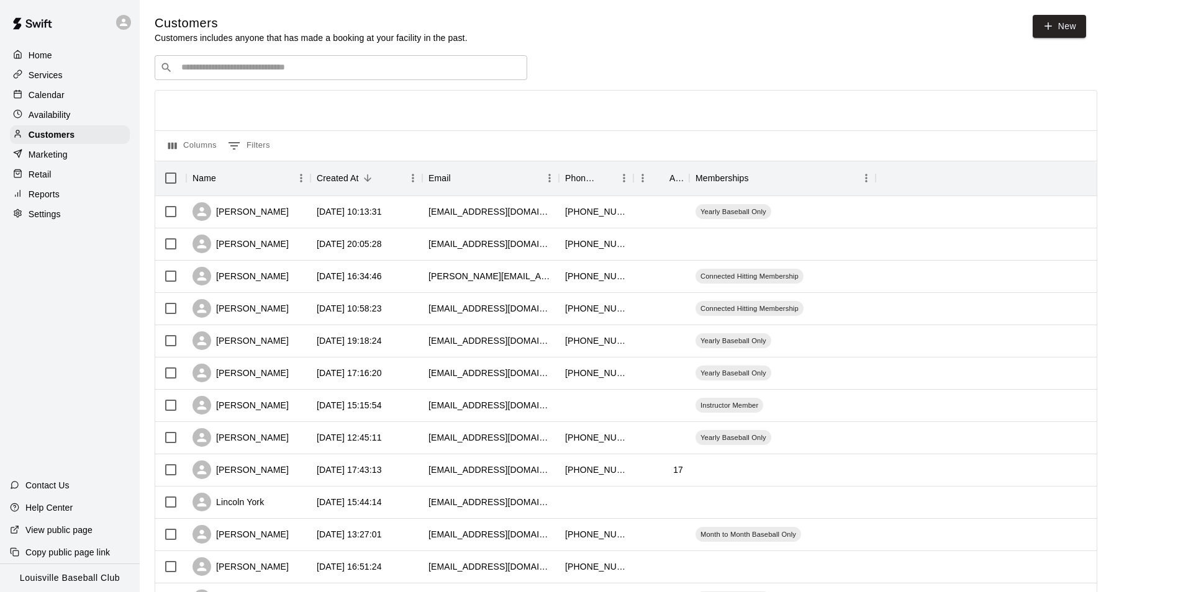
click at [327, 65] on input "Search customers by name or email" at bounding box center [350, 67] width 344 height 12
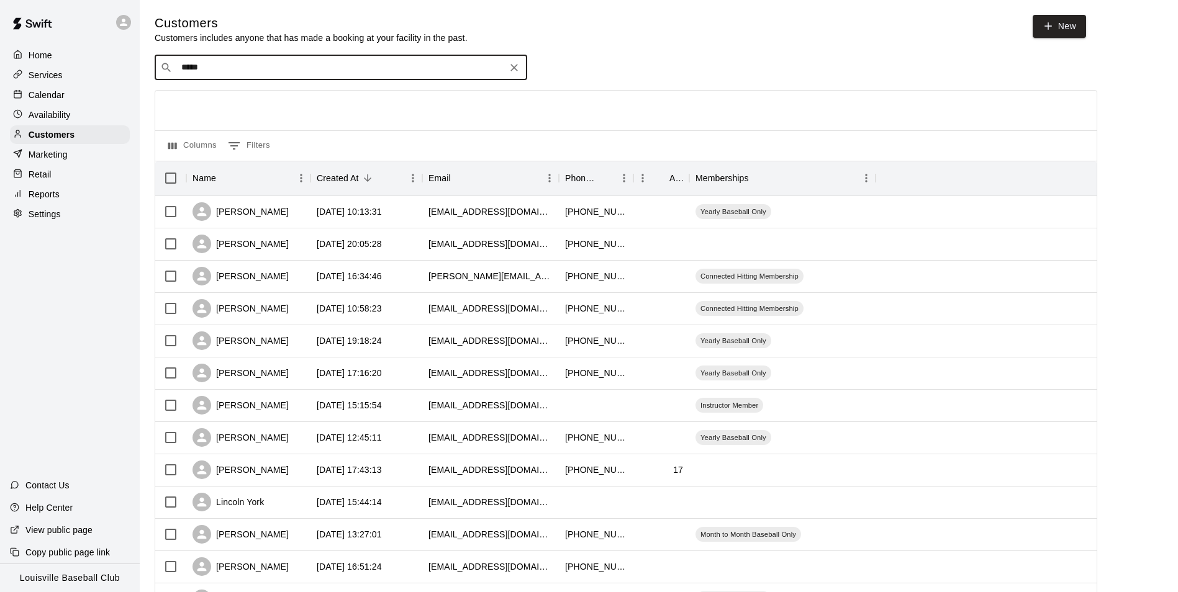
type input "******"
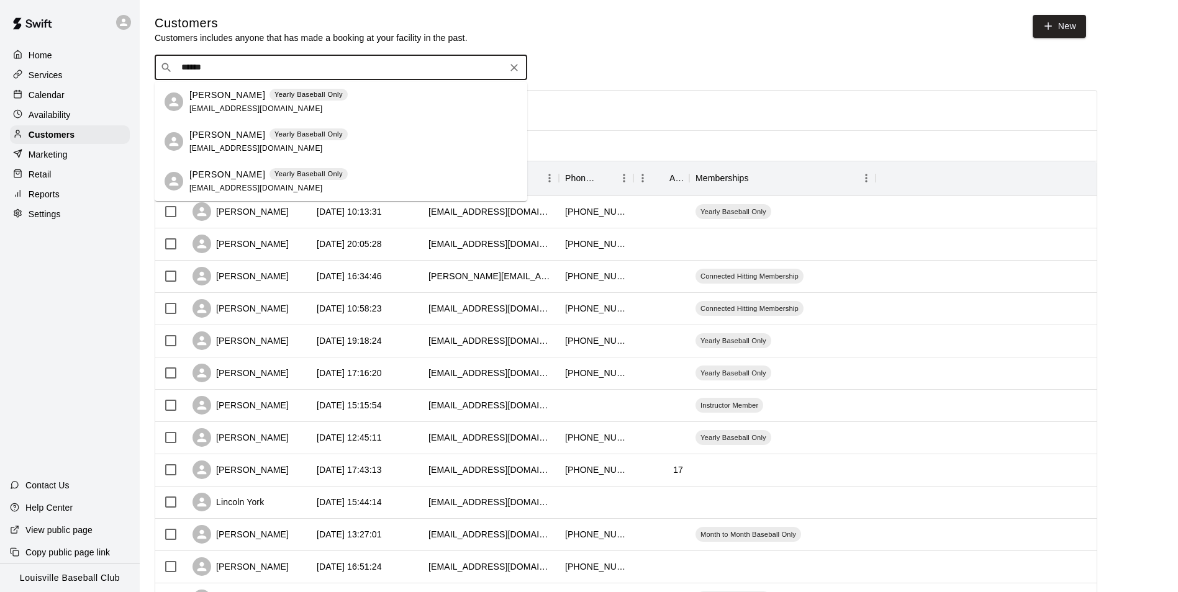
click at [230, 102] on div "[PERSON_NAME] Yearly Baseball Only [EMAIL_ADDRESS][DOMAIN_NAME]" at bounding box center [268, 102] width 158 height 27
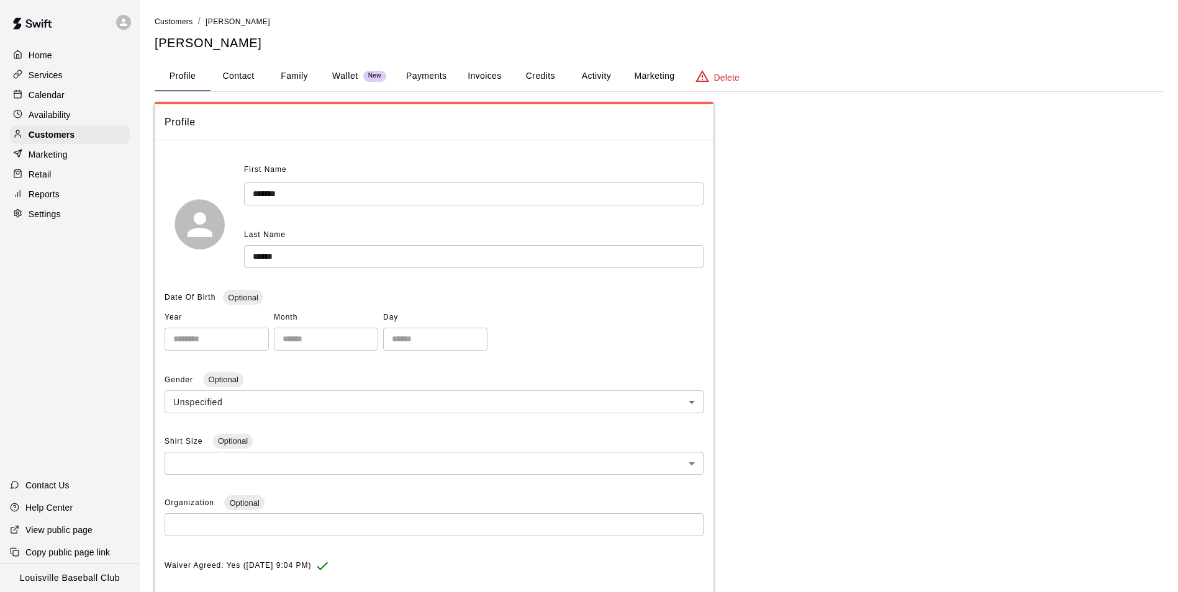
click at [600, 73] on button "Activity" at bounding box center [596, 76] width 56 height 30
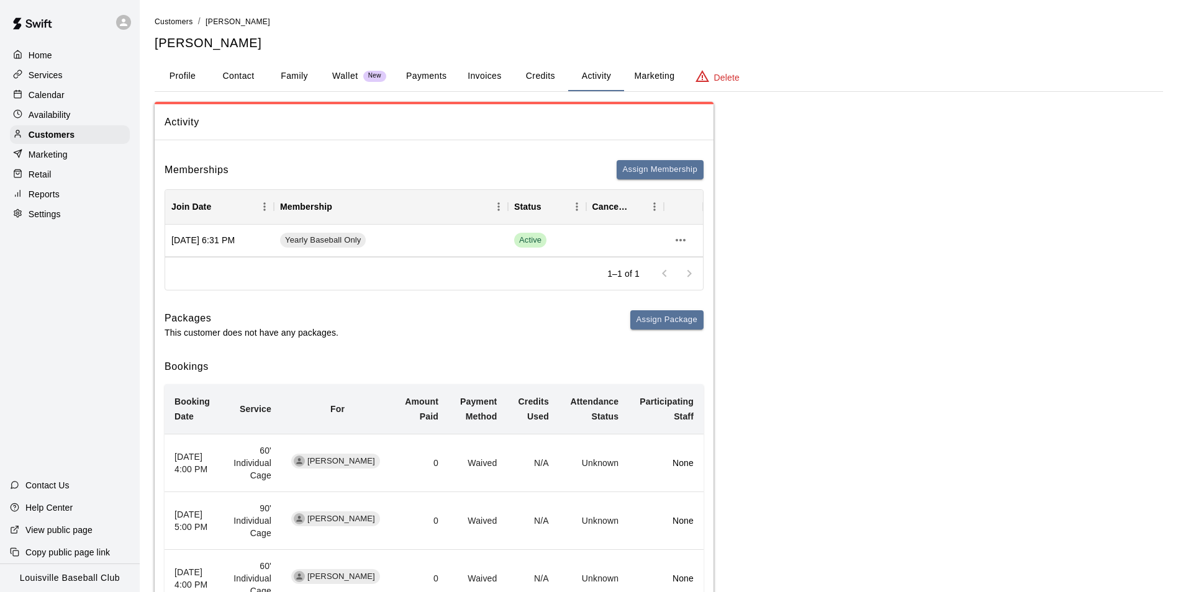
click at [432, 78] on button "Payments" at bounding box center [426, 76] width 60 height 30
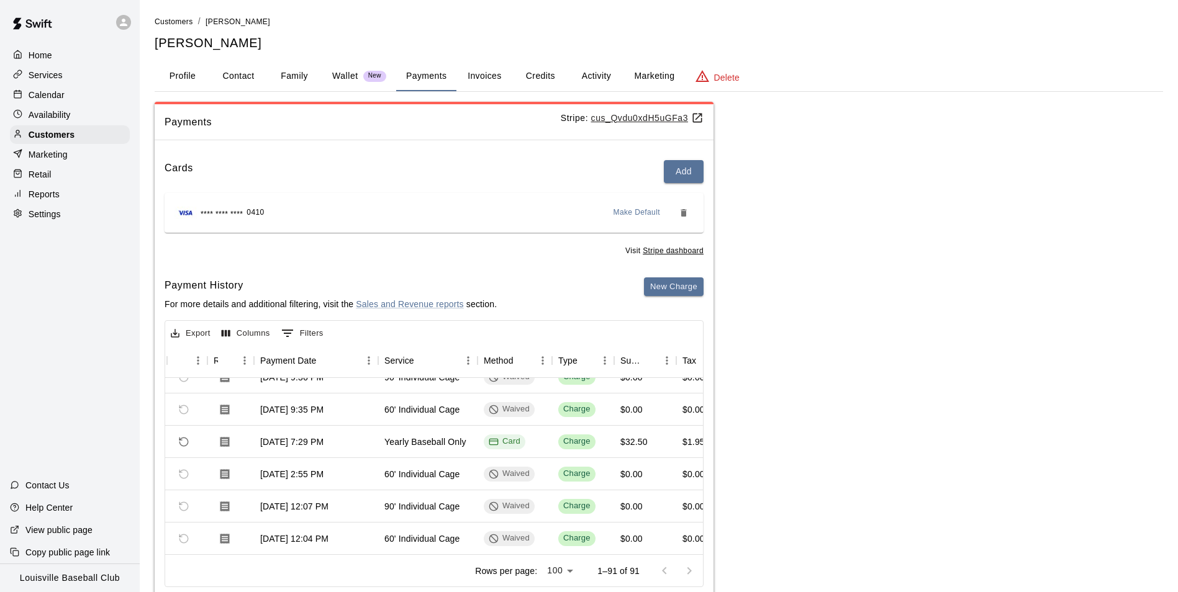
scroll to position [178, 0]
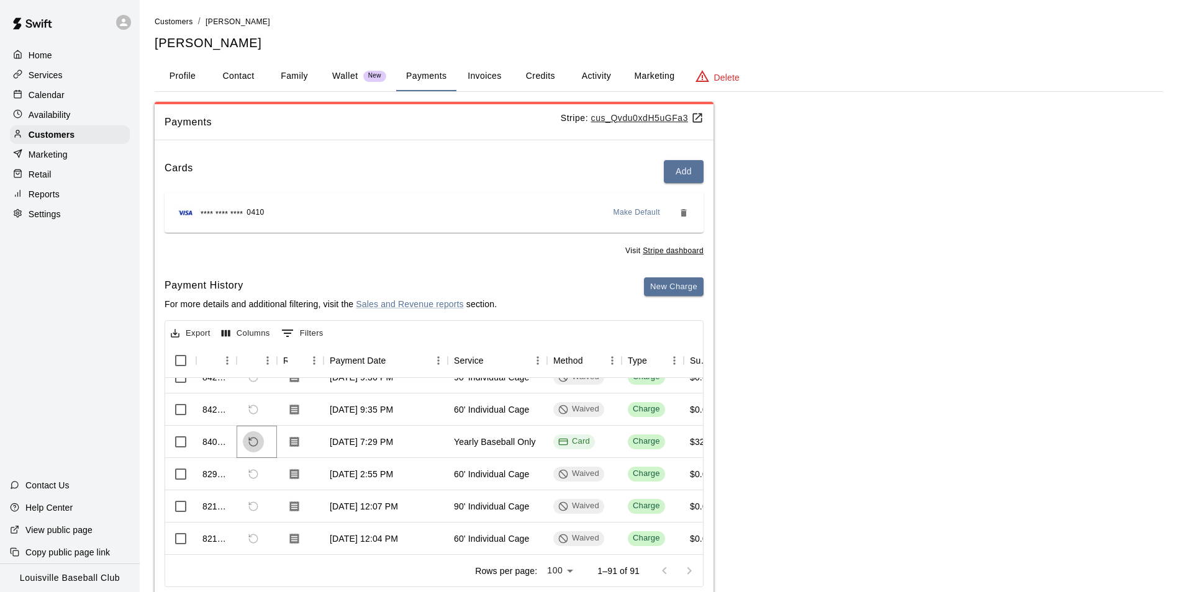
click at [252, 443] on icon "Refund payment" at bounding box center [253, 441] width 11 height 11
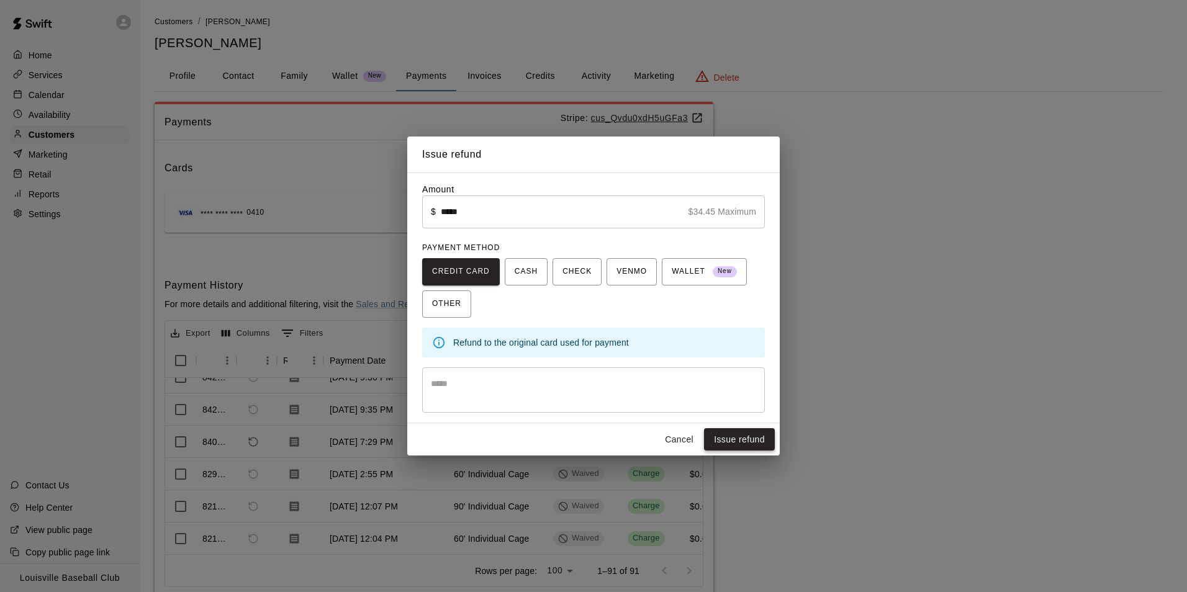
click at [741, 445] on button "Issue refund" at bounding box center [739, 439] width 71 height 23
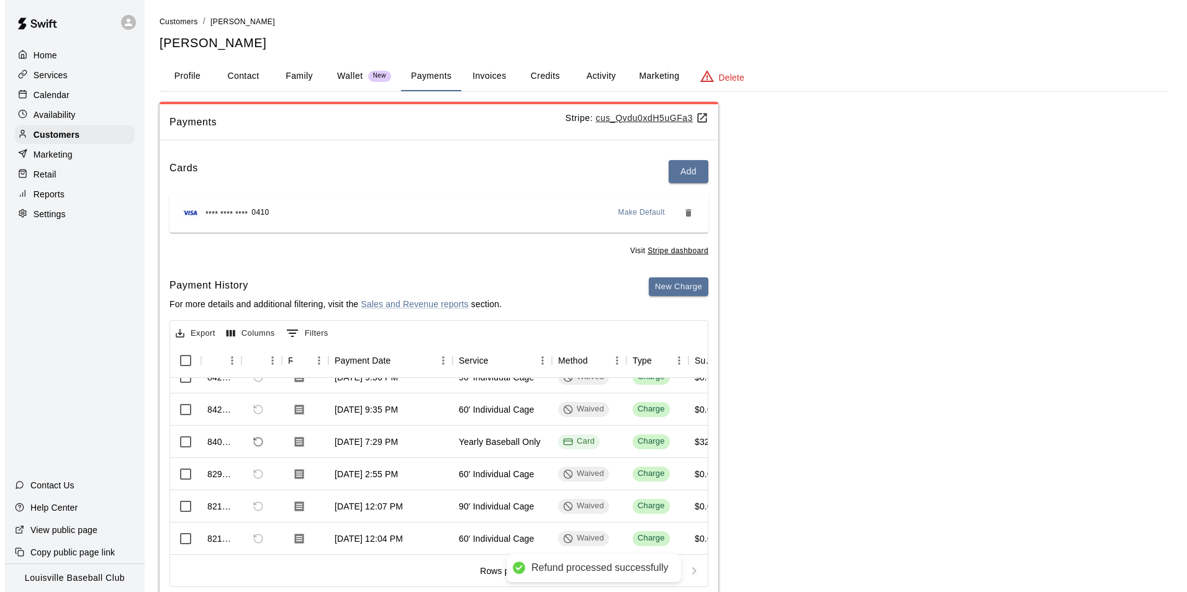
scroll to position [210, 0]
click at [599, 75] on button "Activity" at bounding box center [596, 76] width 56 height 30
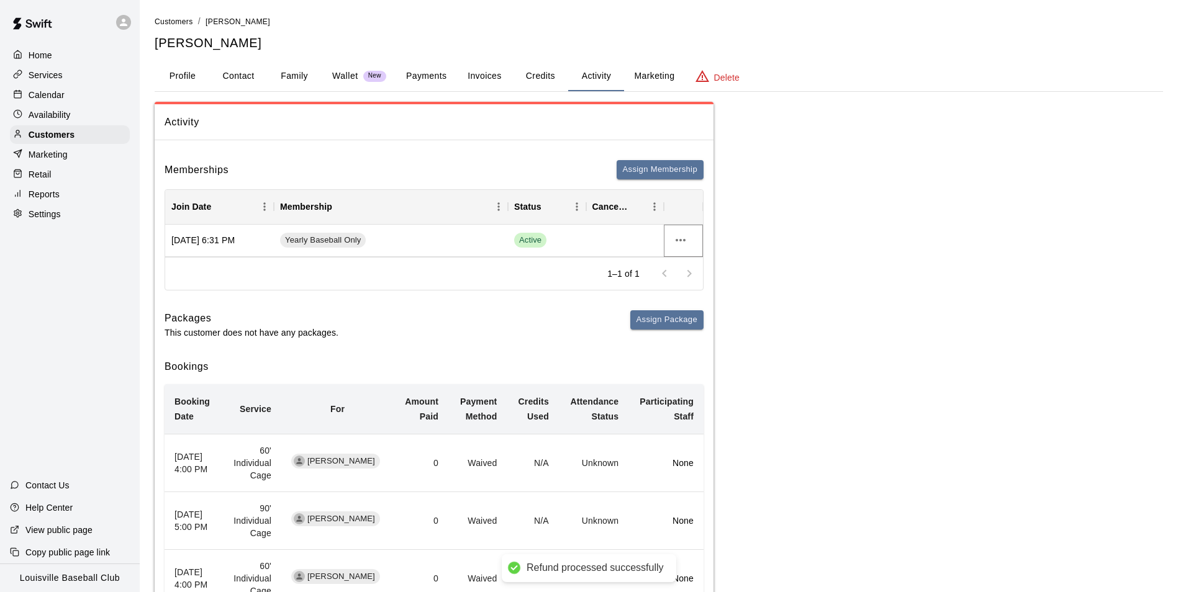
click at [679, 243] on icon "more actions" at bounding box center [680, 240] width 15 height 15
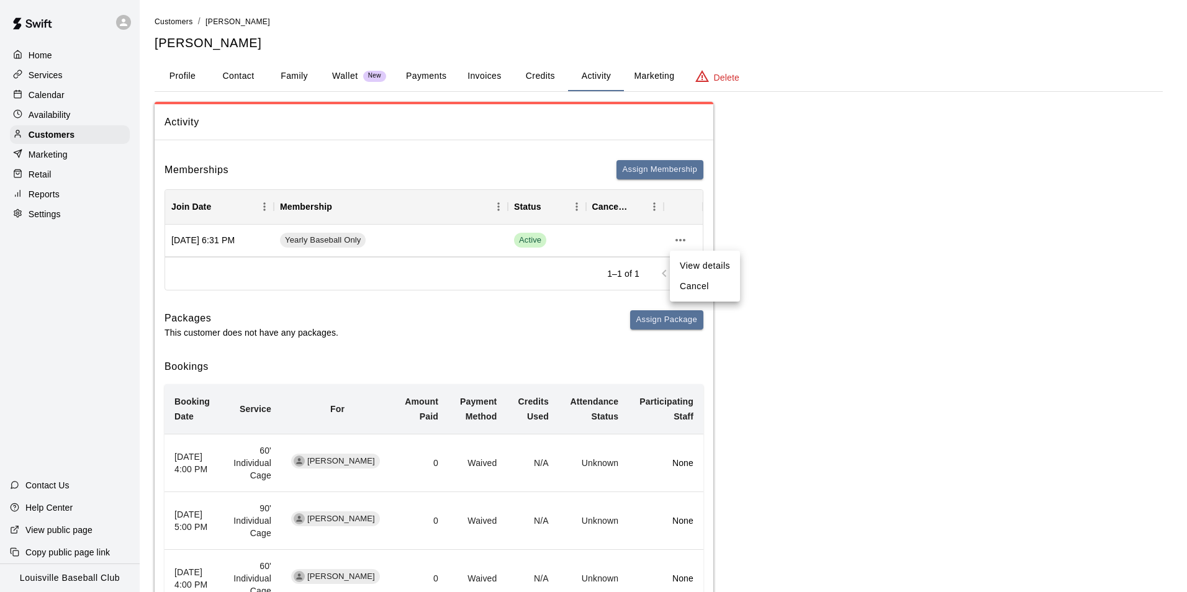
click at [699, 287] on li "Cancel" at bounding box center [705, 286] width 70 height 20
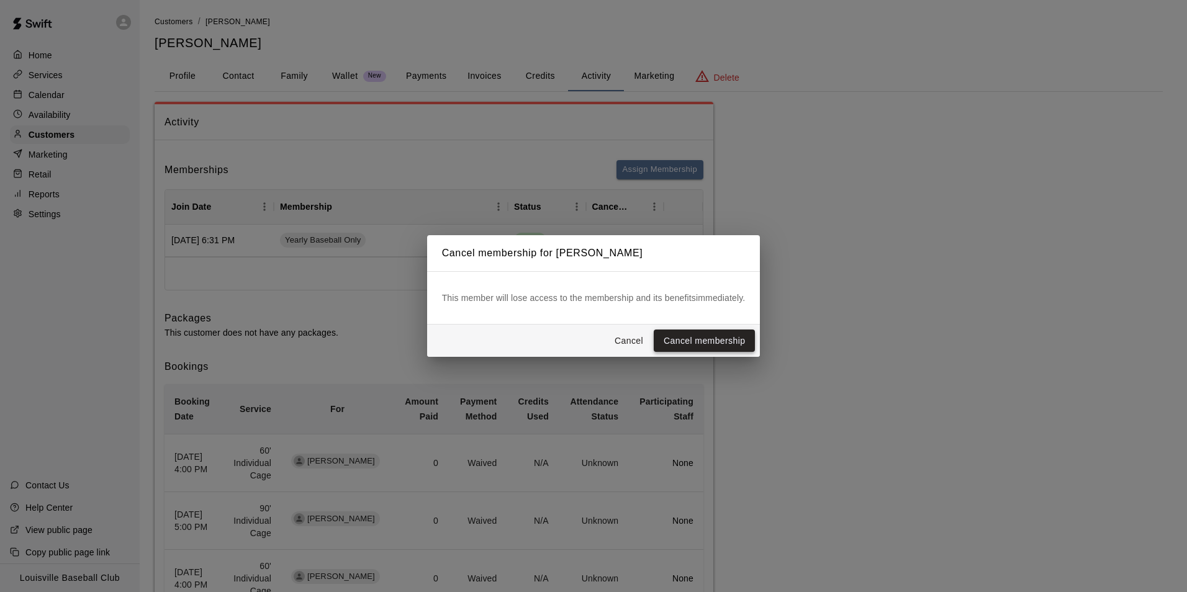
click at [731, 340] on button "Cancel membership" at bounding box center [704, 341] width 101 height 23
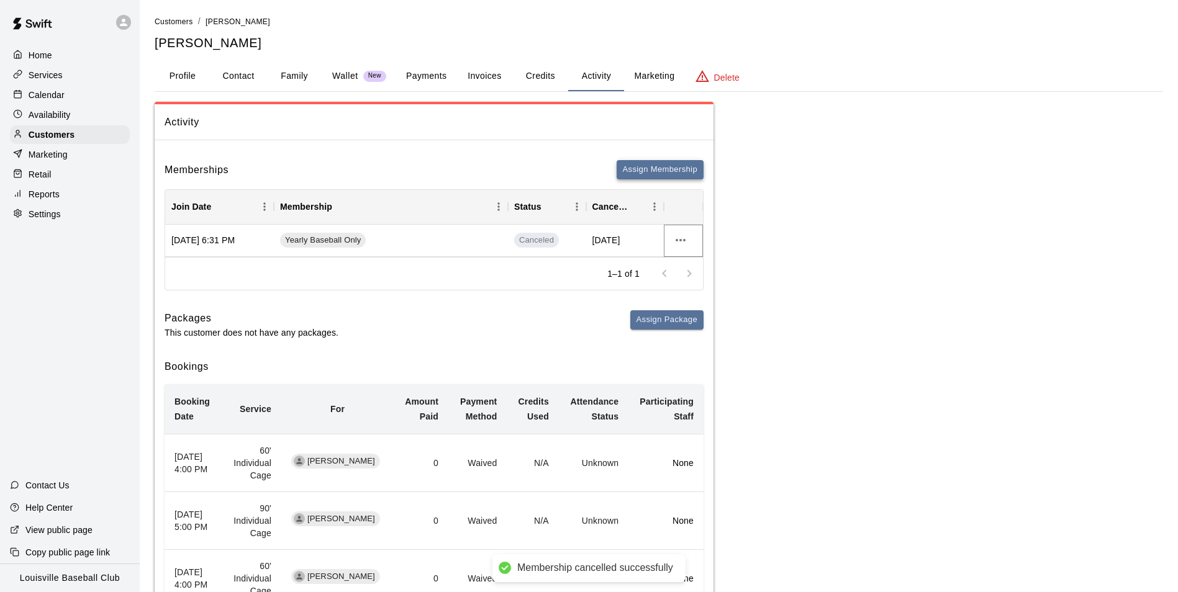
click at [667, 168] on button "Assign Membership" at bounding box center [660, 169] width 87 height 19
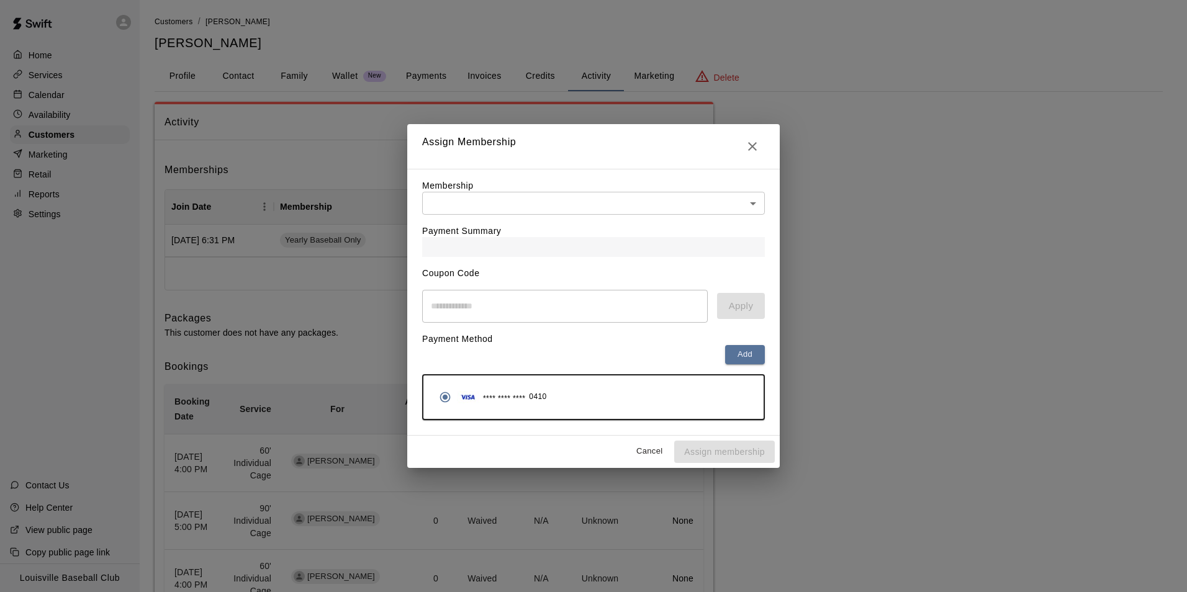
click at [757, 209] on body "Membership cancelled successfully Home Services Calendar Availability Customers…" at bounding box center [593, 536] width 1187 height 1072
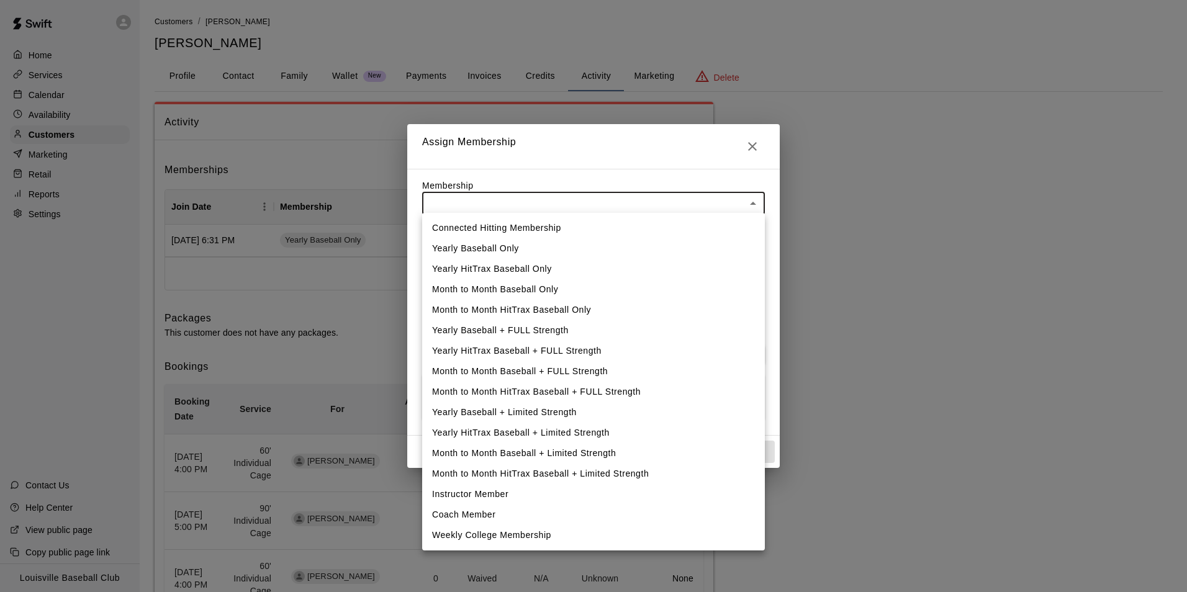
click at [502, 250] on li "Yearly Baseball Only" at bounding box center [593, 248] width 343 height 20
type input "**********"
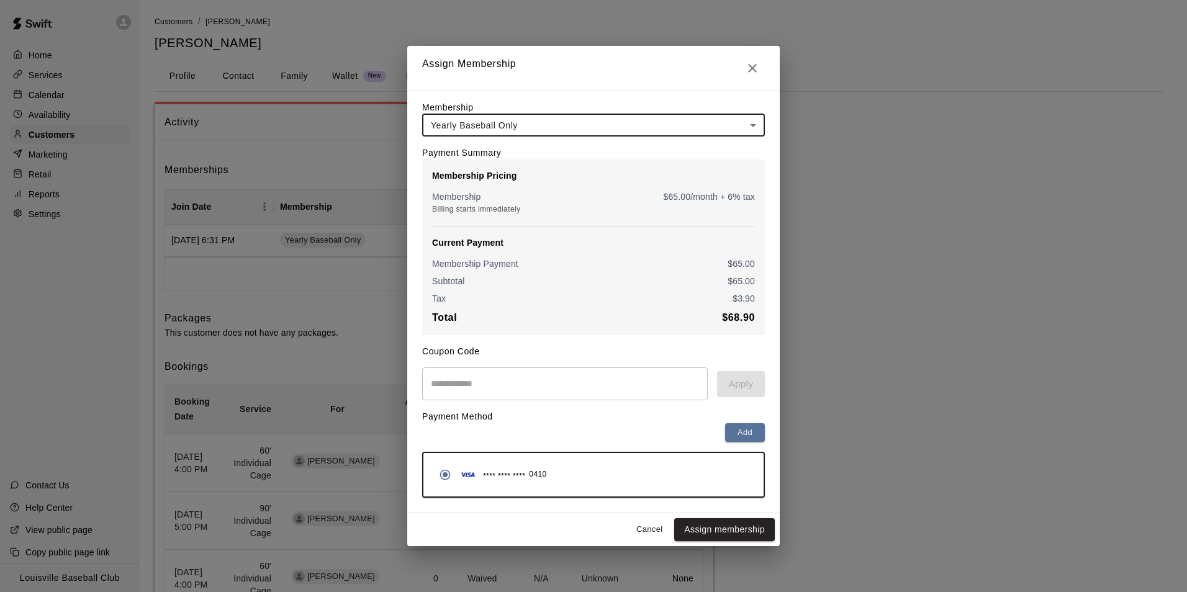
click at [506, 389] on input "text" at bounding box center [565, 384] width 286 height 33
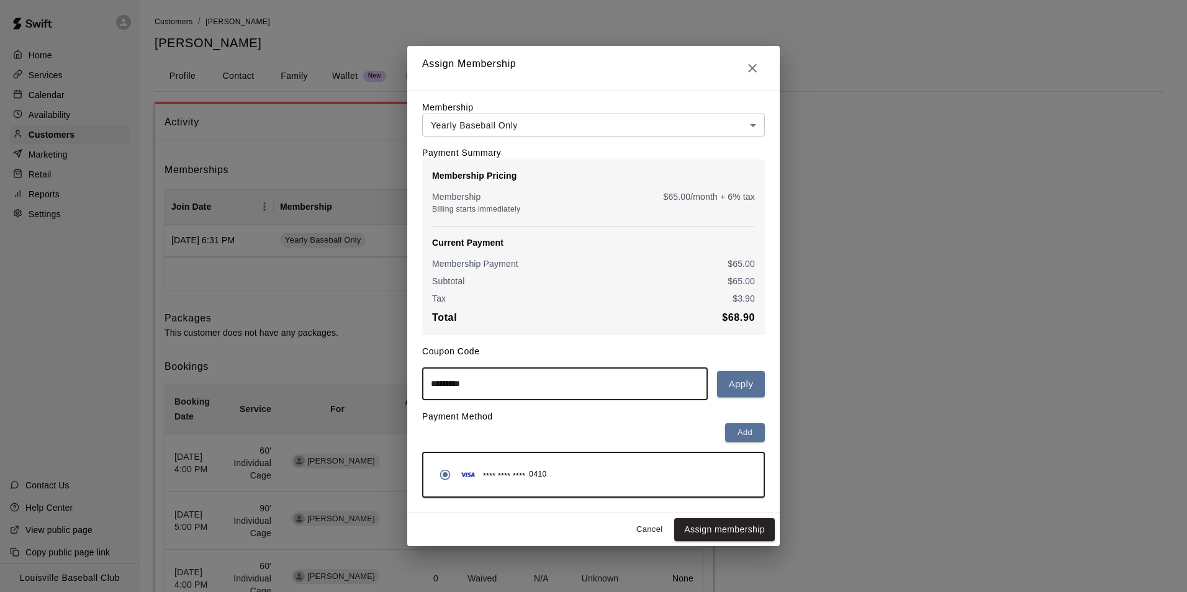
type input "*********"
click at [744, 386] on button "Apply" at bounding box center [741, 384] width 48 height 26
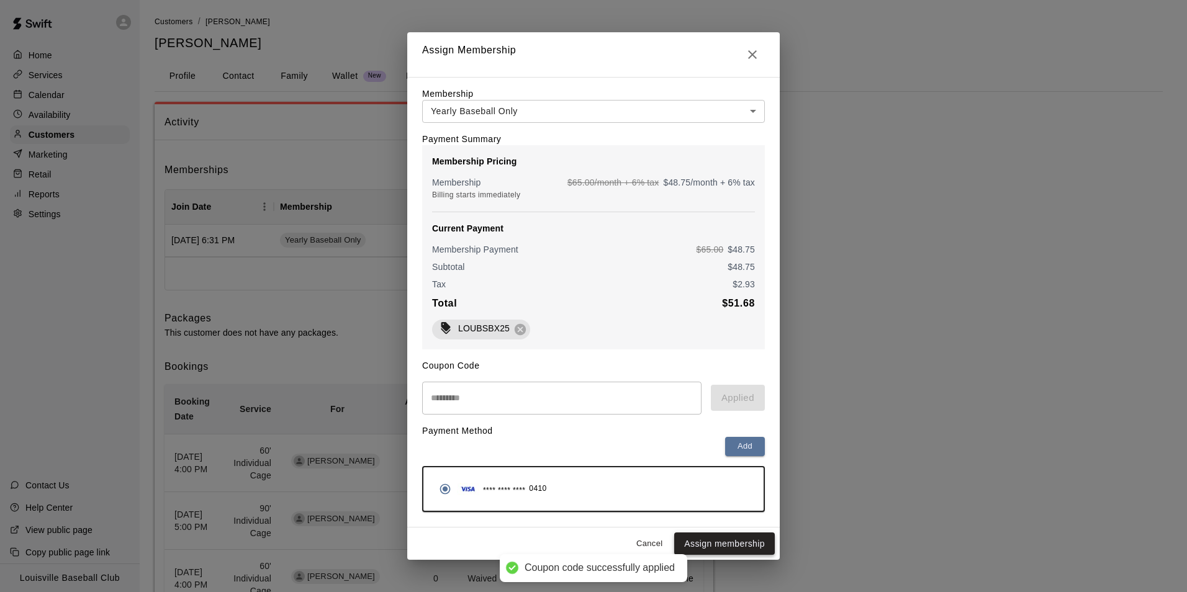
click at [741, 550] on button "Assign membership" at bounding box center [724, 544] width 101 height 23
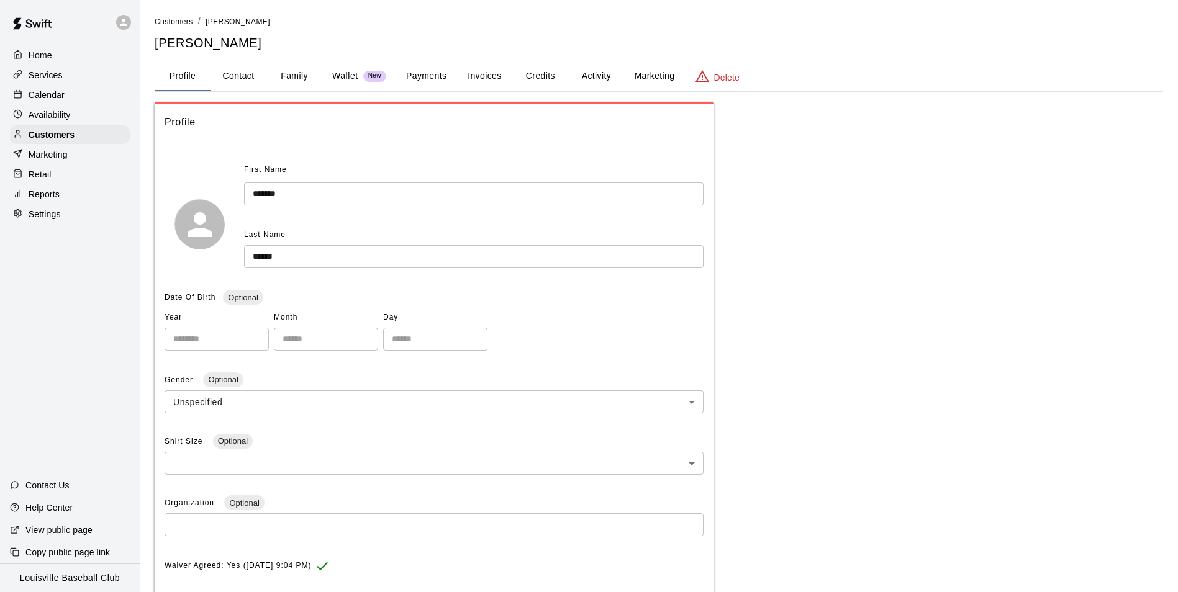
click at [180, 22] on span "Customers" at bounding box center [174, 21] width 38 height 9
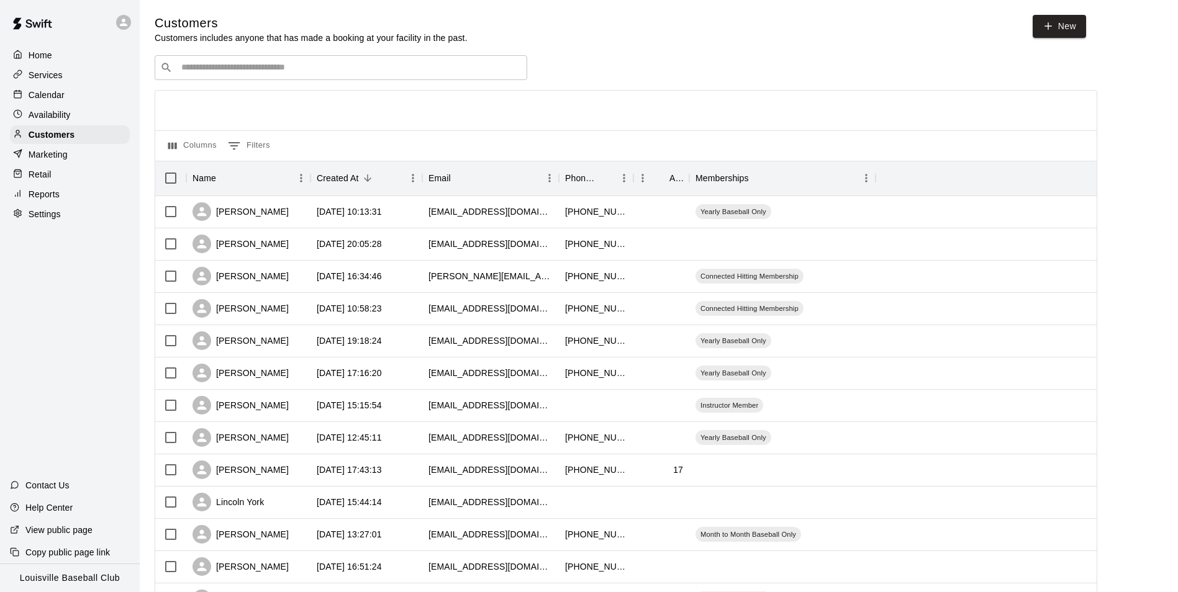
click at [327, 64] on input "Search customers by name or email" at bounding box center [350, 67] width 344 height 12
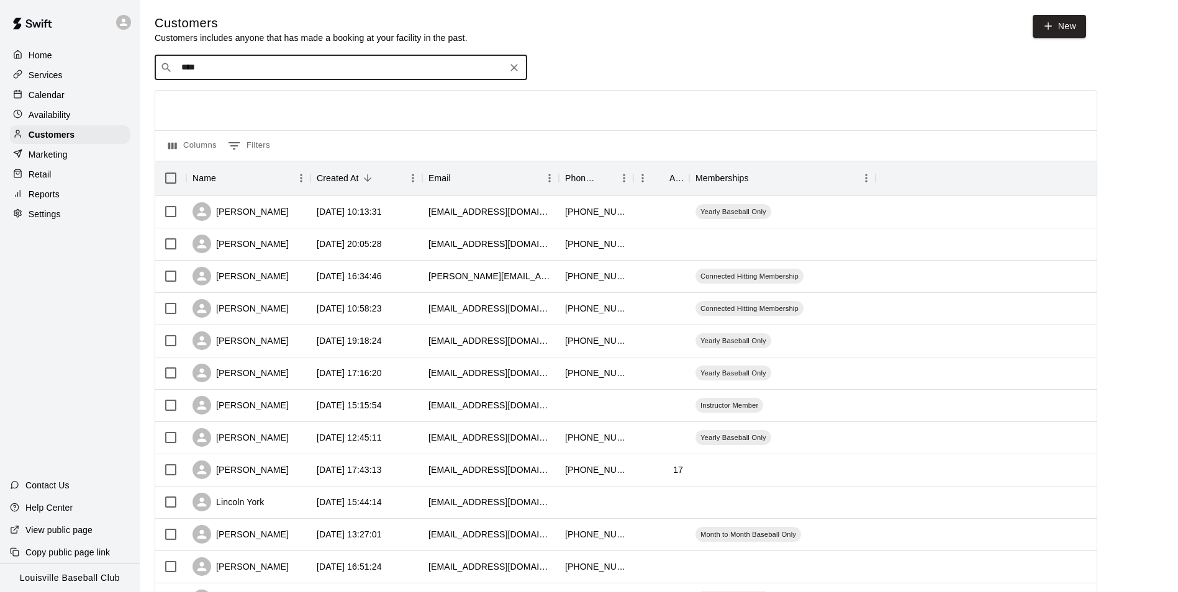
type input "*****"
click at [245, 93] on p "[PERSON_NAME] [PERSON_NAME]" at bounding box center [266, 95] width 155 height 13
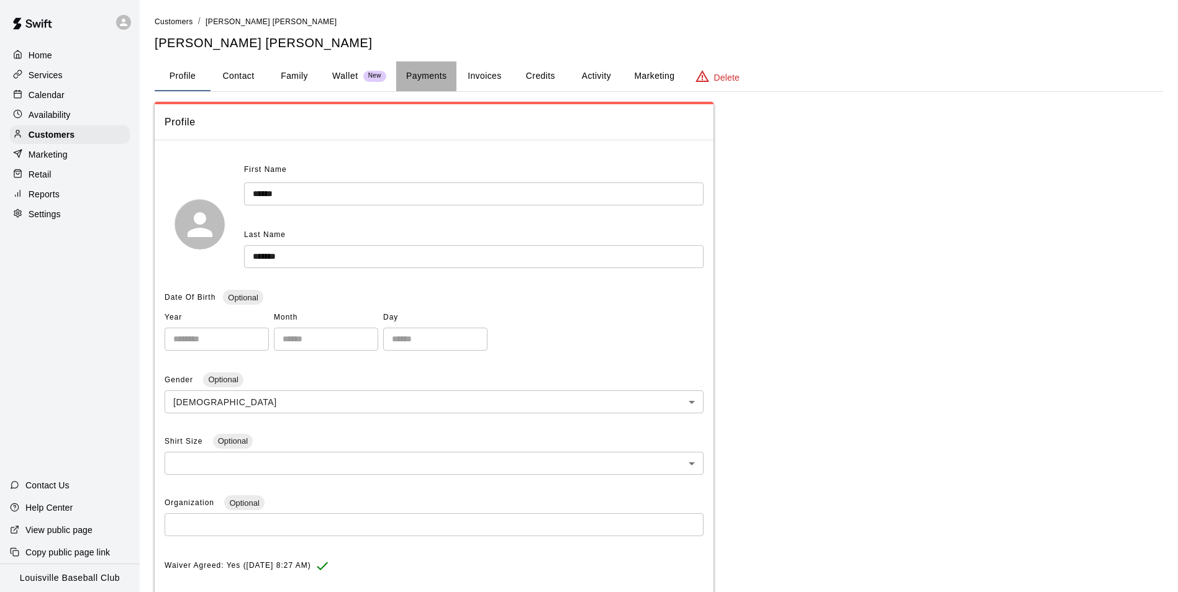
click at [427, 78] on button "Payments" at bounding box center [426, 76] width 60 height 30
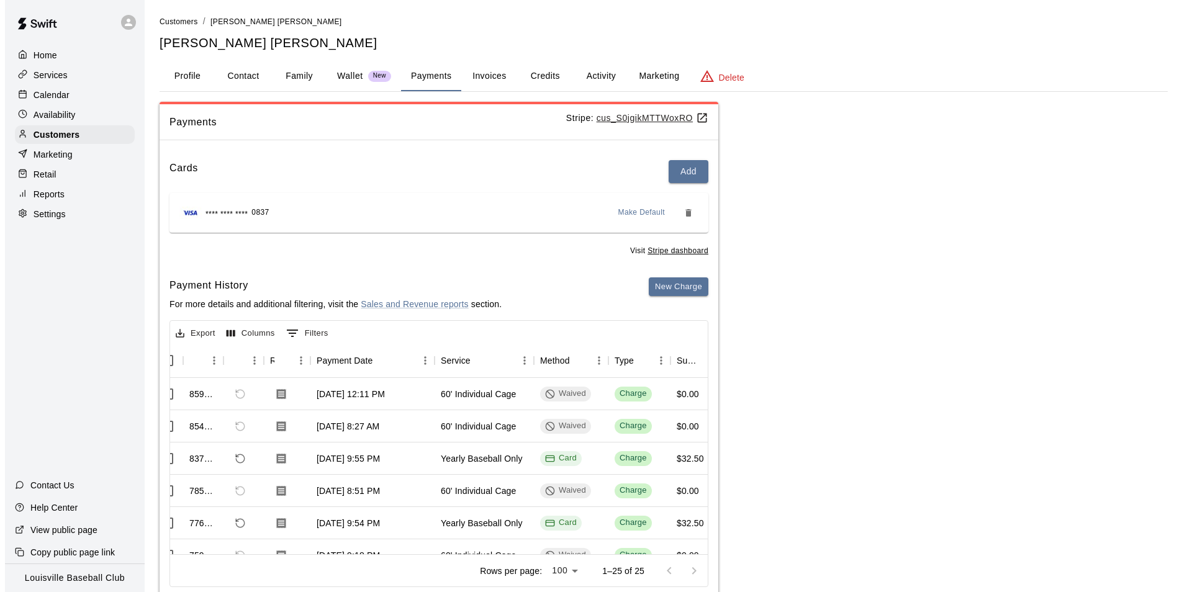
scroll to position [0, 19]
click at [235, 458] on icon "Refund payment" at bounding box center [234, 458] width 11 height 11
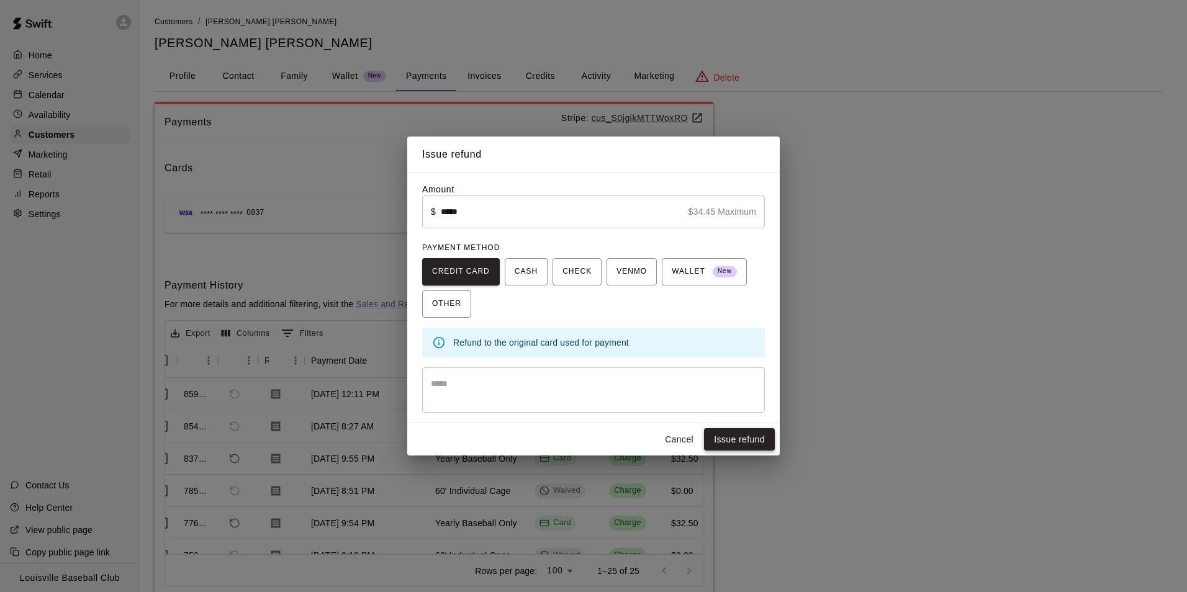
click at [738, 440] on button "Issue refund" at bounding box center [739, 439] width 71 height 23
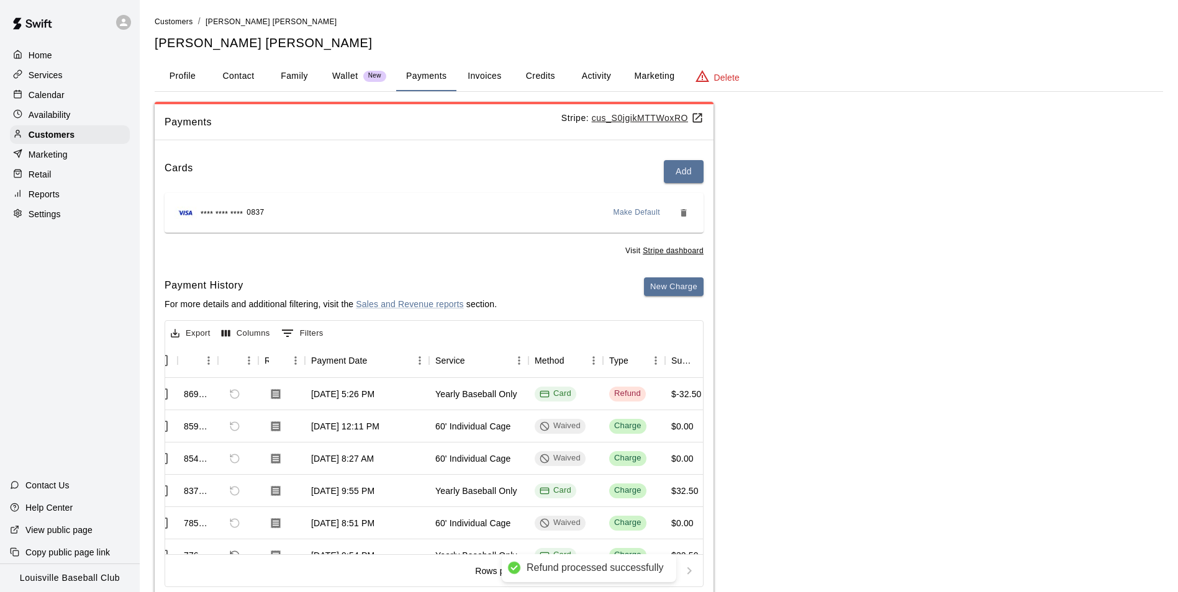
click at [595, 81] on button "Activity" at bounding box center [596, 76] width 56 height 30
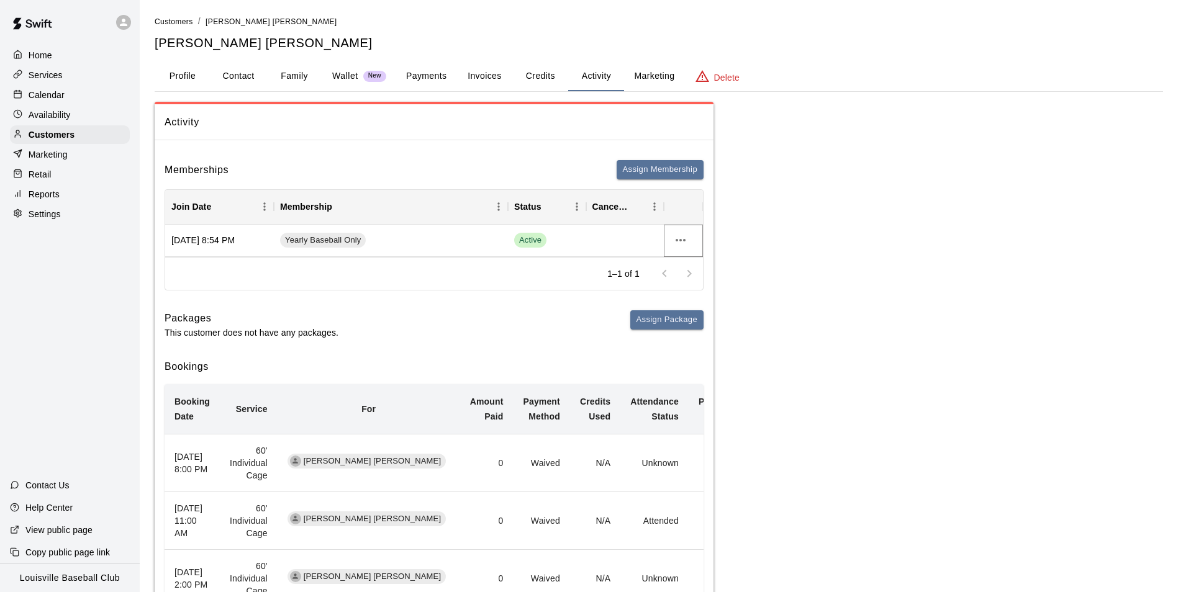
click at [680, 240] on icon "more actions" at bounding box center [681, 240] width 10 height 2
click at [702, 291] on li "Cancel" at bounding box center [705, 286] width 70 height 20
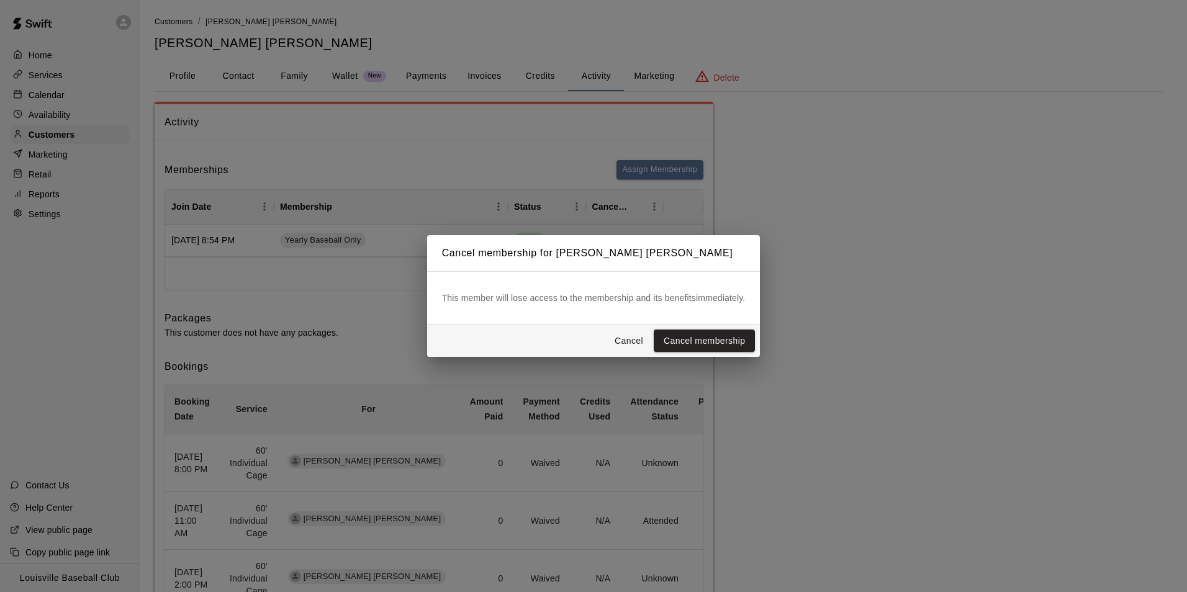
click at [741, 346] on button "Cancel membership" at bounding box center [704, 341] width 101 height 23
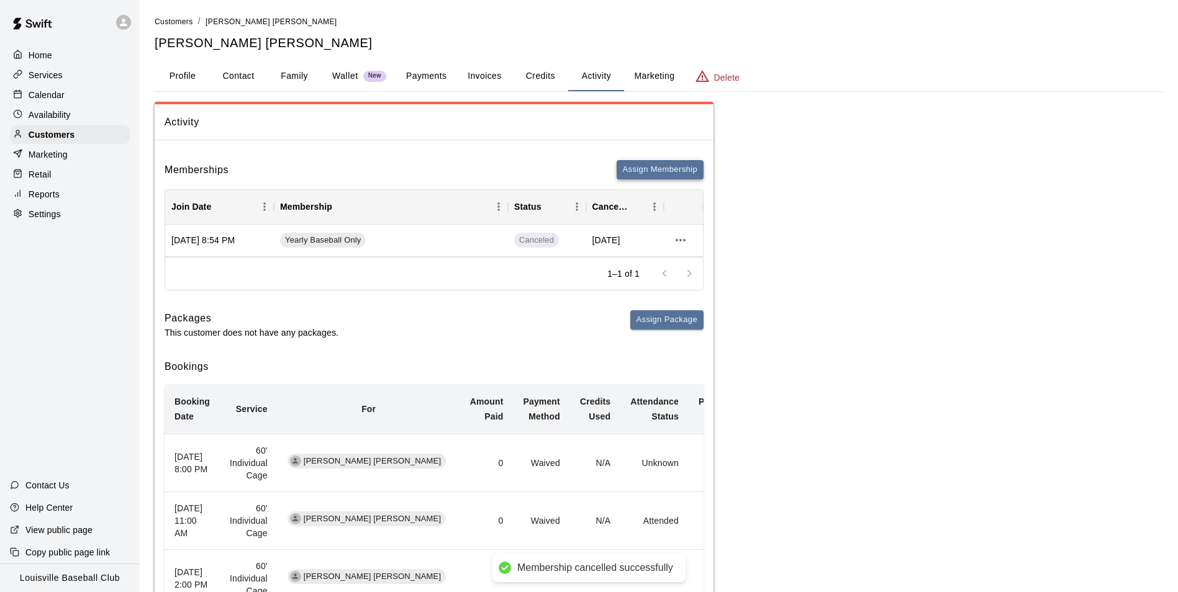
click at [669, 170] on button "Assign Membership" at bounding box center [660, 169] width 87 height 19
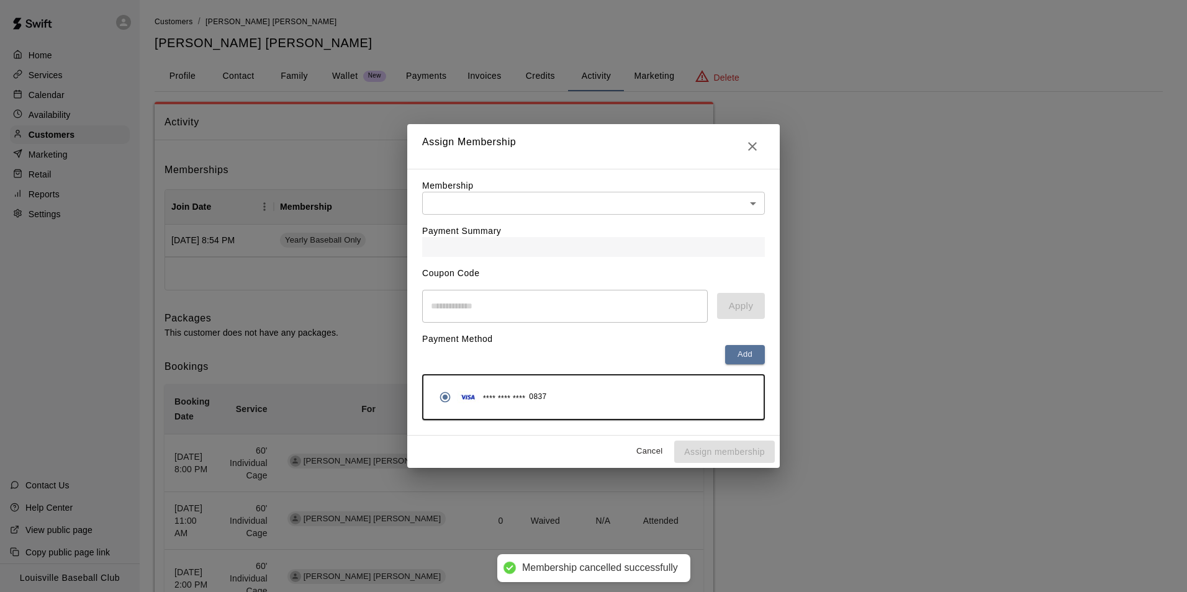
click at [763, 206] on body "Membership cancelled successfully Home Services Calendar Availability Customers…" at bounding box center [593, 542] width 1187 height 1084
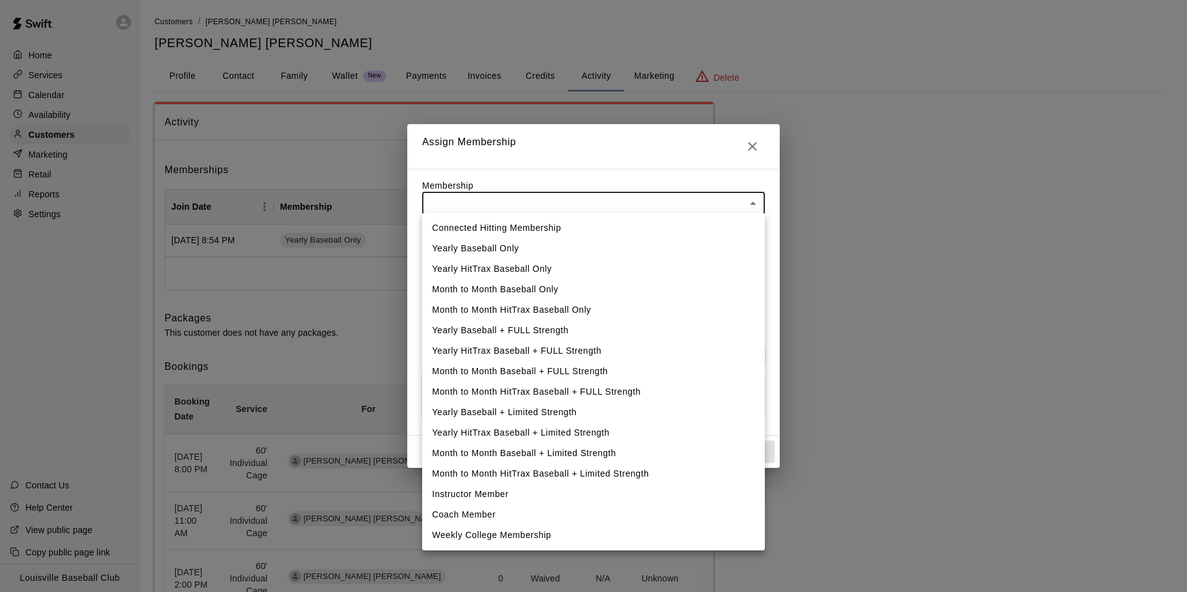
click at [500, 250] on li "Yearly Baseball Only" at bounding box center [593, 248] width 343 height 20
type input "**********"
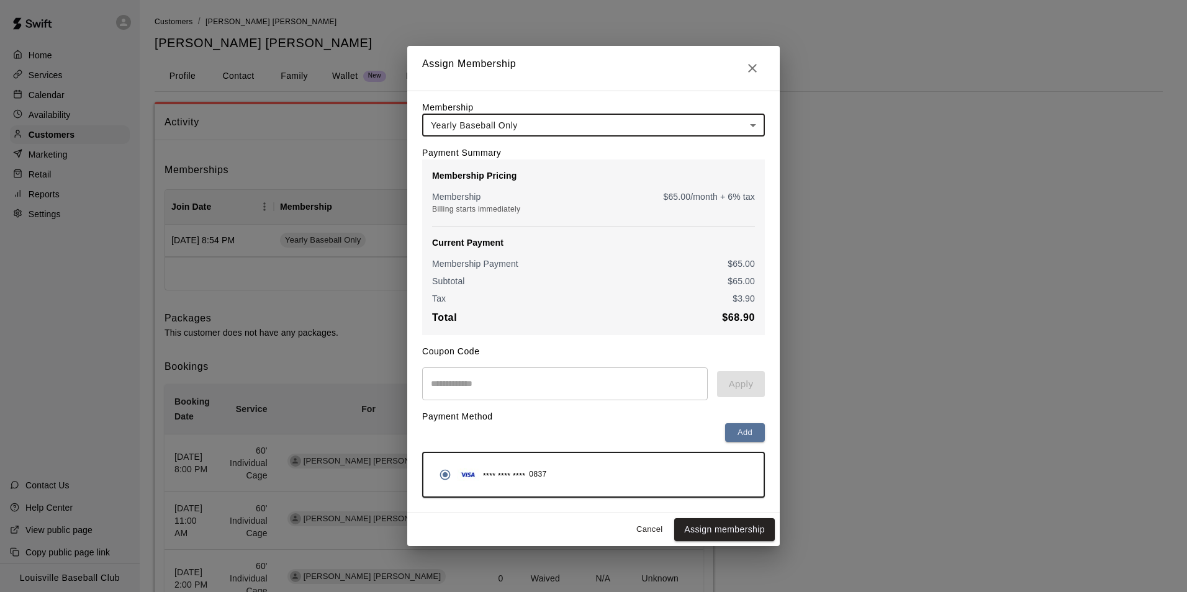
click at [567, 391] on input "text" at bounding box center [565, 384] width 286 height 33
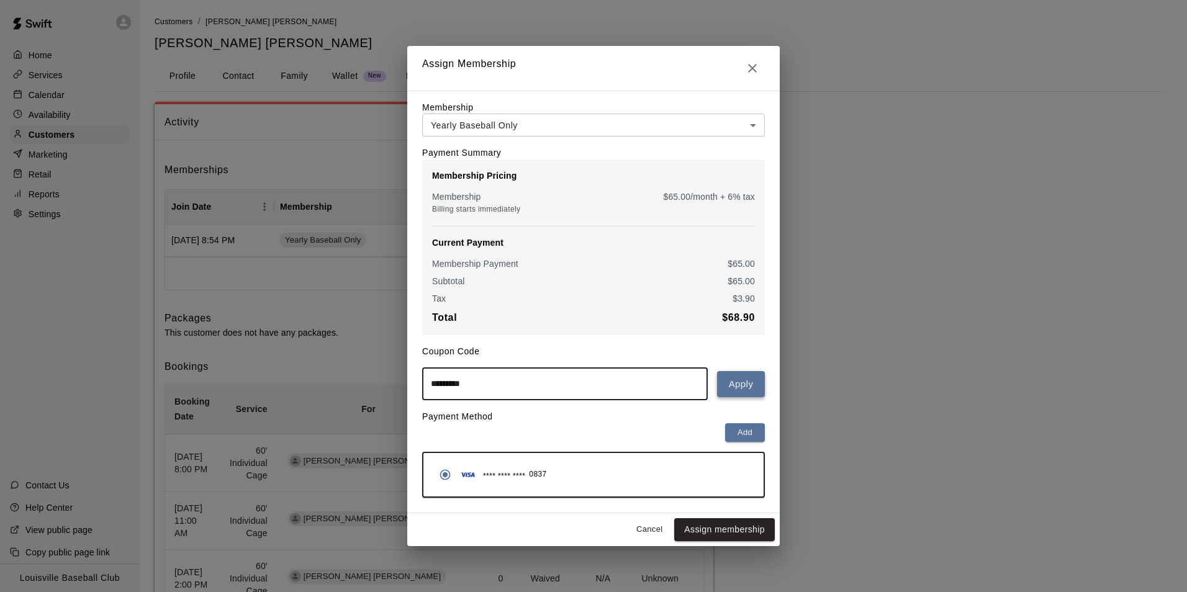
type input "*********"
click at [738, 388] on button "Apply" at bounding box center [741, 384] width 48 height 26
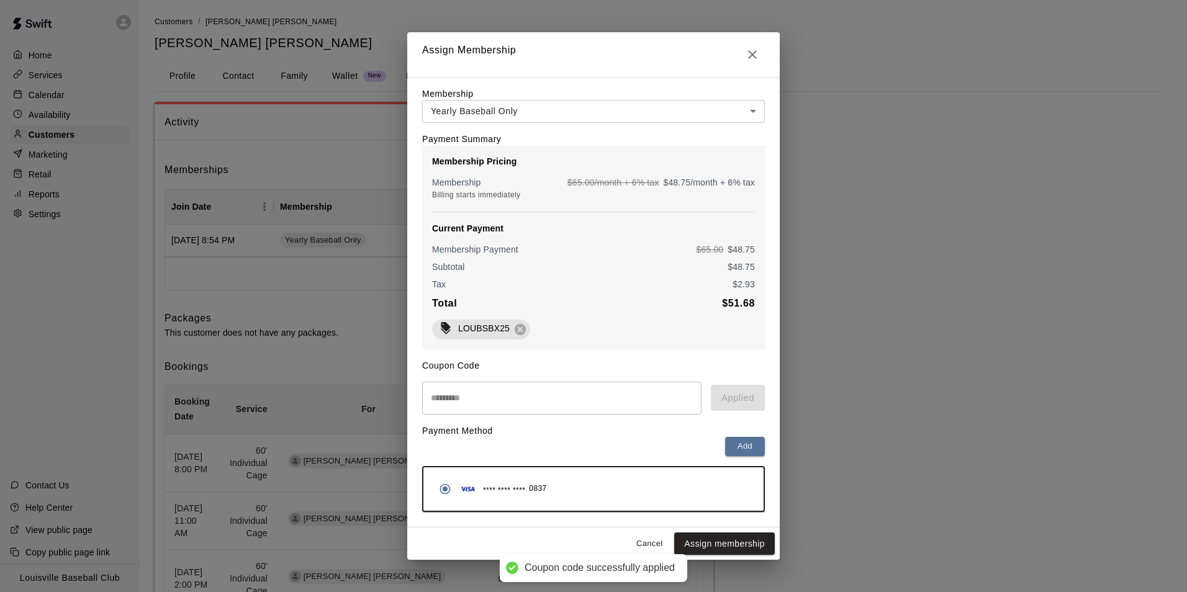
click at [750, 545] on button "Assign membership" at bounding box center [724, 544] width 101 height 23
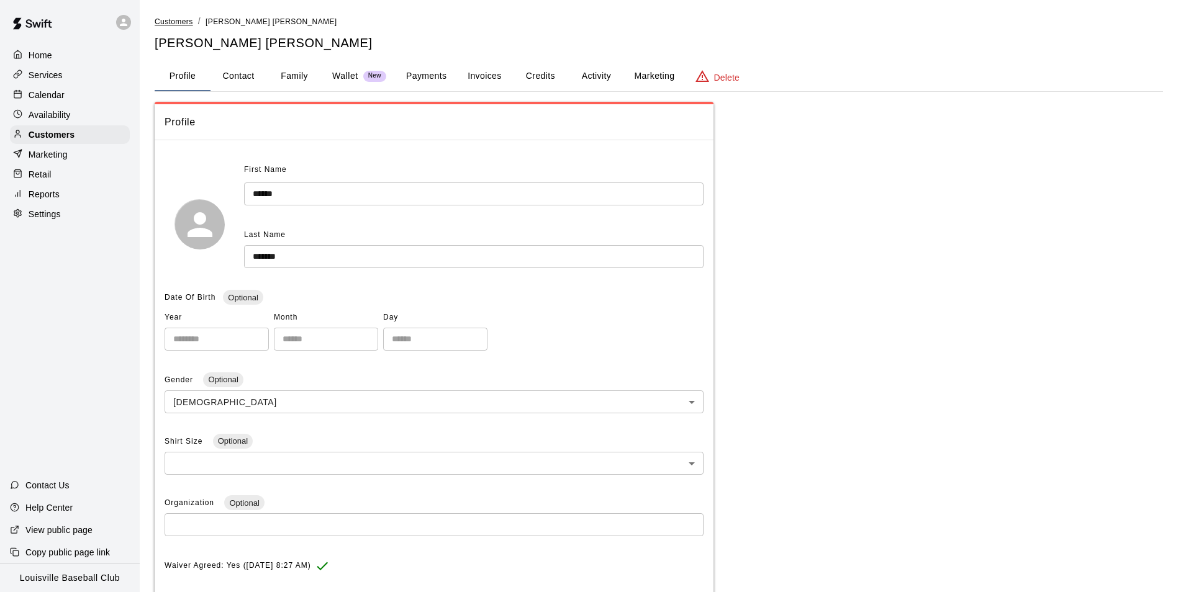
click at [168, 23] on span "Customers" at bounding box center [174, 21] width 38 height 9
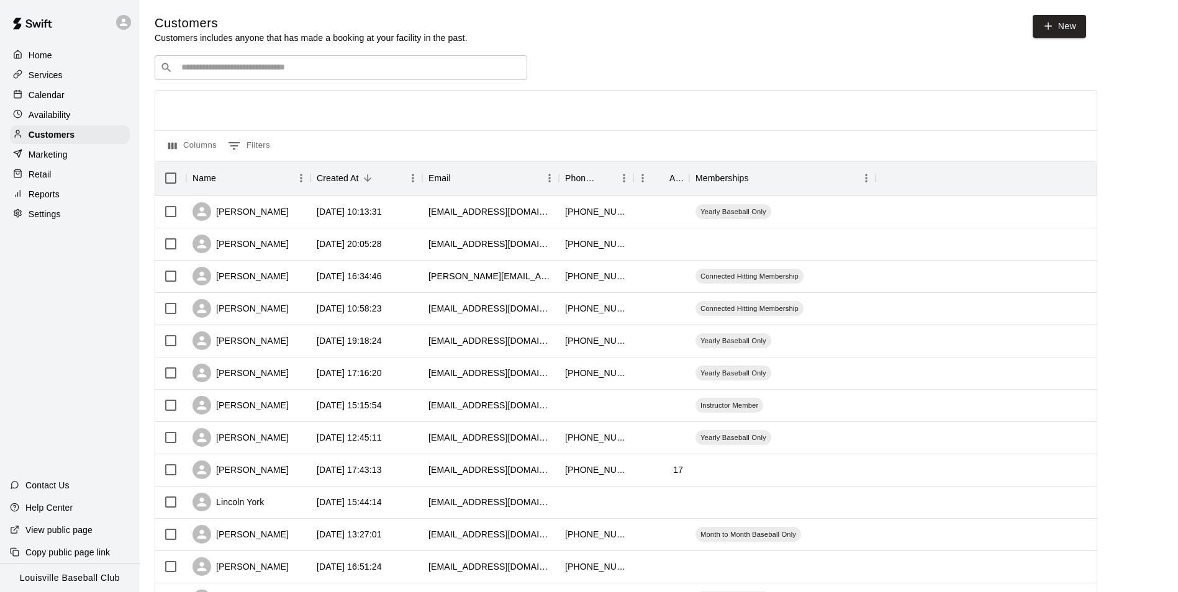
click at [310, 73] on input "Search customers by name or email" at bounding box center [350, 67] width 344 height 12
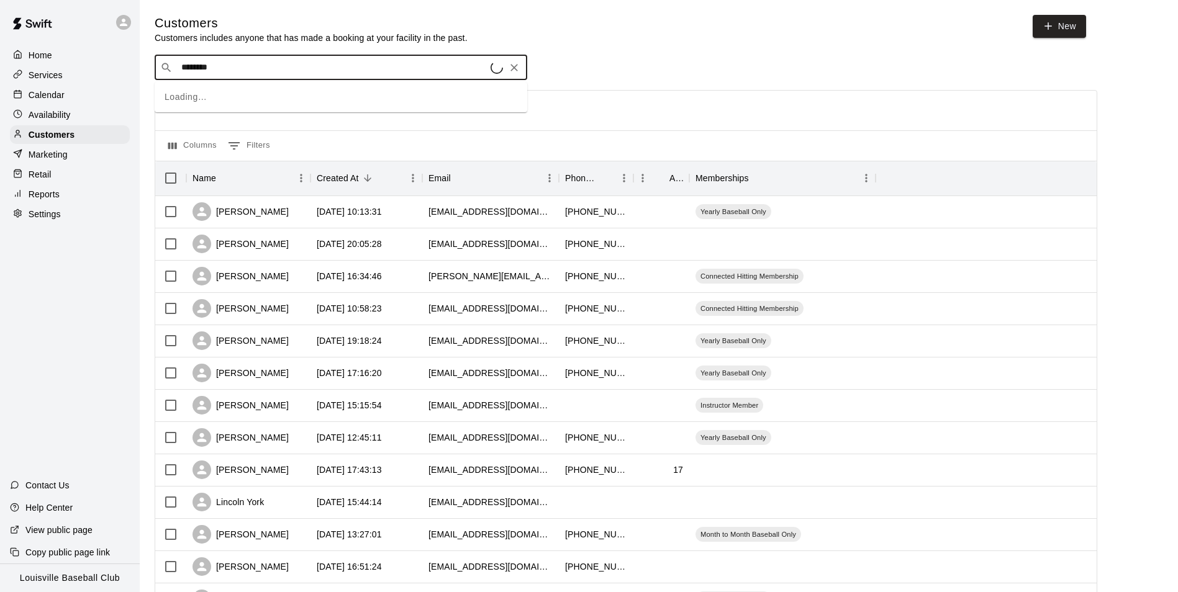
type input "*********"
click at [243, 96] on p "[PERSON_NAME]" at bounding box center [227, 95] width 76 height 13
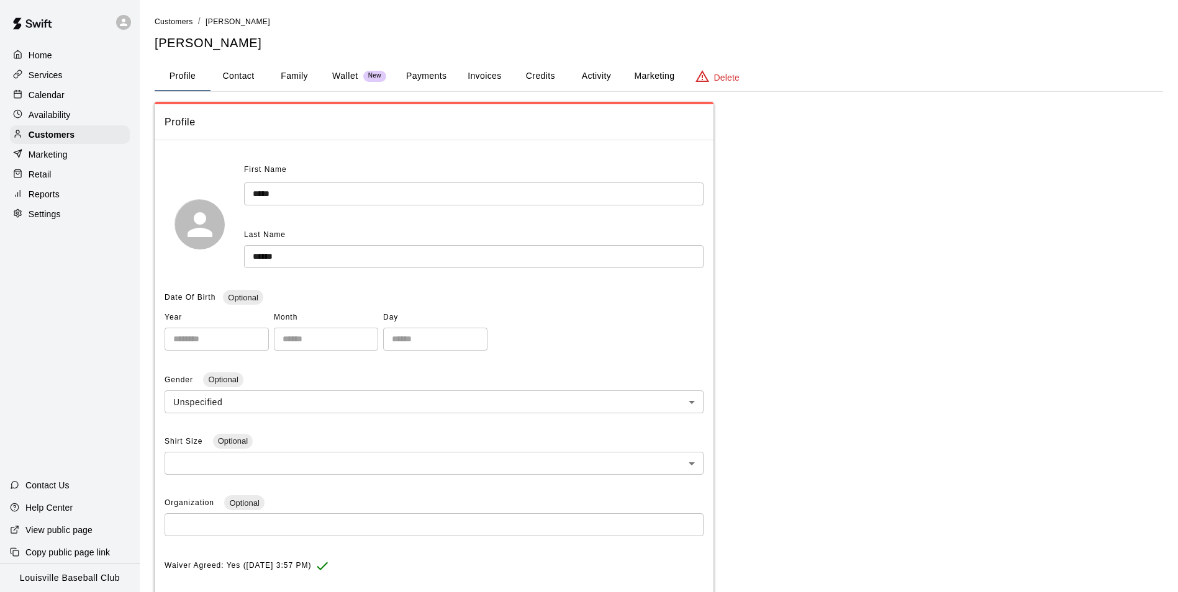
click at [595, 68] on button "Activity" at bounding box center [596, 76] width 56 height 30
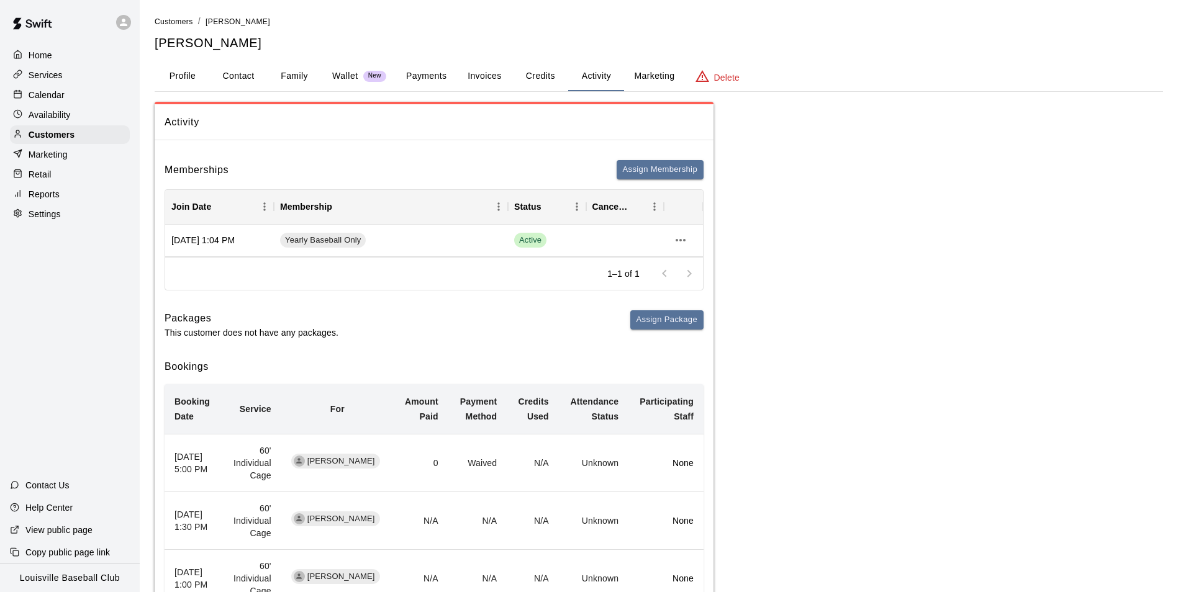
click at [426, 70] on button "Payments" at bounding box center [426, 76] width 60 height 30
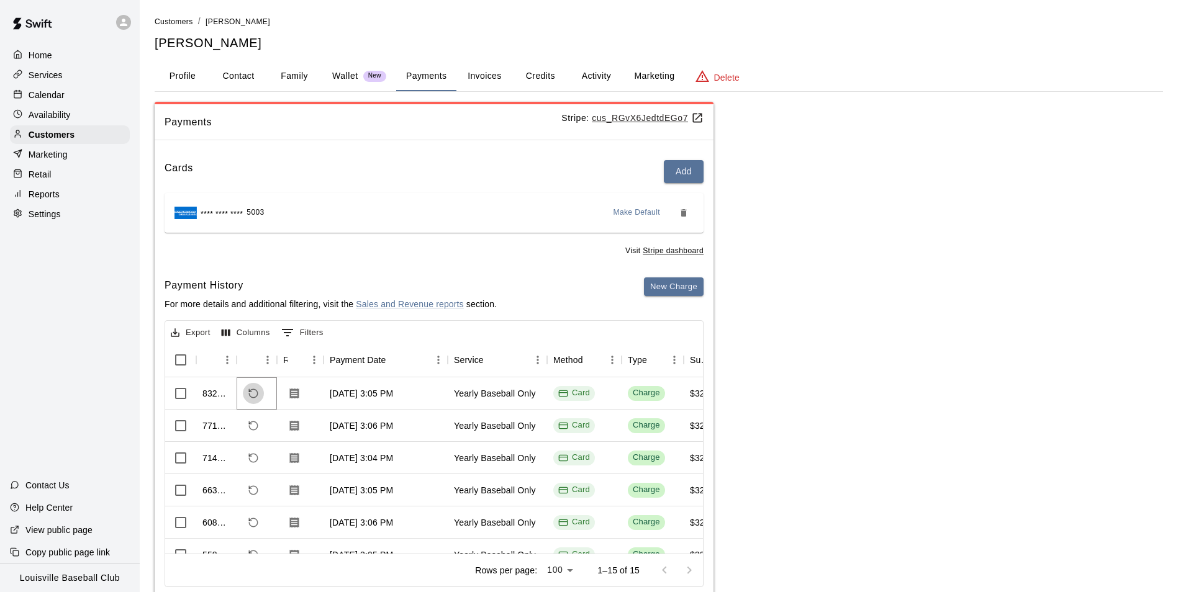
click at [250, 390] on icon "Refund payment" at bounding box center [253, 393] width 9 height 9
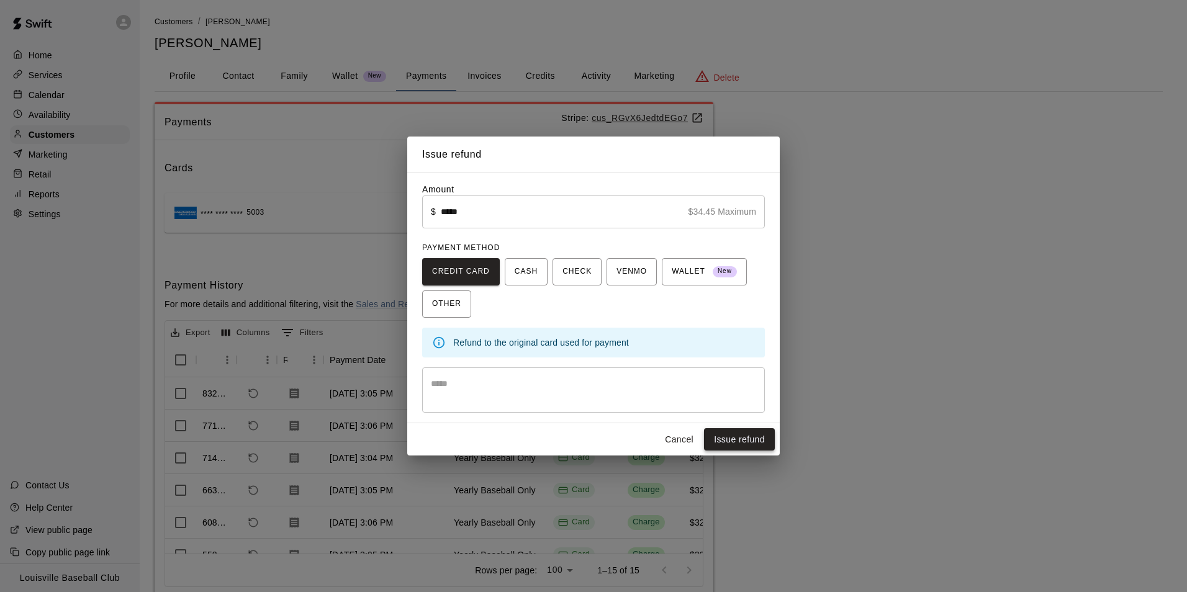
click at [744, 441] on button "Issue refund" at bounding box center [739, 439] width 71 height 23
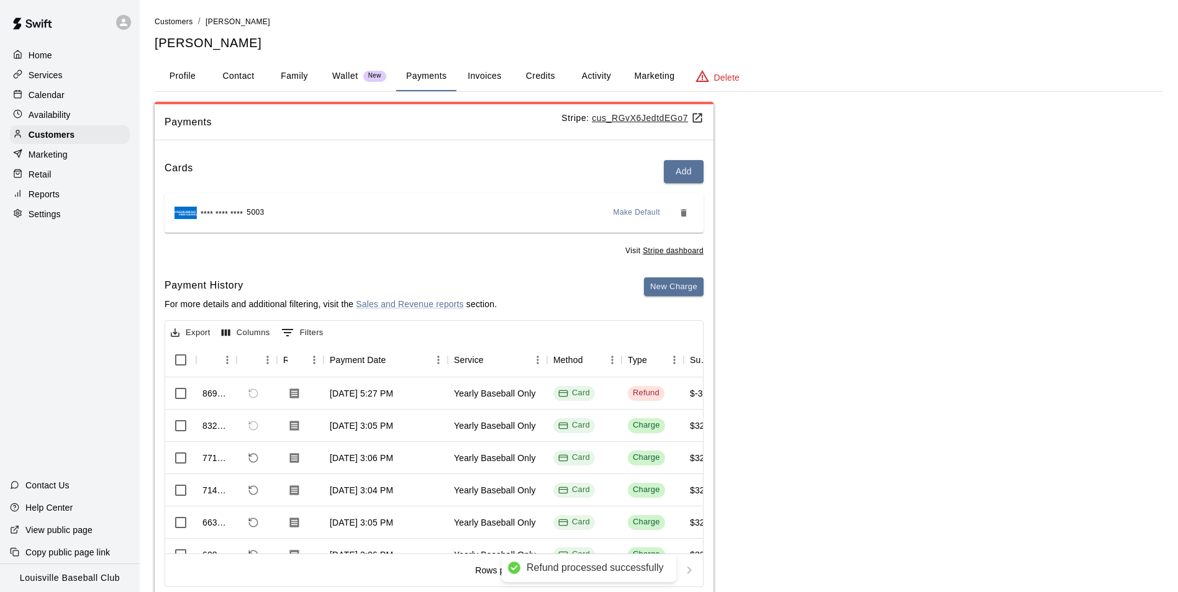
click at [594, 81] on button "Activity" at bounding box center [596, 76] width 56 height 30
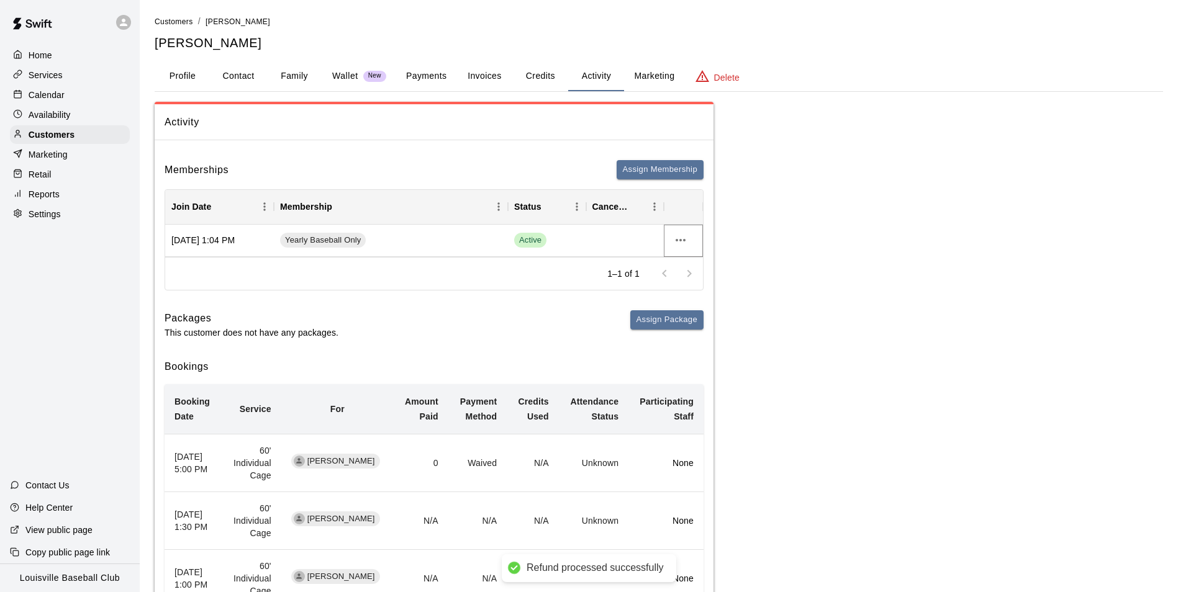
click at [680, 240] on icon "more actions" at bounding box center [681, 240] width 10 height 2
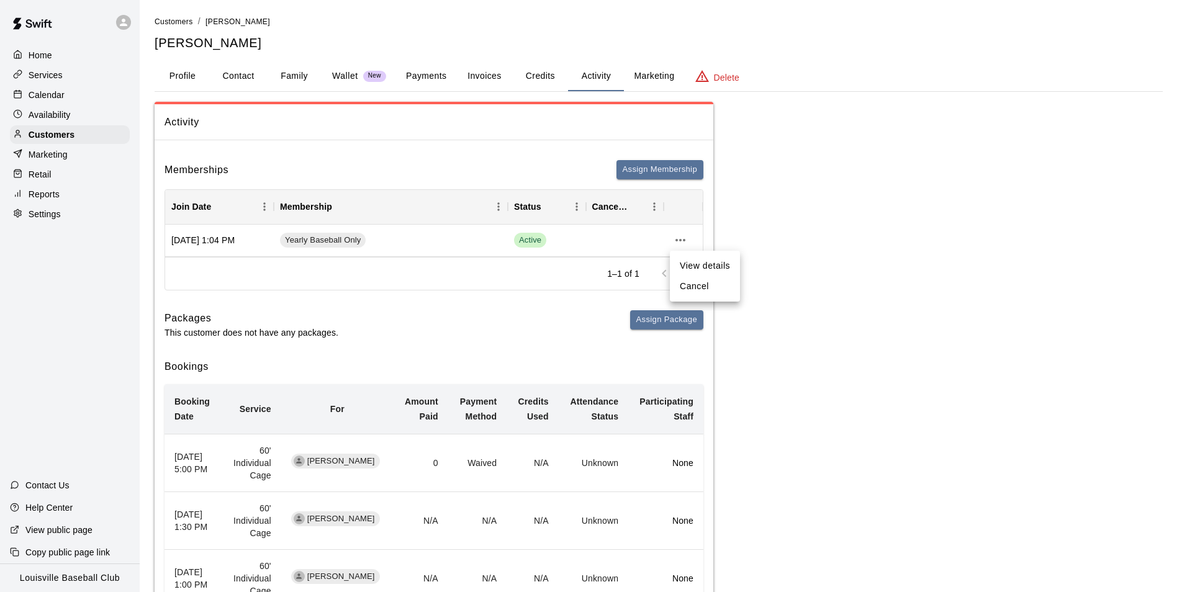
click at [700, 287] on li "Cancel" at bounding box center [705, 286] width 70 height 20
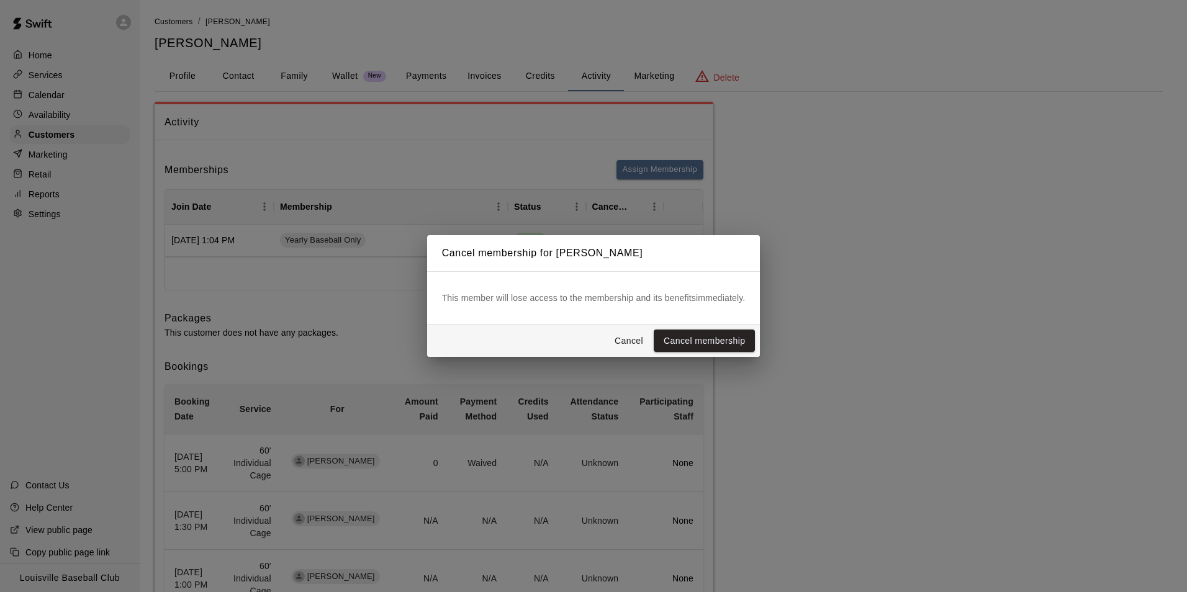
click at [741, 335] on button "Cancel membership" at bounding box center [704, 341] width 101 height 23
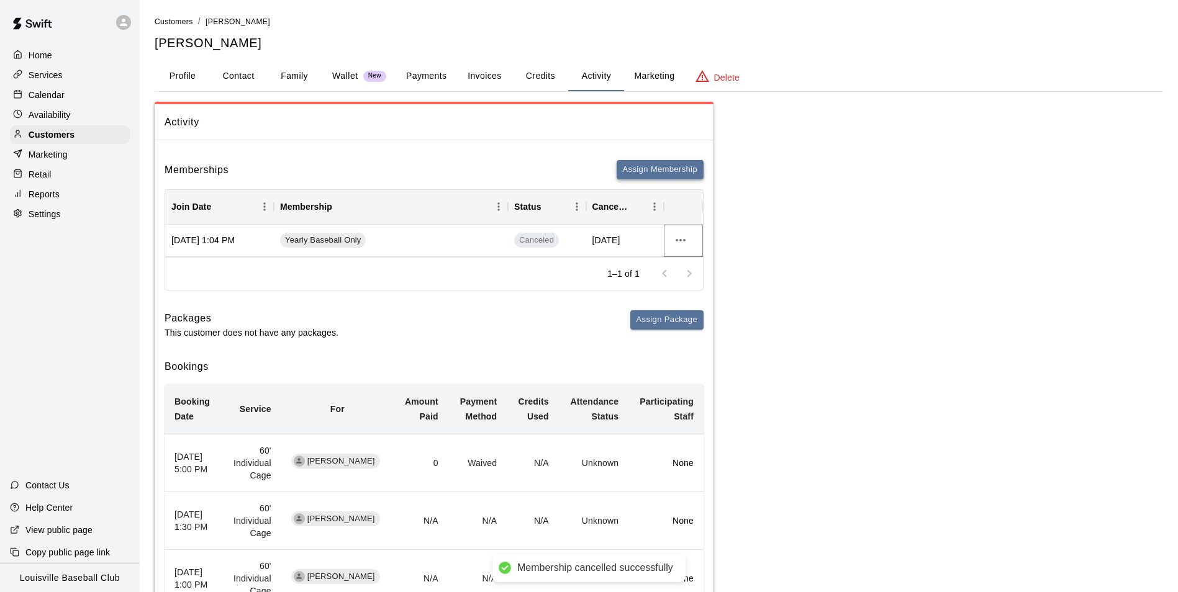
click at [666, 173] on button "Assign Membership" at bounding box center [660, 169] width 87 height 19
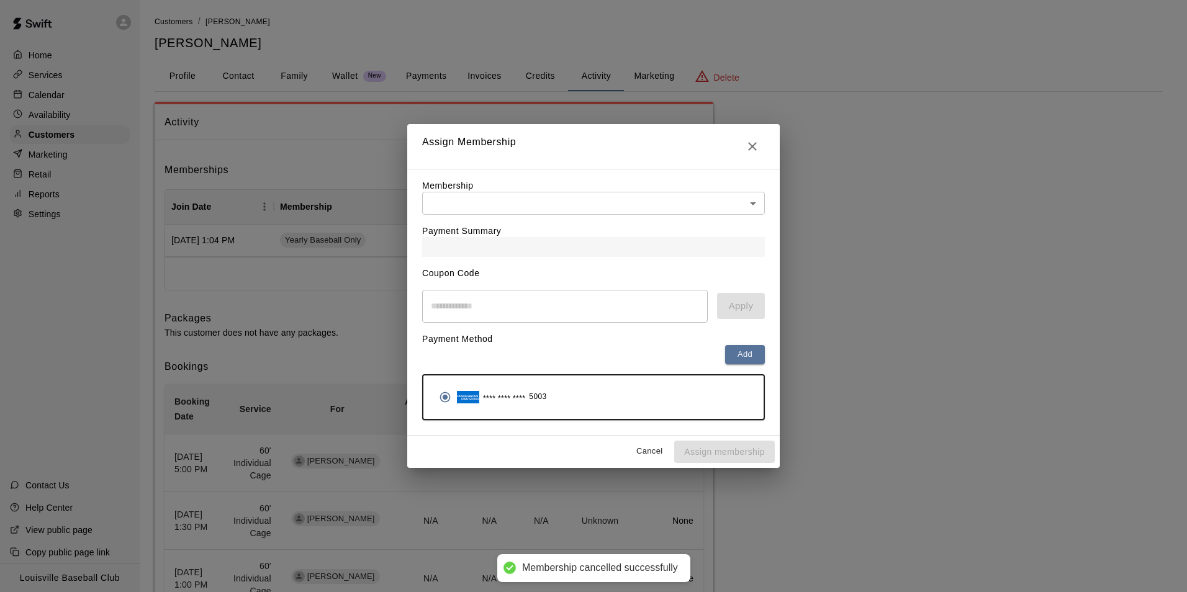
click at [761, 204] on body "Membership cancelled successfully Home Services Calendar Availability Customers…" at bounding box center [593, 339] width 1187 height 679
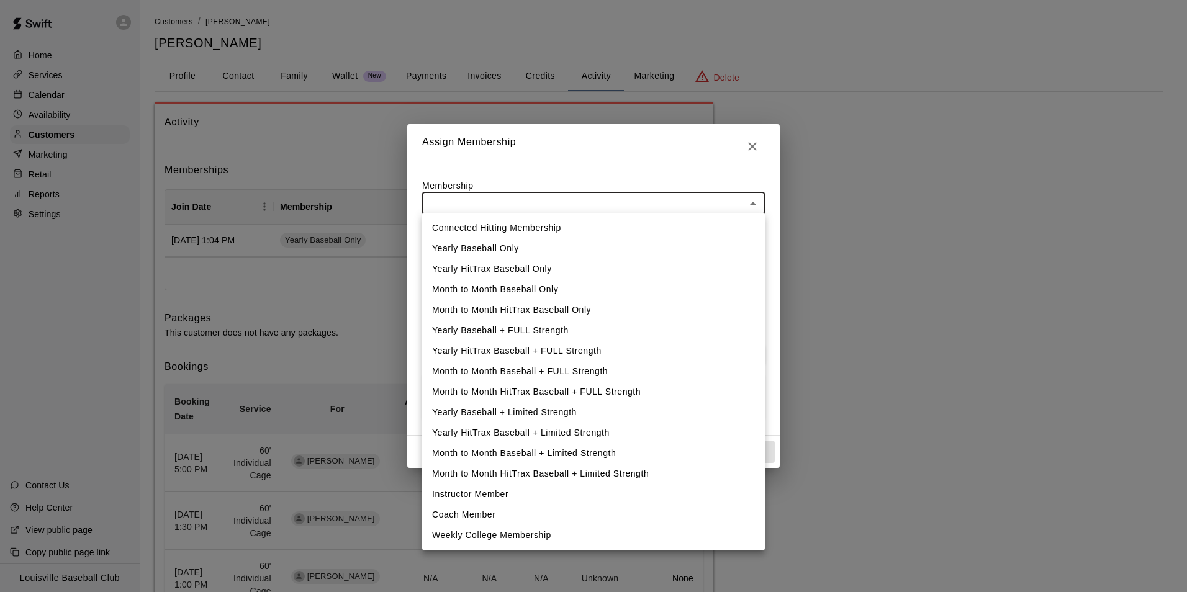
click at [506, 253] on li "Yearly Baseball Only" at bounding box center [593, 248] width 343 height 20
type input "**********"
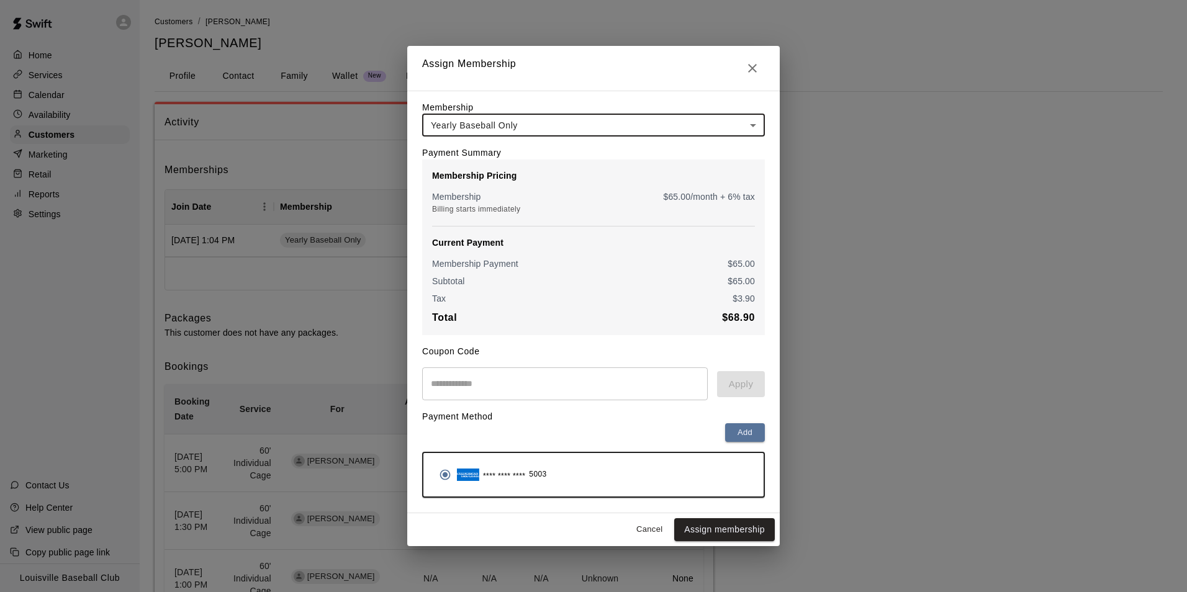
click at [492, 389] on input "text" at bounding box center [565, 384] width 286 height 33
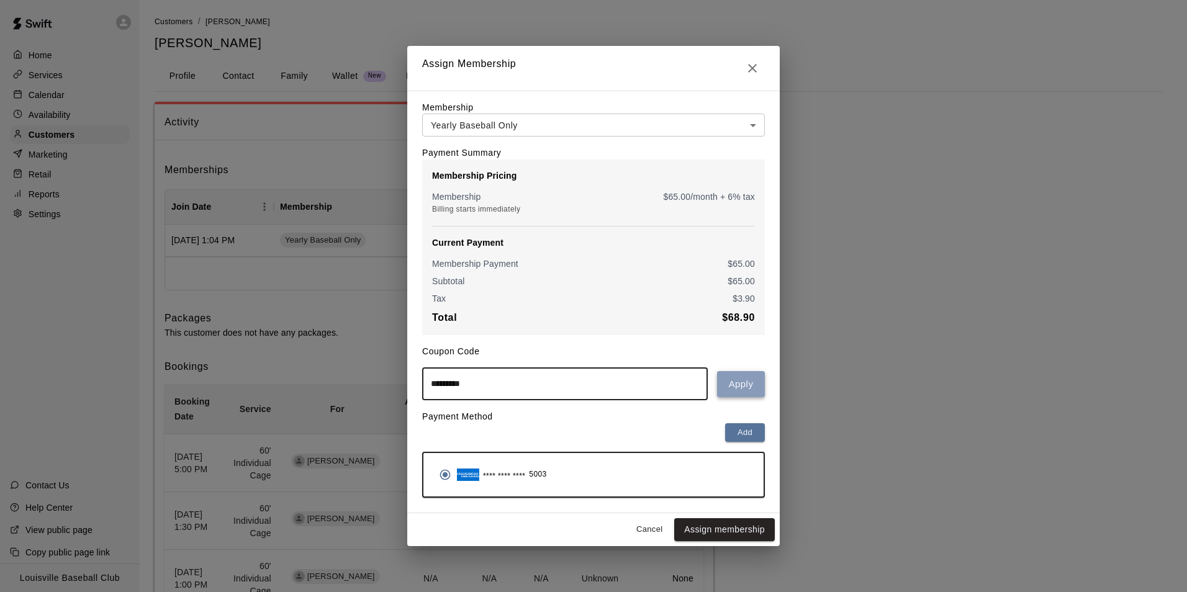
type input "*********"
click at [744, 381] on button "Apply" at bounding box center [741, 384] width 48 height 26
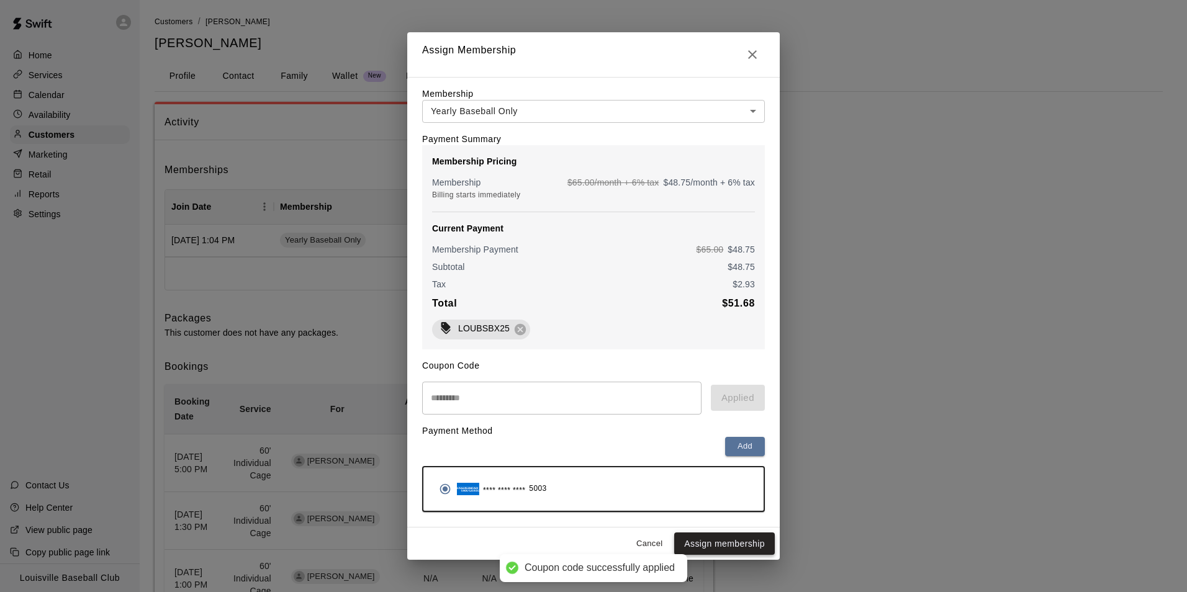
click at [748, 551] on button "Assign membership" at bounding box center [724, 544] width 101 height 23
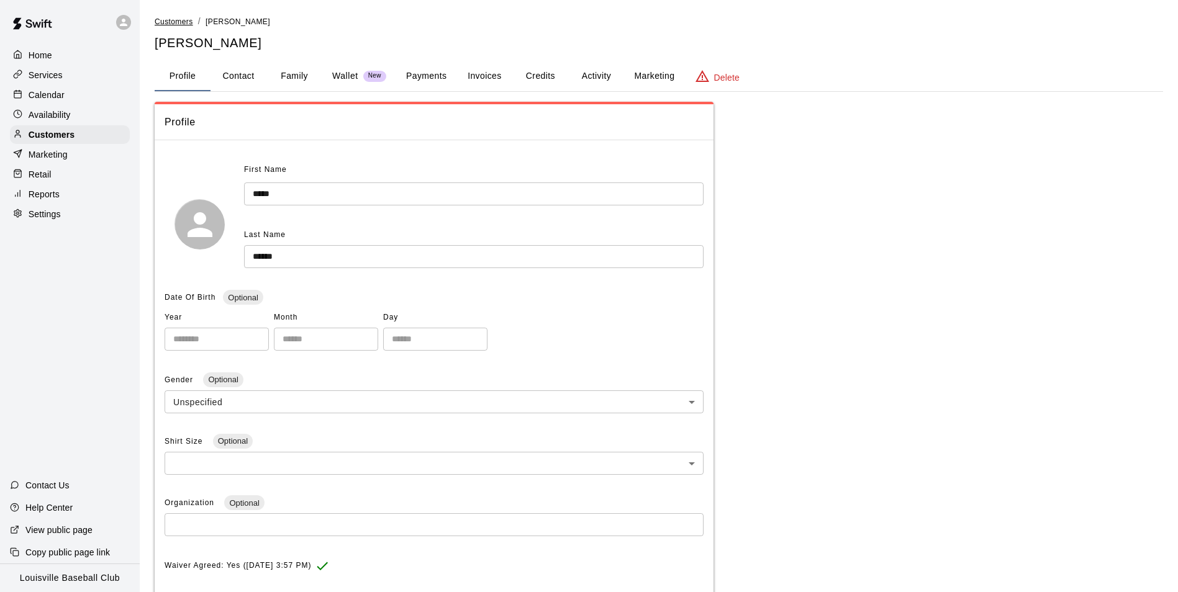
click at [174, 22] on span "Customers" at bounding box center [174, 21] width 38 height 9
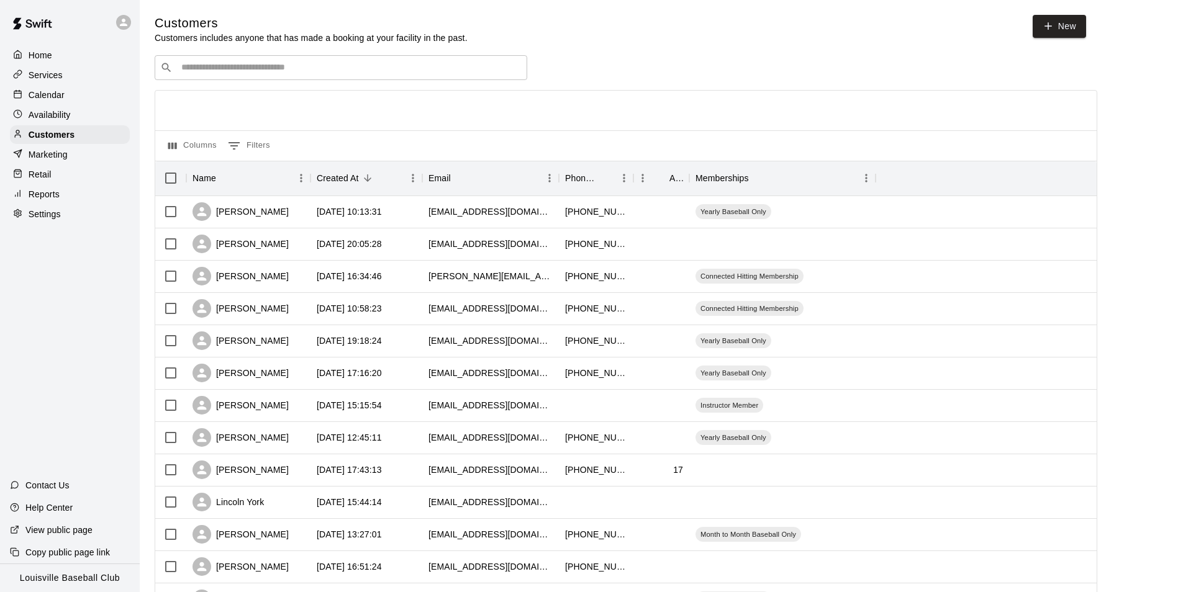
click at [430, 68] on input "Search customers by name or email" at bounding box center [350, 67] width 344 height 12
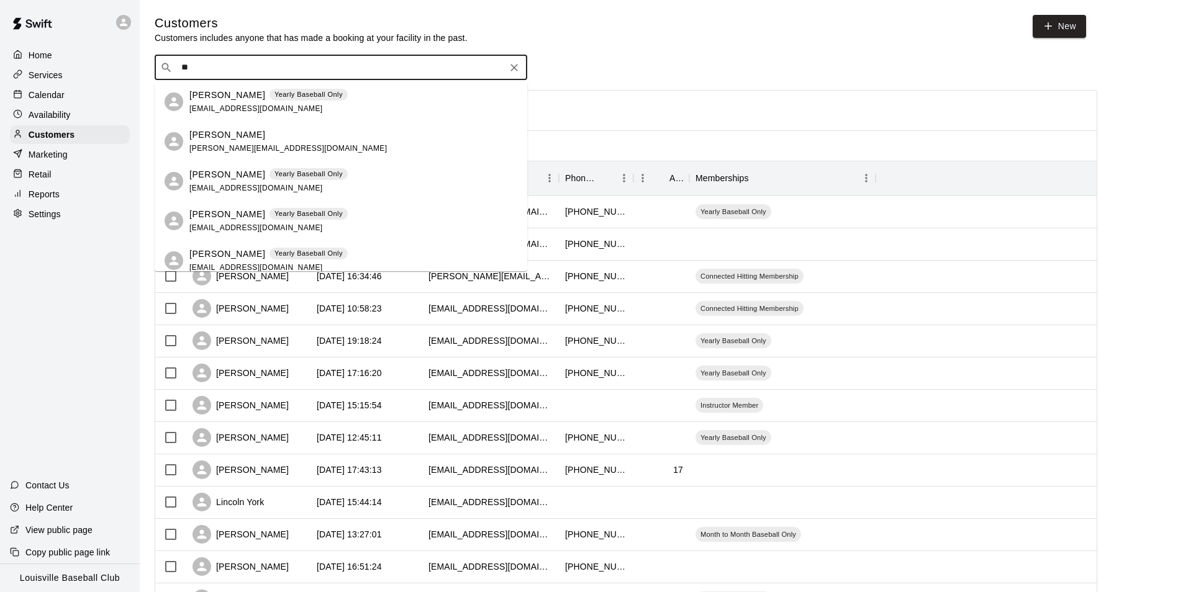
type input "***"
click at [233, 224] on span "tsheehan33@gmail.com" at bounding box center [255, 228] width 133 height 9
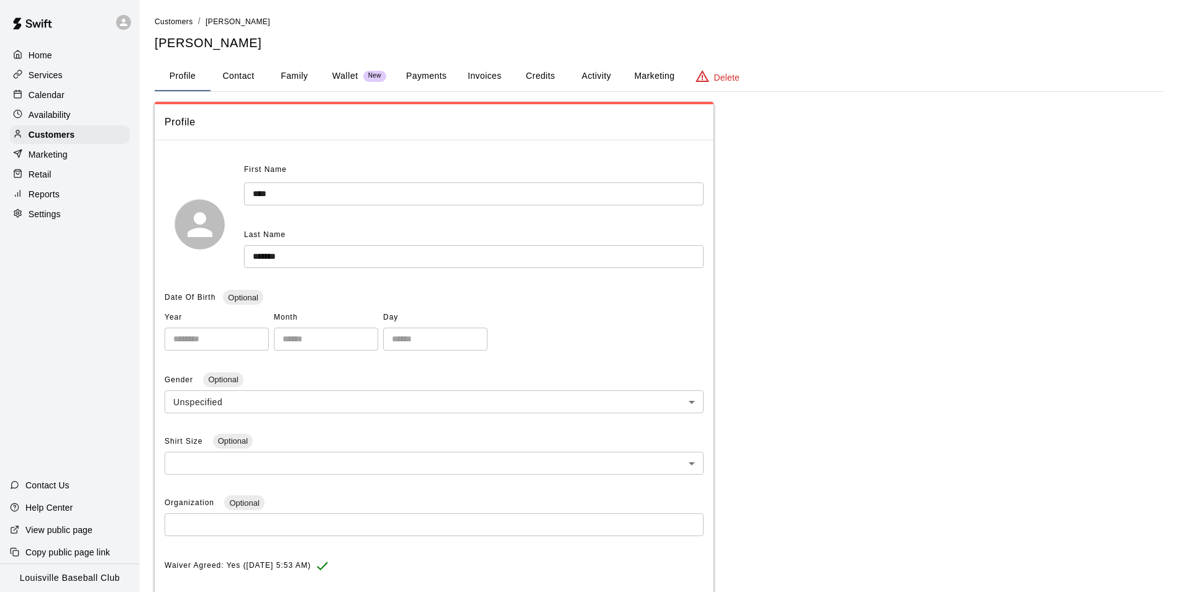
click at [433, 72] on button "Payments" at bounding box center [426, 76] width 60 height 30
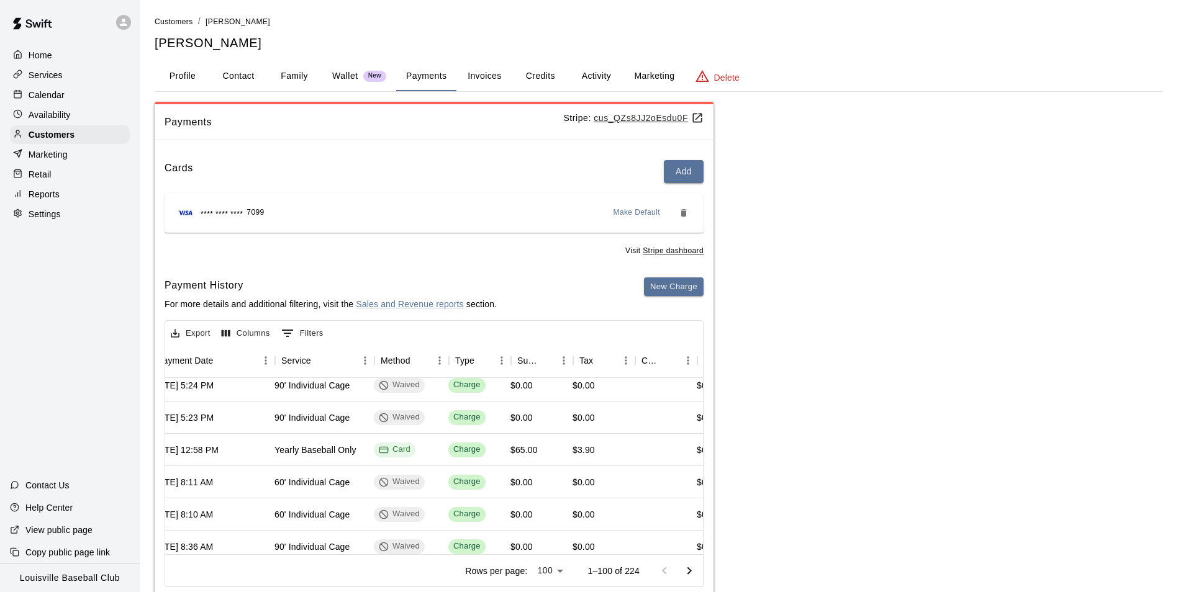
scroll to position [9, 182]
click at [169, 24] on span "Customers" at bounding box center [174, 21] width 38 height 9
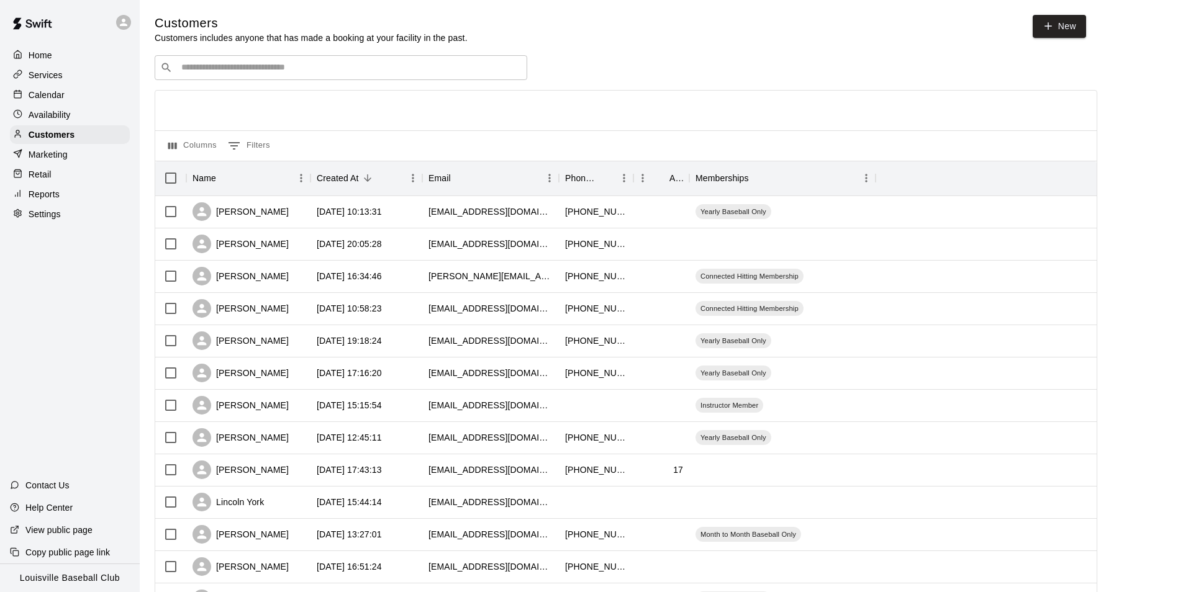
click at [372, 72] on input "Search customers by name or email" at bounding box center [350, 67] width 344 height 12
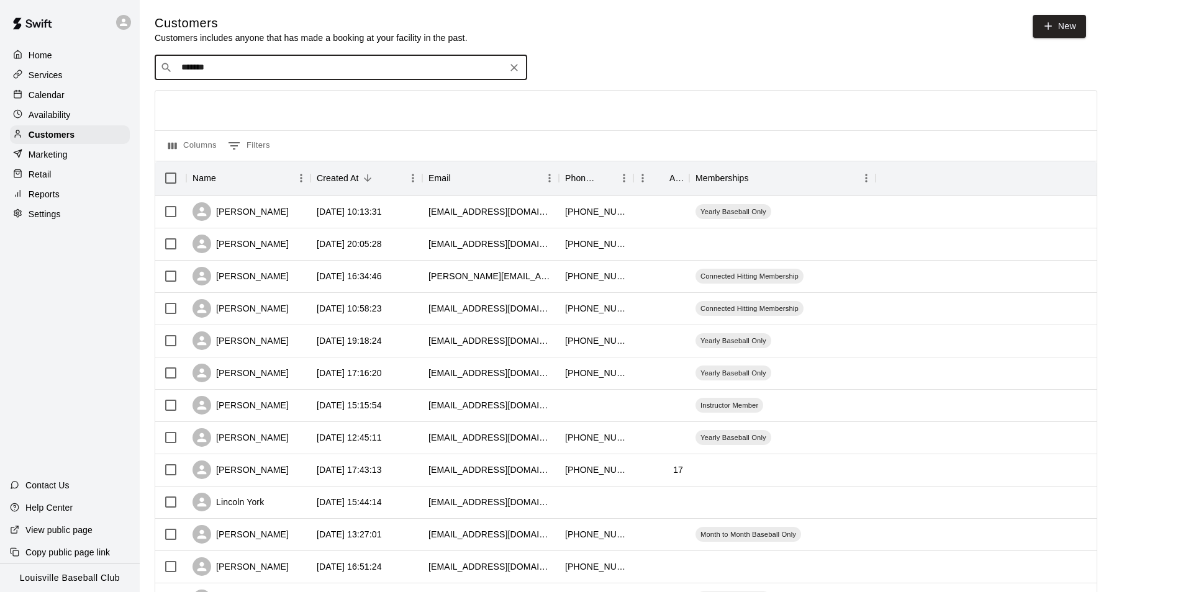
type input "********"
click at [276, 96] on p "Yearly Baseball Only" at bounding box center [308, 94] width 68 height 11
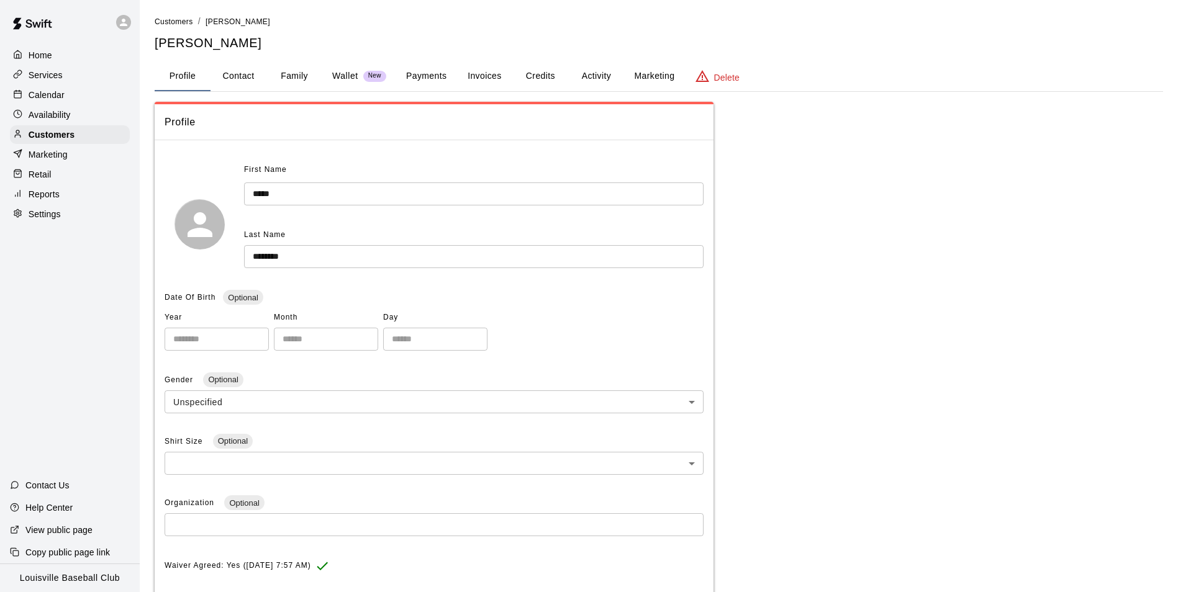
click at [417, 80] on button "Payments" at bounding box center [426, 76] width 60 height 30
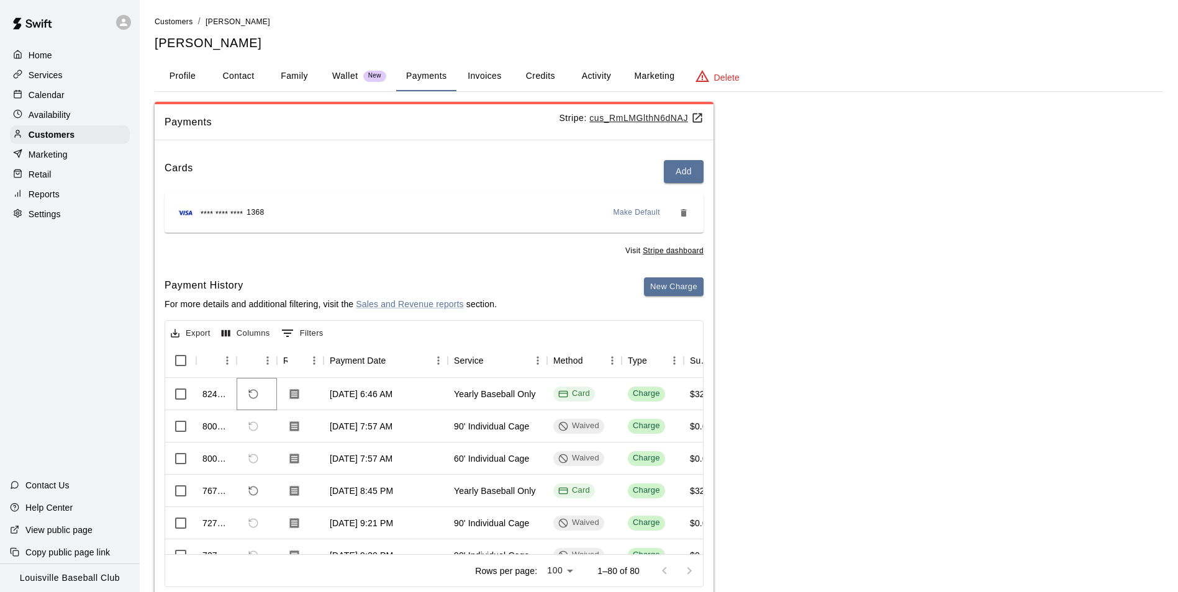
click at [254, 391] on icon "Refund payment" at bounding box center [253, 394] width 11 height 11
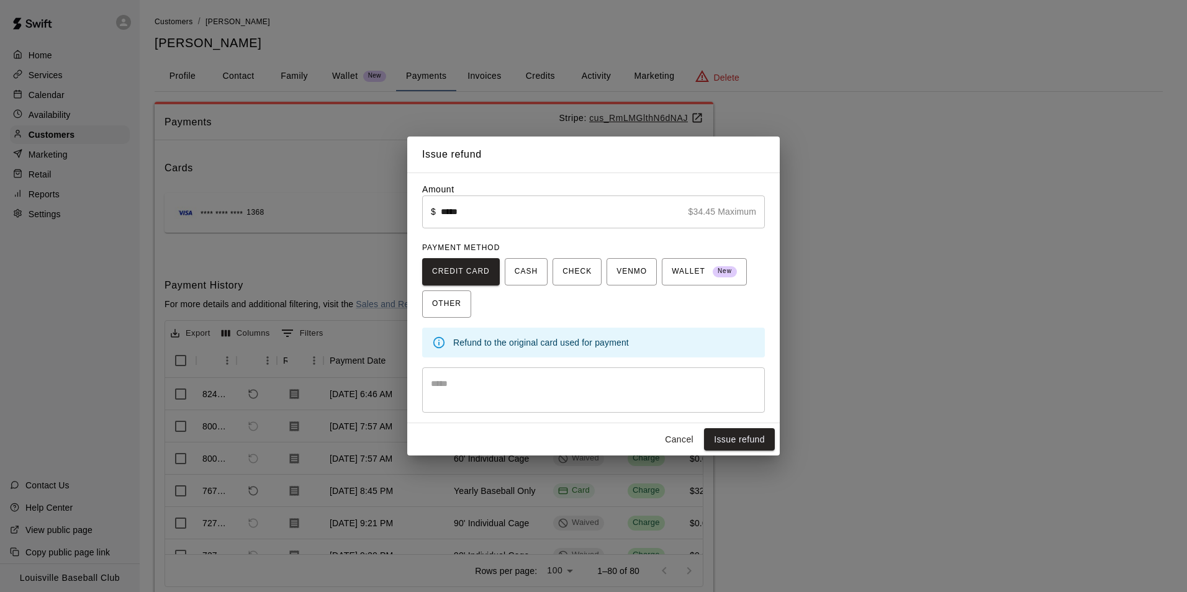
click at [676, 444] on button "Cancel" at bounding box center [679, 439] width 40 height 23
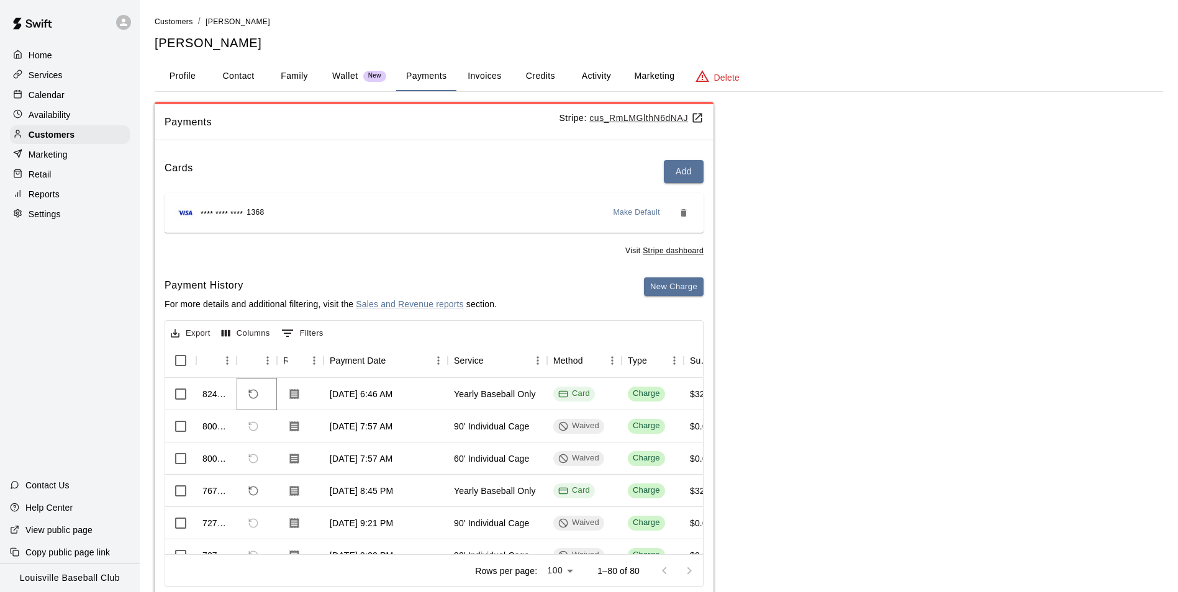
click at [255, 392] on icon "Refund payment" at bounding box center [253, 394] width 11 height 11
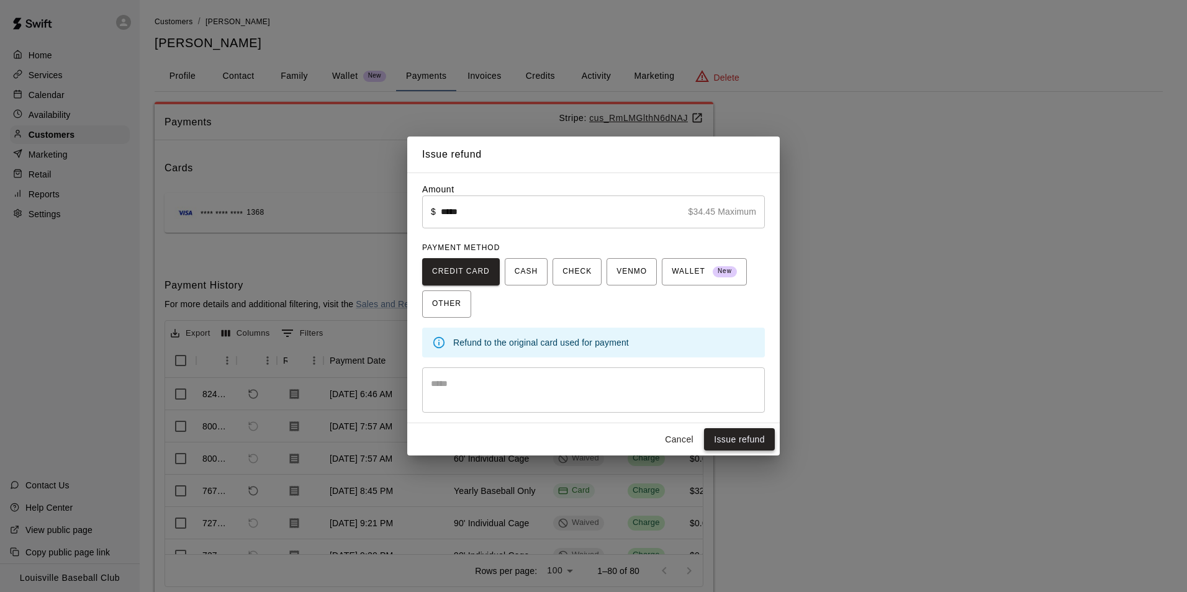
click at [744, 445] on button "Issue refund" at bounding box center [739, 439] width 71 height 23
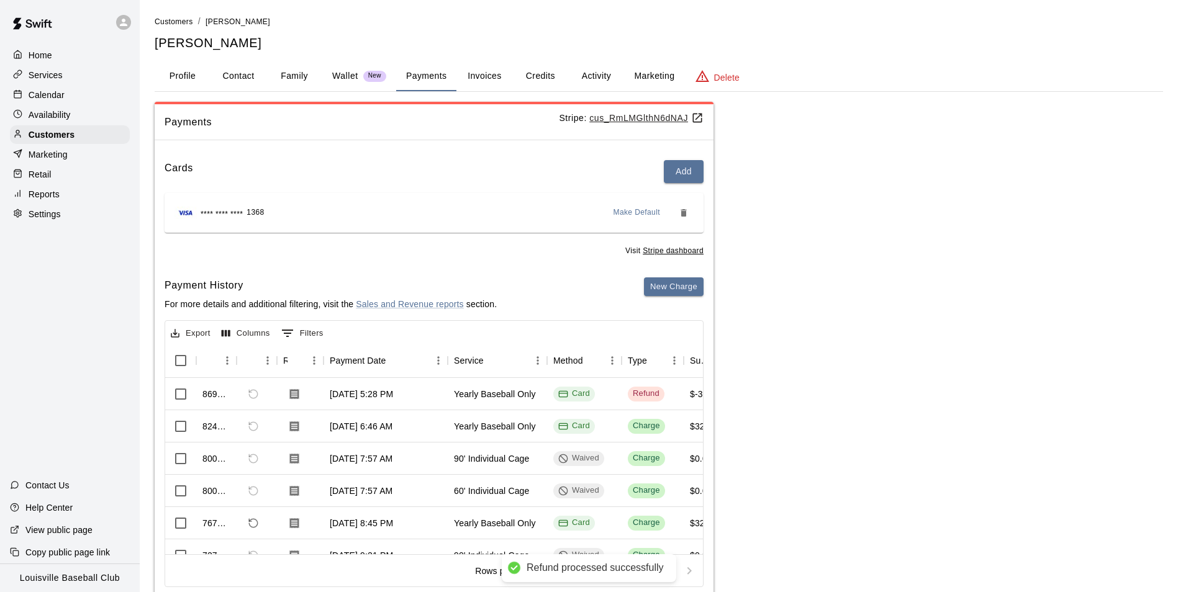
click at [597, 81] on button "Activity" at bounding box center [596, 76] width 56 height 30
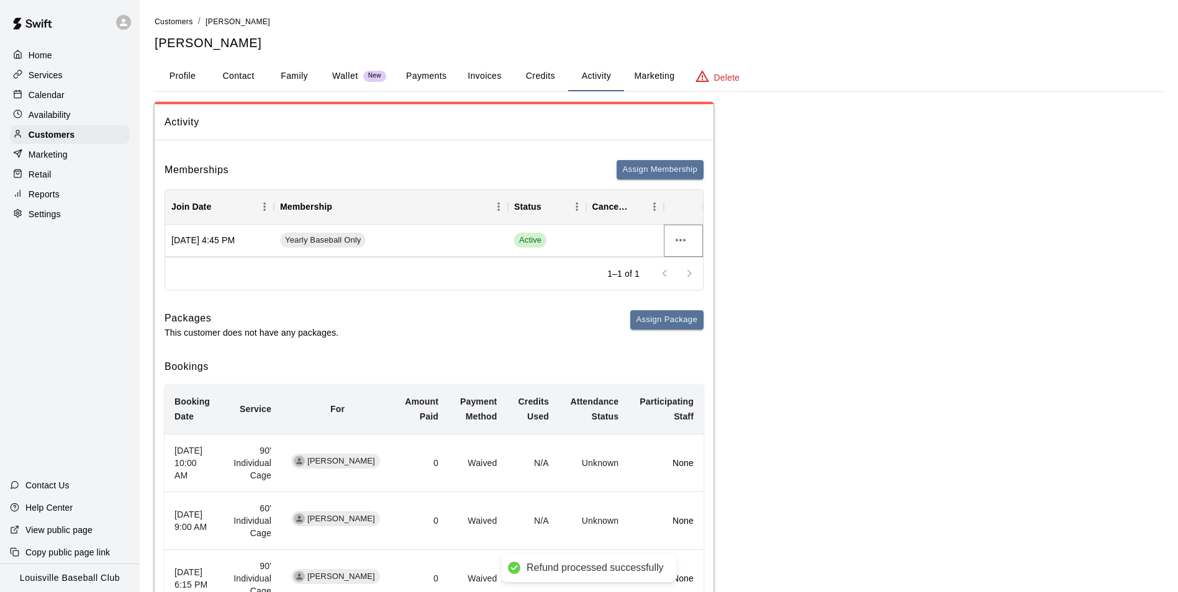
click at [680, 240] on icon "more actions" at bounding box center [681, 240] width 10 height 2
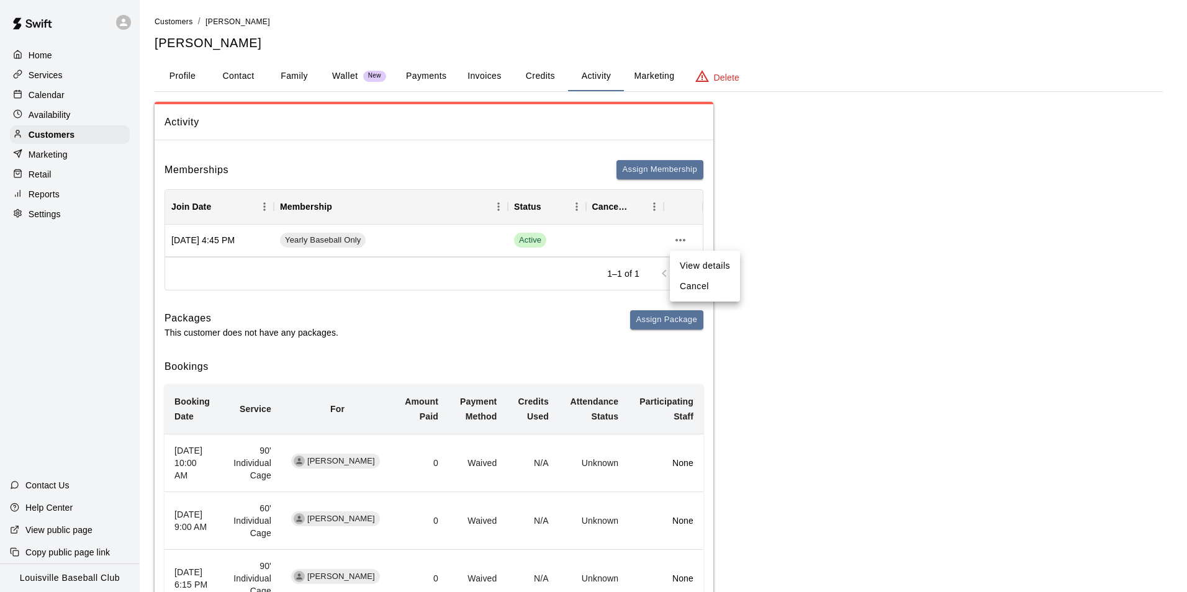
click at [698, 286] on li "Cancel" at bounding box center [705, 286] width 70 height 20
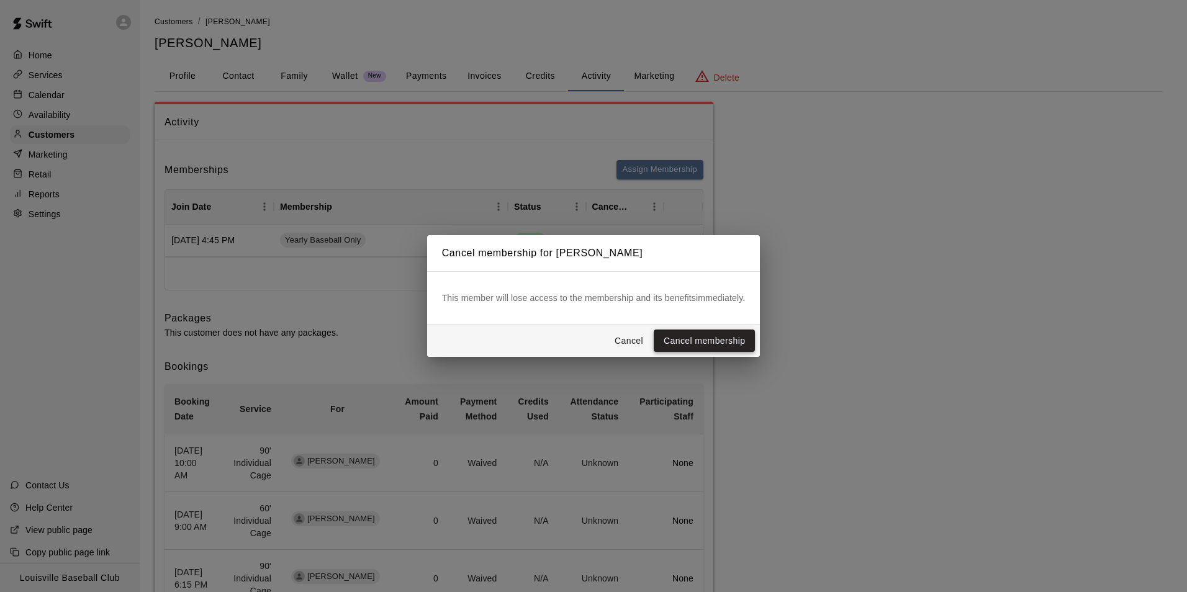
click at [729, 339] on button "Cancel membership" at bounding box center [704, 341] width 101 height 23
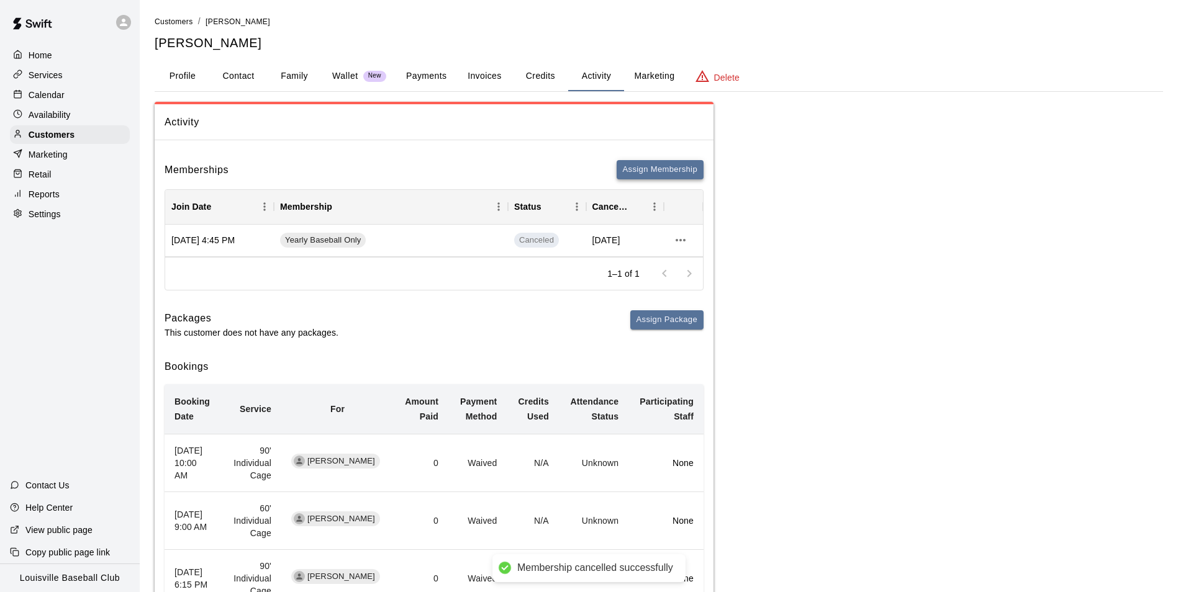
click at [672, 166] on button "Assign Membership" at bounding box center [660, 169] width 87 height 19
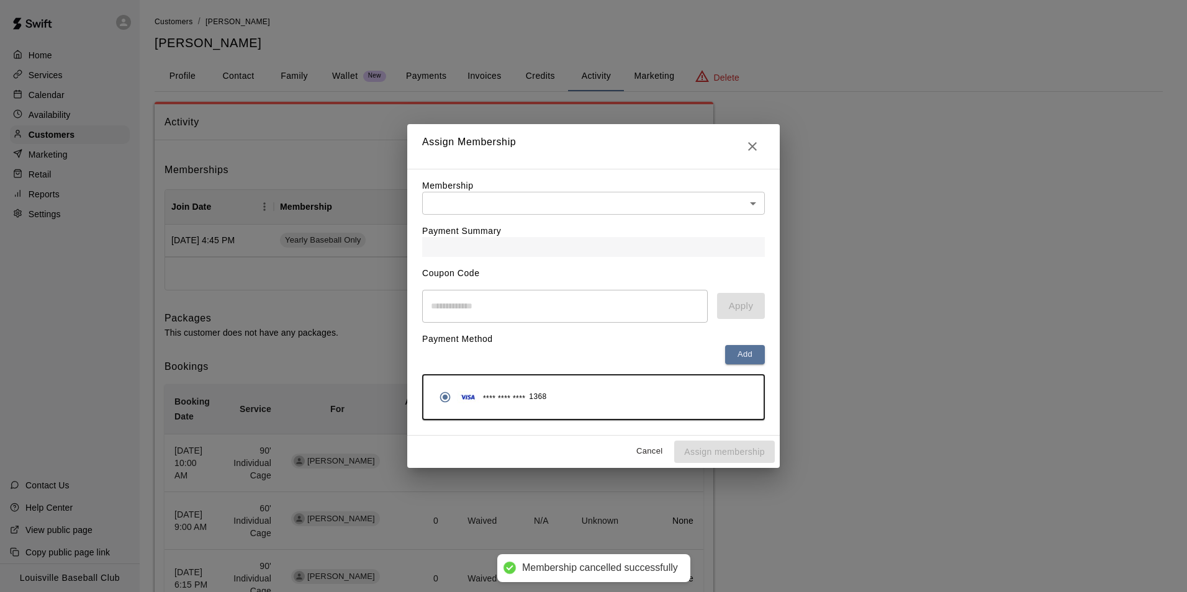
click at [748, 212] on body "Membership cancelled successfully Home Services Calendar Availability Customers…" at bounding box center [593, 542] width 1187 height 1084
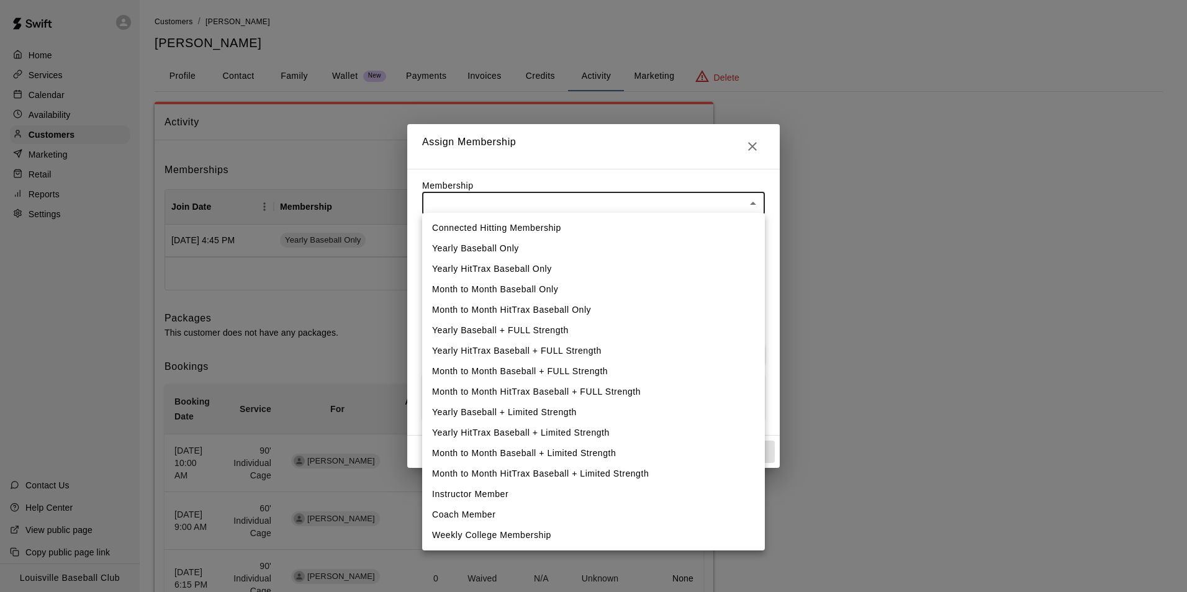
click at [502, 250] on li "Yearly Baseball Only" at bounding box center [593, 248] width 343 height 20
type input "**********"
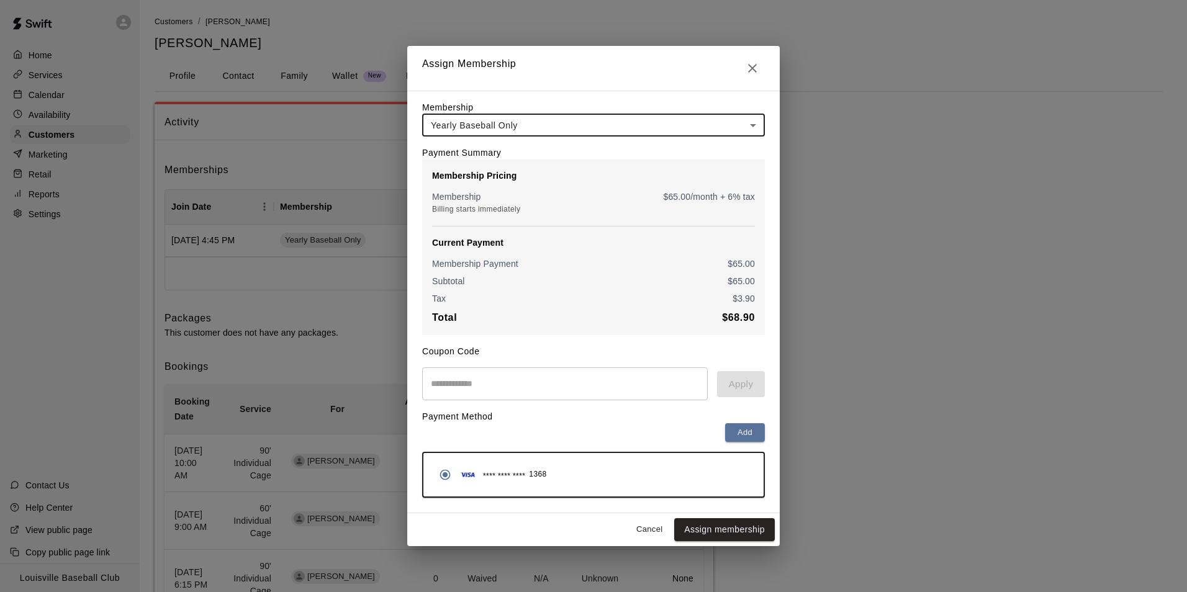
click at [489, 387] on input "text" at bounding box center [565, 384] width 286 height 33
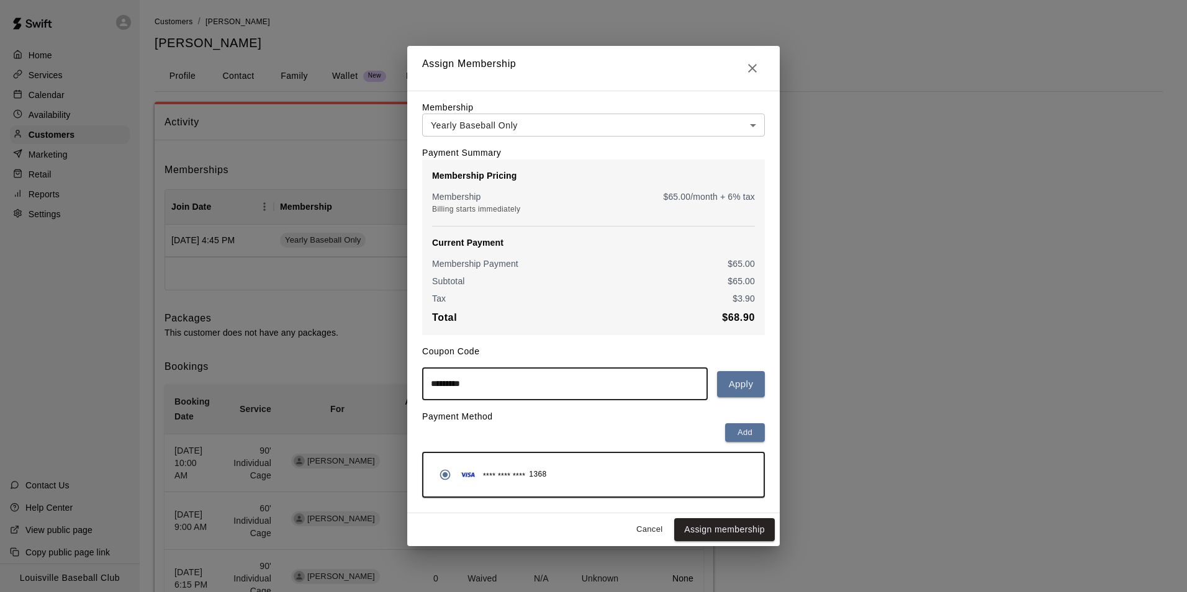
type input "*********"
click at [728, 538] on button "Assign membership" at bounding box center [724, 529] width 101 height 23
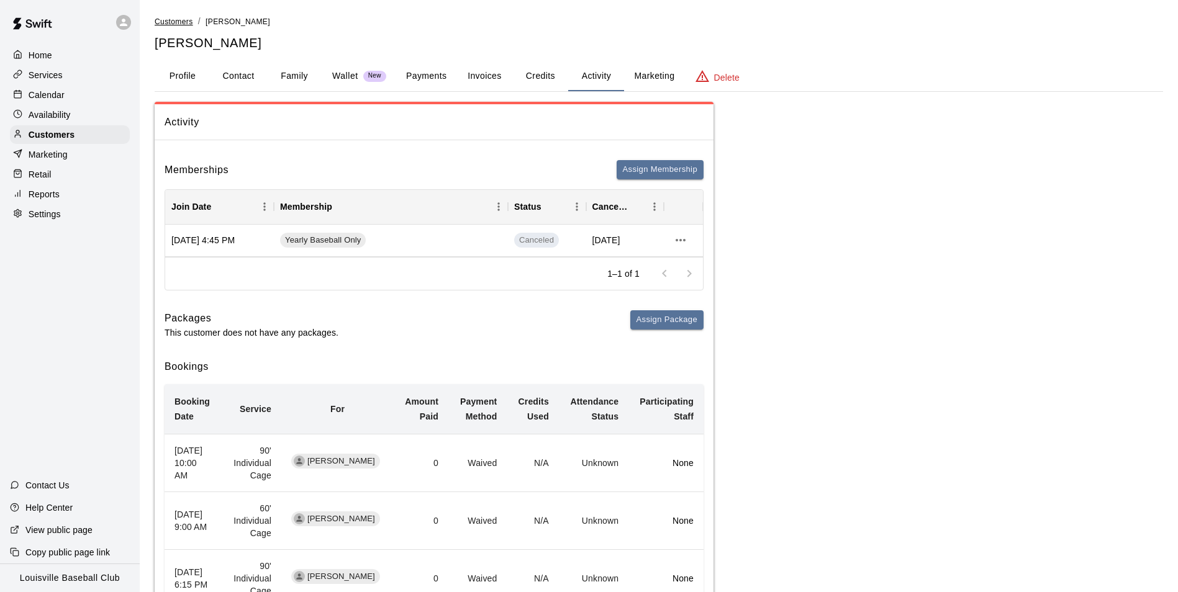
click at [174, 23] on span "Customers" at bounding box center [174, 21] width 38 height 9
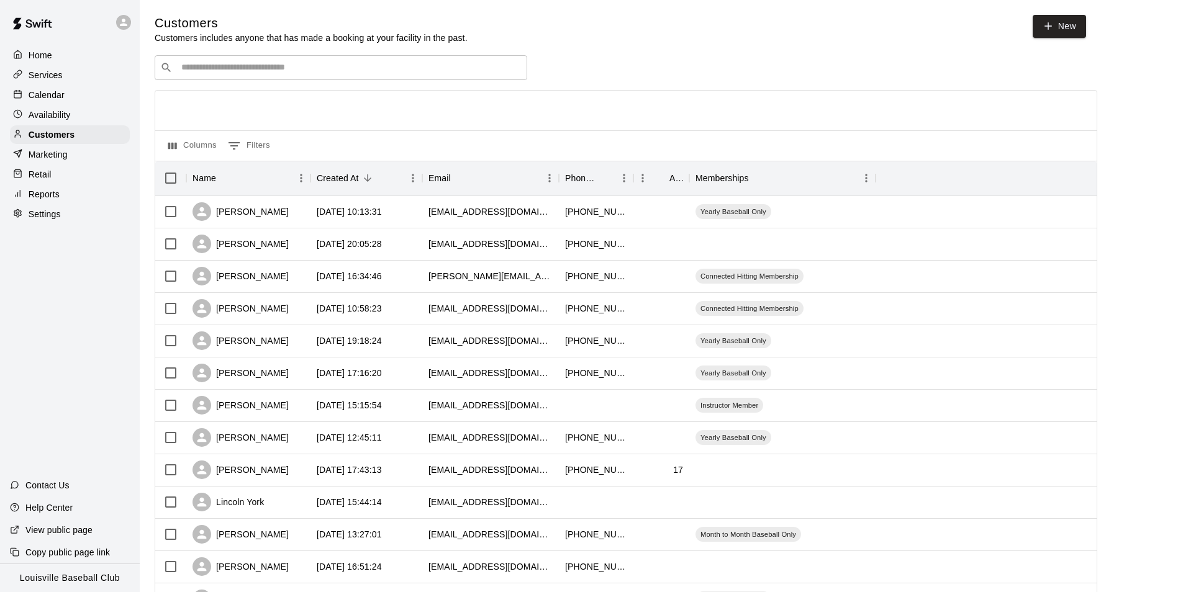
click at [412, 68] on input "Search customers by name or email" at bounding box center [350, 67] width 344 height 12
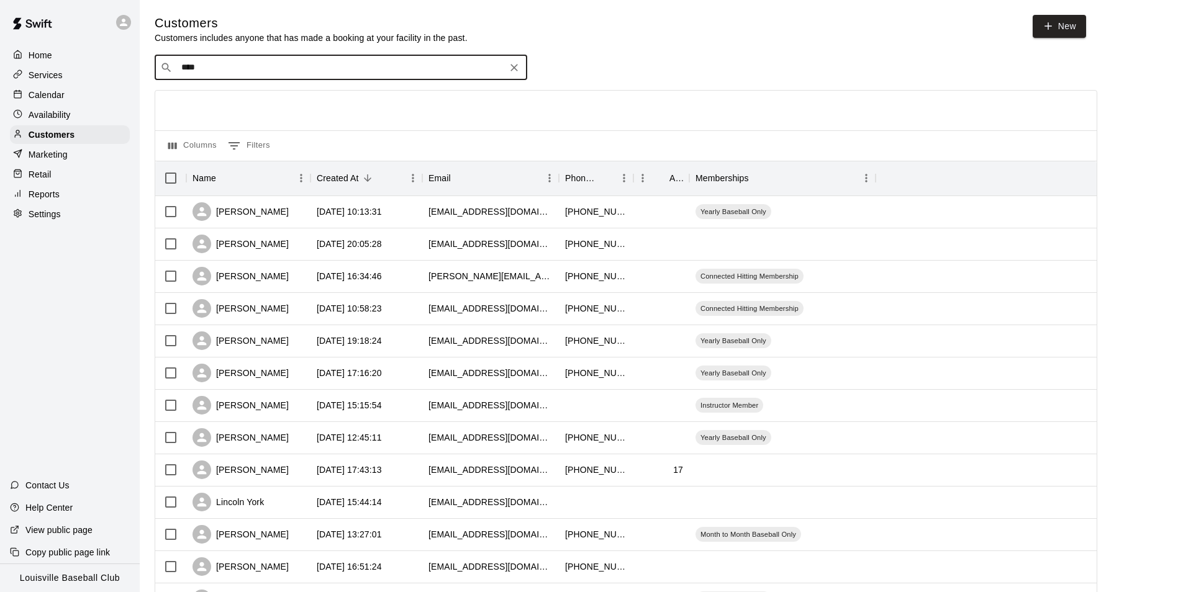
type input "*****"
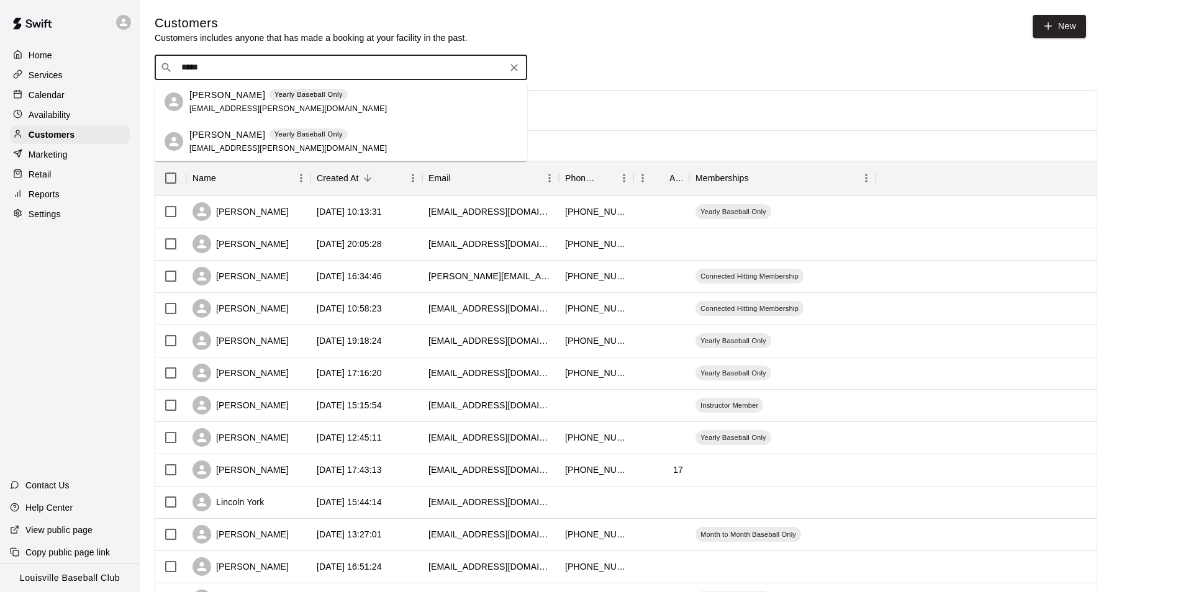
click at [225, 97] on p "Kelsey Milby" at bounding box center [227, 95] width 76 height 13
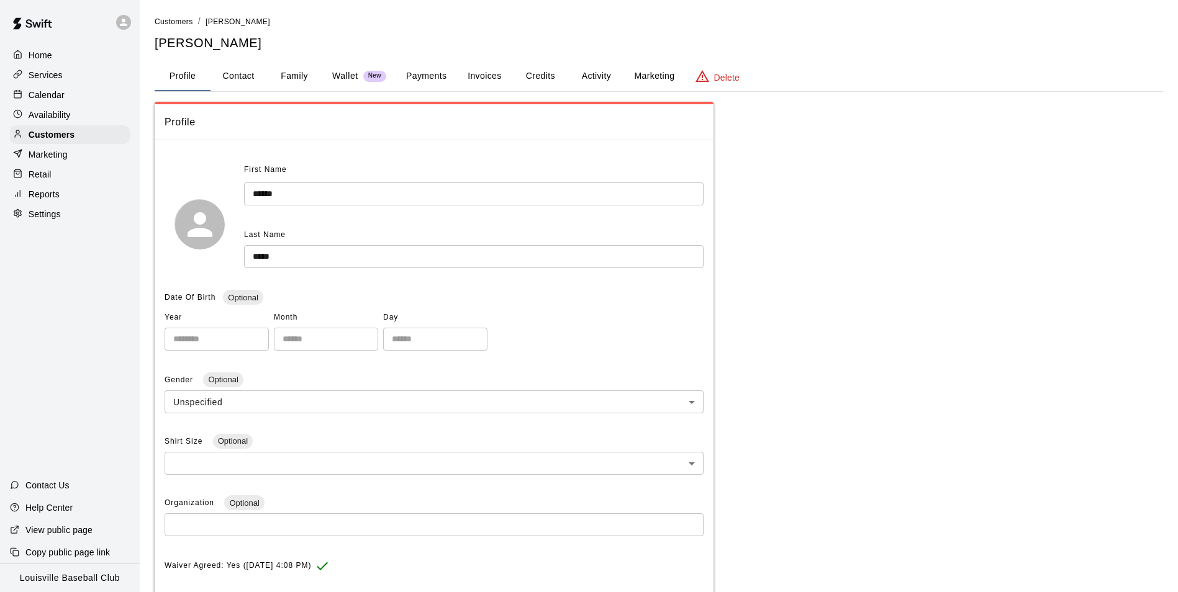
click at [600, 74] on button "Activity" at bounding box center [596, 76] width 56 height 30
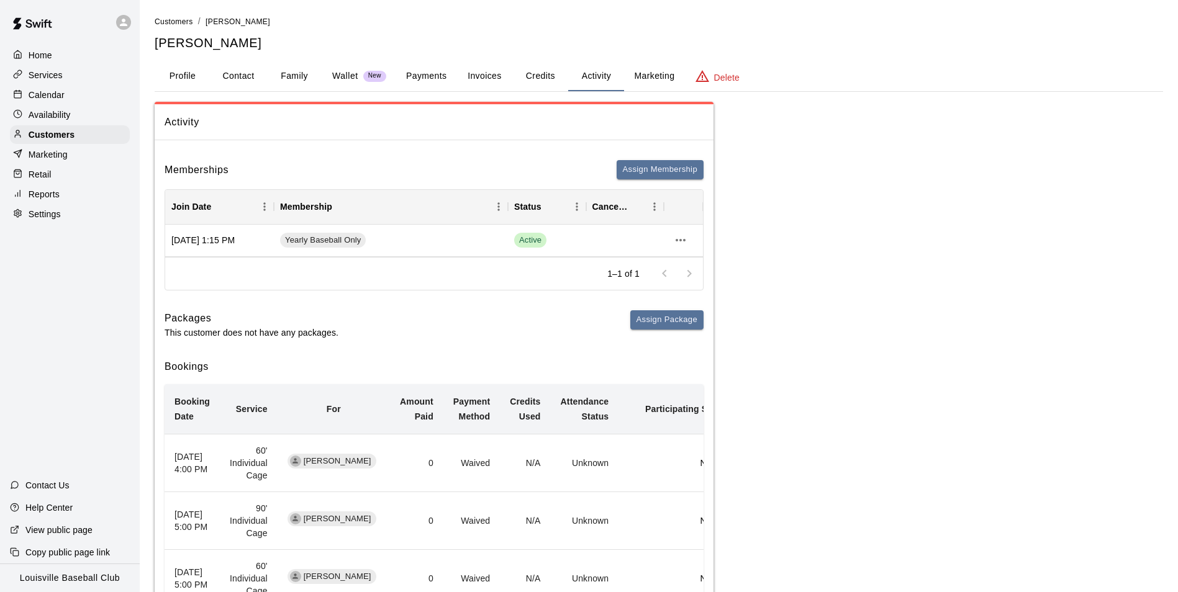
click at [420, 78] on button "Payments" at bounding box center [426, 76] width 60 height 30
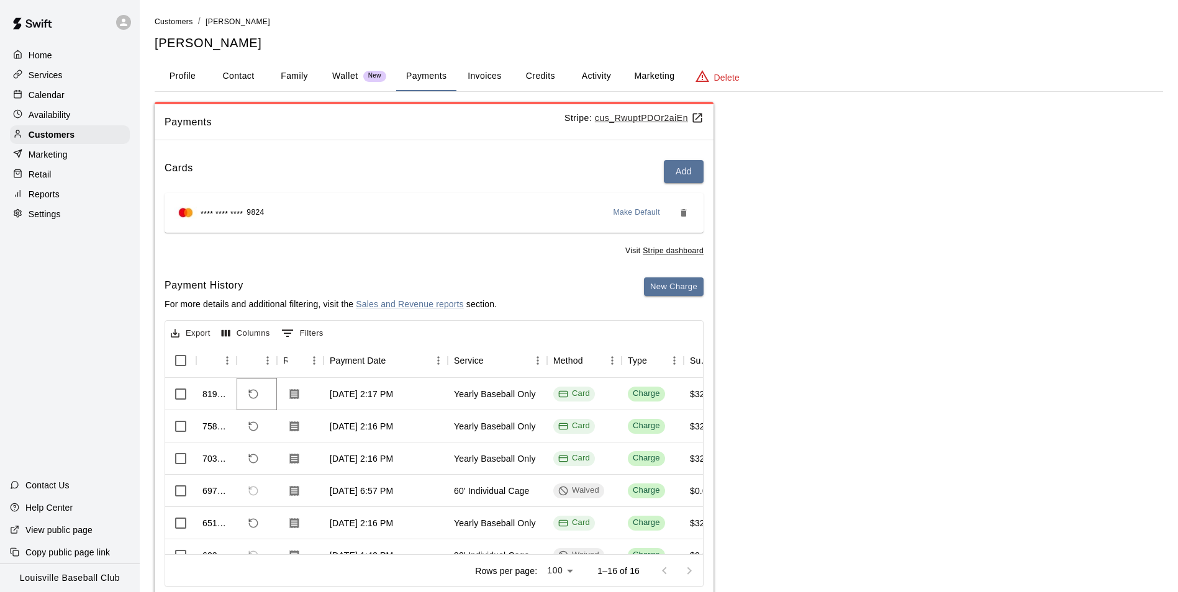
click at [258, 394] on icon "Refund payment" at bounding box center [253, 394] width 9 height 9
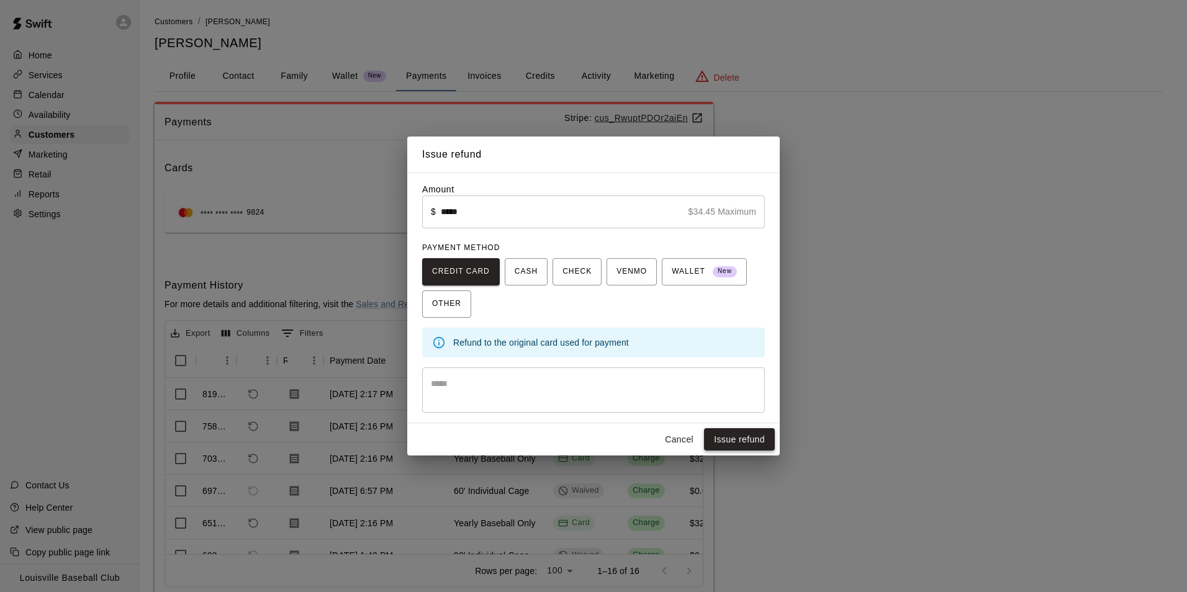
click at [744, 438] on button "Issue refund" at bounding box center [739, 439] width 71 height 23
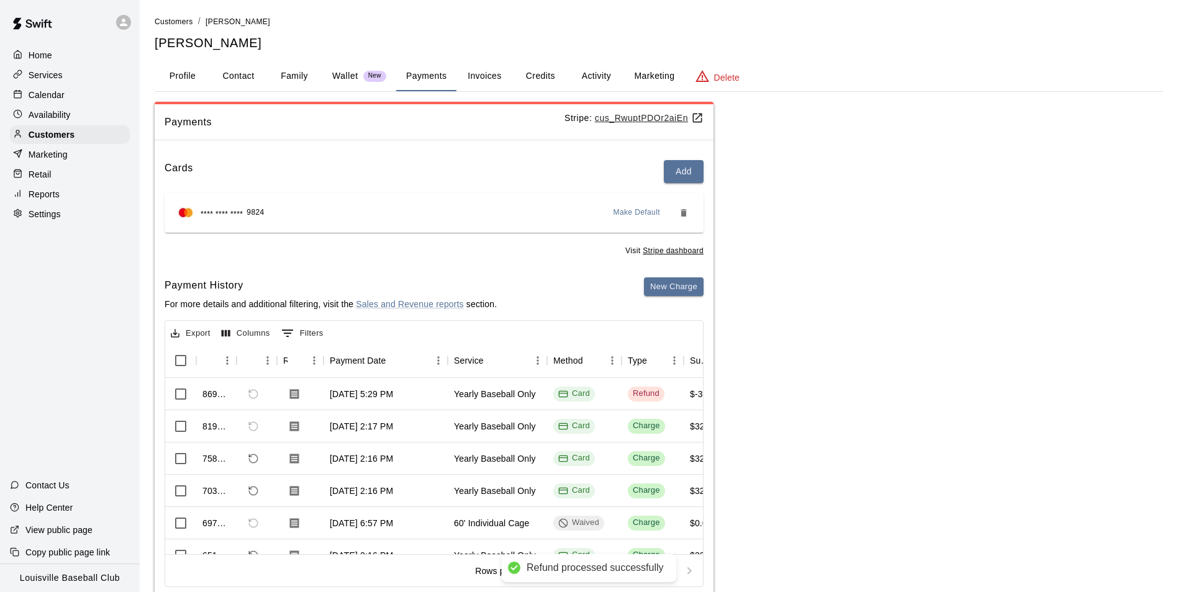
click at [589, 78] on button "Activity" at bounding box center [596, 76] width 56 height 30
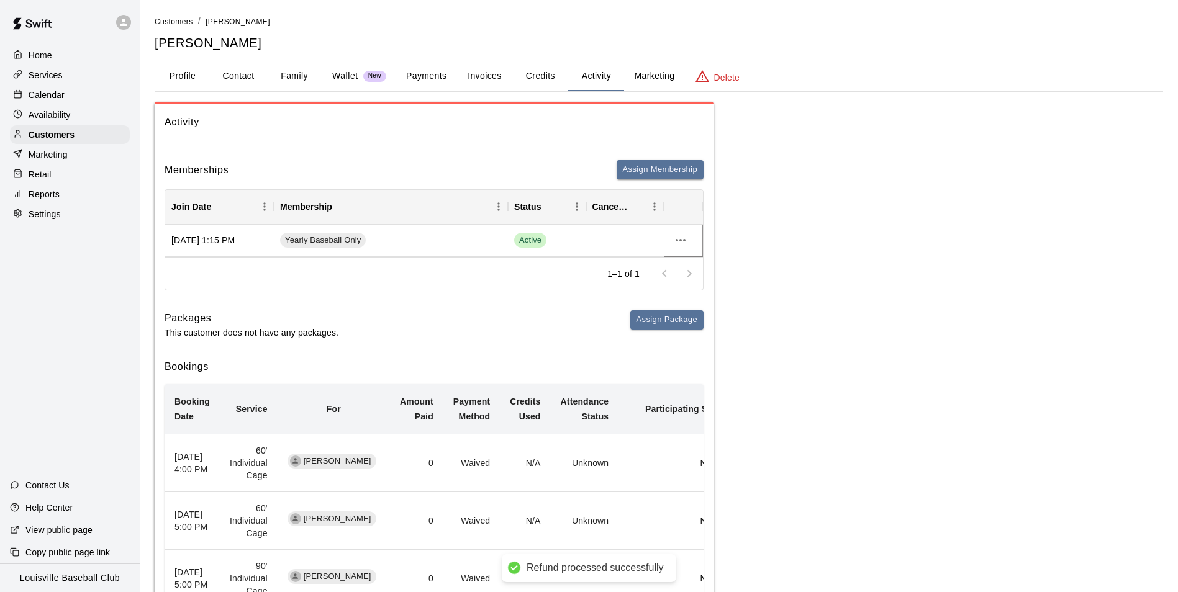
click at [677, 242] on icon "more actions" at bounding box center [681, 240] width 10 height 2
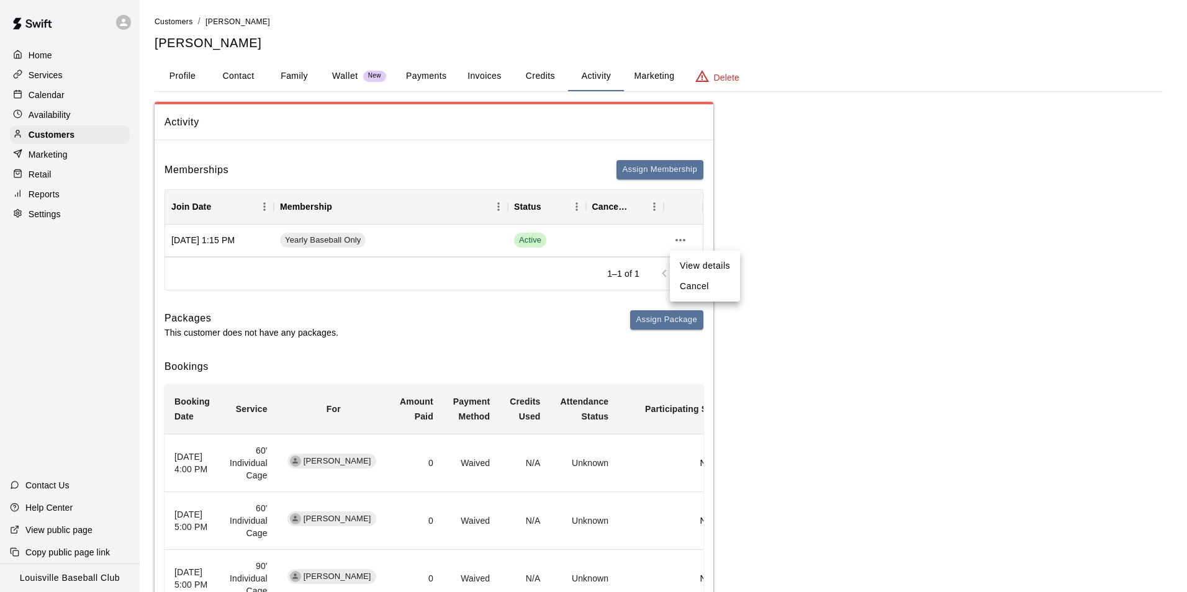
click at [700, 297] on ul "View details Cancel" at bounding box center [705, 276] width 70 height 51
click at [699, 286] on li "Cancel" at bounding box center [705, 286] width 70 height 20
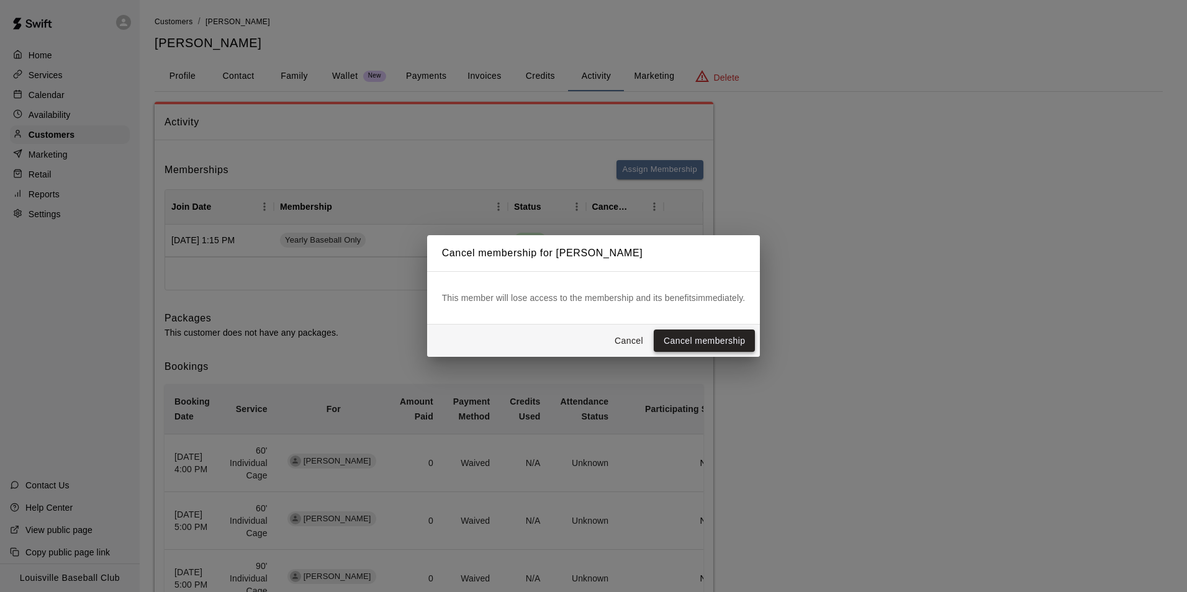
click at [725, 340] on button "Cancel membership" at bounding box center [704, 341] width 101 height 23
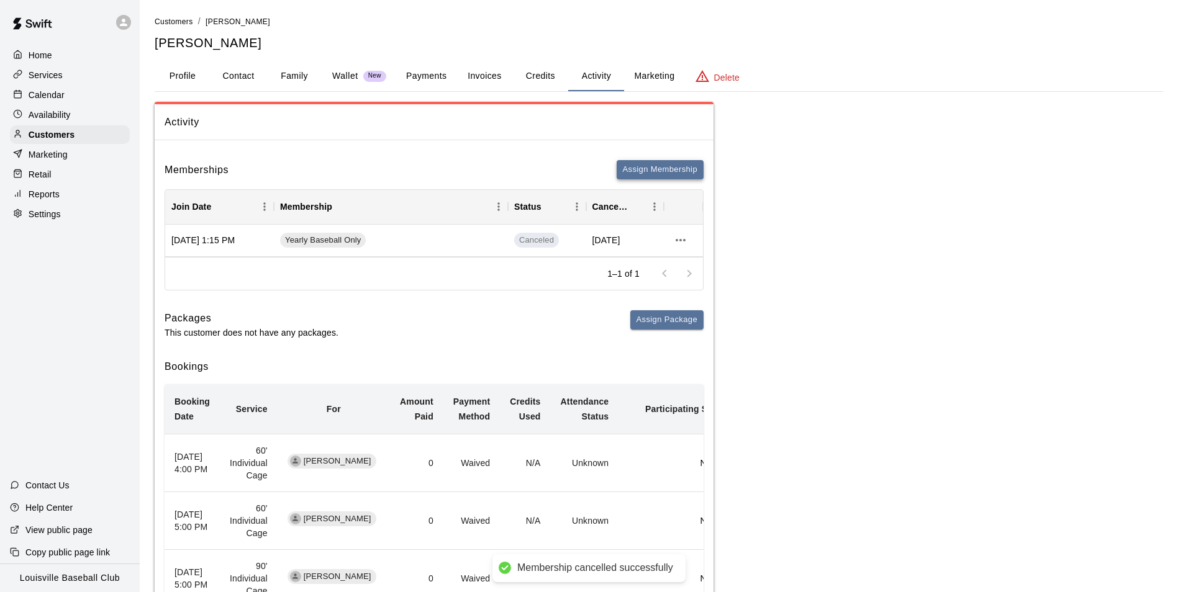
click at [662, 165] on button "Assign Membership" at bounding box center [660, 169] width 87 height 19
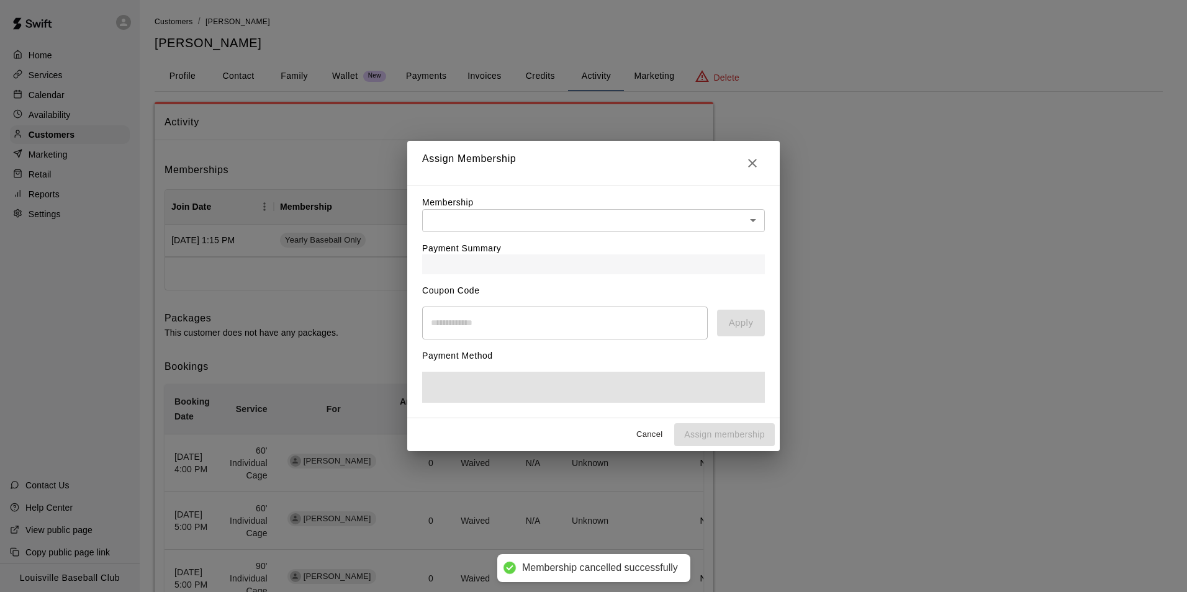
click at [757, 211] on body "Membership cancelled successfully Home Services Calendar Availability Customers…" at bounding box center [593, 542] width 1187 height 1084
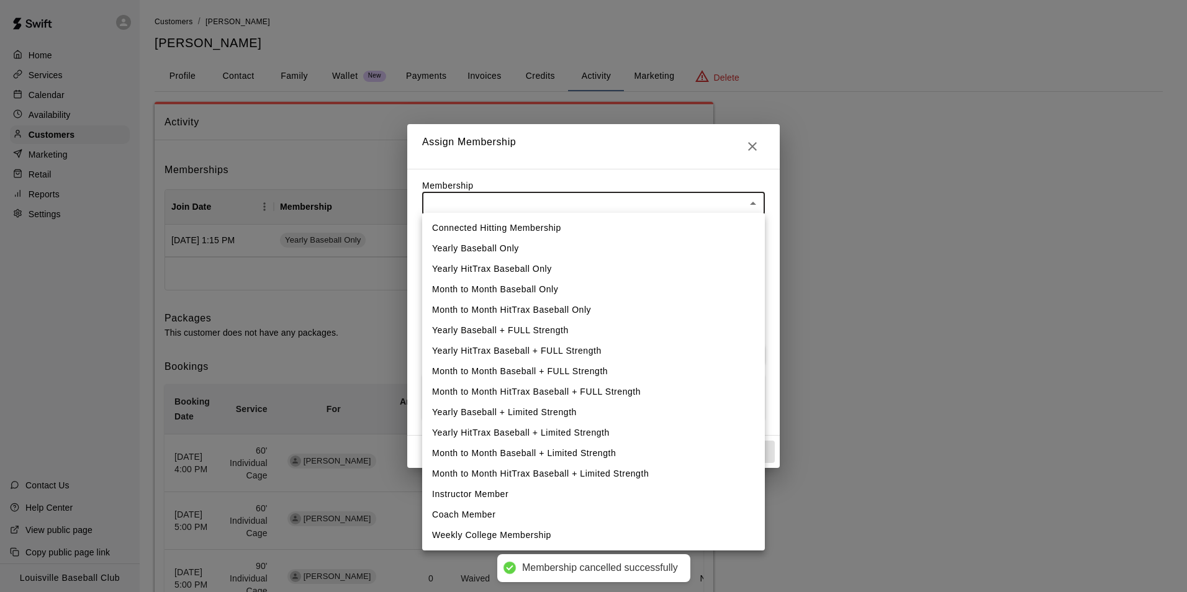
click at [507, 268] on li "Yearly HitTrax Baseball Only" at bounding box center [593, 269] width 343 height 20
type input "**********"
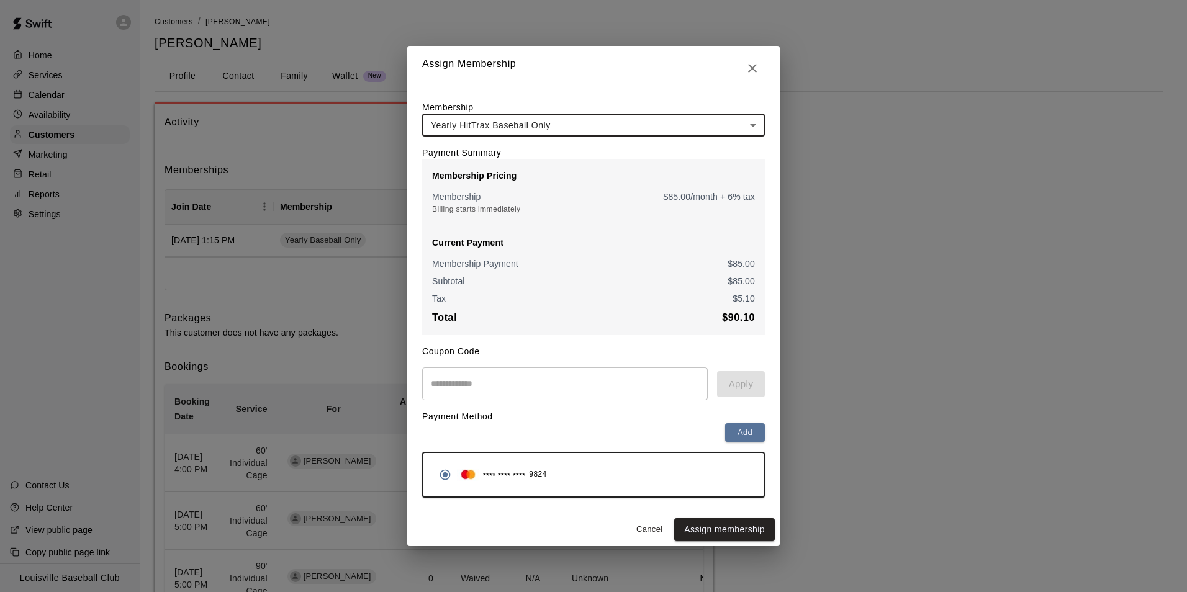
click at [750, 125] on body "Home Services Calendar Availability Customers Marketing Retail Reports Settings…" at bounding box center [593, 542] width 1187 height 1084
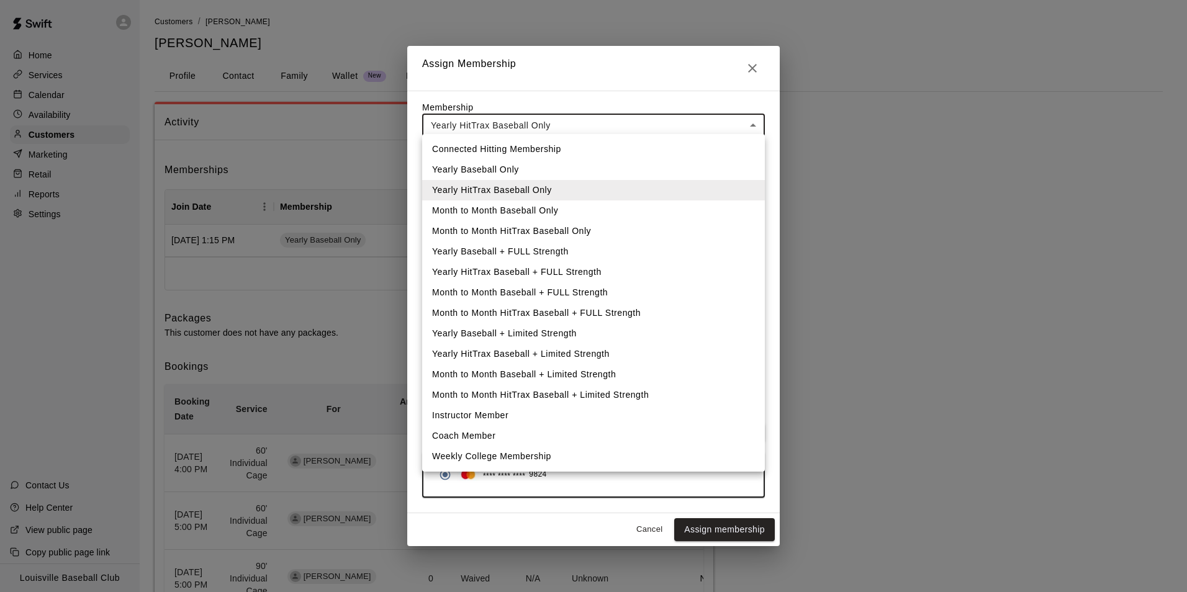
click at [511, 168] on li "Yearly Baseball Only" at bounding box center [593, 170] width 343 height 20
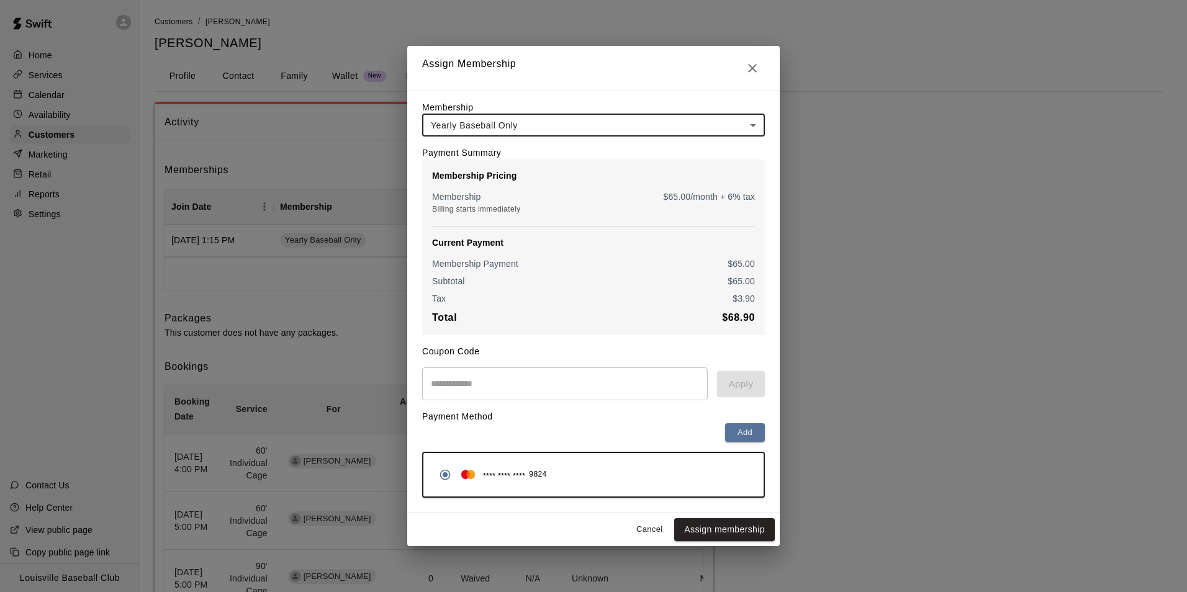
click at [620, 390] on input "text" at bounding box center [565, 384] width 286 height 33
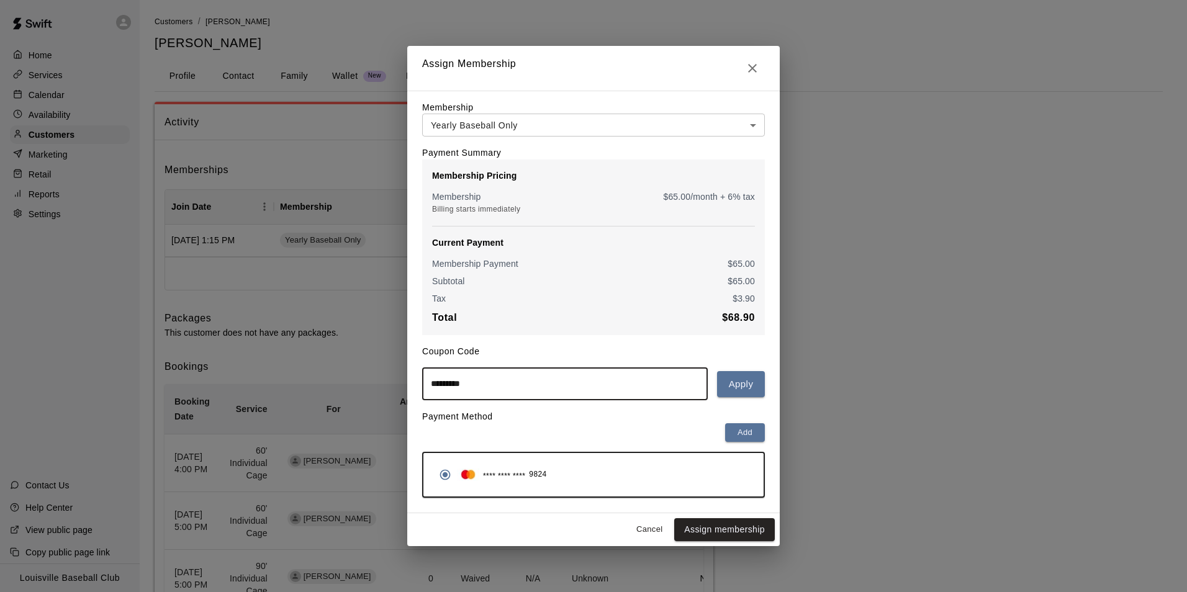
type input "*********"
click at [746, 387] on button "Apply" at bounding box center [741, 384] width 48 height 26
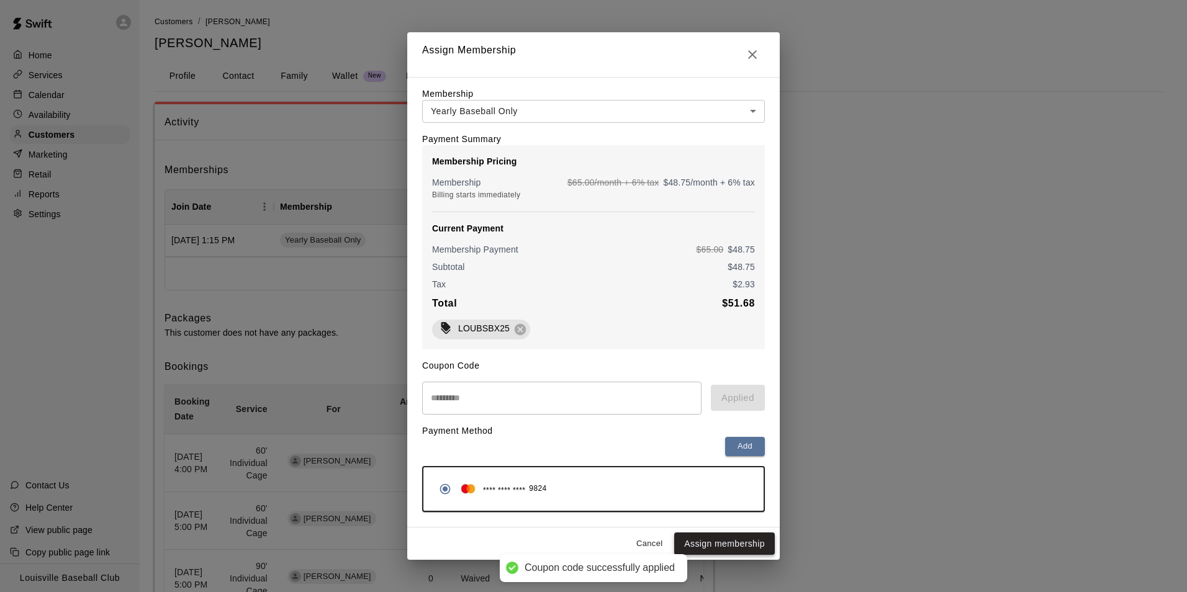
click at [748, 553] on button "Assign membership" at bounding box center [724, 544] width 101 height 23
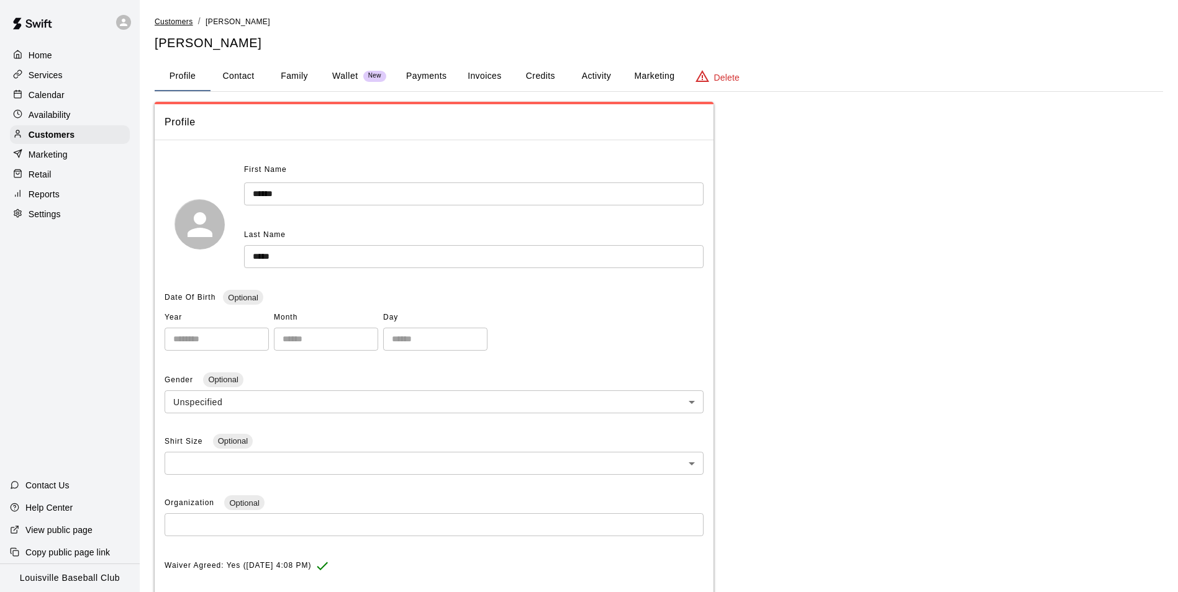
click at [172, 22] on span "Customers" at bounding box center [174, 21] width 38 height 9
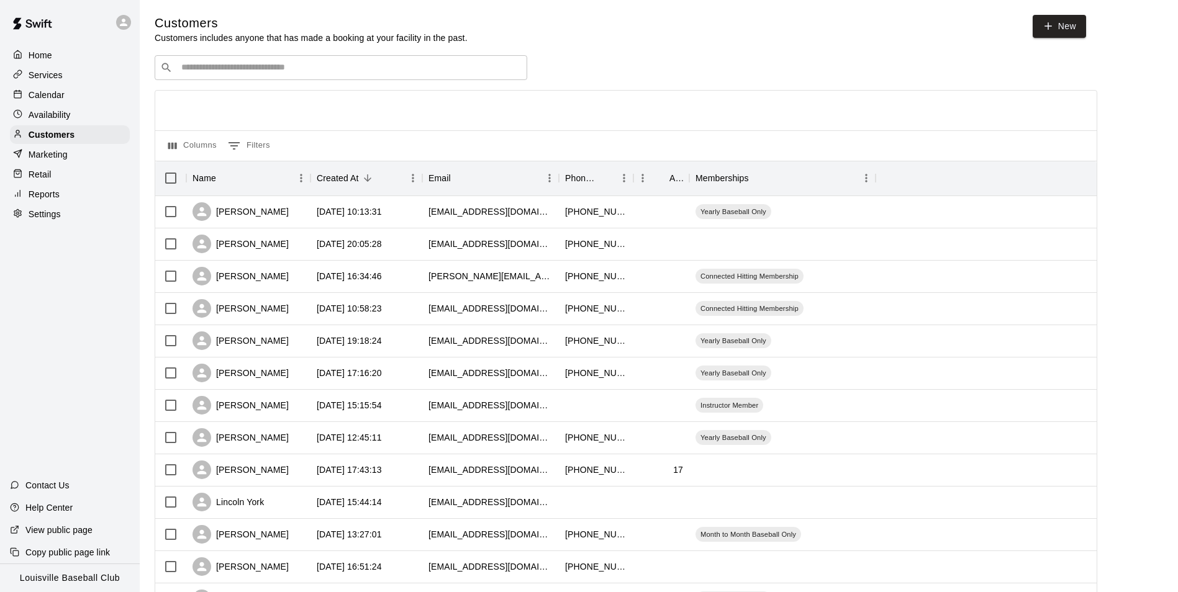
click at [415, 68] on input "Search customers by name or email" at bounding box center [350, 67] width 344 height 12
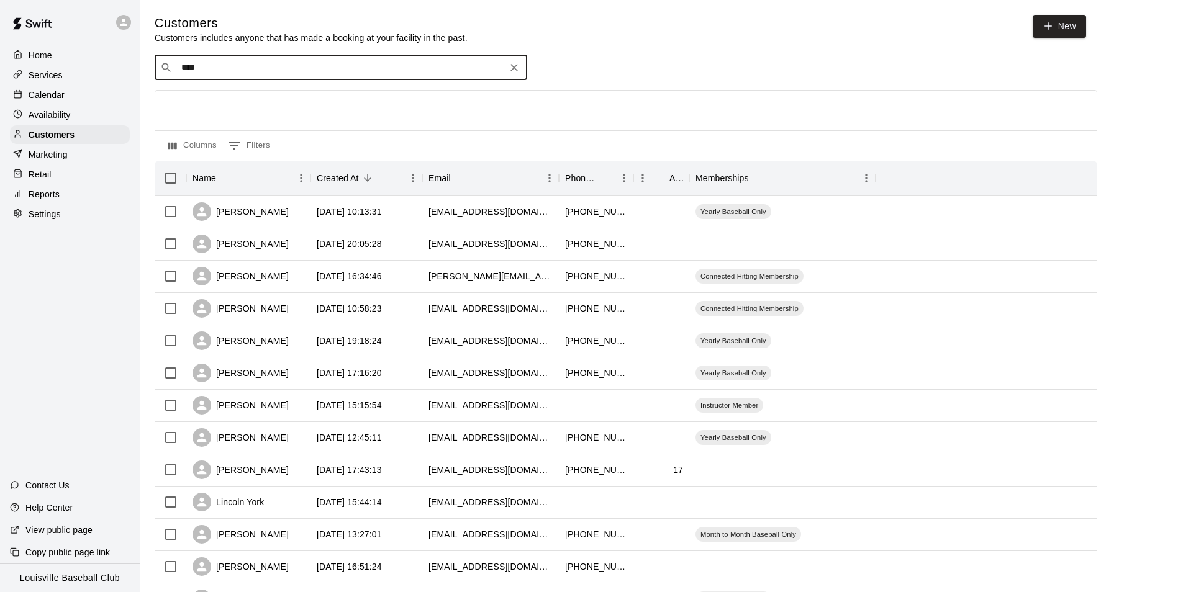
type input "*****"
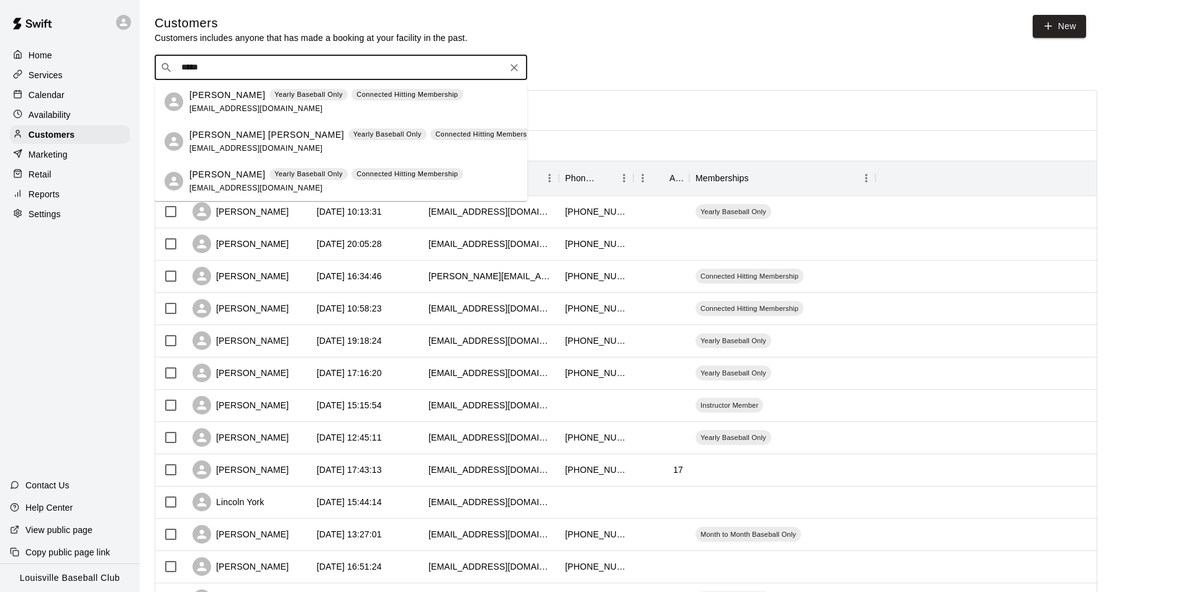
click at [232, 100] on p "[PERSON_NAME]" at bounding box center [227, 95] width 76 height 13
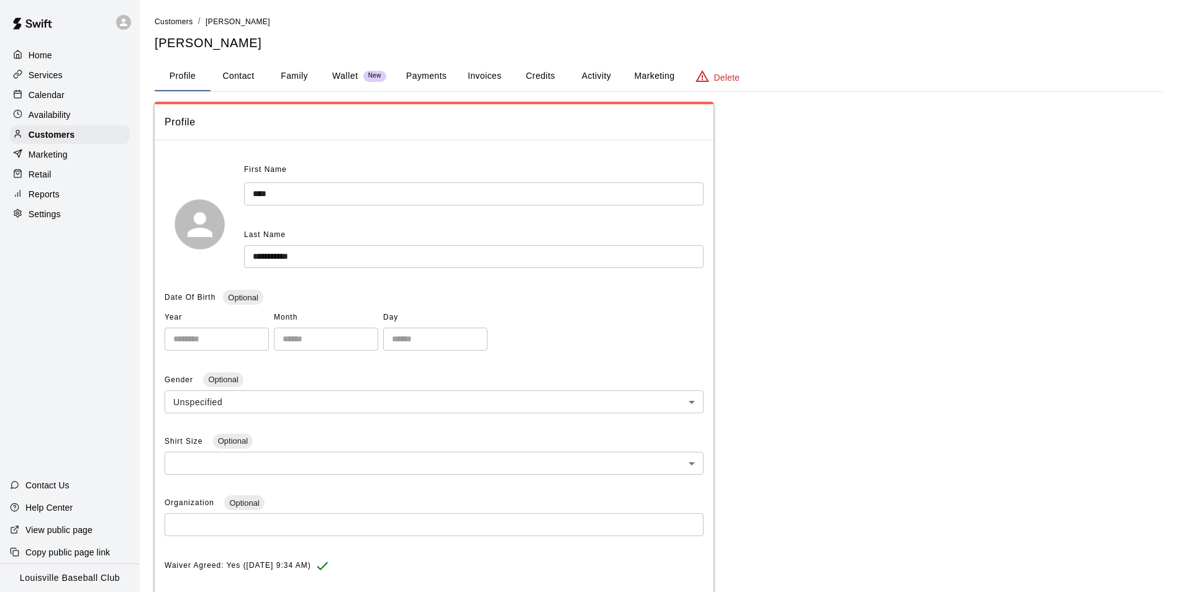
click at [594, 83] on button "Activity" at bounding box center [596, 76] width 56 height 30
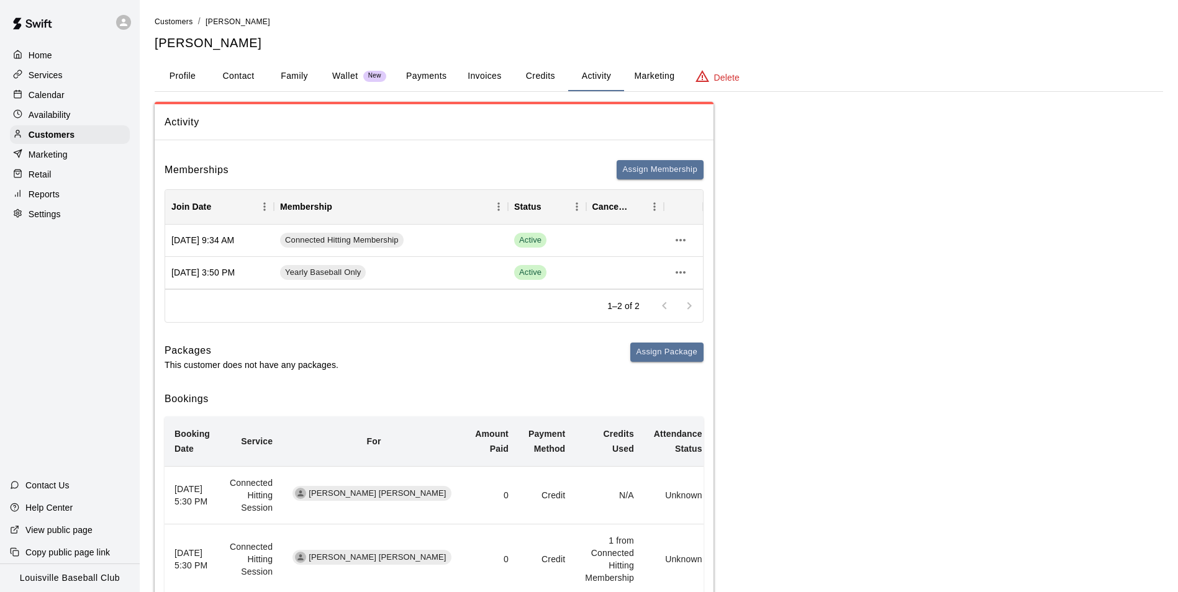
click at [427, 80] on button "Payments" at bounding box center [426, 76] width 60 height 30
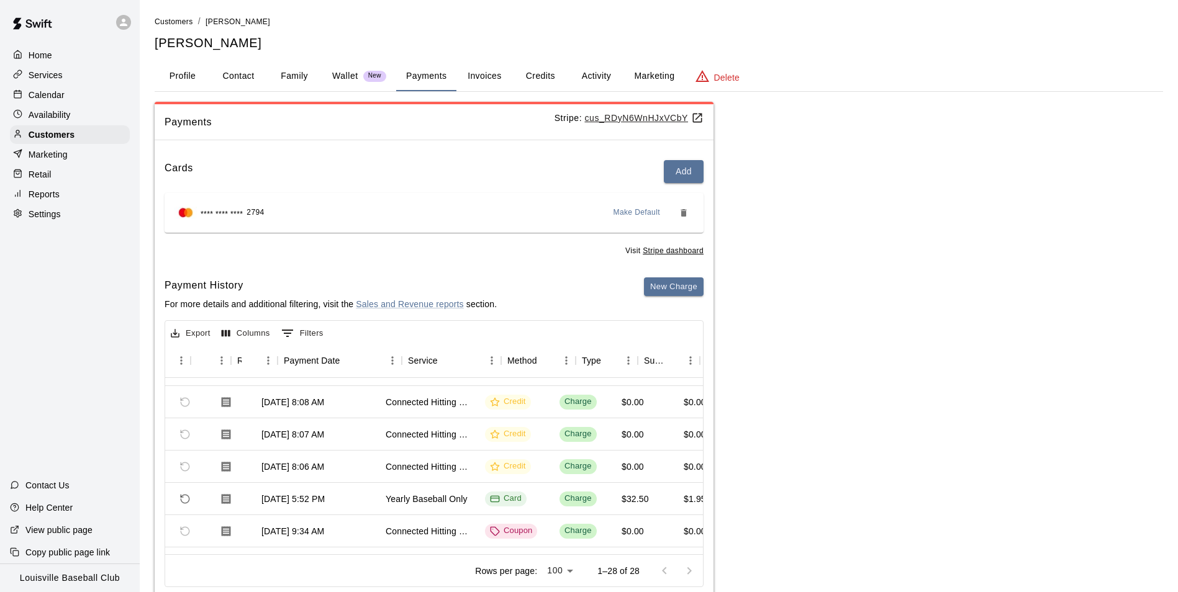
scroll to position [153, 0]
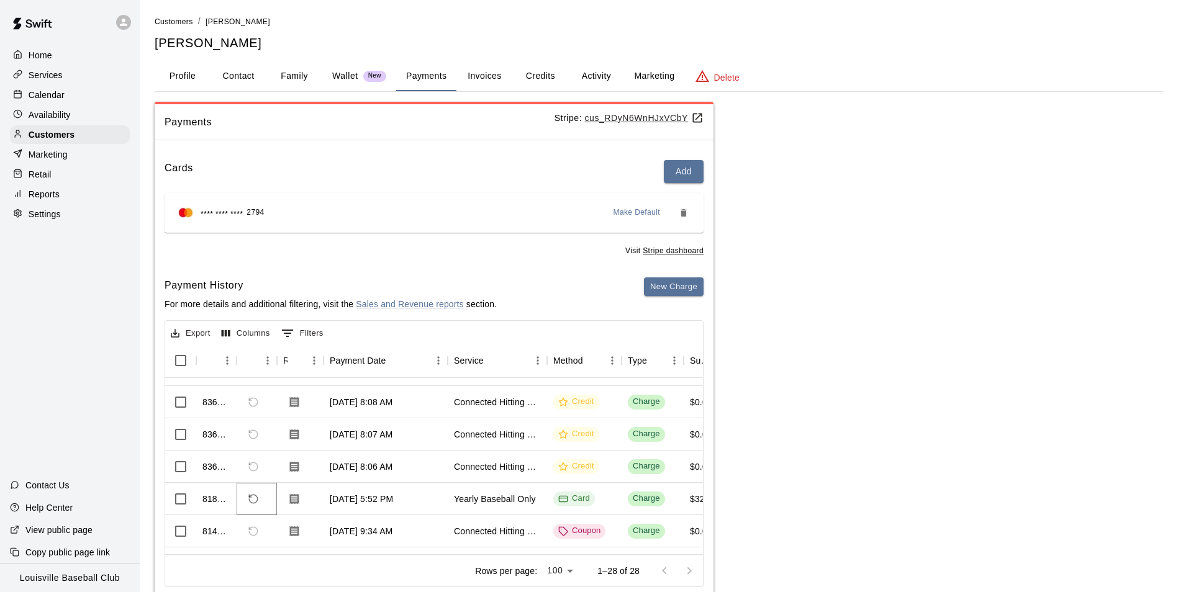
click at [253, 499] on icon "Refund payment" at bounding box center [253, 499] width 11 height 11
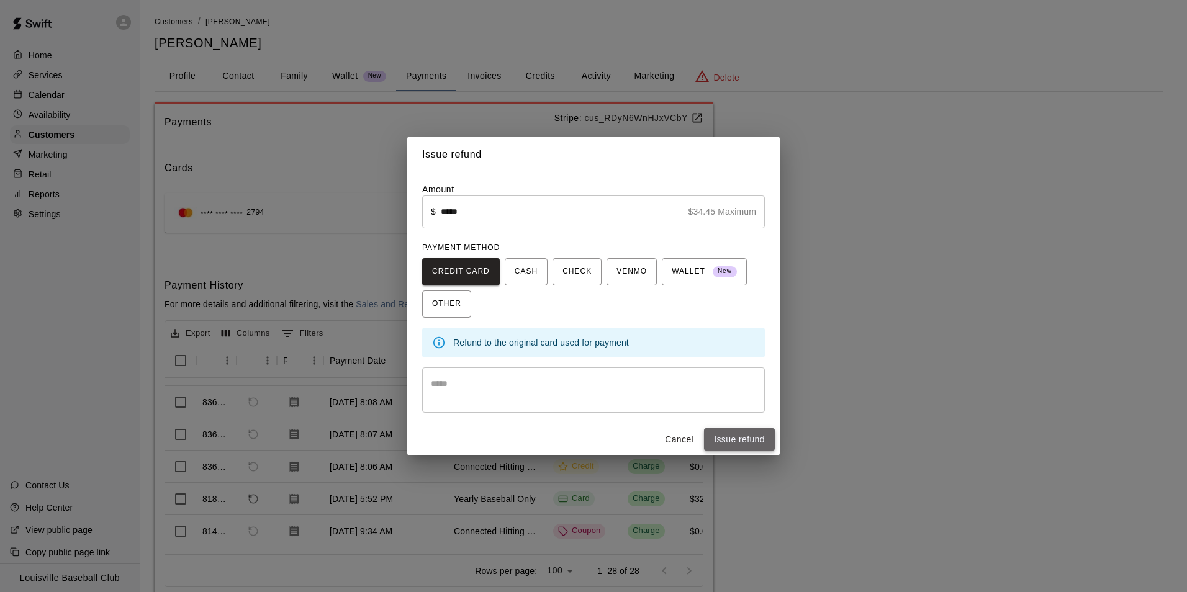
click at [752, 437] on button "Issue refund" at bounding box center [739, 439] width 71 height 23
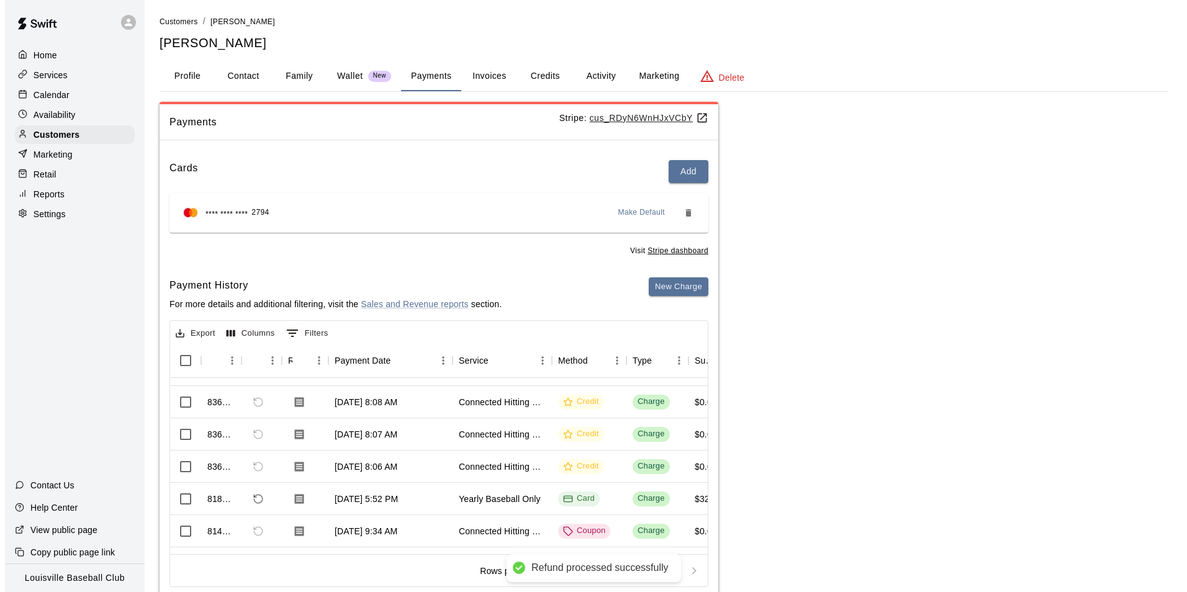
scroll to position [186, 0]
click at [594, 78] on button "Activity" at bounding box center [596, 76] width 56 height 30
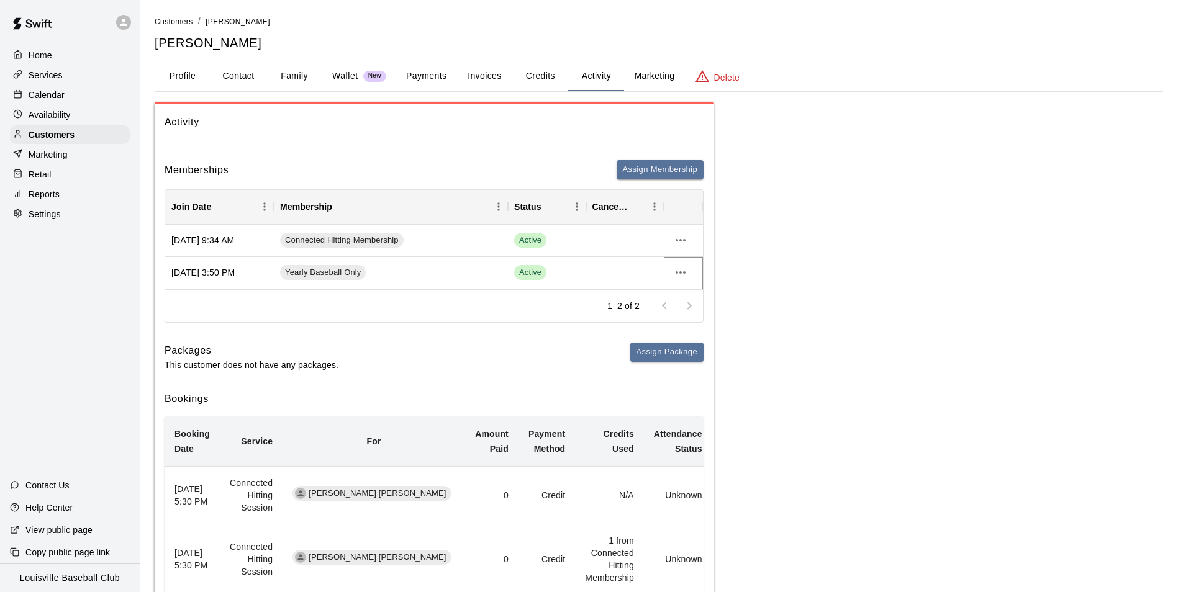
click at [680, 273] on icon "more actions" at bounding box center [681, 272] width 10 height 2
click at [701, 327] on li "Cancel" at bounding box center [705, 319] width 70 height 20
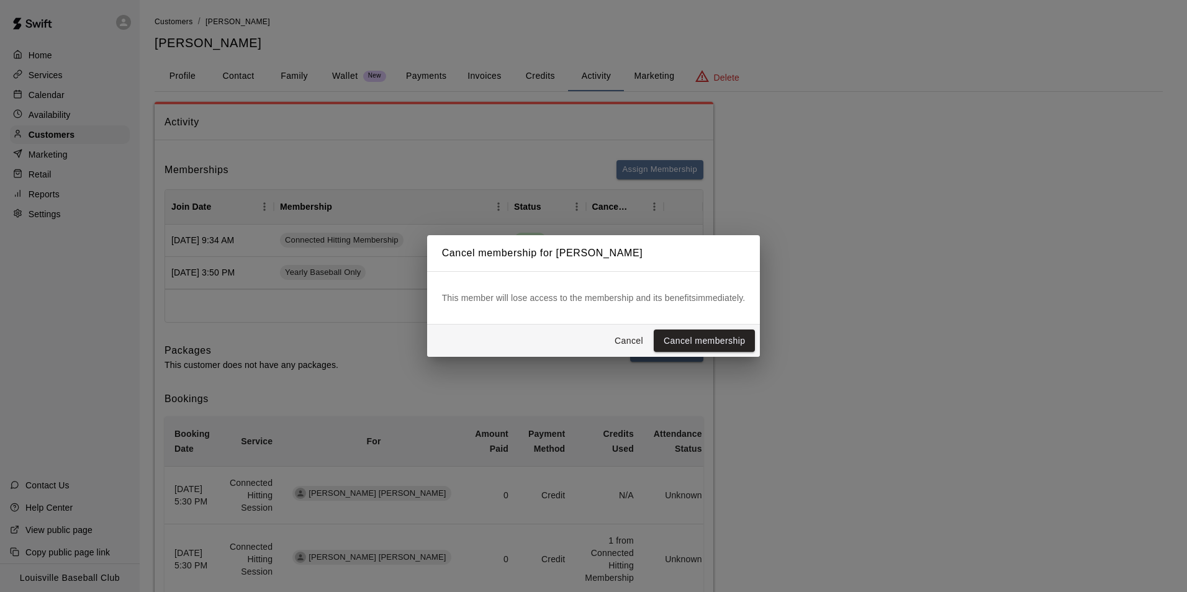
click at [706, 337] on button "Cancel membership" at bounding box center [704, 341] width 101 height 23
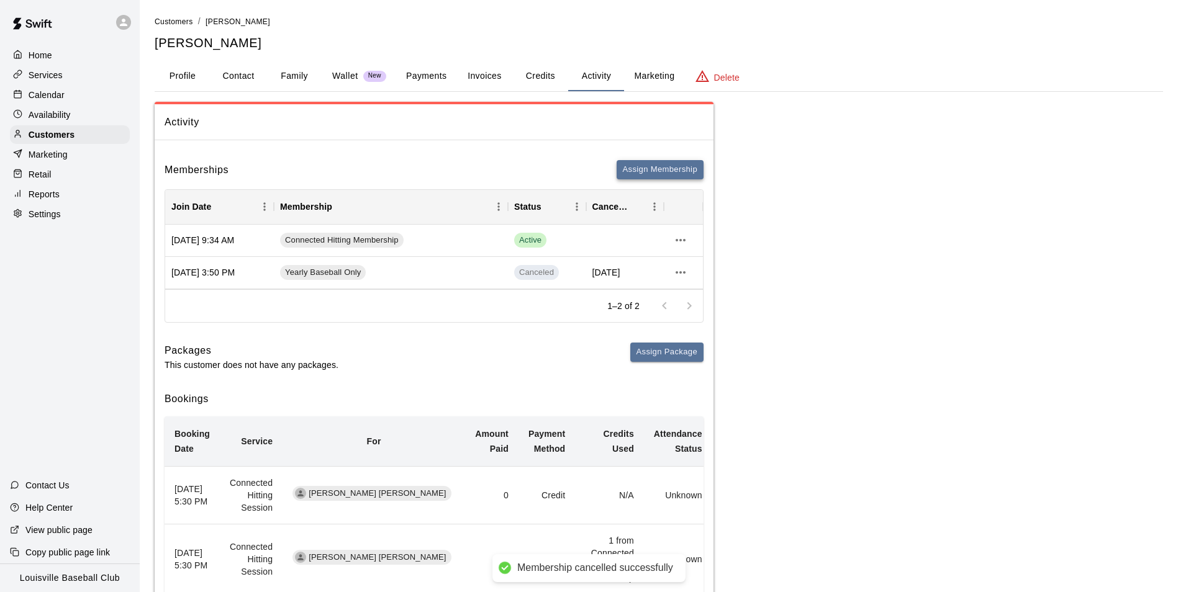
click at [671, 169] on button "Assign Membership" at bounding box center [660, 169] width 87 height 19
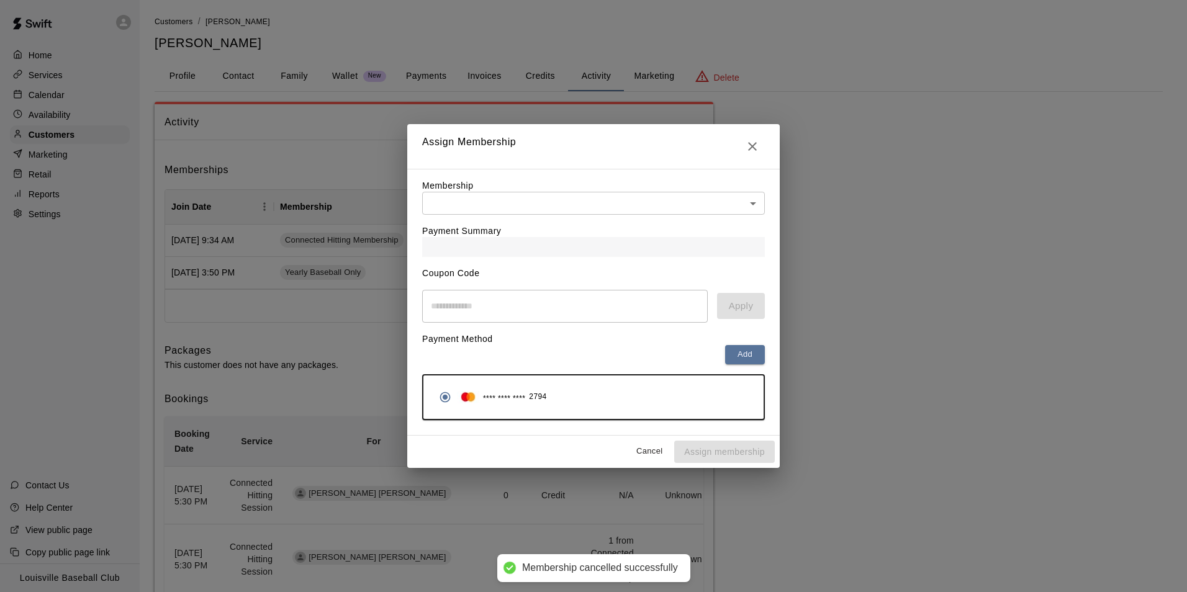
click at [748, 225] on div "Payment Summary" at bounding box center [593, 236] width 343 height 42
click at [751, 202] on body "Membership cancelled successfully Home Services Calendar Availability Customers…" at bounding box center [593, 570] width 1187 height 1141
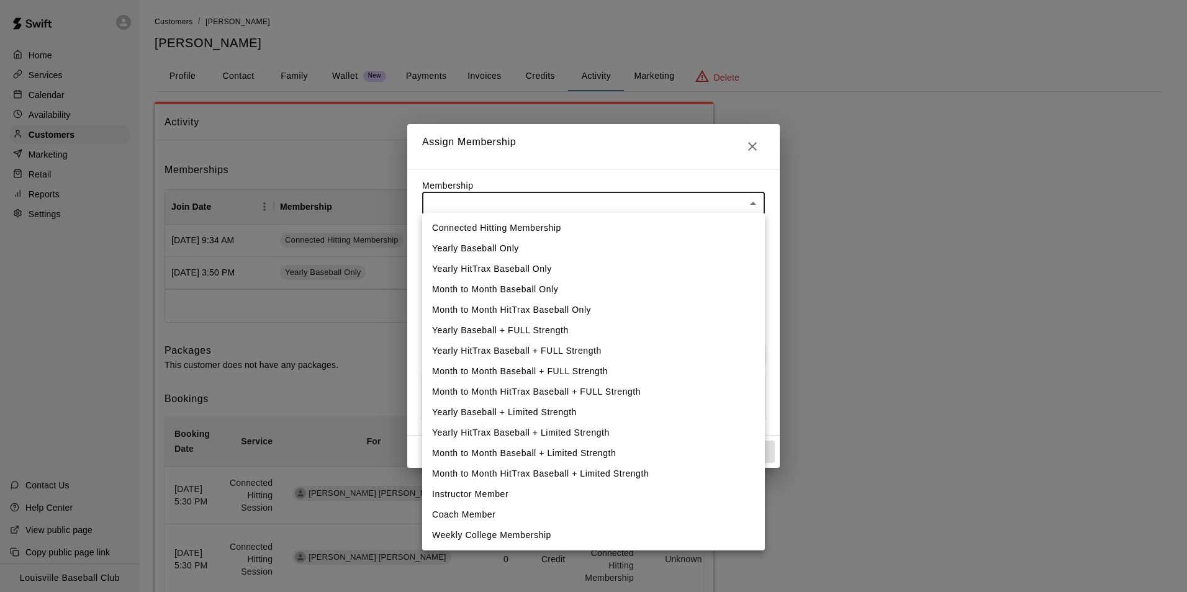
click at [504, 251] on li "Yearly Baseball Only" at bounding box center [593, 248] width 343 height 20
type input "**********"
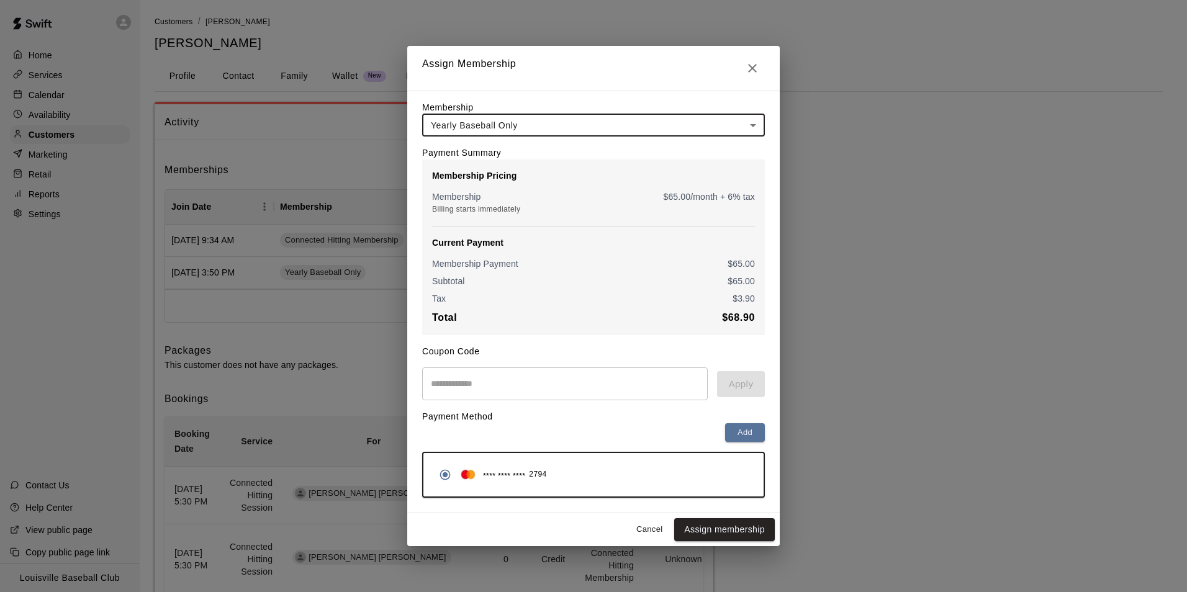
click at [495, 387] on input "text" at bounding box center [565, 384] width 286 height 33
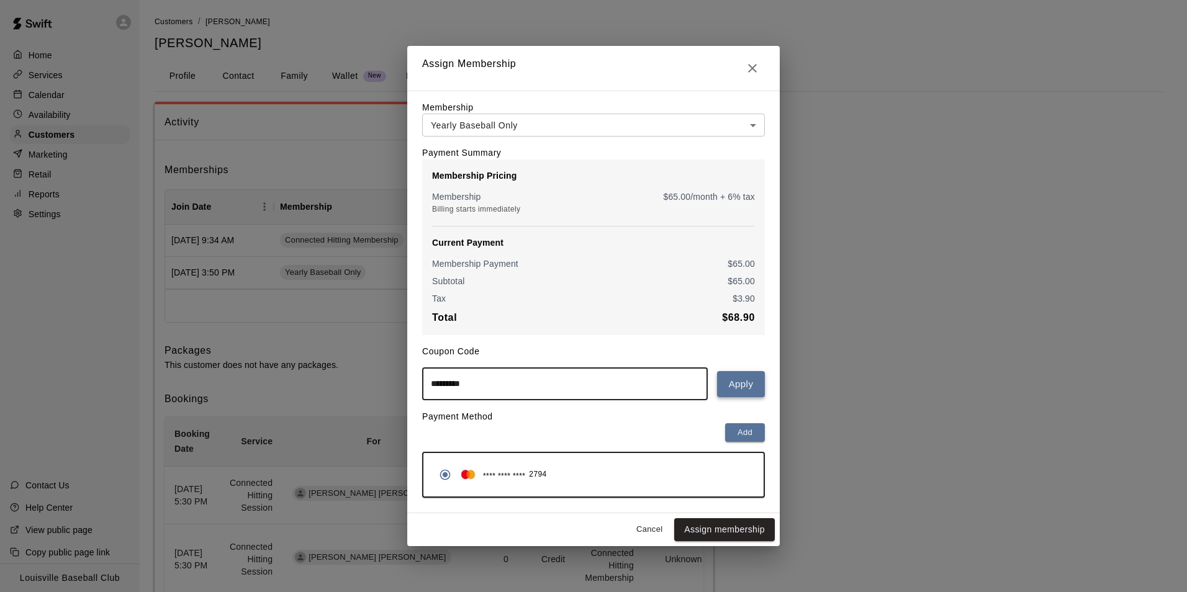
type input "*********"
click at [743, 385] on button "Apply" at bounding box center [741, 384] width 48 height 26
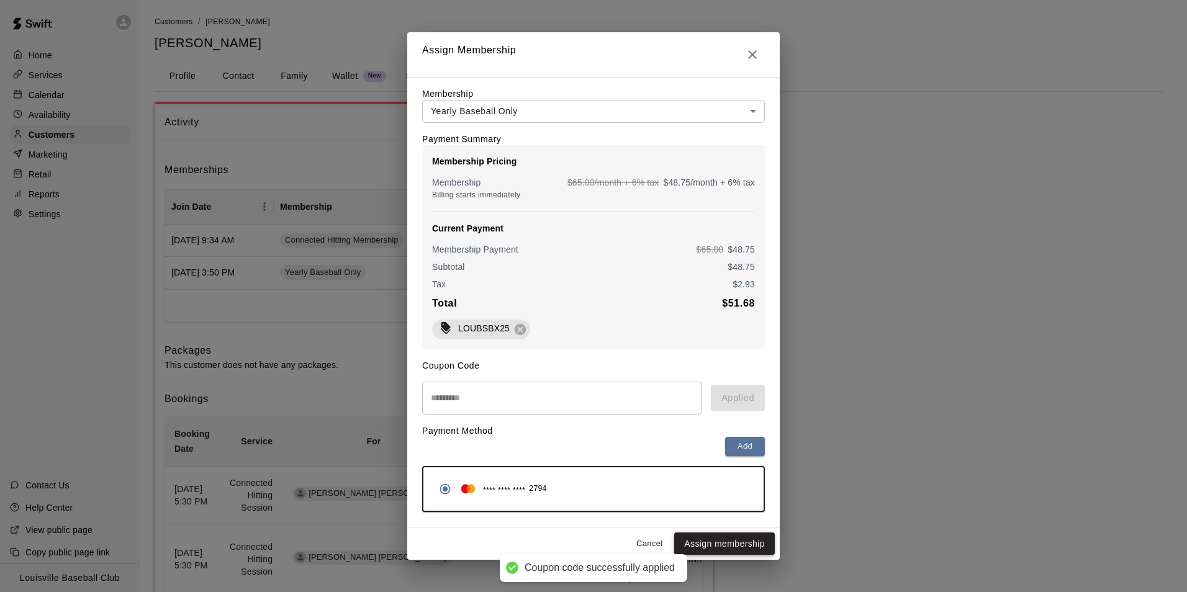
click at [739, 556] on button "Assign membership" at bounding box center [724, 544] width 101 height 23
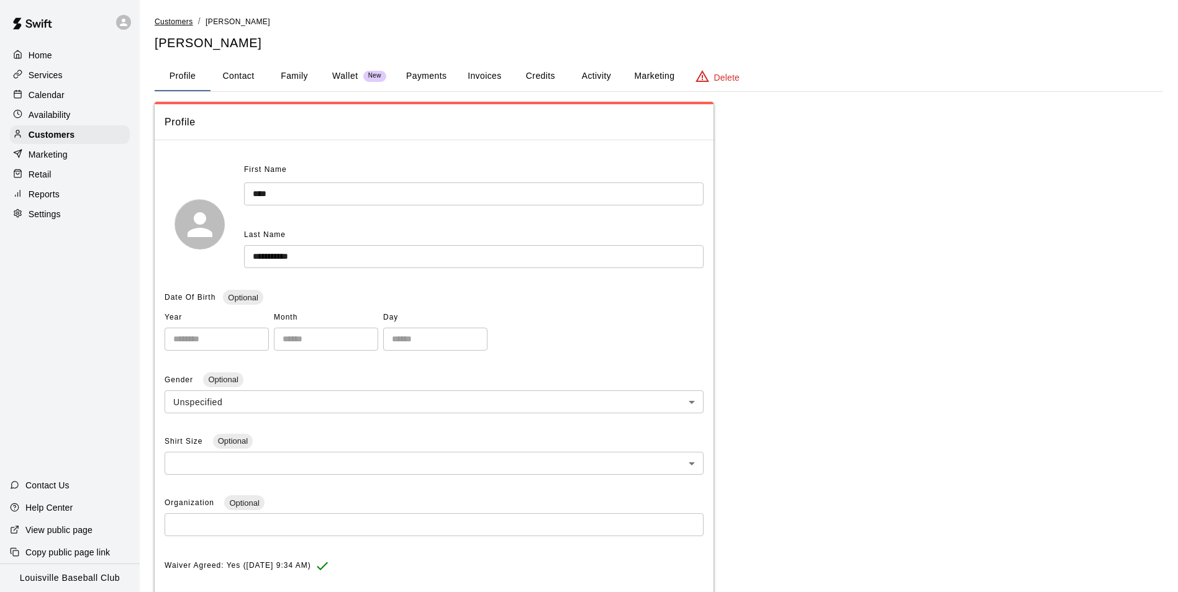
click at [174, 22] on span "Customers" at bounding box center [174, 21] width 38 height 9
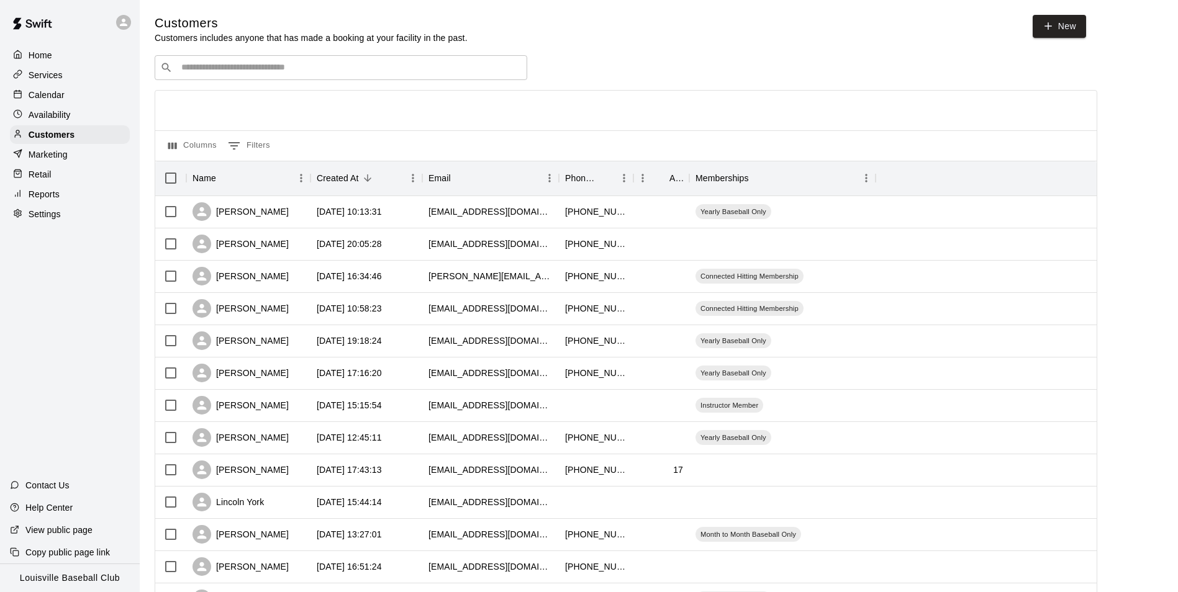
click at [407, 70] on input "Search customers by name or email" at bounding box center [350, 67] width 344 height 12
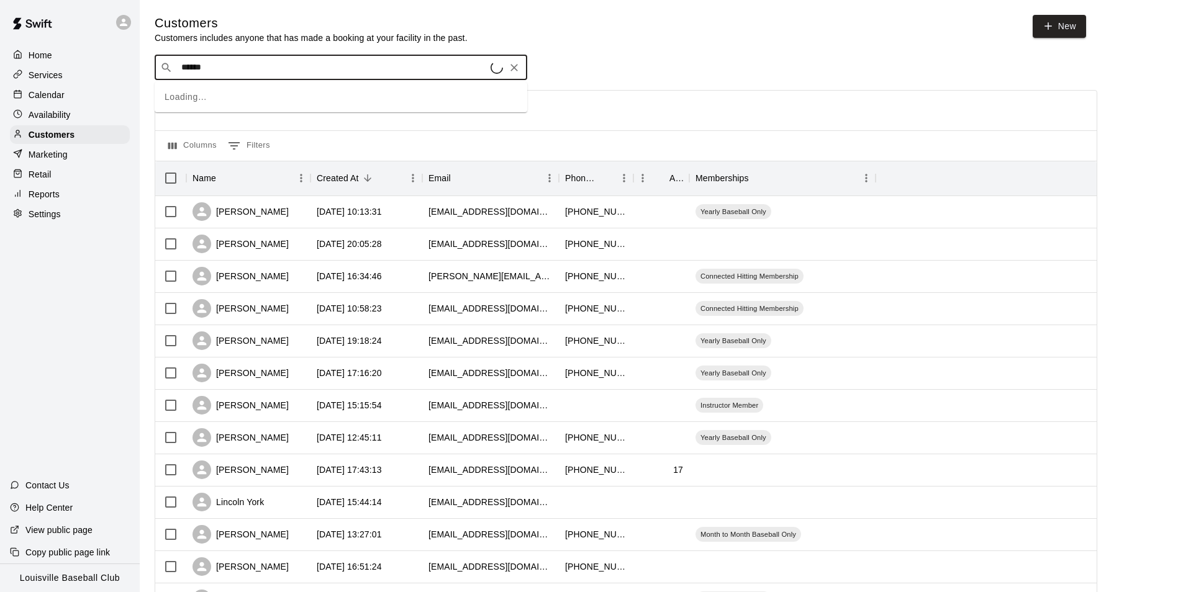
type input "*******"
click at [224, 96] on p "[PERSON_NAME]" at bounding box center [227, 95] width 76 height 13
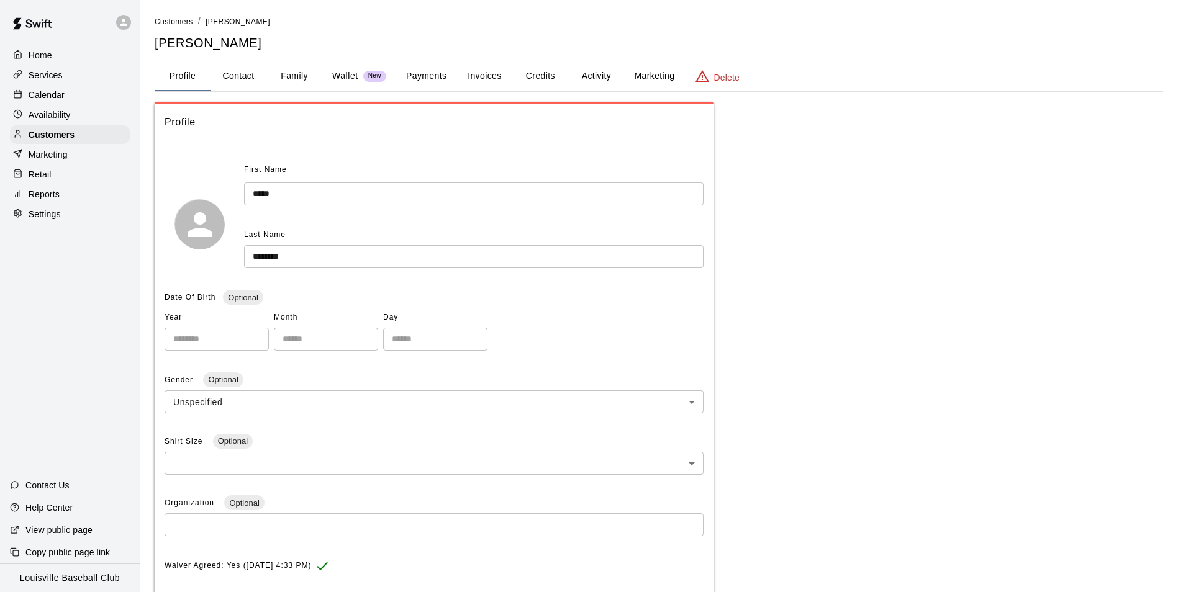
click at [430, 78] on button "Payments" at bounding box center [426, 76] width 60 height 30
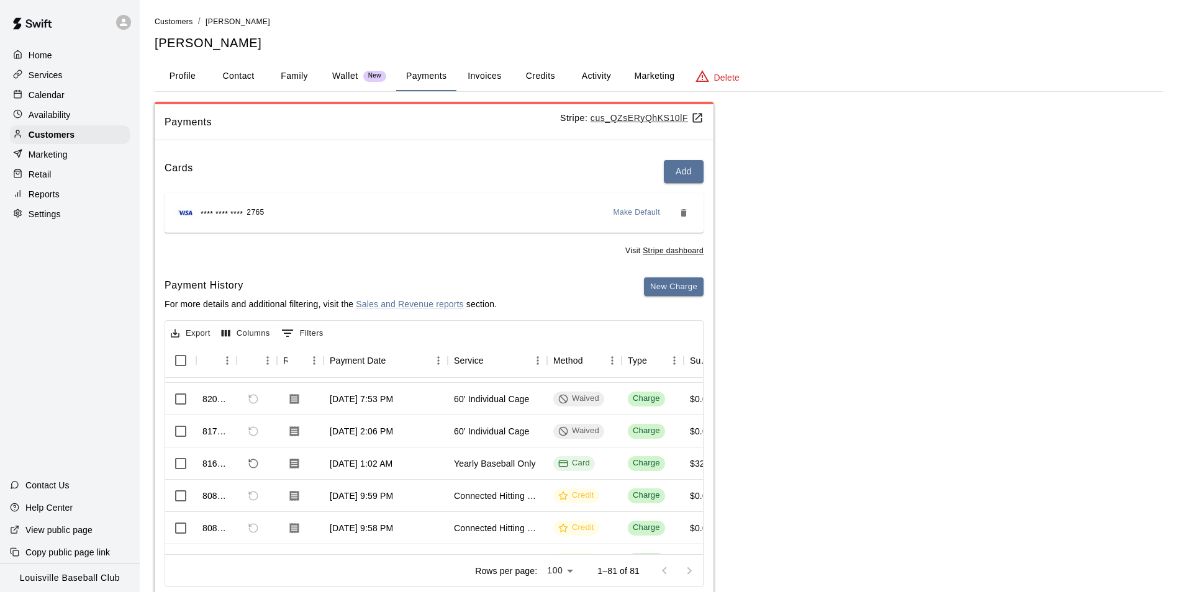
scroll to position [448, 0]
click at [253, 461] on icon "Refund payment" at bounding box center [253, 463] width 11 height 11
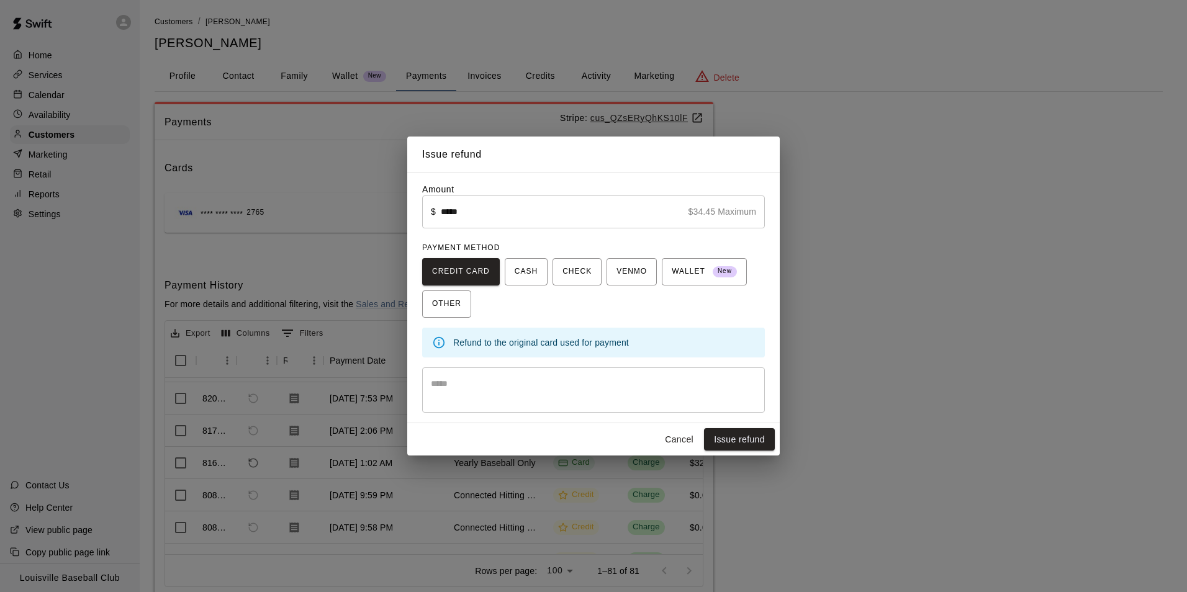
click at [675, 441] on button "Cancel" at bounding box center [679, 439] width 40 height 23
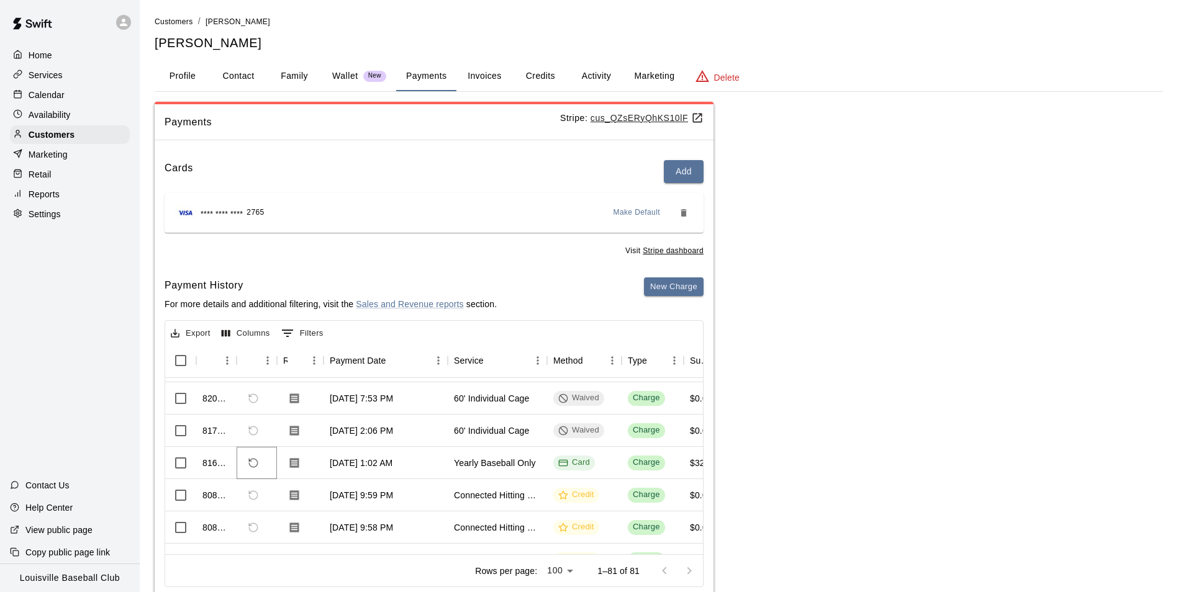
click at [257, 467] on icon "Refund payment" at bounding box center [253, 463] width 11 height 11
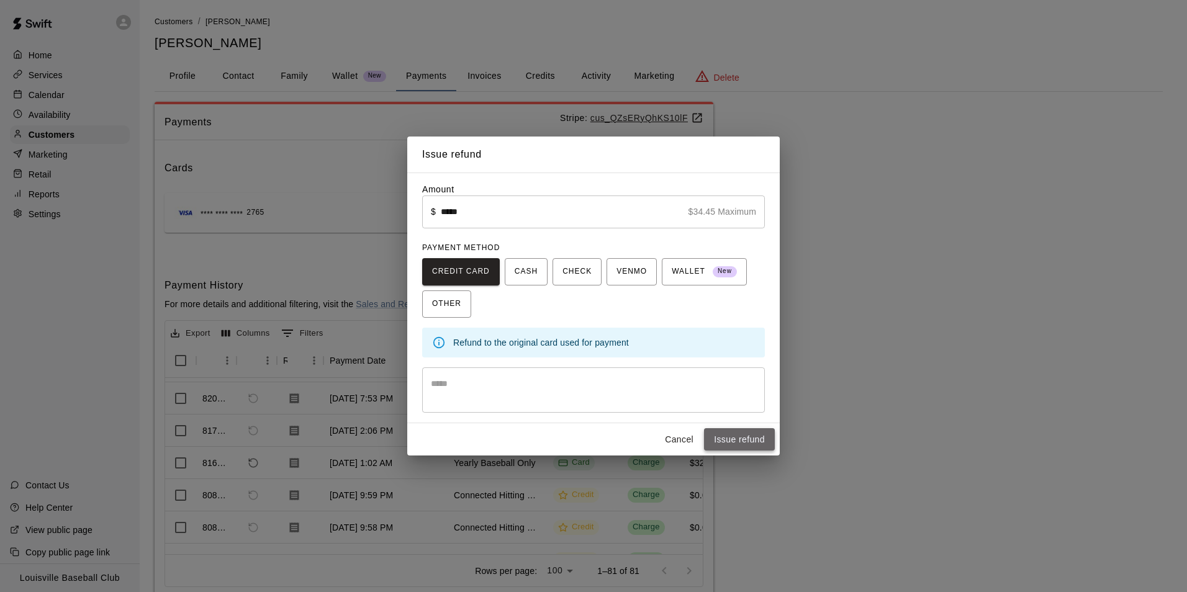
click at [738, 441] on button "Issue refund" at bounding box center [739, 439] width 71 height 23
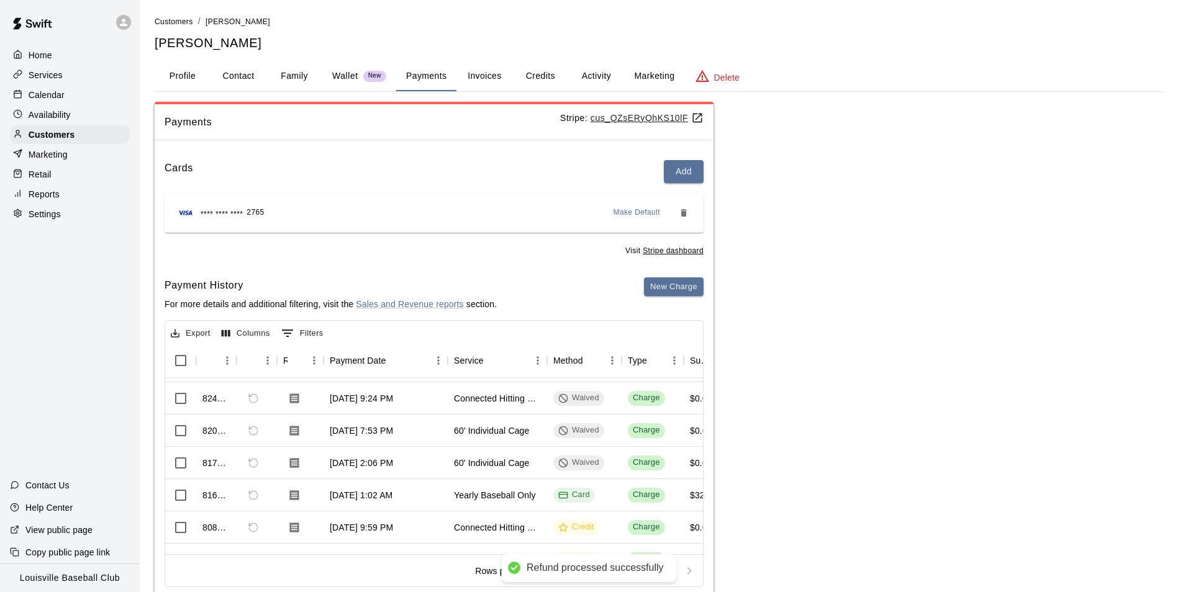
scroll to position [480, 0]
click at [598, 78] on button "Activity" at bounding box center [596, 76] width 56 height 30
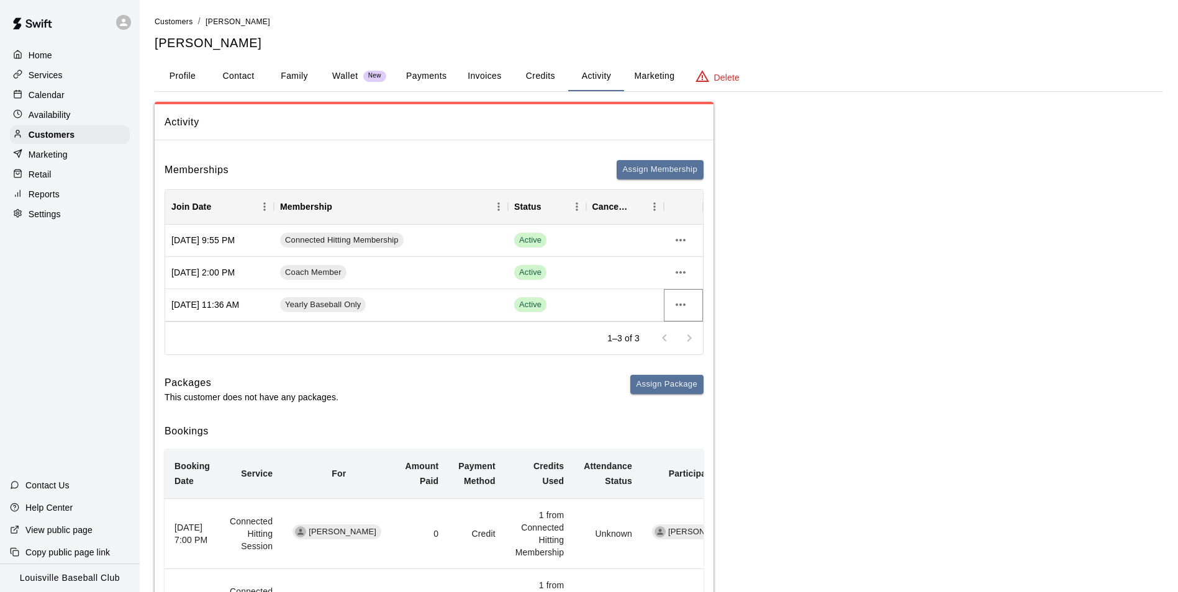
click at [680, 305] on icon "more actions" at bounding box center [681, 305] width 10 height 2
click at [696, 355] on li "Cancel" at bounding box center [705, 351] width 70 height 20
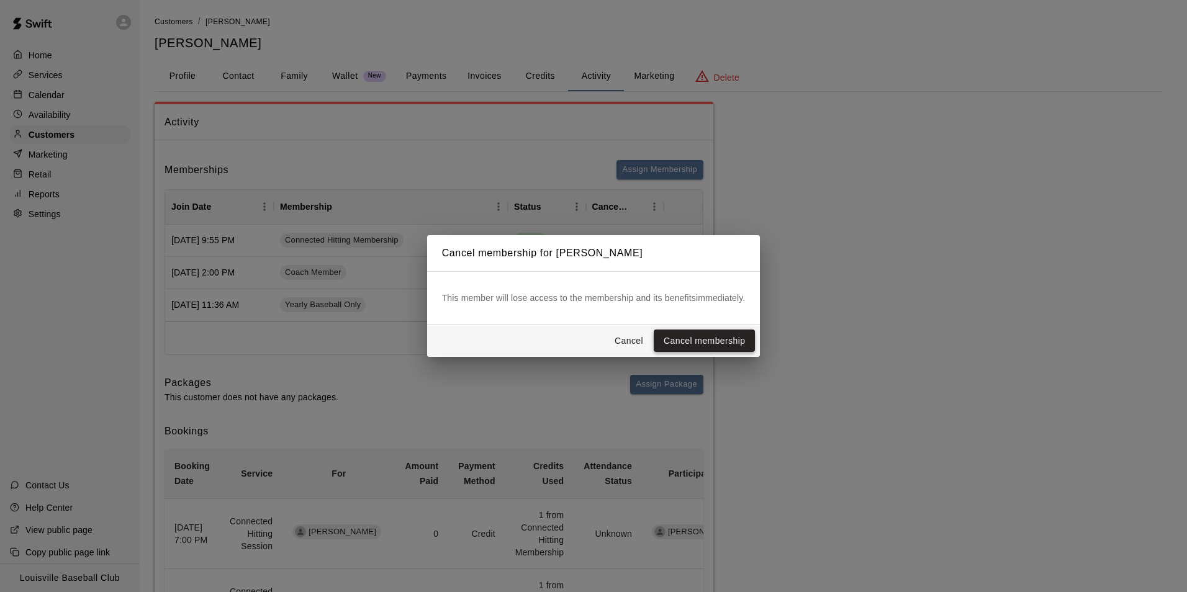
click at [729, 343] on button "Cancel membership" at bounding box center [704, 341] width 101 height 23
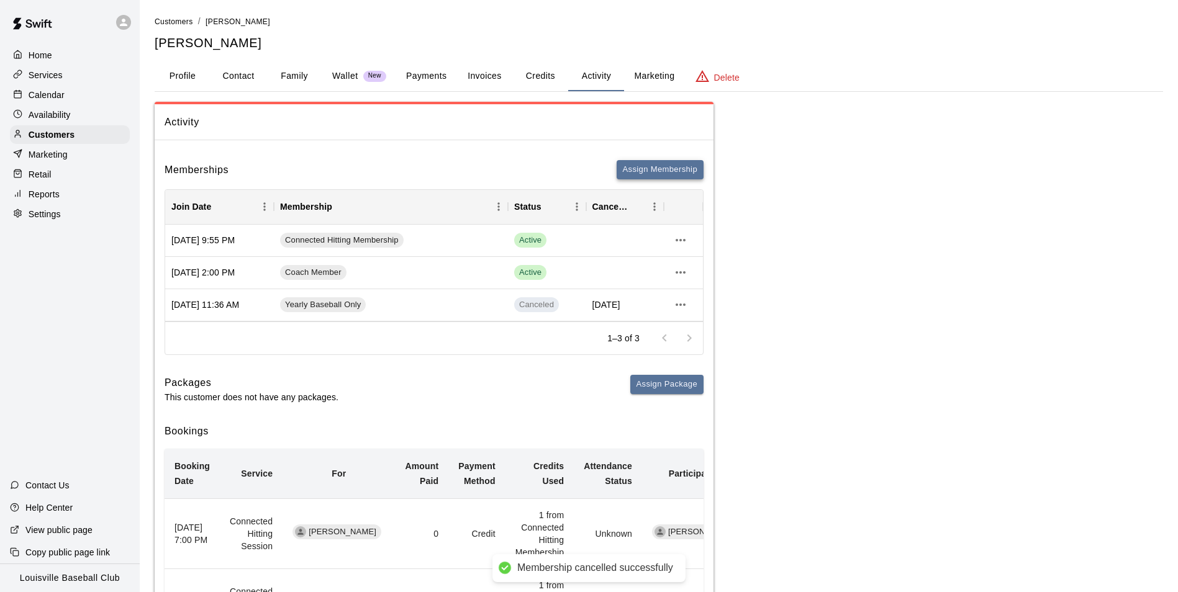
click at [674, 172] on button "Assign Membership" at bounding box center [660, 169] width 87 height 19
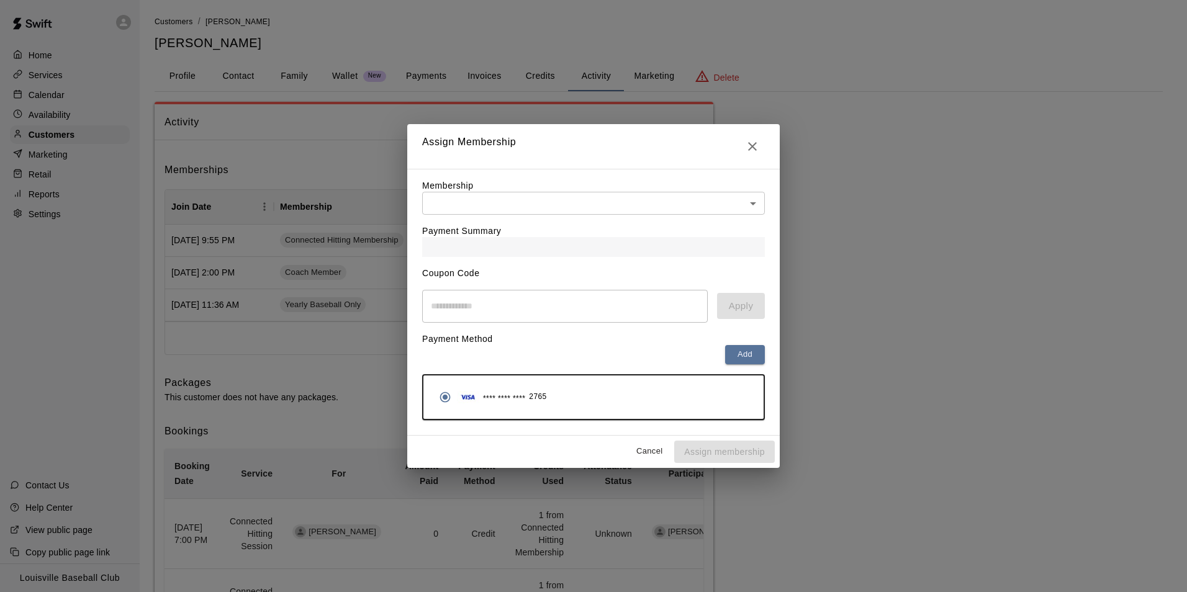
click at [761, 201] on body "Membership cancelled successfully Home Services Calendar Availability Customers…" at bounding box center [593, 586] width 1187 height 1173
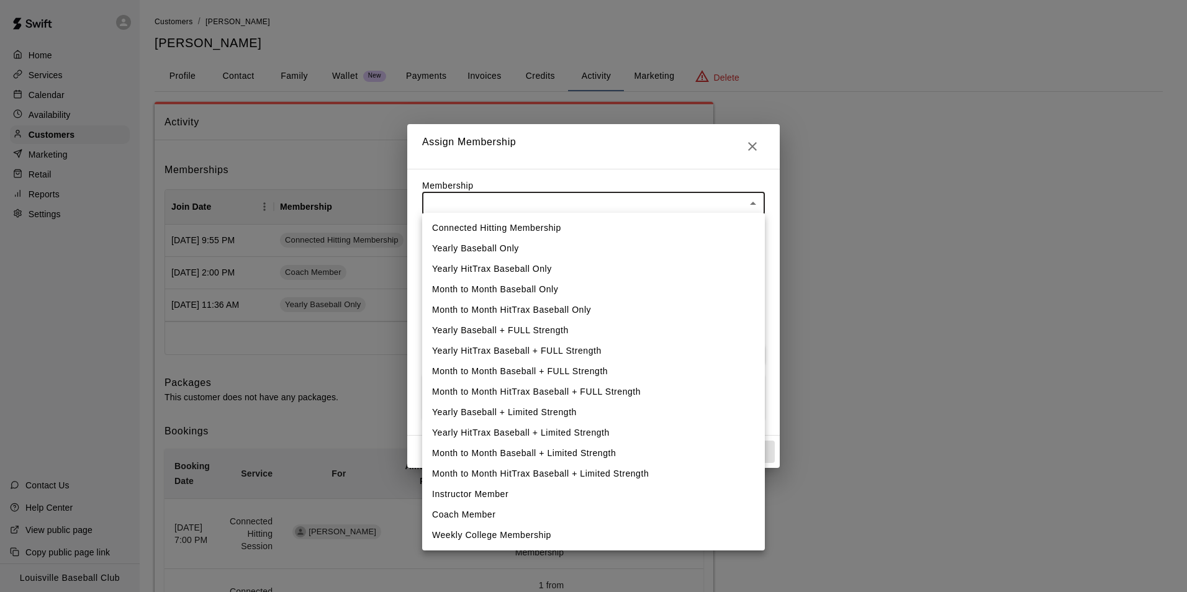
click at [502, 253] on li "Yearly Baseball Only" at bounding box center [593, 248] width 343 height 20
type input "**********"
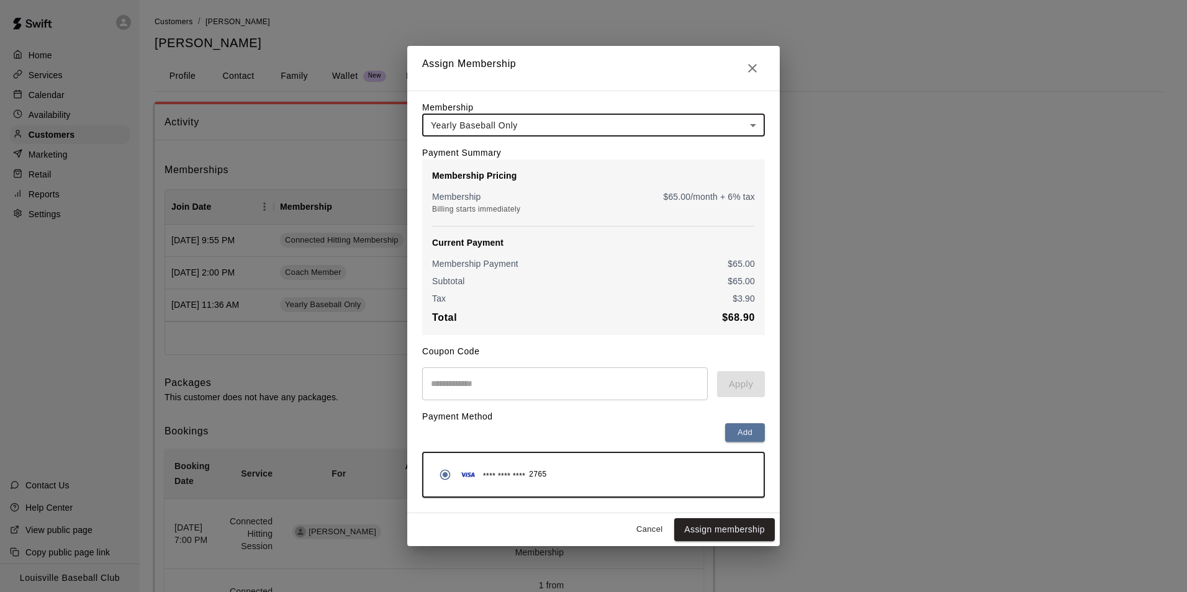
click at [499, 388] on input "text" at bounding box center [565, 384] width 286 height 33
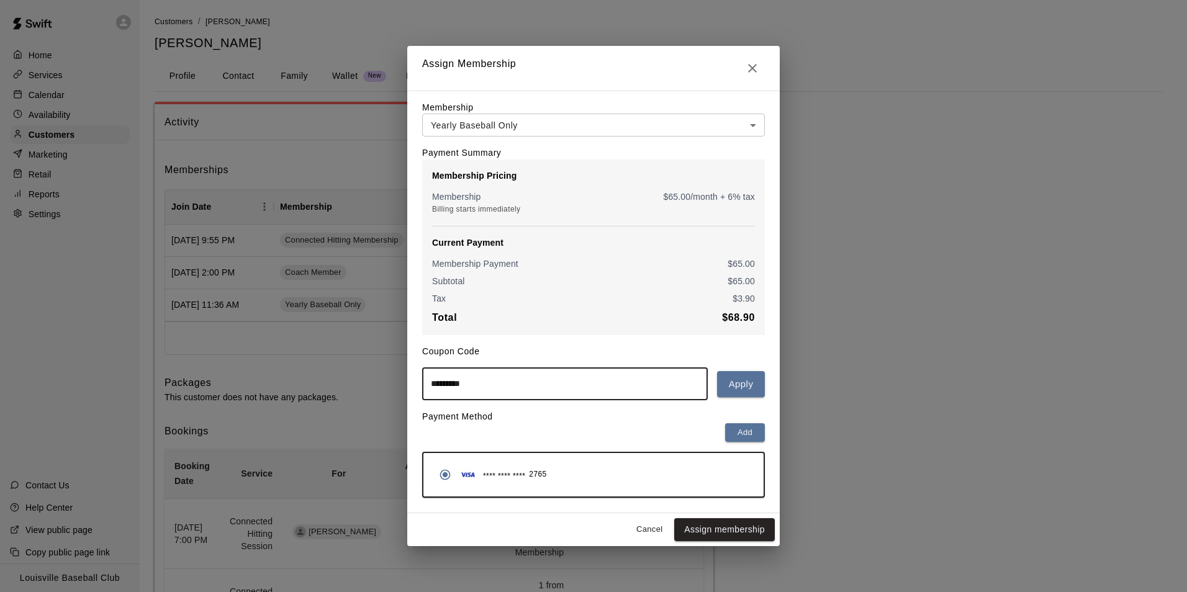
type input "*********"
click at [738, 386] on button "Apply" at bounding box center [741, 384] width 48 height 26
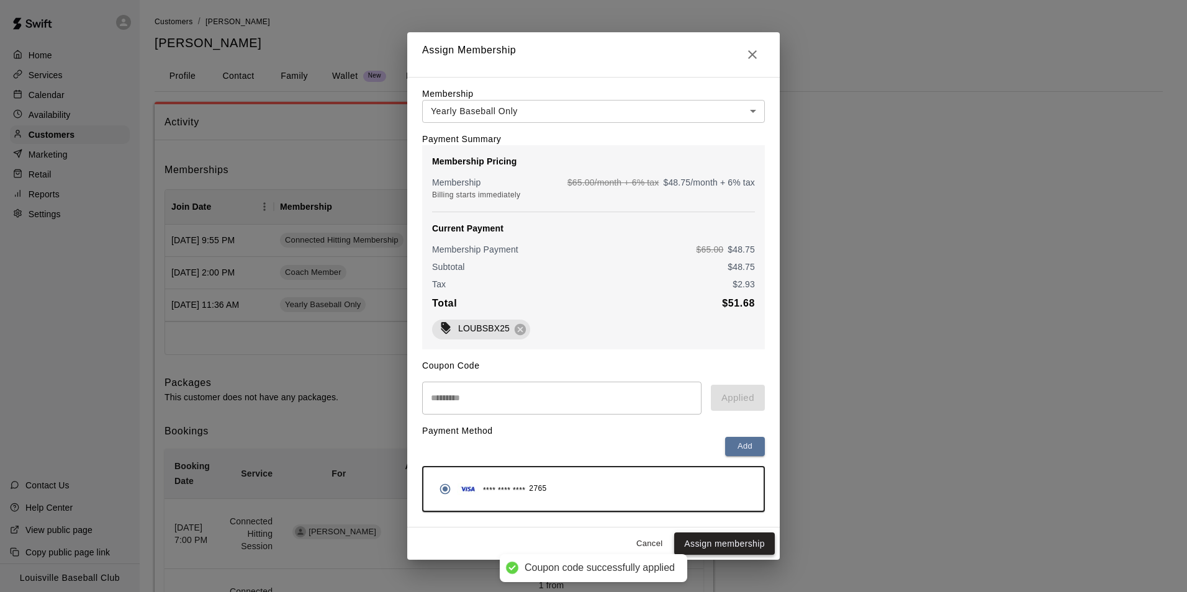
click at [751, 556] on button "Assign membership" at bounding box center [724, 544] width 101 height 23
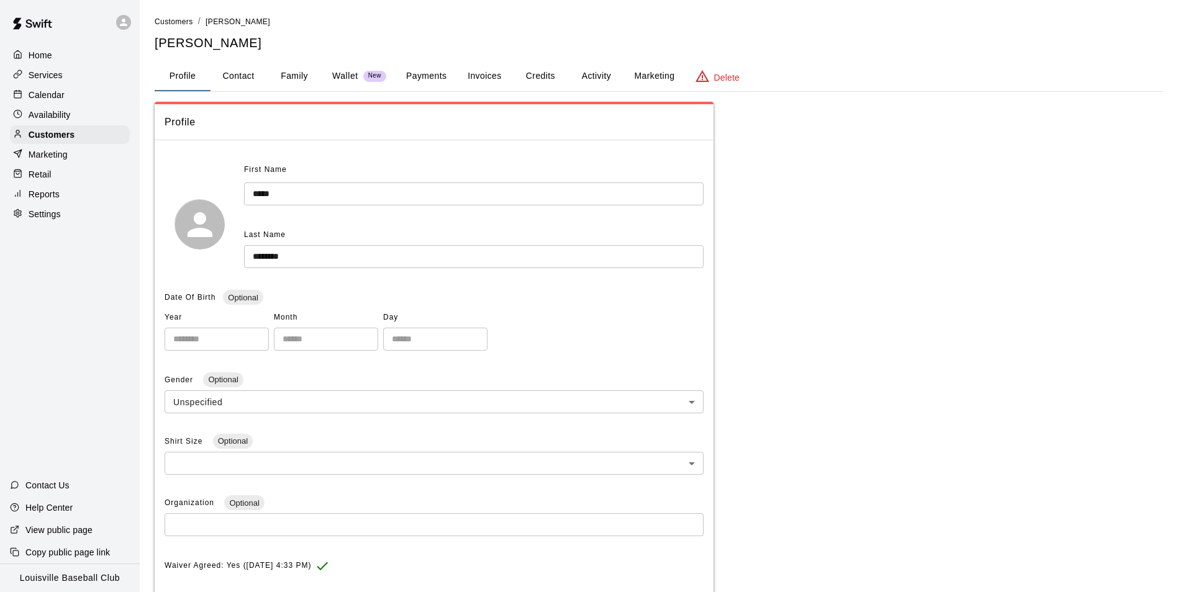
click at [587, 77] on button "Activity" at bounding box center [596, 76] width 56 height 30
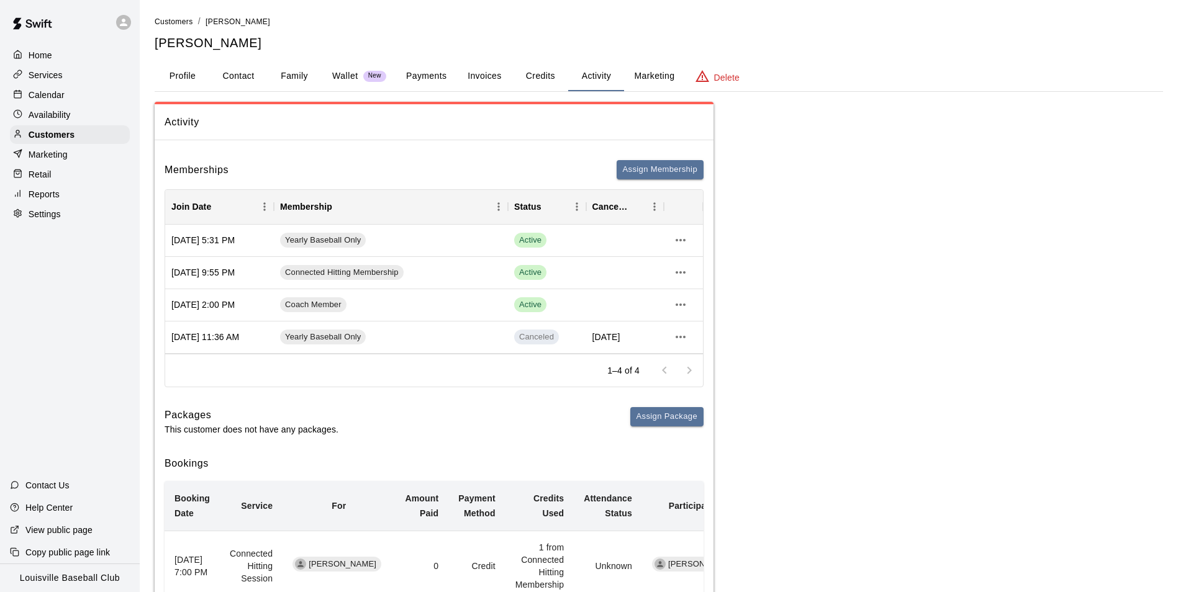
click at [47, 95] on p "Calendar" at bounding box center [47, 95] width 36 height 12
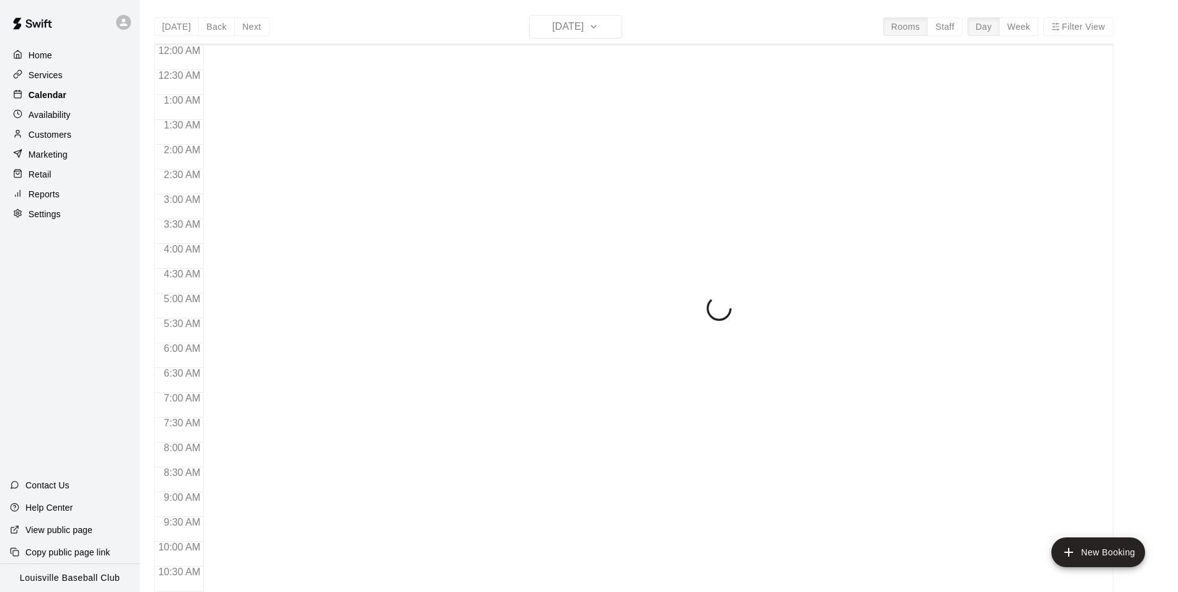
scroll to position [631, 0]
